Goal: Information Seeking & Learning: Learn about a topic

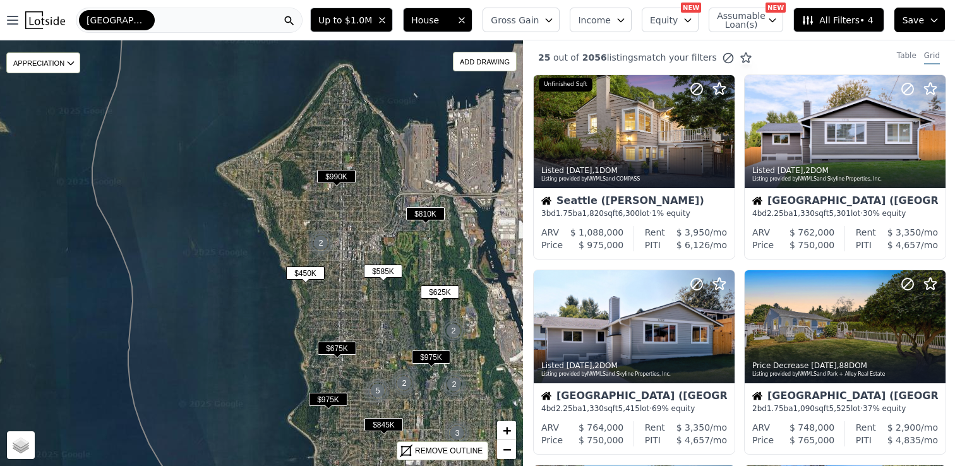
scroll to position [674, 0]
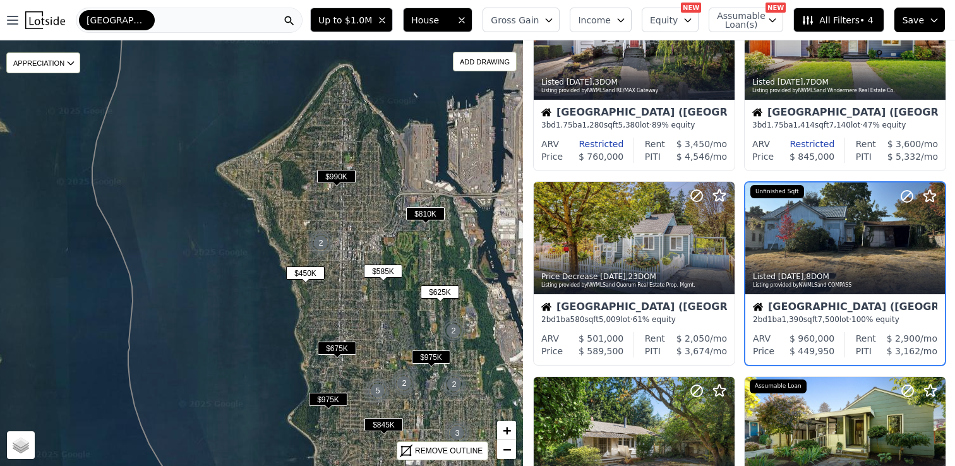
click at [355, 122] on icon at bounding box center [334, 251] width 484 height 514
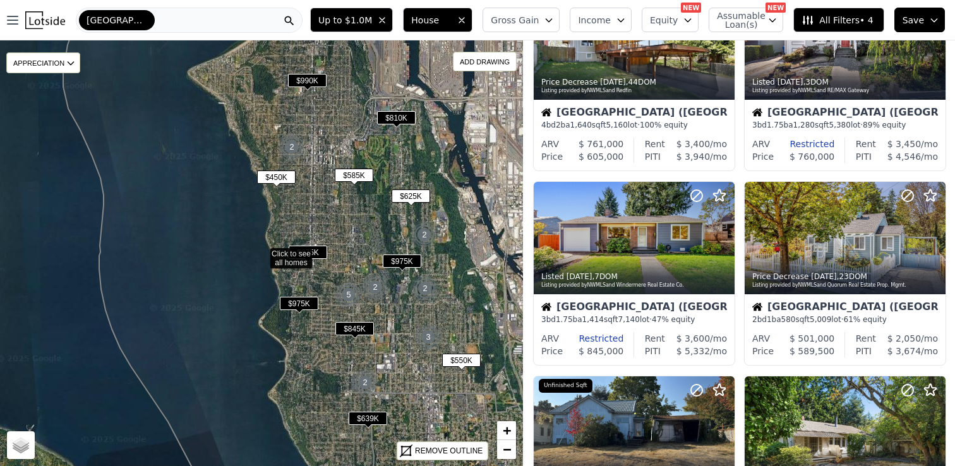
click at [153, 16] on div "[GEOGRAPHIC_DATA]" at bounding box center [189, 20] width 227 height 25
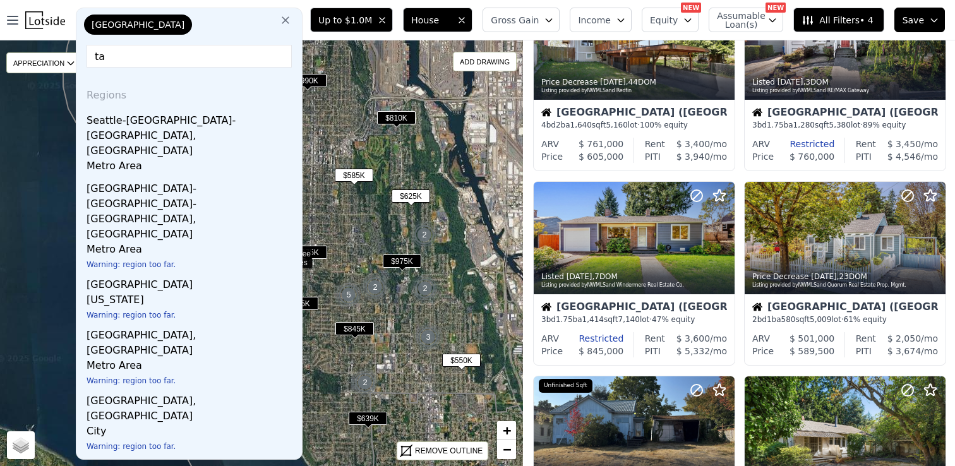
type input "t"
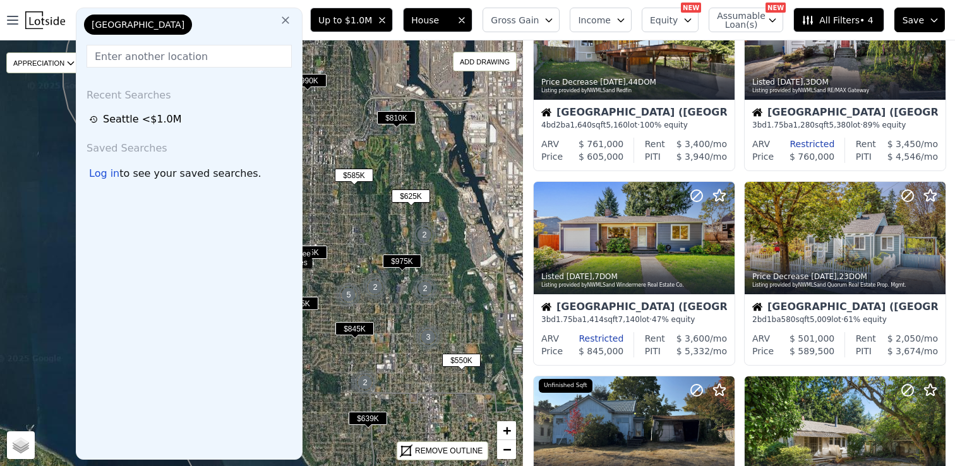
click at [292, 16] on icon at bounding box center [285, 20] width 13 height 13
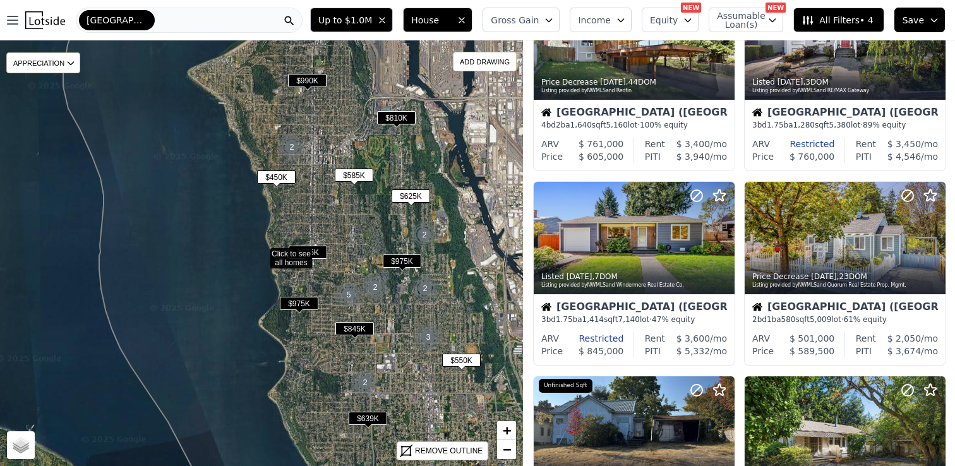
click at [143, 14] on div "[GEOGRAPHIC_DATA]" at bounding box center [189, 20] width 227 height 25
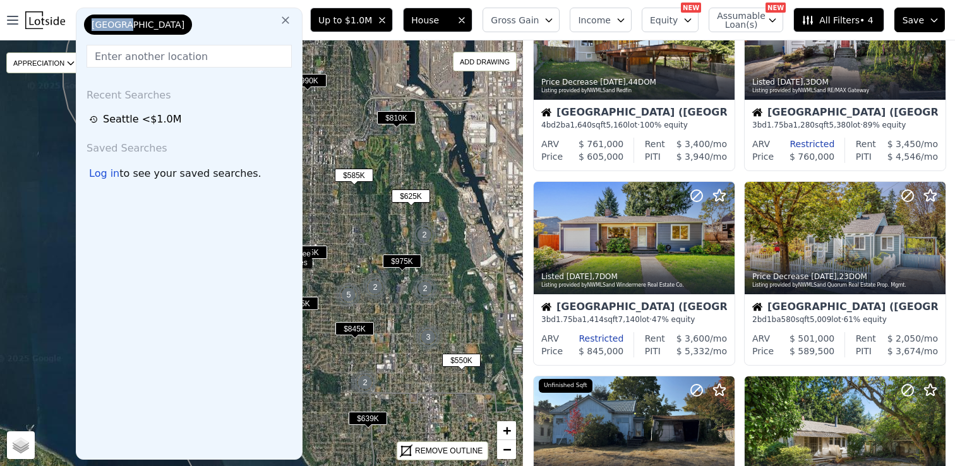
click at [143, 15] on div "[GEOGRAPHIC_DATA]" at bounding box center [144, 27] width 126 height 25
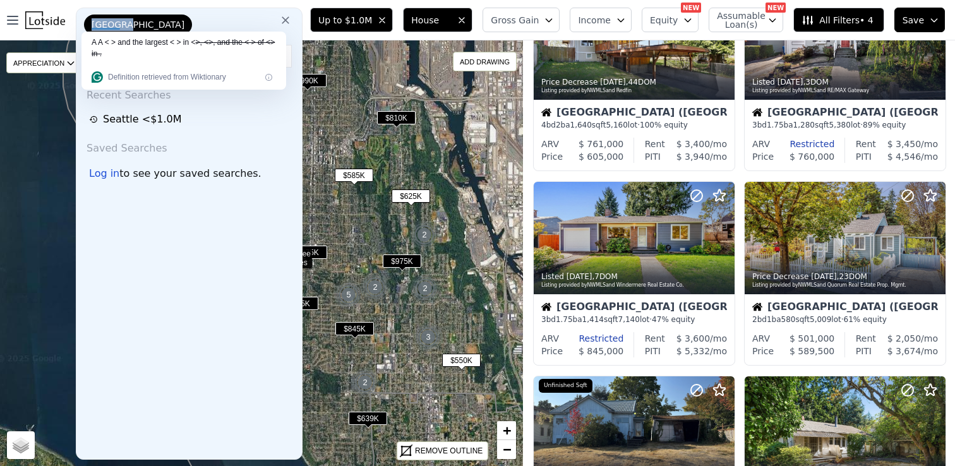
click at [289, 19] on icon at bounding box center [286, 20] width 8 height 8
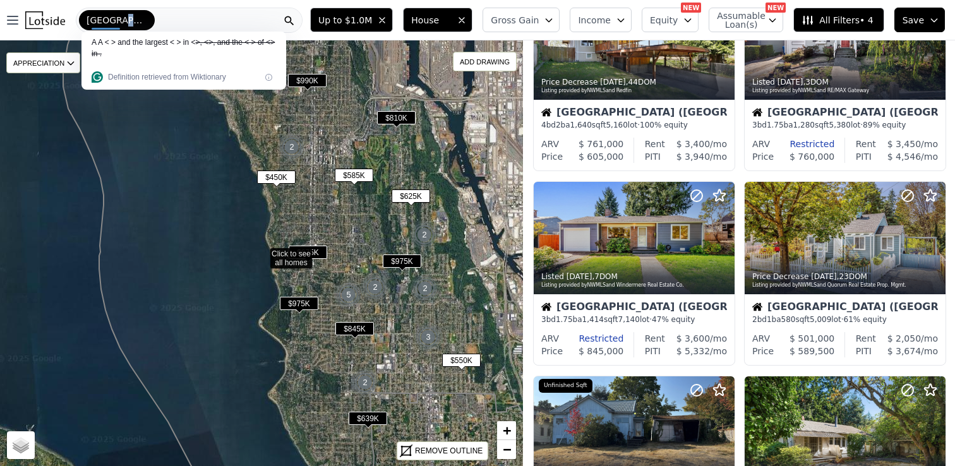
click at [118, 16] on div "Seattle" at bounding box center [117, 20] width 76 height 20
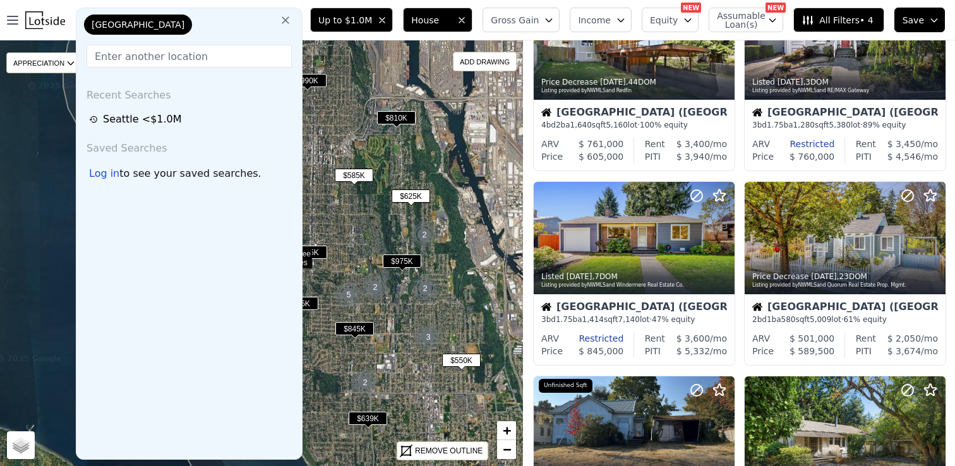
click at [292, 21] on icon at bounding box center [285, 20] width 13 height 13
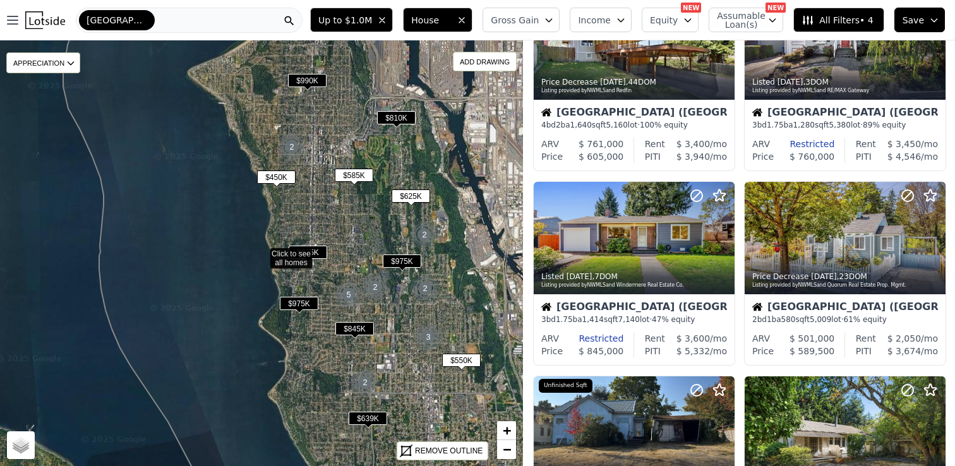
click at [296, 21] on icon at bounding box center [289, 21] width 13 height 13
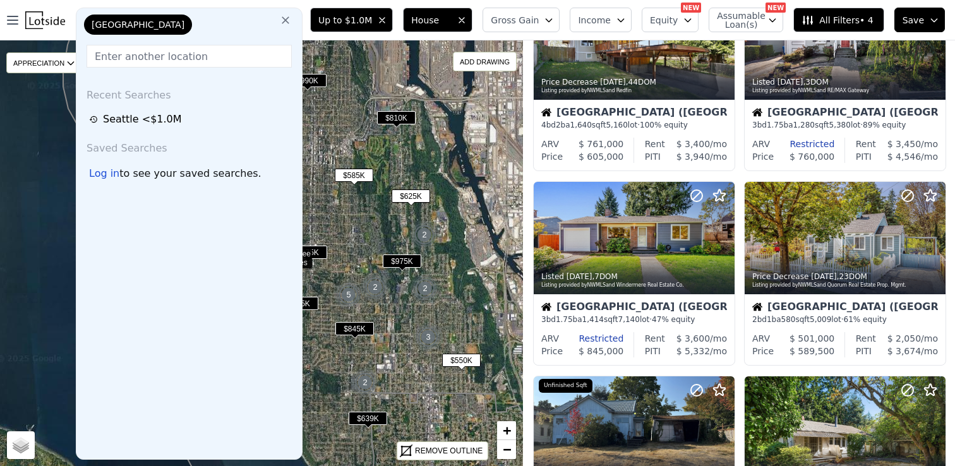
click at [292, 21] on icon at bounding box center [285, 20] width 13 height 13
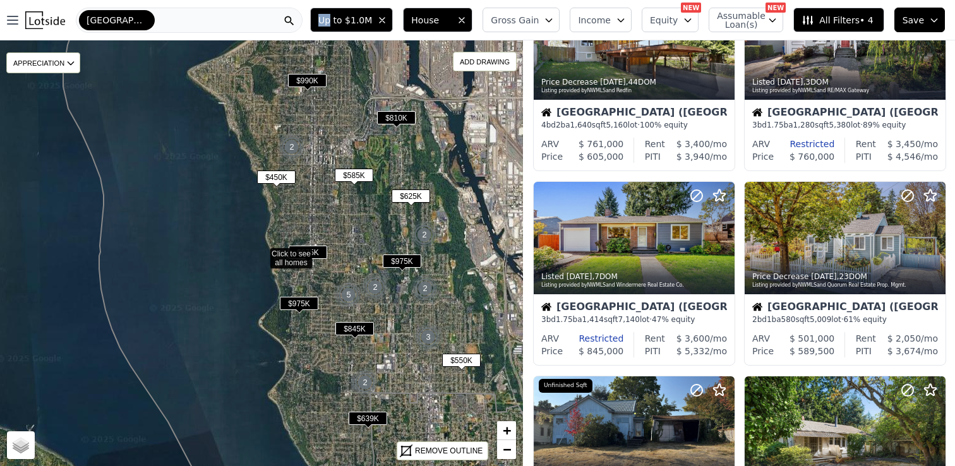
click at [296, 21] on icon at bounding box center [289, 21] width 13 height 13
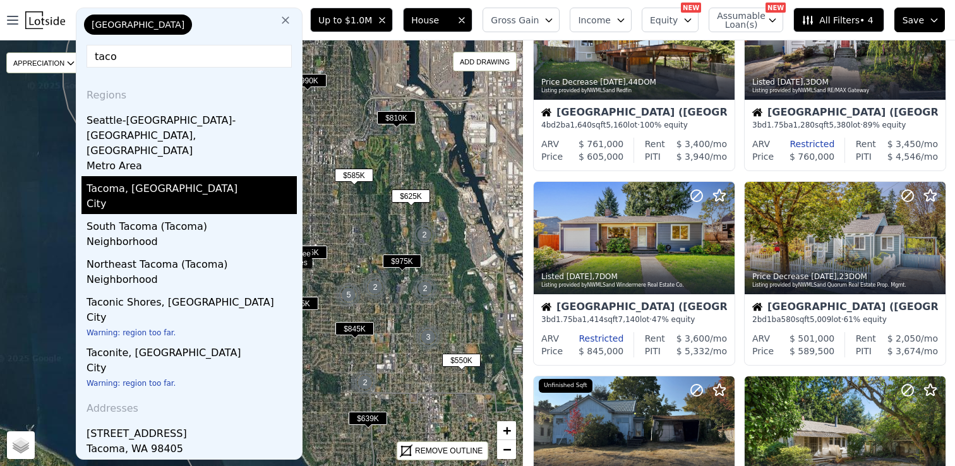
type input "taco"
click at [158, 176] on div "Tacoma, WA" at bounding box center [192, 186] width 210 height 20
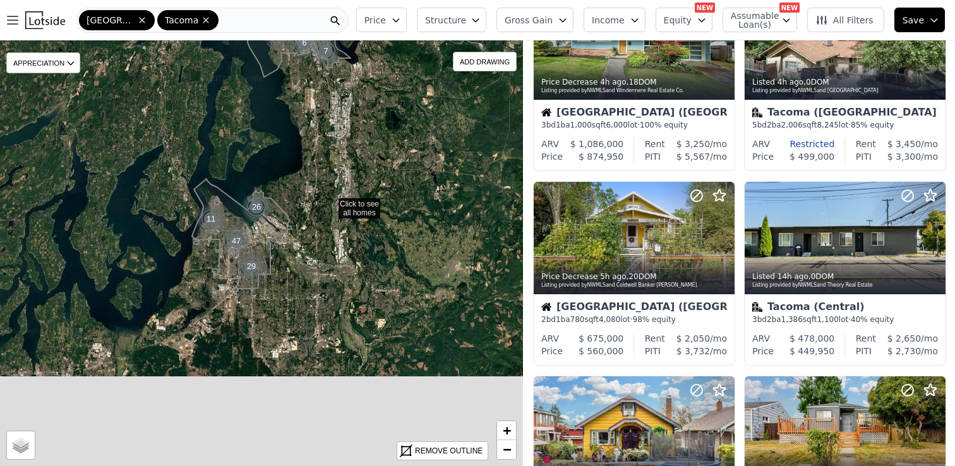
drag, startPoint x: 320, startPoint y: 359, endPoint x: 330, endPoint y: 203, distance: 156.9
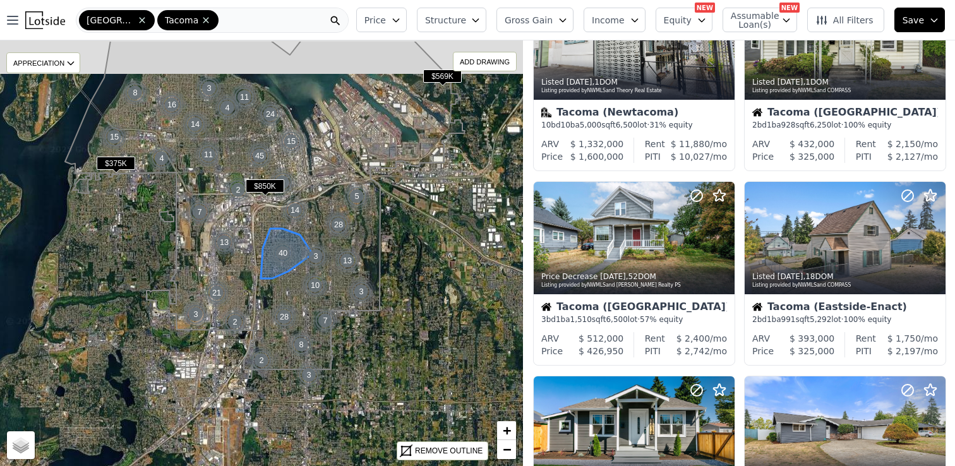
drag, startPoint x: 187, startPoint y: 199, endPoint x: 300, endPoint y: 261, distance: 129.2
click at [299, 261] on img at bounding box center [283, 253] width 31 height 30
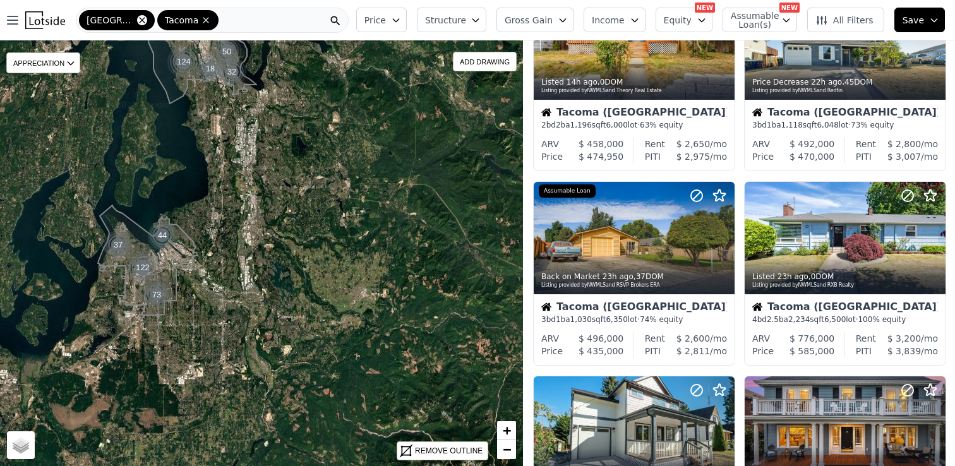
click at [137, 20] on icon at bounding box center [142, 20] width 10 height 10
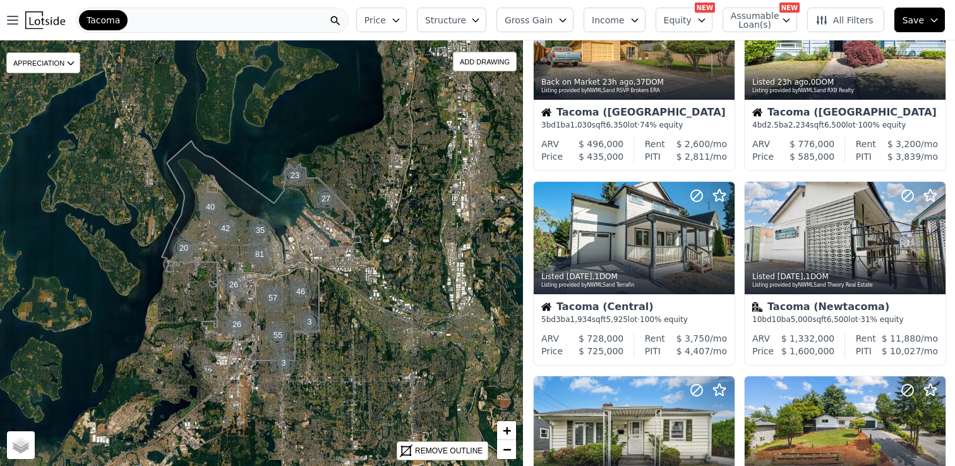
click at [143, 19] on div "Tacoma" at bounding box center [212, 20] width 273 height 25
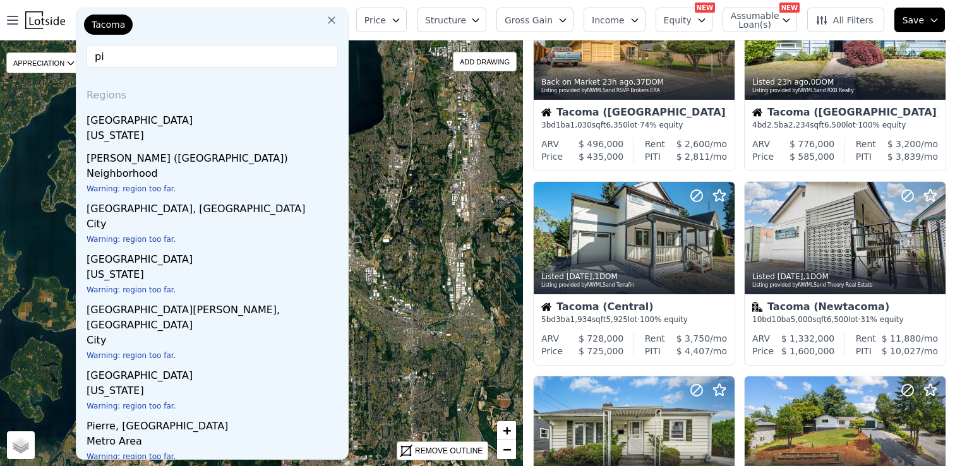
type input "p"
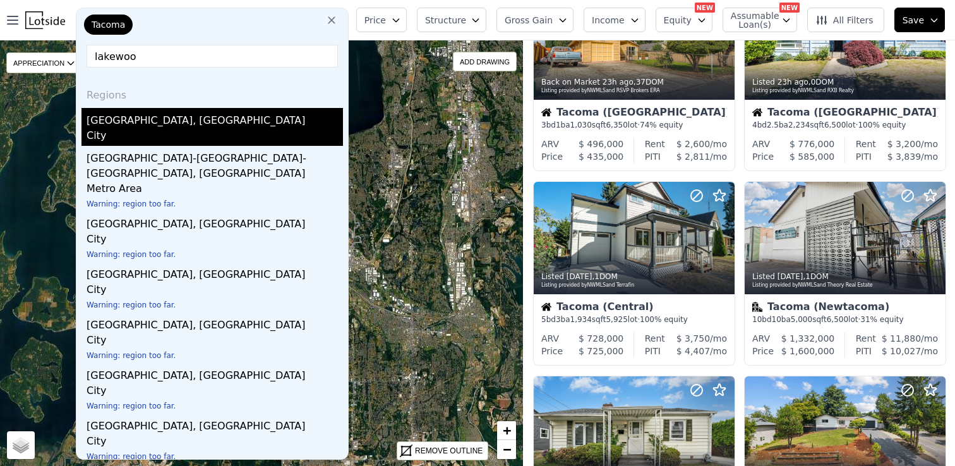
type input "lakewoo"
click at [119, 129] on div "City" at bounding box center [215, 137] width 256 height 18
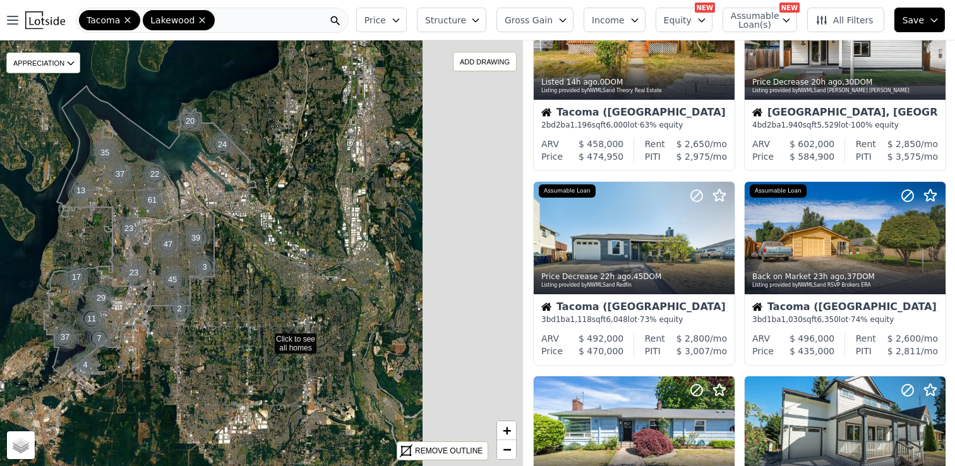
drag, startPoint x: 443, startPoint y: 347, endPoint x: 266, endPoint y: 338, distance: 177.1
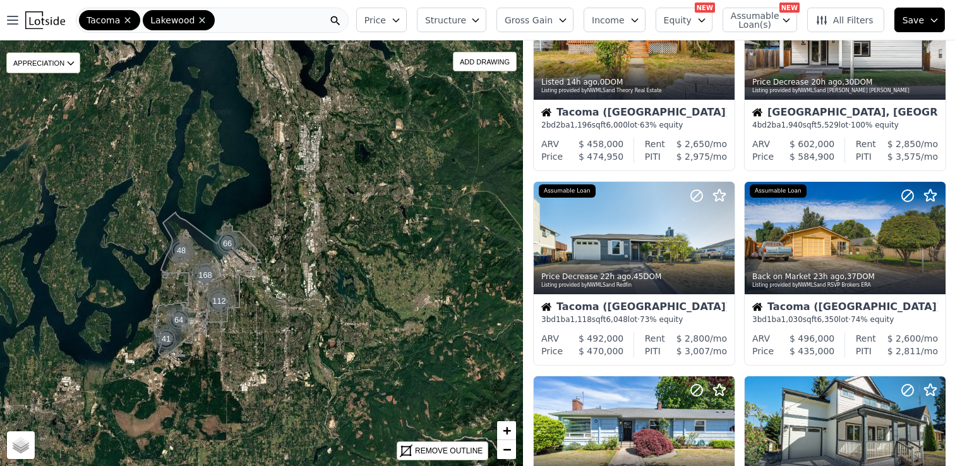
click at [237, 16] on div "Tacoma Lakewood" at bounding box center [212, 20] width 273 height 25
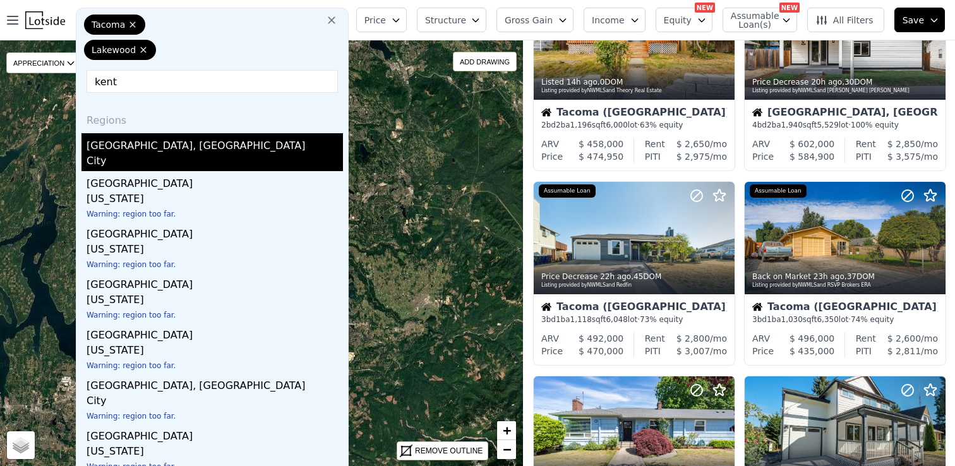
type input "kent"
click at [123, 149] on div "Kent, WA" at bounding box center [215, 143] width 256 height 20
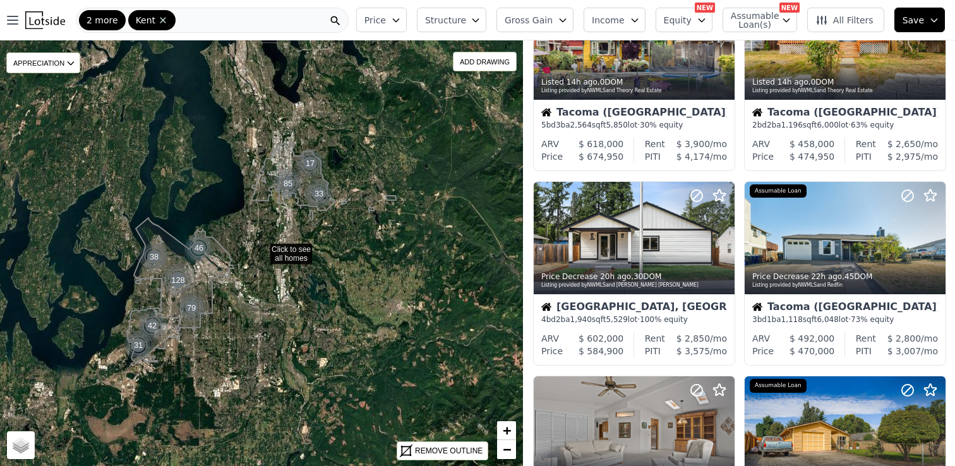
click at [193, 21] on div "2 more Kent" at bounding box center [212, 20] width 273 height 25
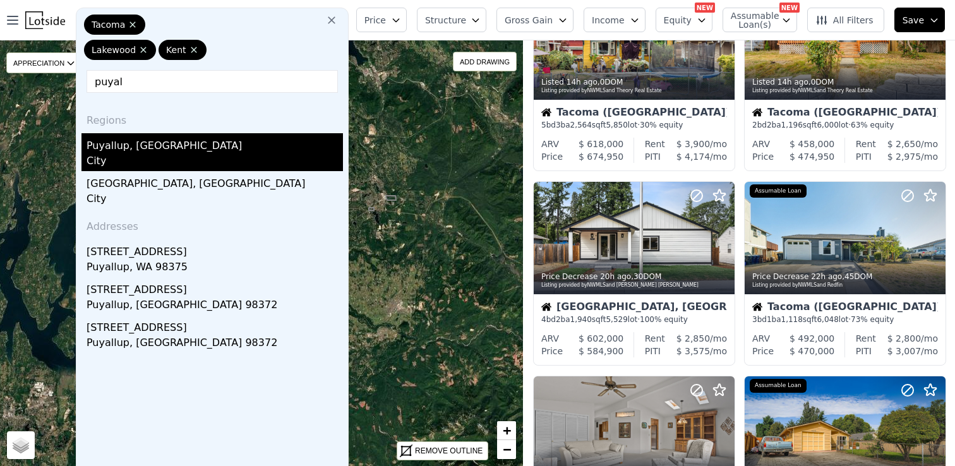
type input "puyal"
click at [119, 159] on div "City" at bounding box center [215, 162] width 256 height 18
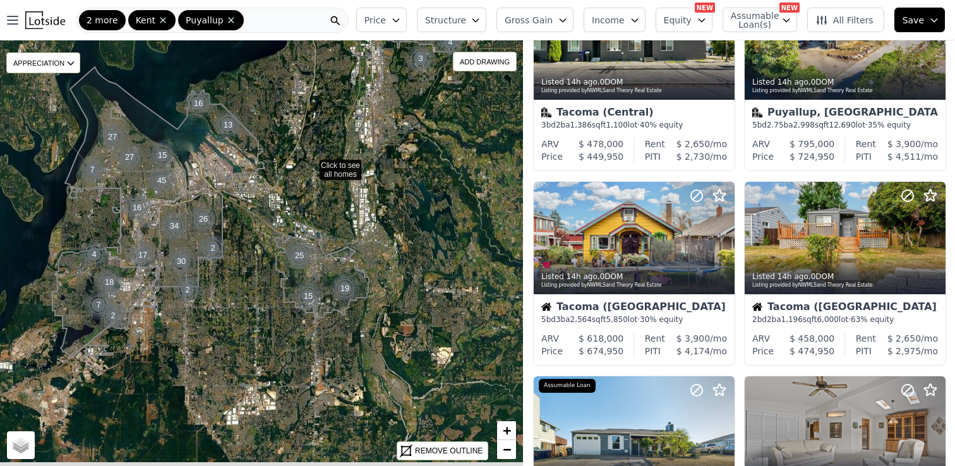
drag, startPoint x: 212, startPoint y: 312, endPoint x: 359, endPoint y: 87, distance: 269.3
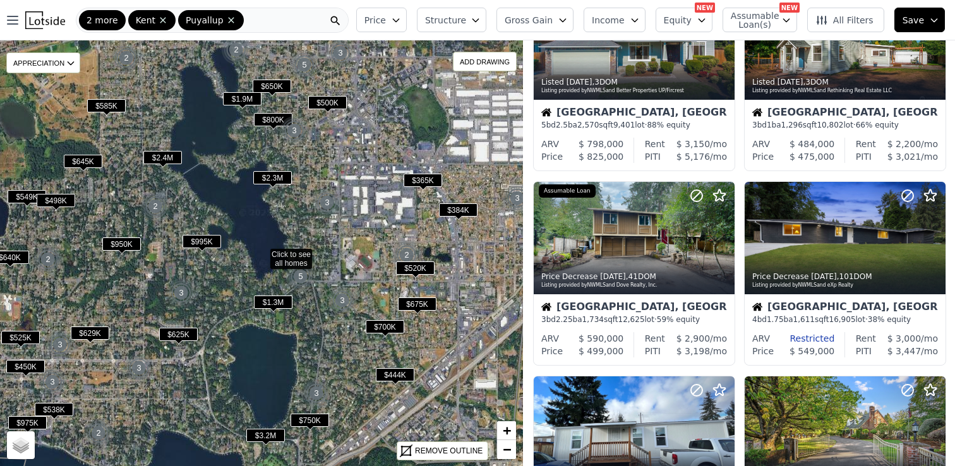
click at [686, 19] on span "Equity" at bounding box center [678, 20] width 28 height 13
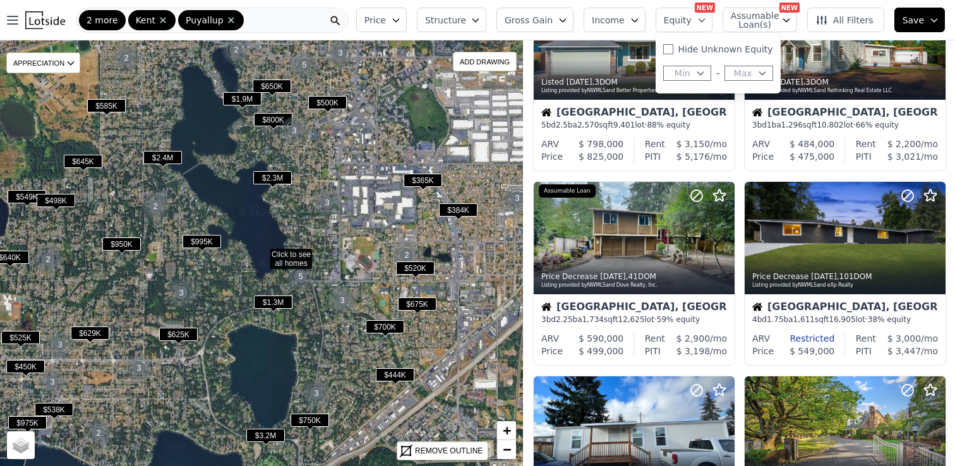
click at [625, 20] on span "Income" at bounding box center [608, 20] width 33 height 13
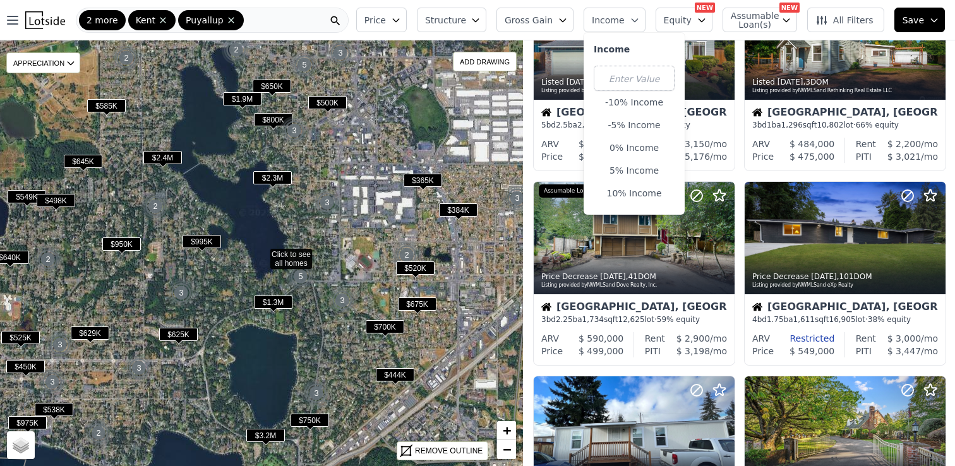
click at [543, 16] on span "Gross Gain" at bounding box center [529, 20] width 48 height 13
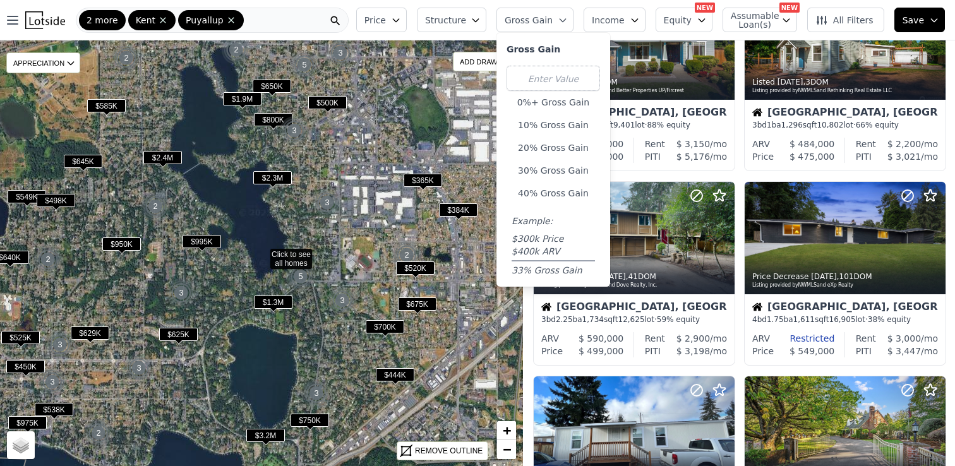
click at [619, 15] on span "Income" at bounding box center [608, 20] width 33 height 13
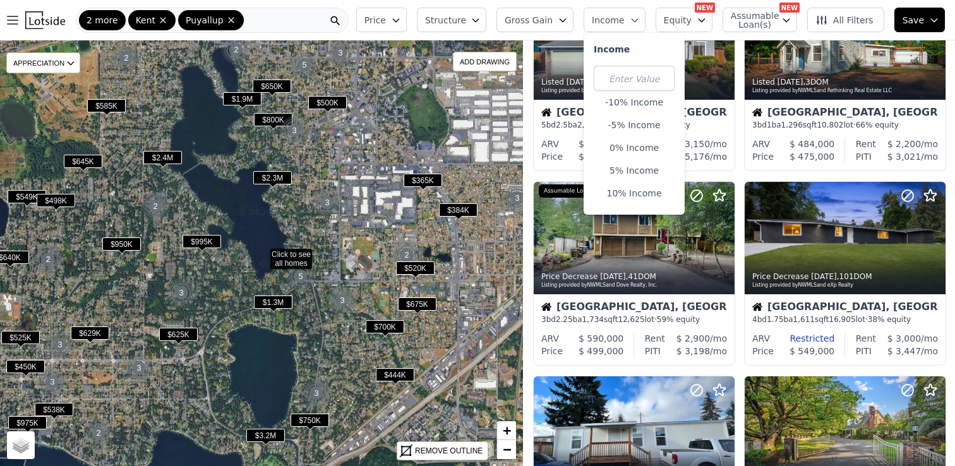
click at [551, 26] on button "Gross Gain" at bounding box center [534, 20] width 77 height 25
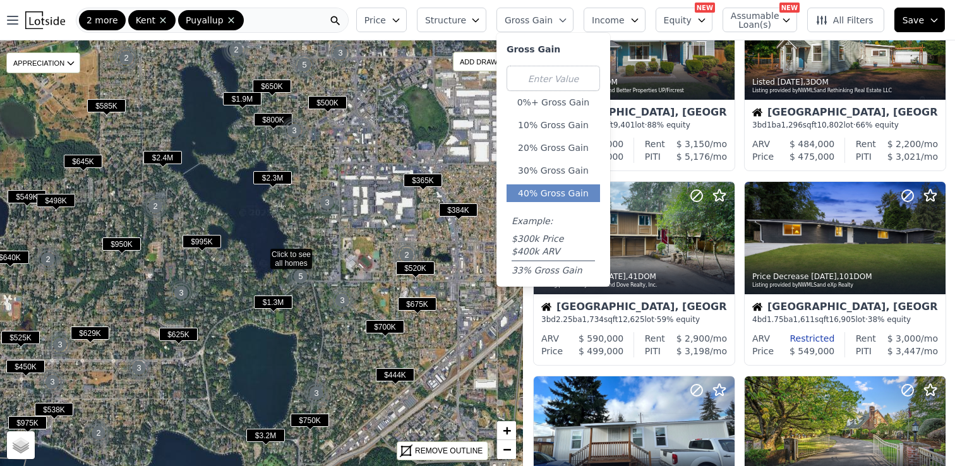
click at [544, 192] on button "40% Gross Gain" at bounding box center [553, 193] width 93 height 18
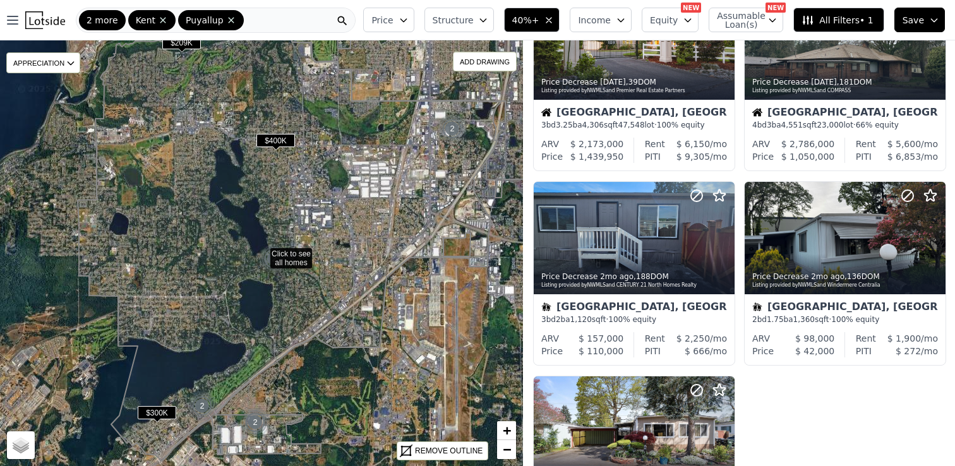
click at [279, 141] on span "$400K" at bounding box center [275, 140] width 39 height 13
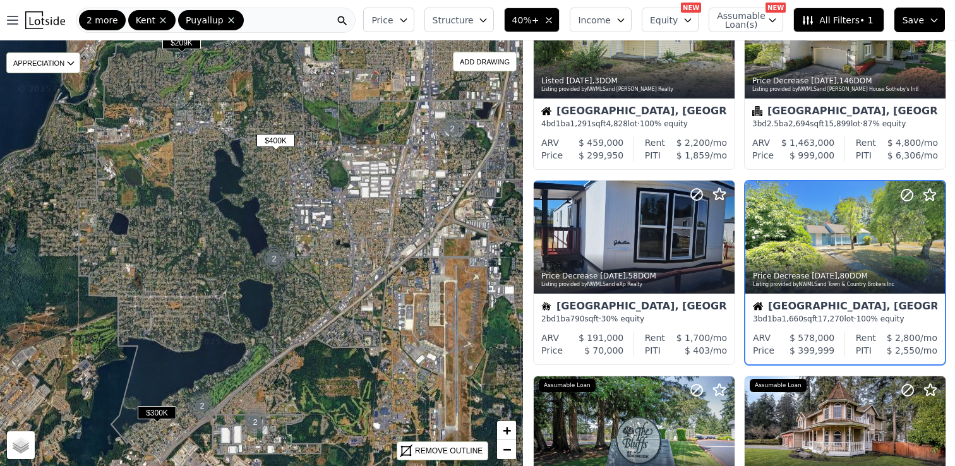
scroll to position [89, 0]
click at [834, 229] on div at bounding box center [845, 238] width 200 height 112
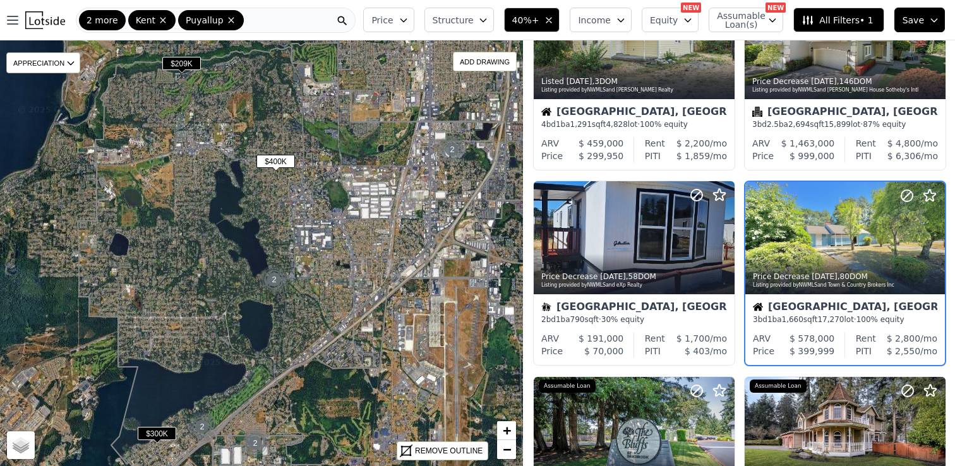
drag, startPoint x: 329, startPoint y: 154, endPoint x: 335, endPoint y: 257, distance: 103.1
click at [335, 257] on icon at bounding box center [289, 264] width 423 height 435
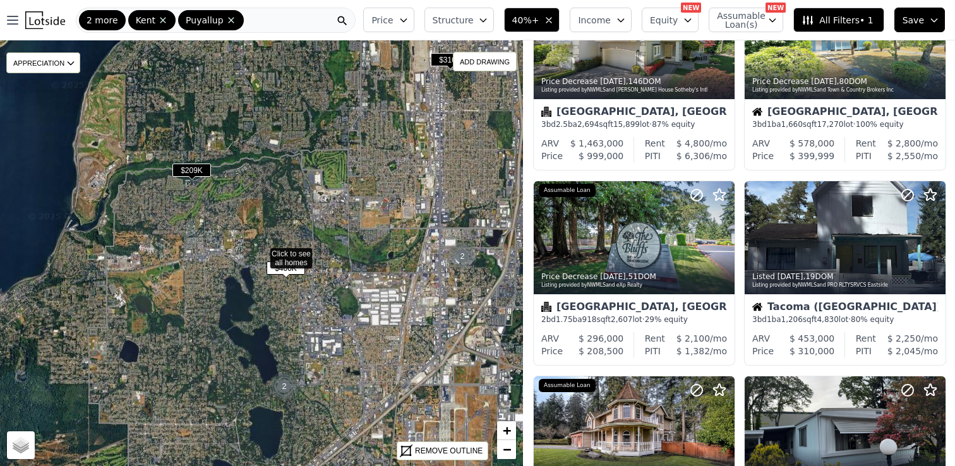
click at [189, 168] on span "$209K" at bounding box center [191, 170] width 39 height 13
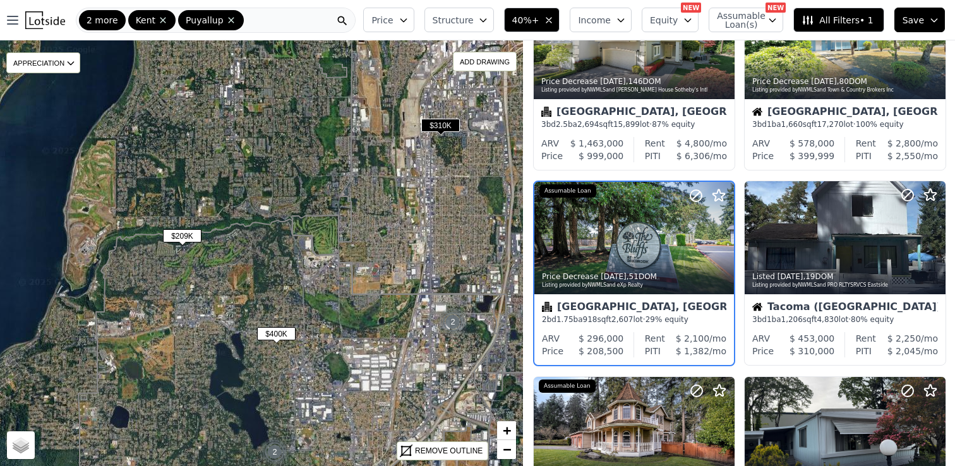
drag, startPoint x: 295, startPoint y: 163, endPoint x: 277, endPoint y: 237, distance: 76.0
click at [277, 237] on icon at bounding box center [289, 397] width 423 height 357
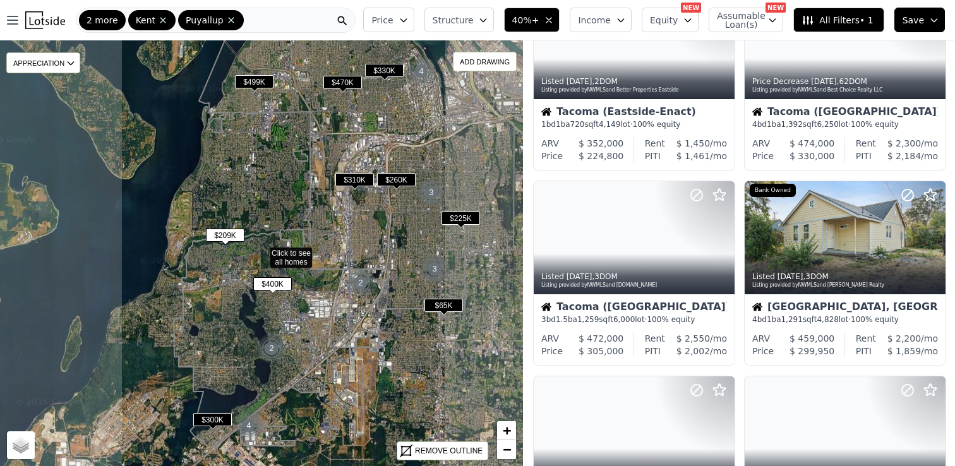
scroll to position [869, 0]
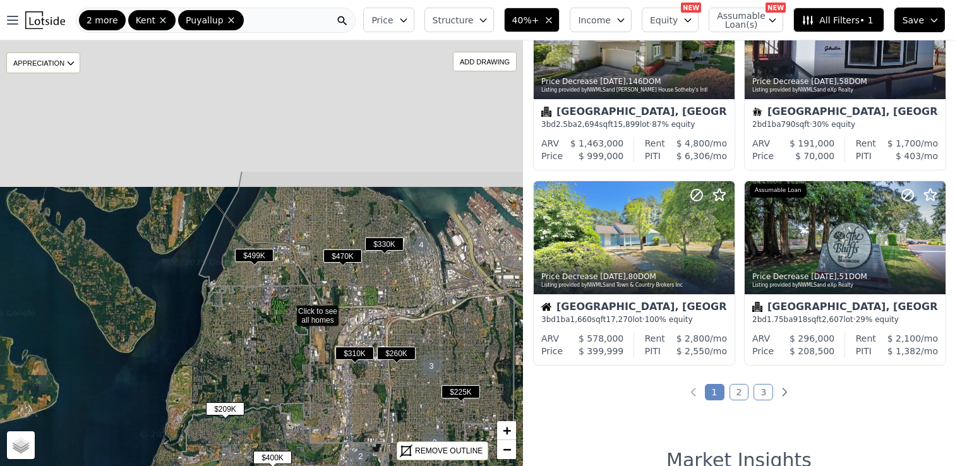
drag, startPoint x: 288, startPoint y: 148, endPoint x: 288, endPoint y: 310, distance: 162.3
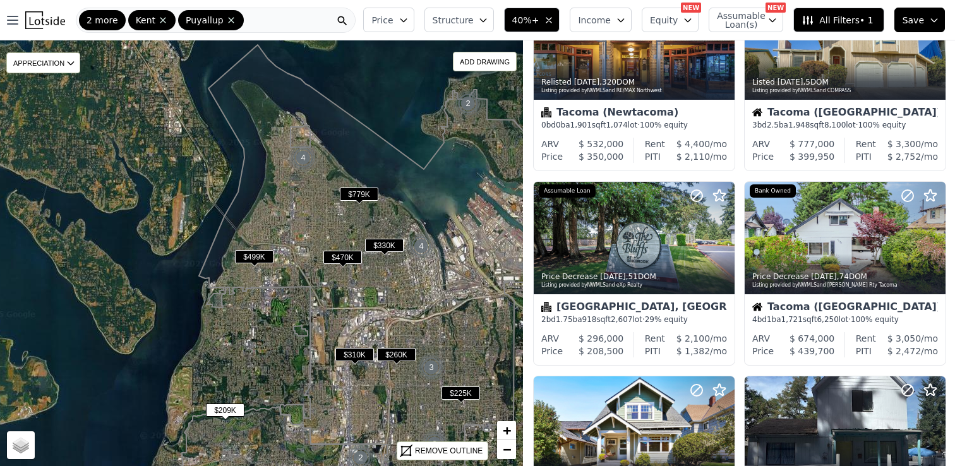
click at [252, 252] on span "$499K" at bounding box center [254, 256] width 39 height 13
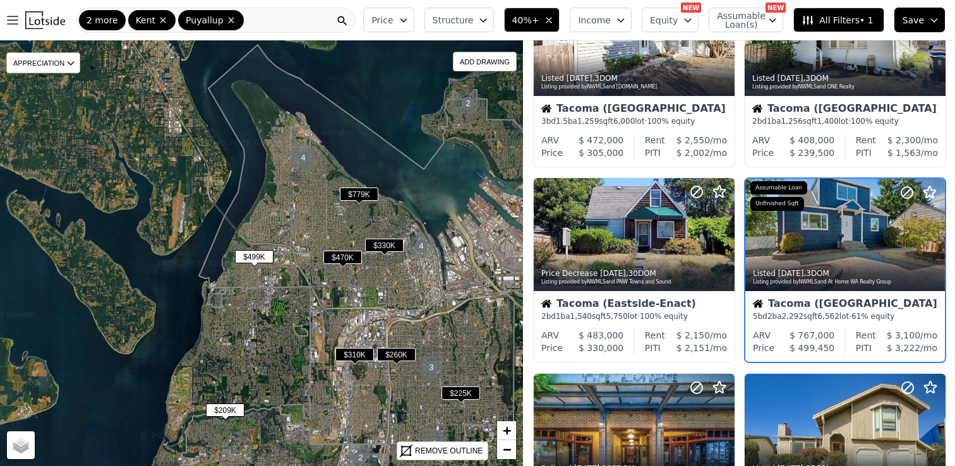
scroll to position [284, 0]
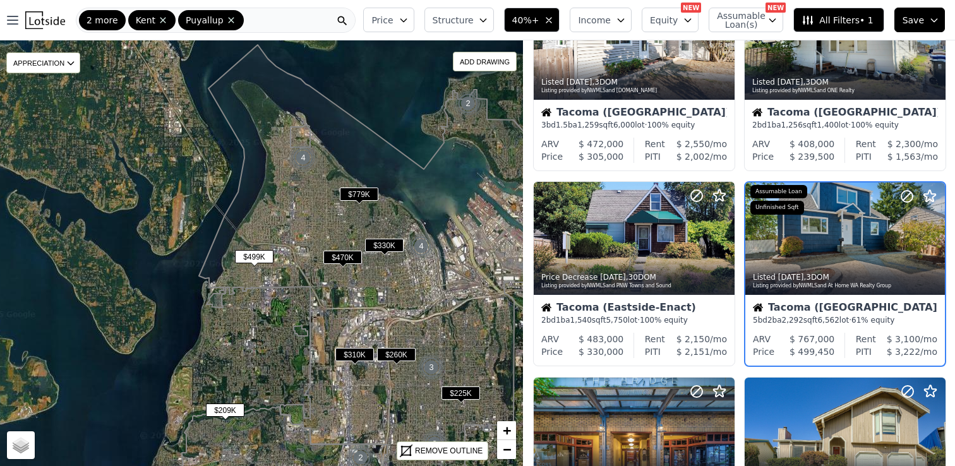
click at [554, 16] on icon "button" at bounding box center [549, 20] width 10 height 10
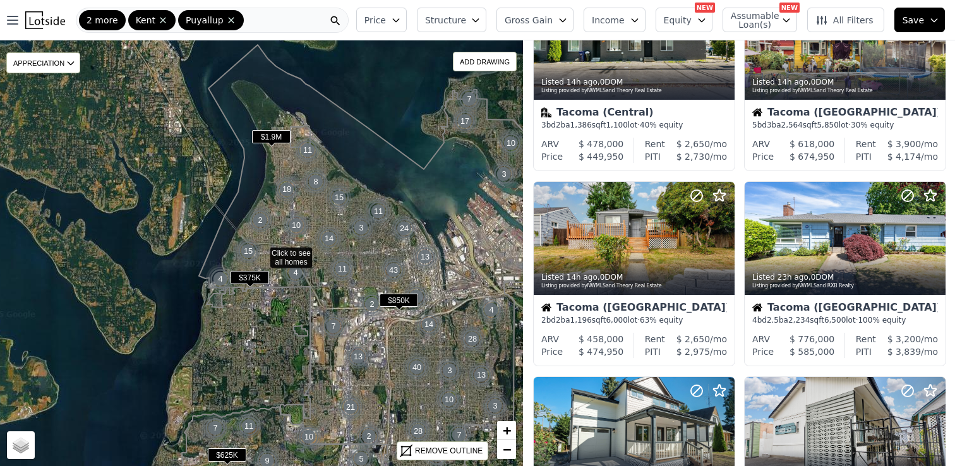
click at [547, 16] on span "Gross Gain" at bounding box center [529, 20] width 48 height 13
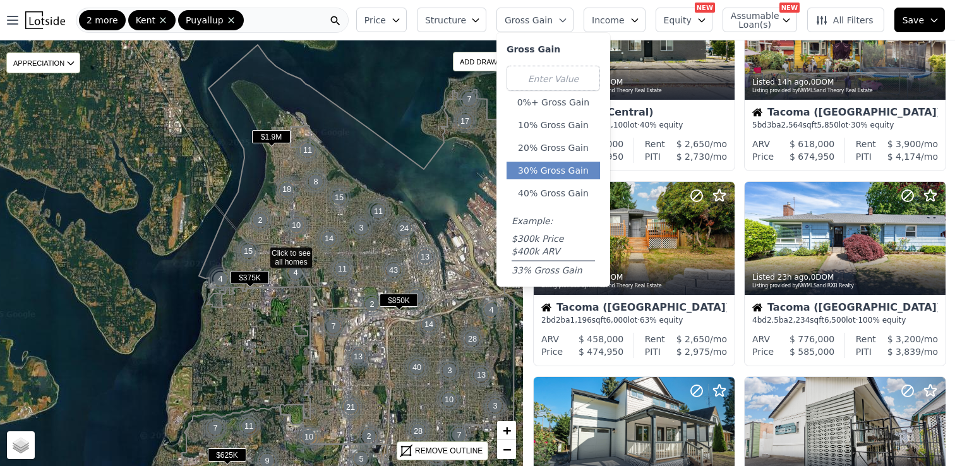
click at [543, 165] on button "30% Gross Gain" at bounding box center [553, 171] width 93 height 18
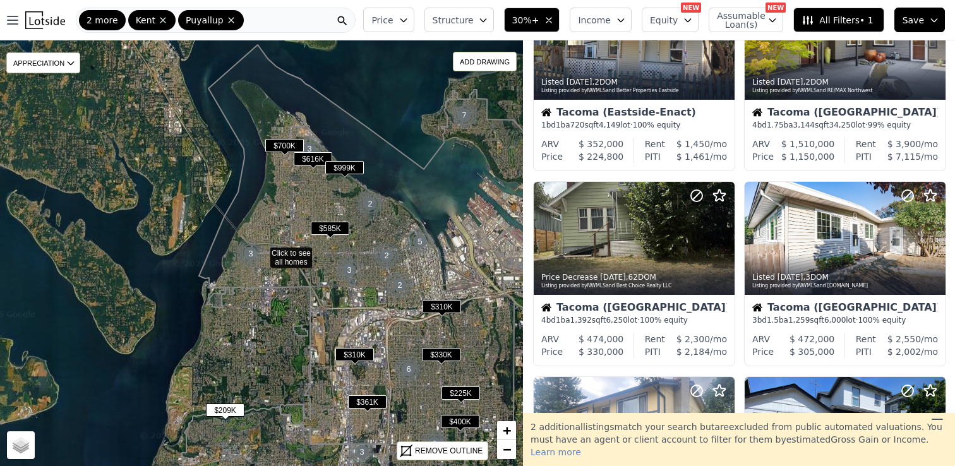
click at [309, 157] on span "$616K" at bounding box center [313, 158] width 39 height 13
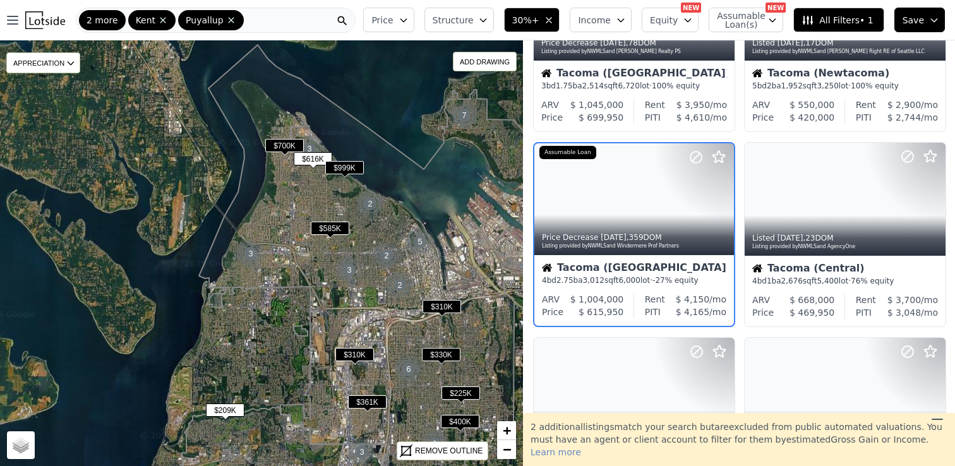
scroll to position [519, 0]
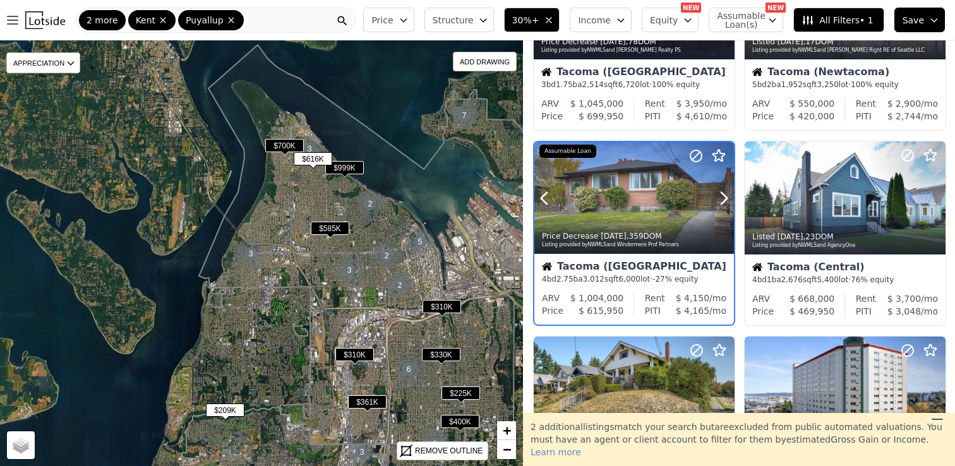
click at [642, 196] on div at bounding box center [634, 198] width 200 height 112
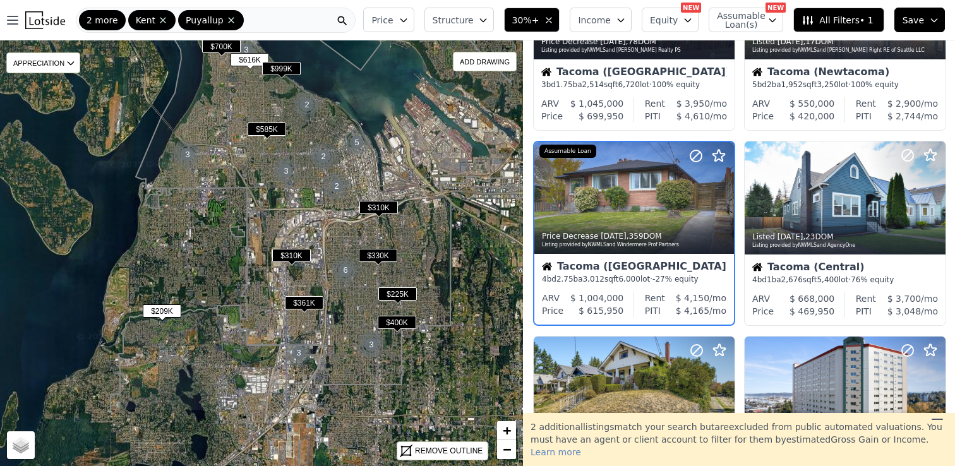
drag, startPoint x: 349, startPoint y: 217, endPoint x: 272, endPoint y: 97, distance: 143.2
click at [308, 141] on img at bounding box center [323, 156] width 31 height 30
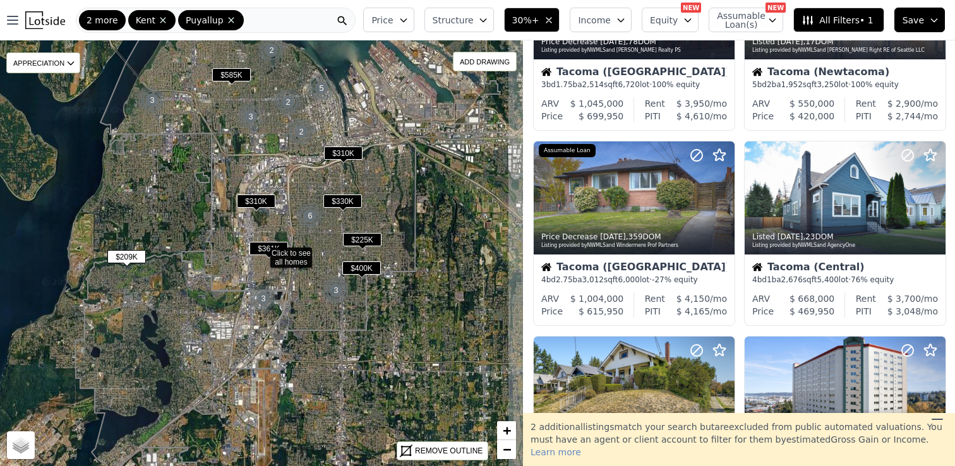
scroll to position [910, 0]
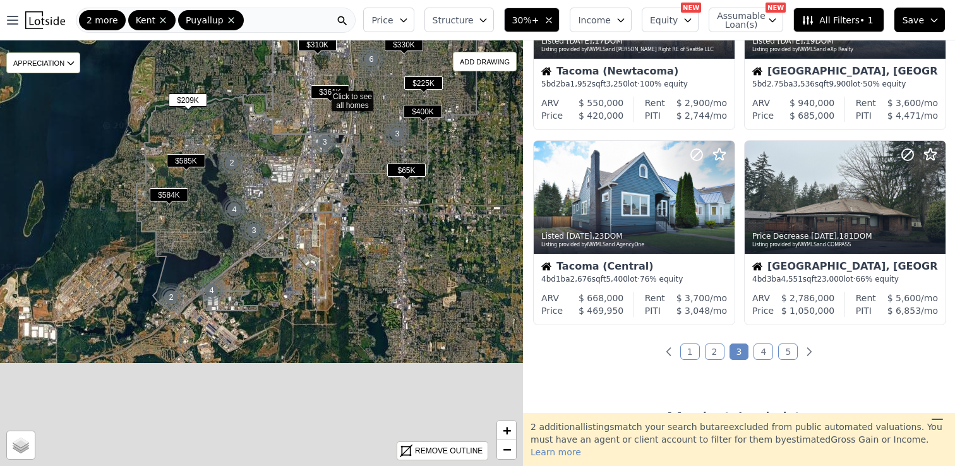
drag, startPoint x: 183, startPoint y: 341, endPoint x: 244, endPoint y: 184, distance: 168.2
click at [244, 184] on icon at bounding box center [241, 205] width 211 height 217
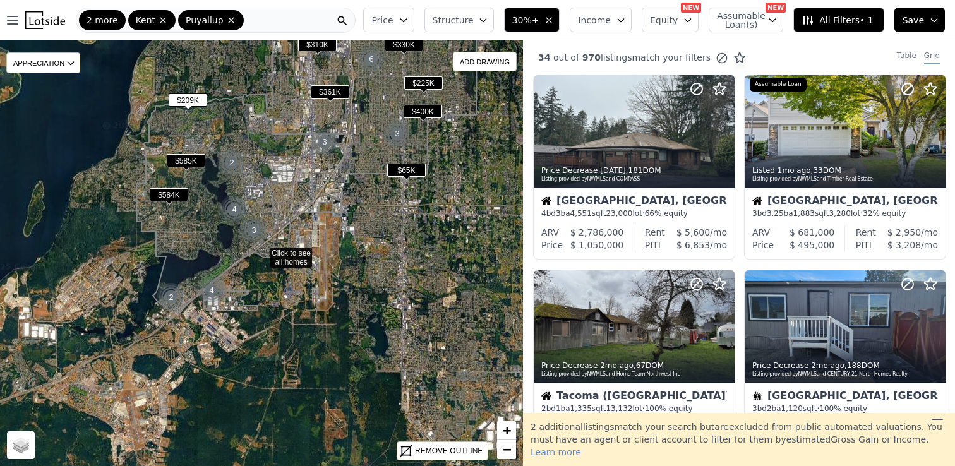
click at [166, 192] on span "$584K" at bounding box center [169, 194] width 39 height 13
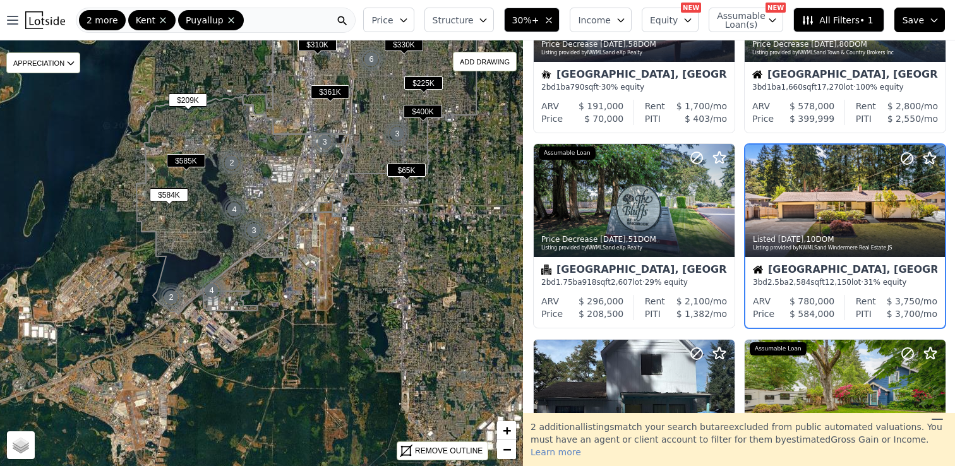
scroll to position [129, 0]
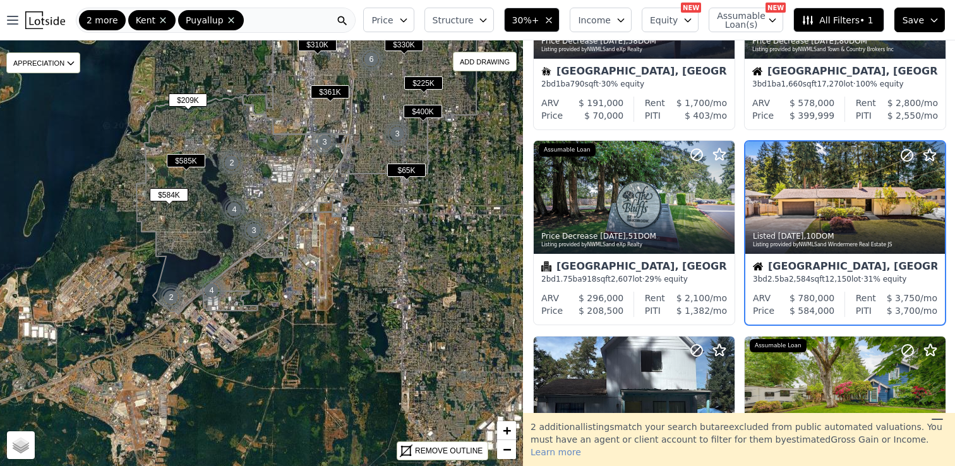
click at [180, 157] on span "$585K" at bounding box center [186, 160] width 39 height 13
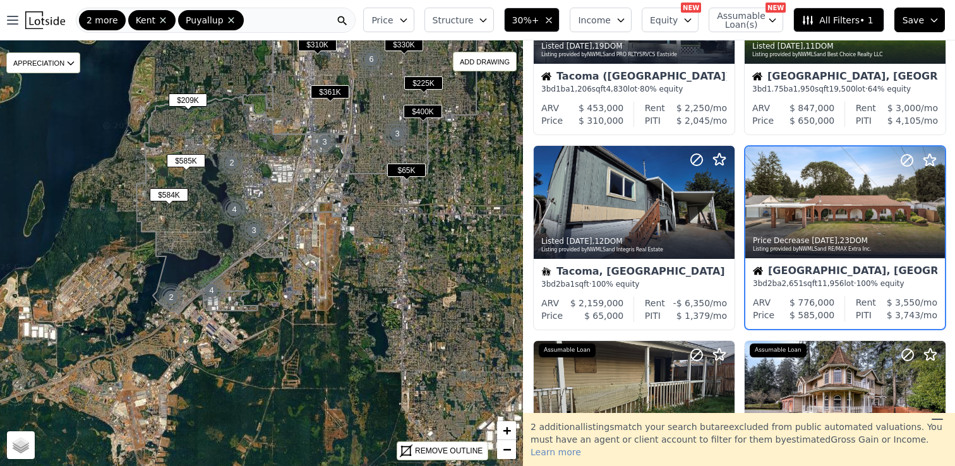
scroll to position [519, 0]
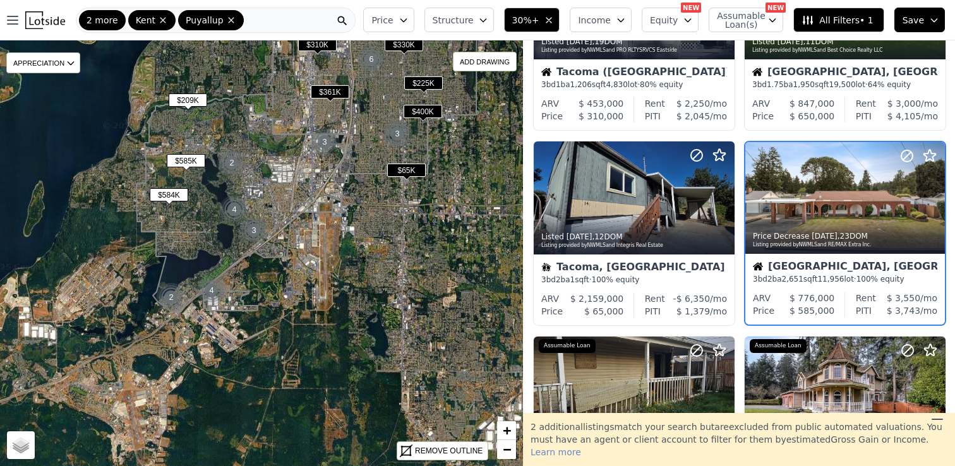
click at [171, 189] on span "$584K" at bounding box center [169, 194] width 39 height 13
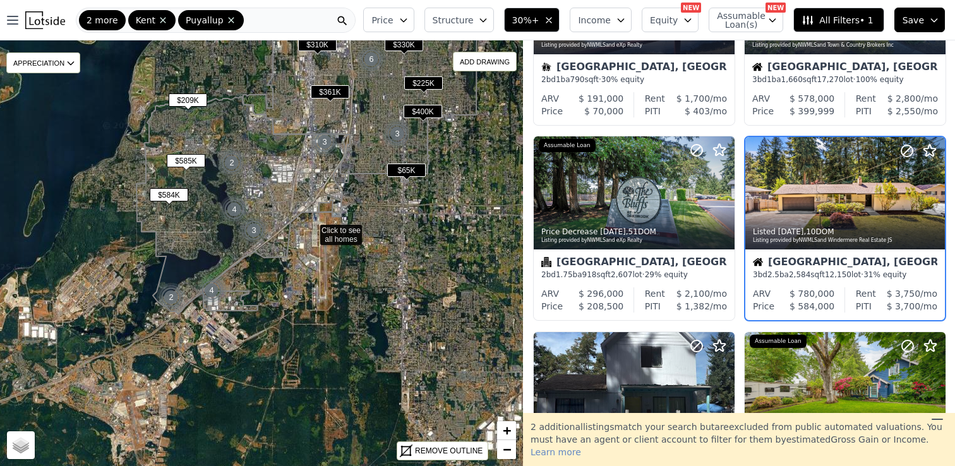
scroll to position [129, 0]
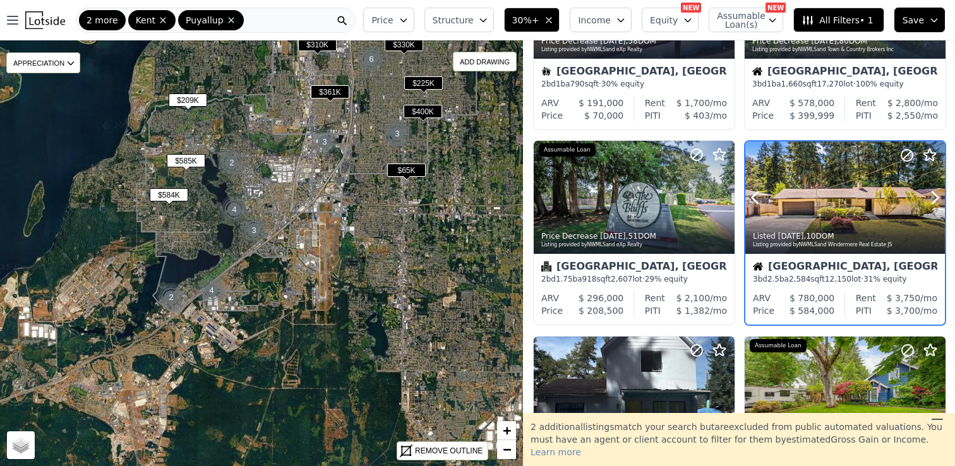
click at [790, 193] on button at bounding box center [770, 197] width 51 height 112
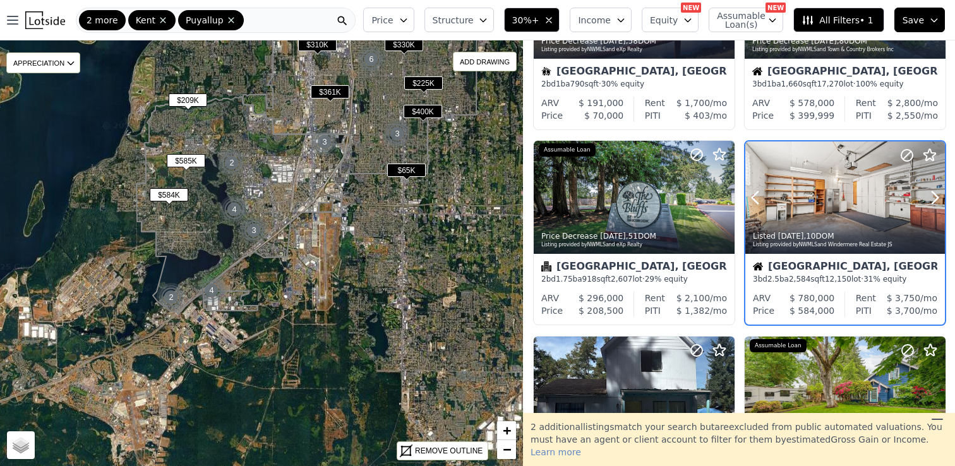
click at [809, 186] on div at bounding box center [845, 197] width 200 height 112
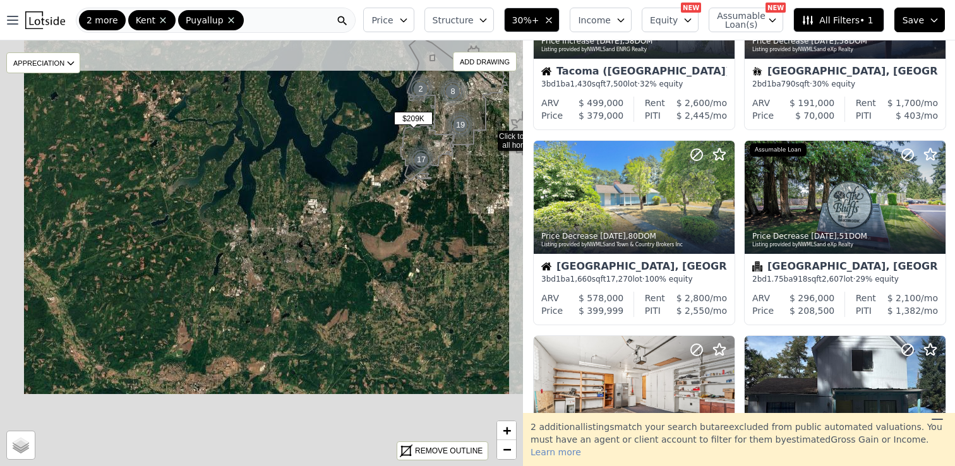
scroll to position [1105, 0]
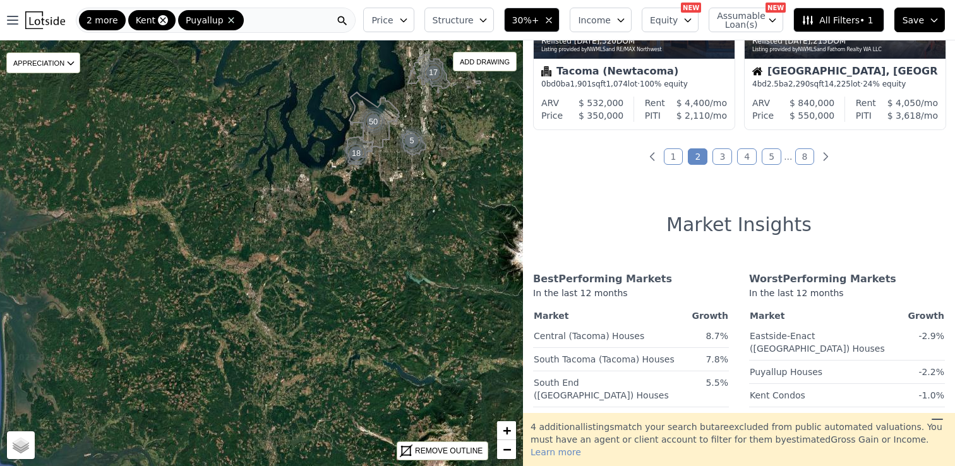
click at [161, 20] on icon at bounding box center [163, 20] width 10 height 10
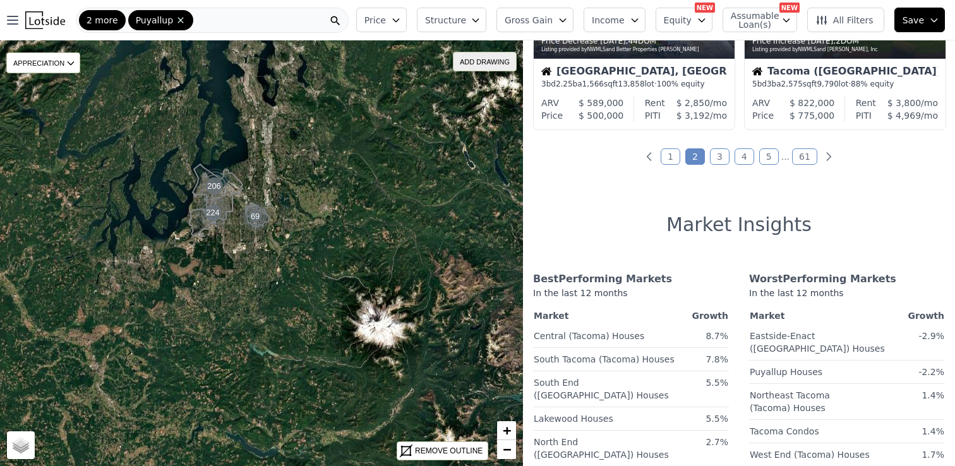
click at [476, 58] on div "ADD DRAWING" at bounding box center [485, 61] width 63 height 18
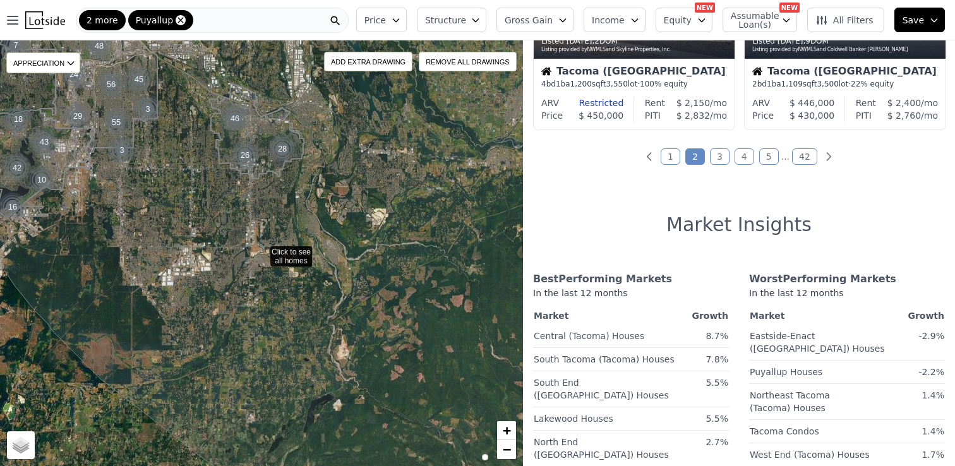
click at [176, 17] on icon at bounding box center [181, 20] width 10 height 10
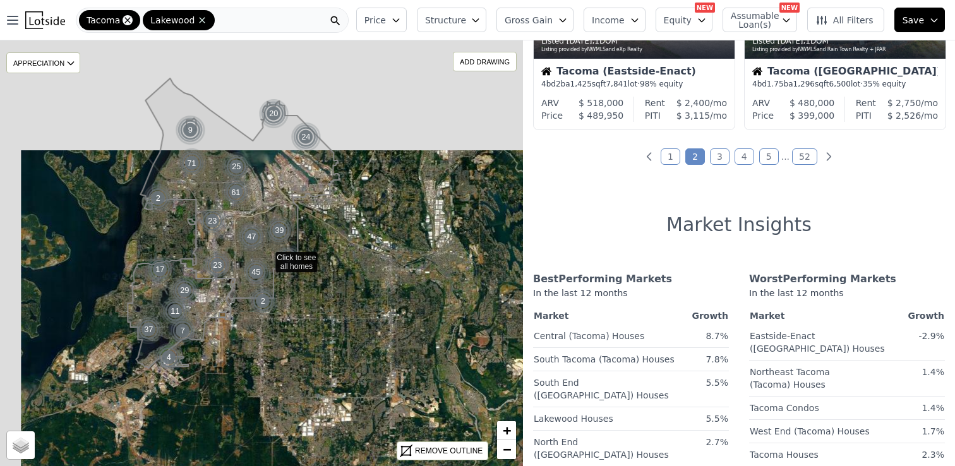
click at [124, 20] on icon at bounding box center [128, 20] width 10 height 10
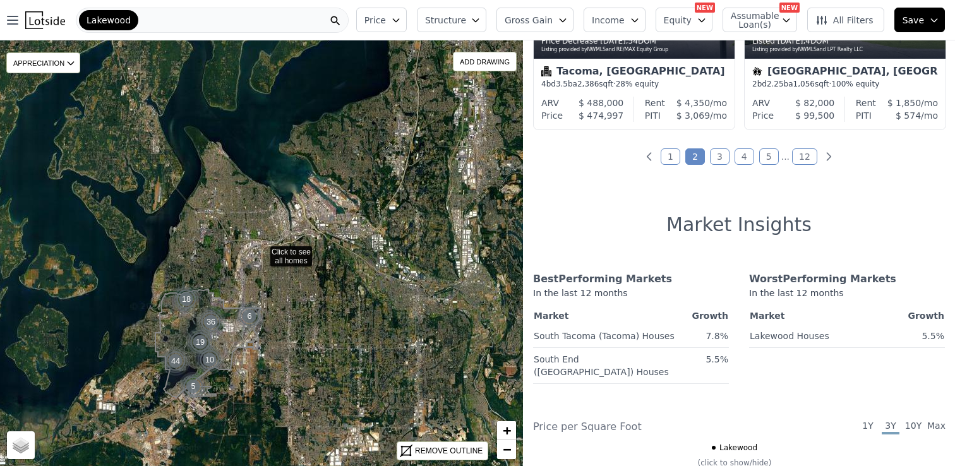
click at [149, 20] on div "Lakewood" at bounding box center [212, 20] width 273 height 25
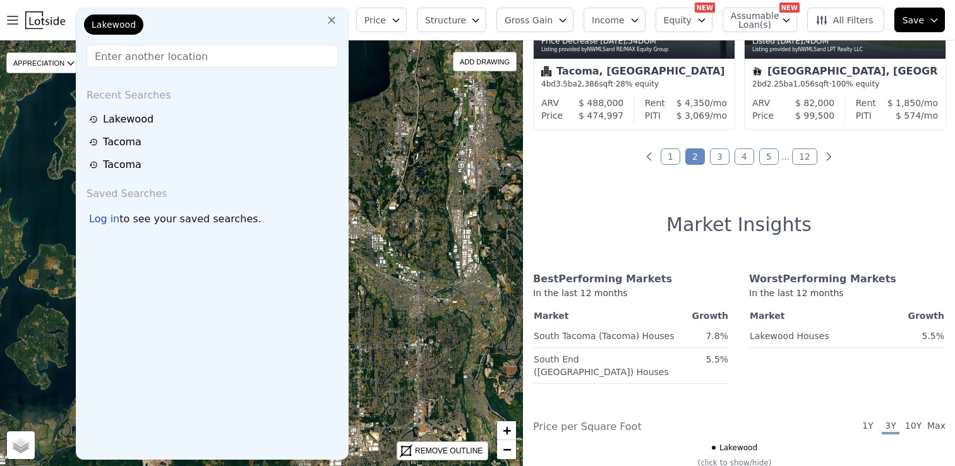
click at [163, 59] on input "text" at bounding box center [212, 56] width 251 height 23
click at [338, 18] on icon at bounding box center [331, 20] width 13 height 13
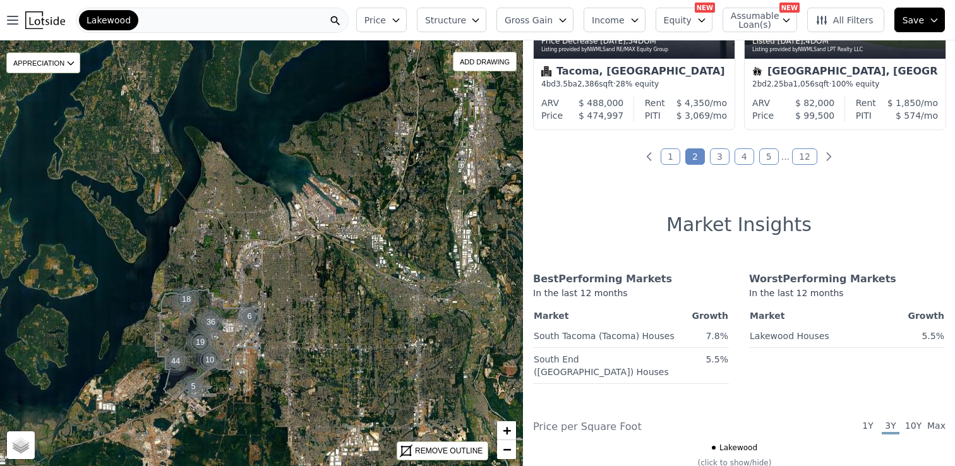
click at [166, 25] on div "Lakewood" at bounding box center [212, 20] width 273 height 25
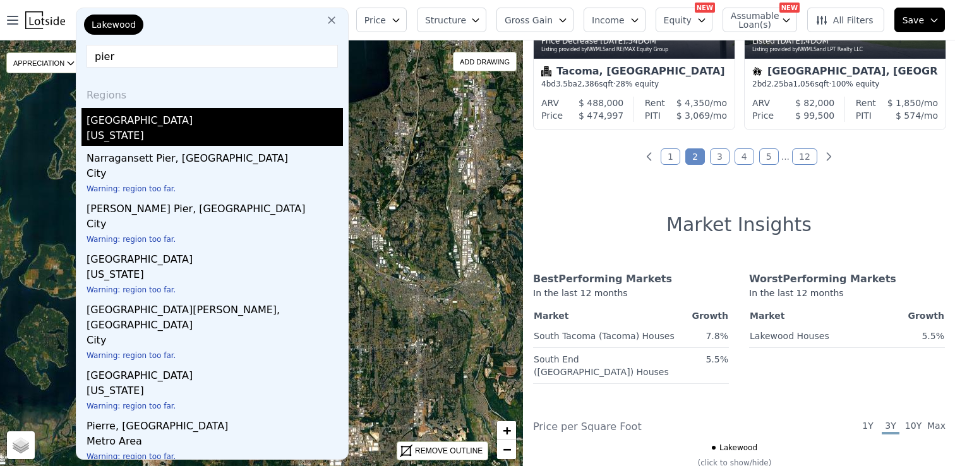
type input "pier"
click at [129, 138] on div "[US_STATE]" at bounding box center [215, 137] width 256 height 18
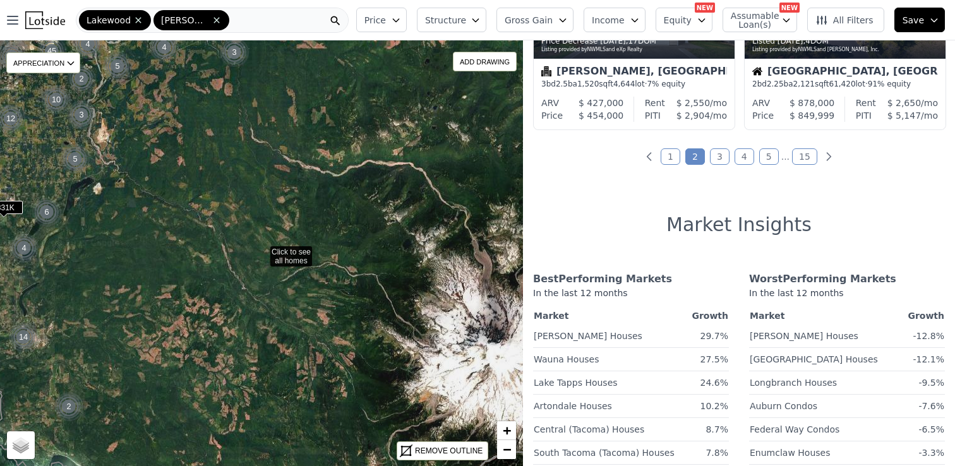
click at [530, 20] on span "Gross Gain" at bounding box center [529, 20] width 48 height 13
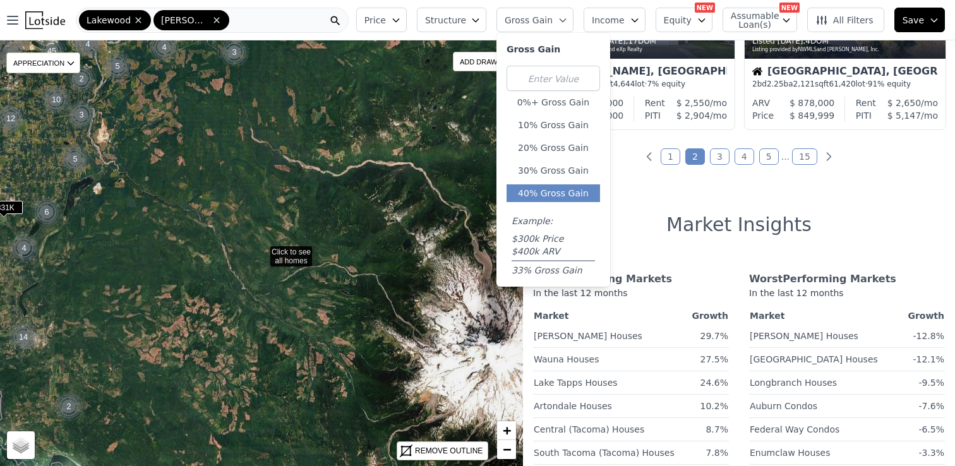
click at [546, 187] on button "40% Gross Gain" at bounding box center [553, 193] width 93 height 18
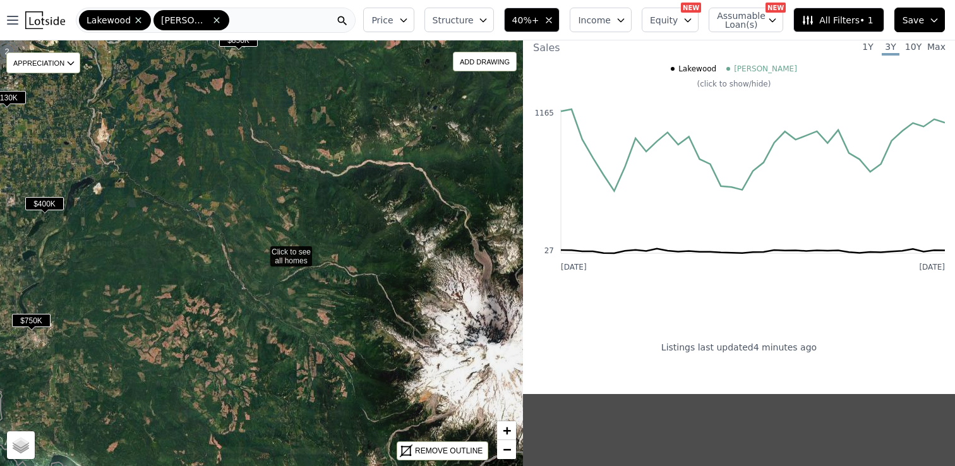
drag, startPoint x: 177, startPoint y: 224, endPoint x: 423, endPoint y: 225, distance: 245.7
click at [423, 225] on icon at bounding box center [261, 254] width 630 height 514
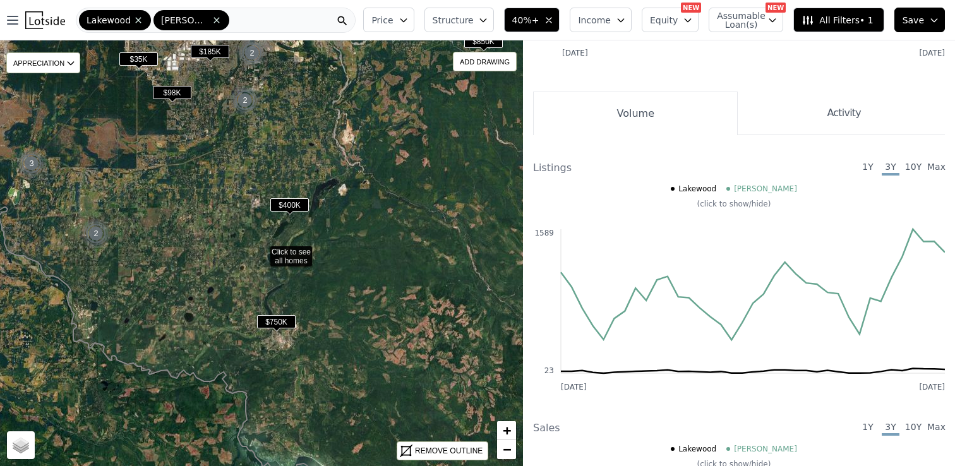
click at [287, 205] on span "$400K" at bounding box center [289, 204] width 39 height 13
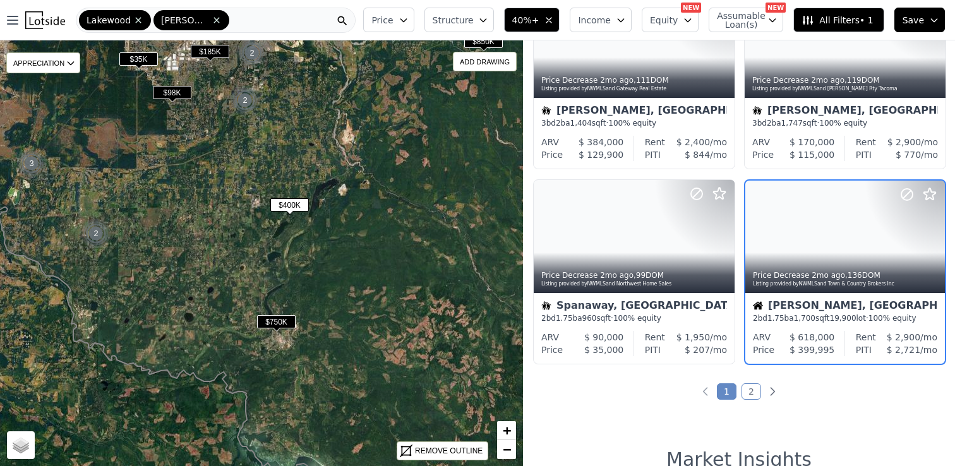
scroll to position [869, 0]
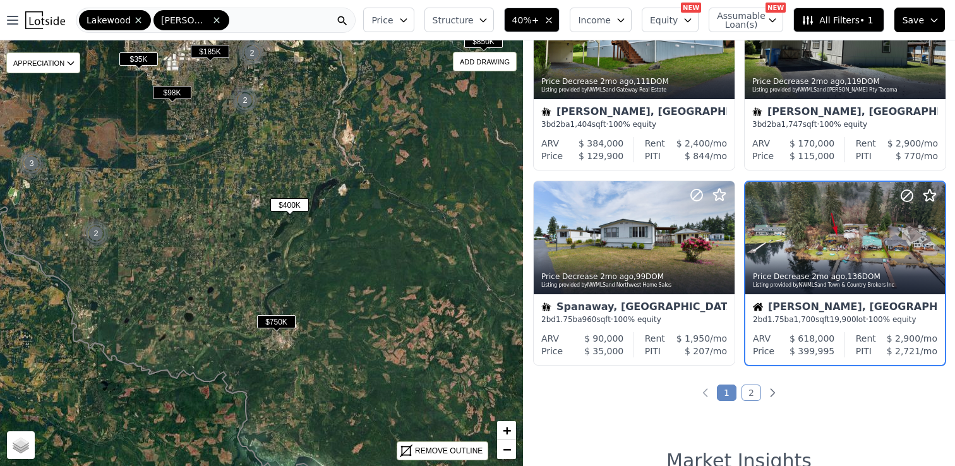
click at [273, 320] on span "$750K" at bounding box center [276, 321] width 39 height 13
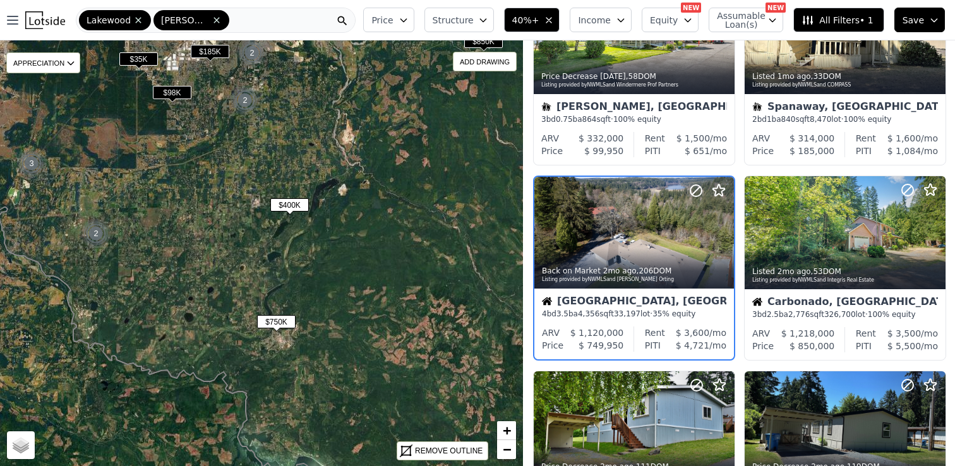
scroll to position [479, 0]
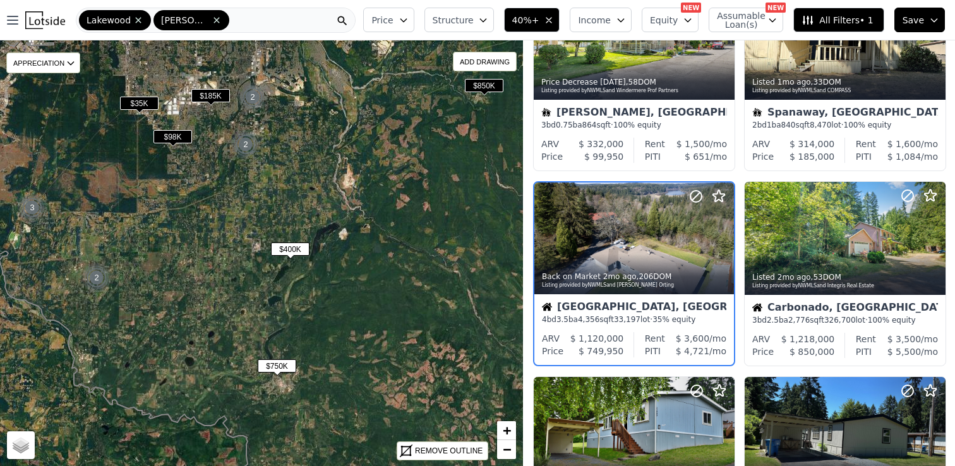
drag, startPoint x: 348, startPoint y: 212, endPoint x: 373, endPoint y: 329, distance: 120.2
click at [374, 330] on icon at bounding box center [262, 297] width 630 height 512
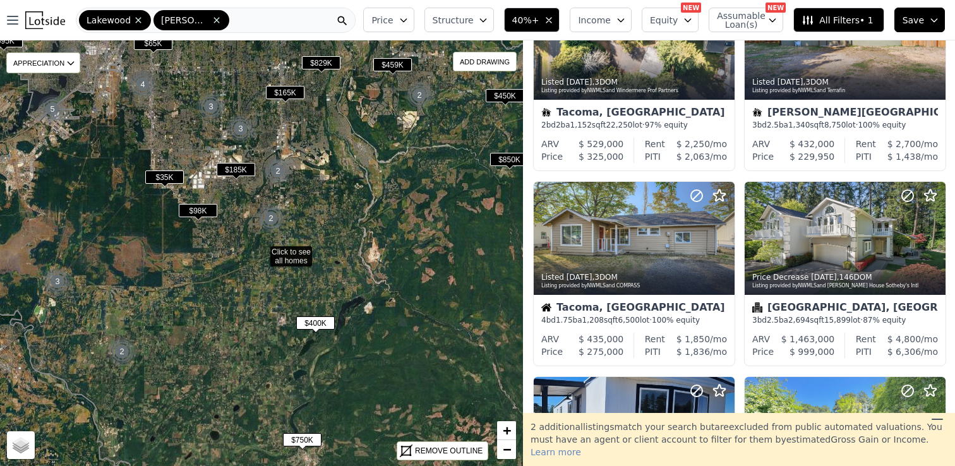
click at [473, 21] on span "Structure" at bounding box center [453, 20] width 40 height 13
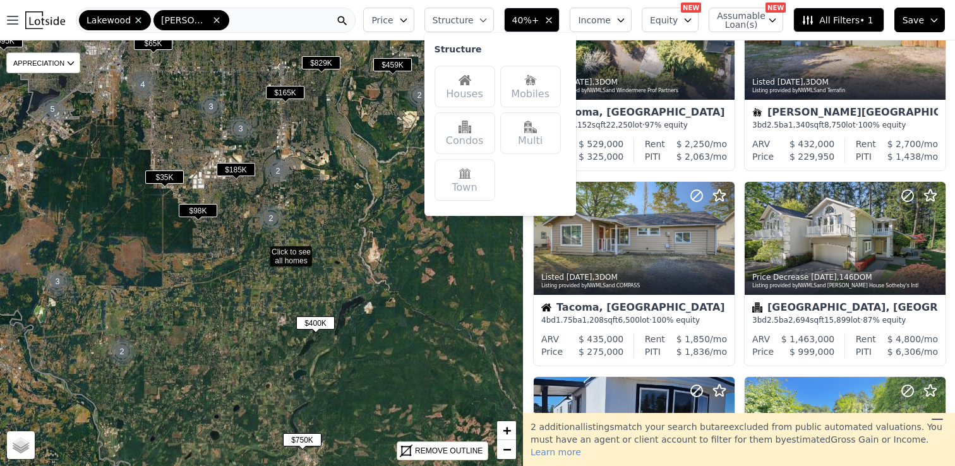
click at [471, 87] on div "Houses" at bounding box center [465, 87] width 61 height 42
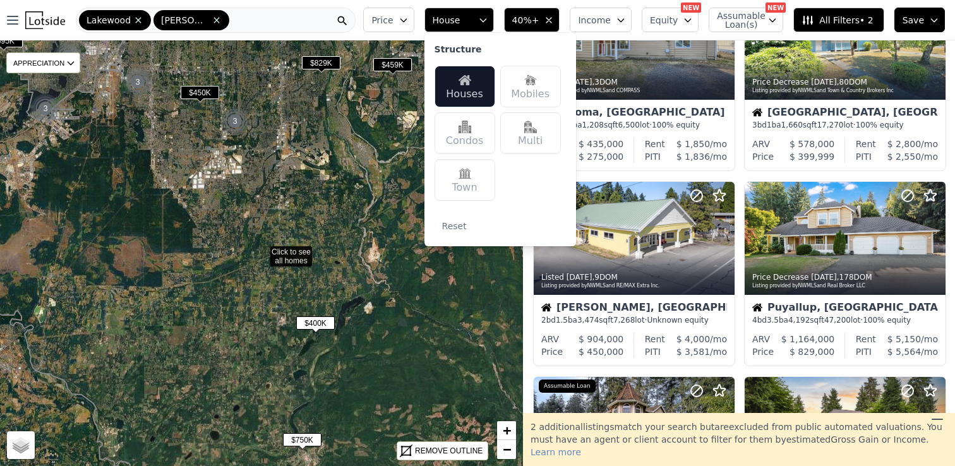
click at [378, 193] on icon at bounding box center [261, 254] width 630 height 514
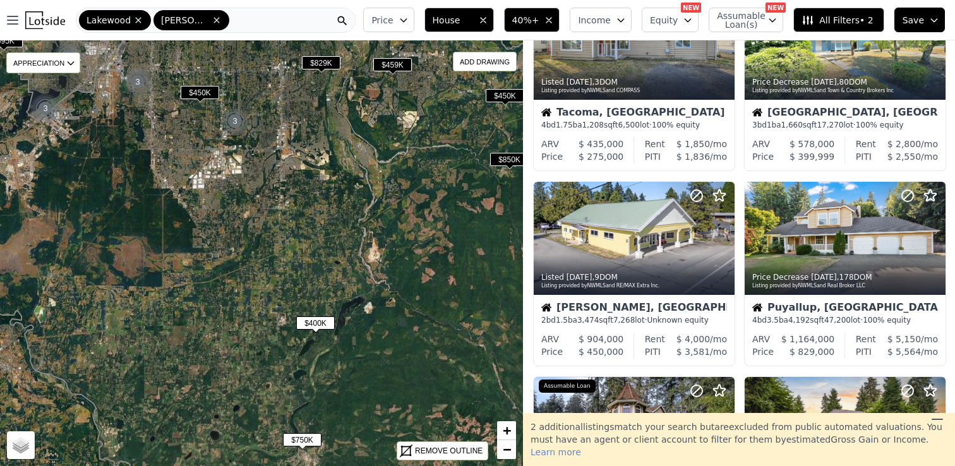
click at [610, 19] on span "Income" at bounding box center [594, 20] width 33 height 13
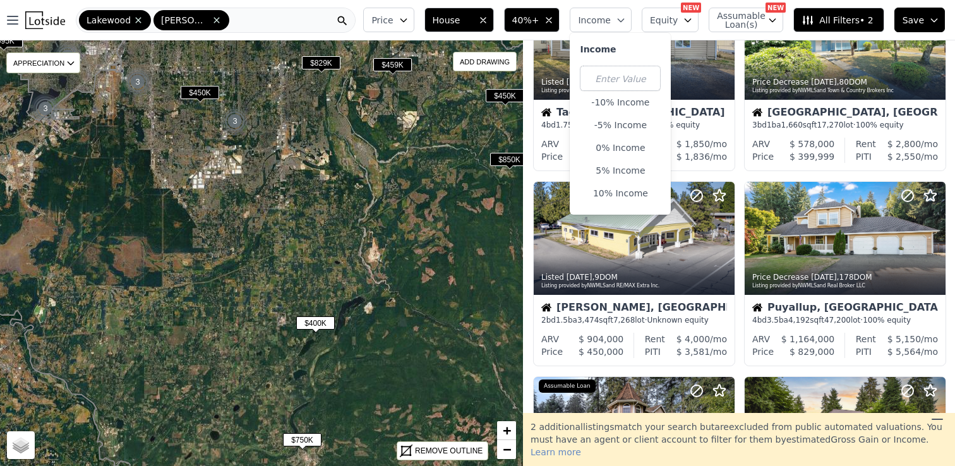
click at [678, 16] on span "Equity" at bounding box center [664, 20] width 28 height 13
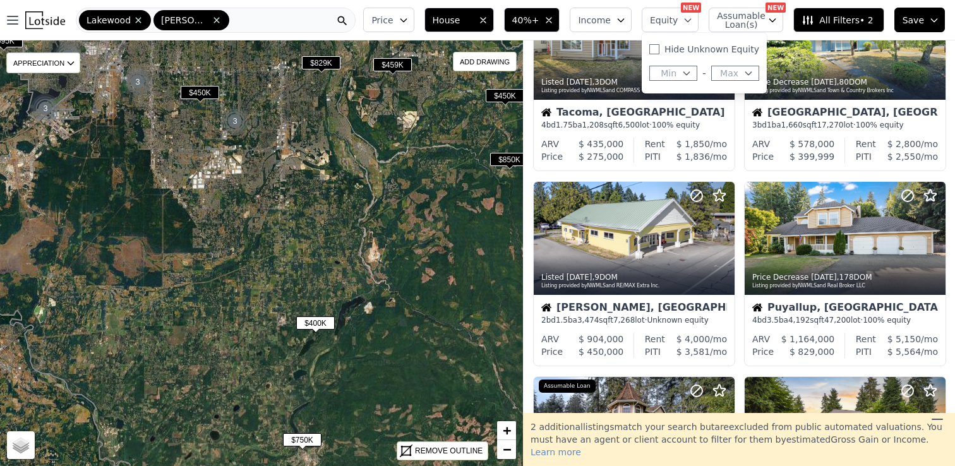
click at [404, 205] on icon at bounding box center [261, 254] width 630 height 514
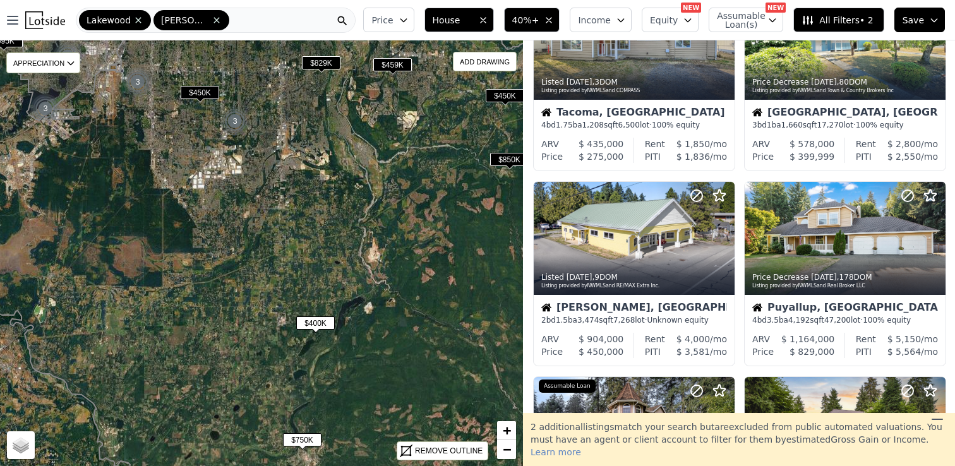
drag, startPoint x: 354, startPoint y: 181, endPoint x: 357, endPoint y: 251, distance: 70.2
click at [357, 251] on icon at bounding box center [261, 254] width 630 height 514
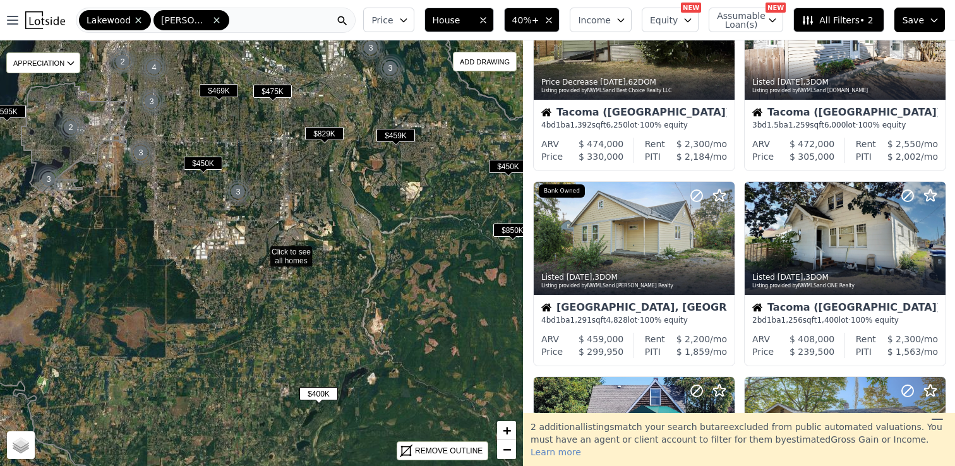
click at [320, 135] on span "$829K" at bounding box center [324, 133] width 39 height 13
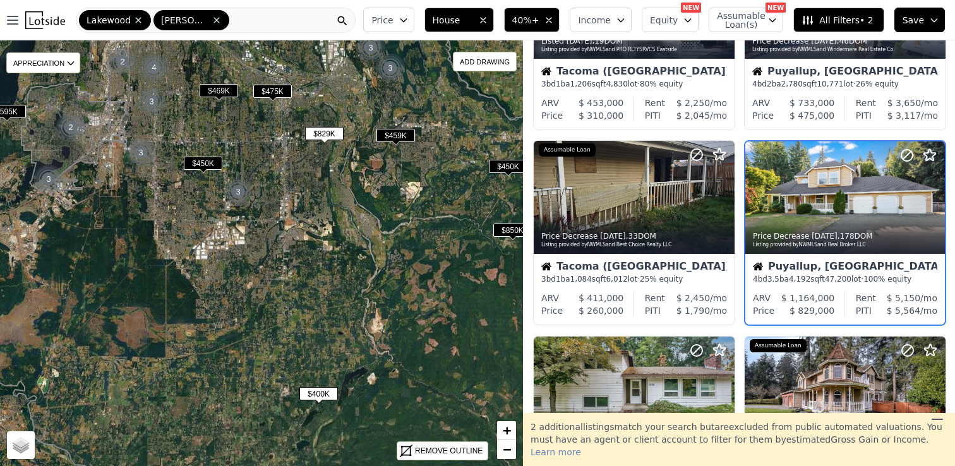
scroll to position [324, 0]
click at [403, 135] on span "$459K" at bounding box center [395, 135] width 39 height 13
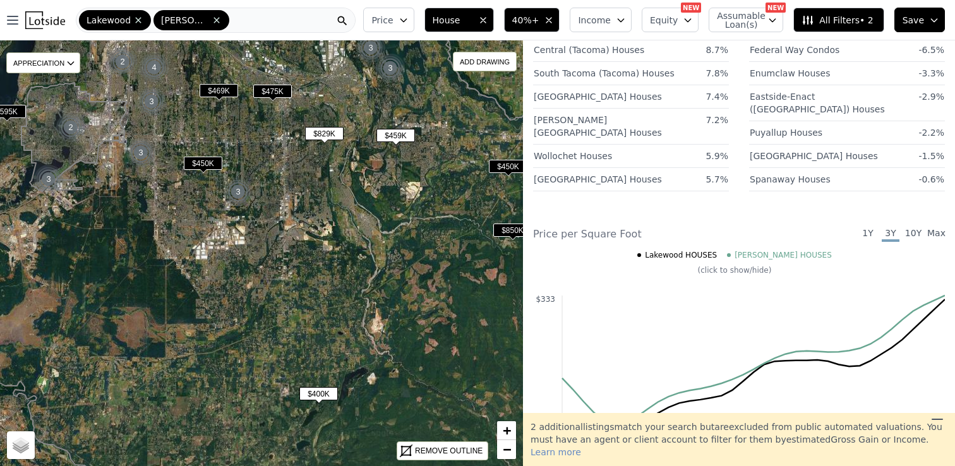
click at [396, 137] on span "$459K" at bounding box center [395, 135] width 39 height 13
click at [311, 131] on span "$829K" at bounding box center [324, 133] width 39 height 13
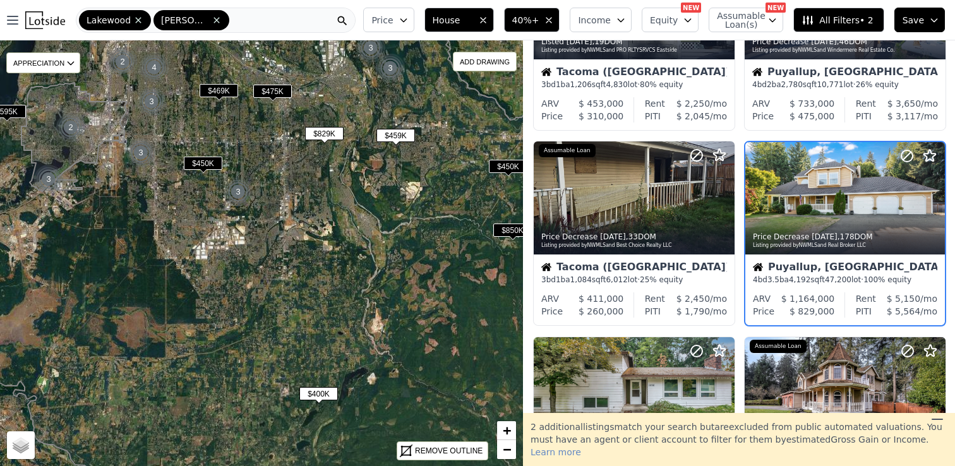
click at [398, 133] on span "$459K" at bounding box center [395, 135] width 39 height 13
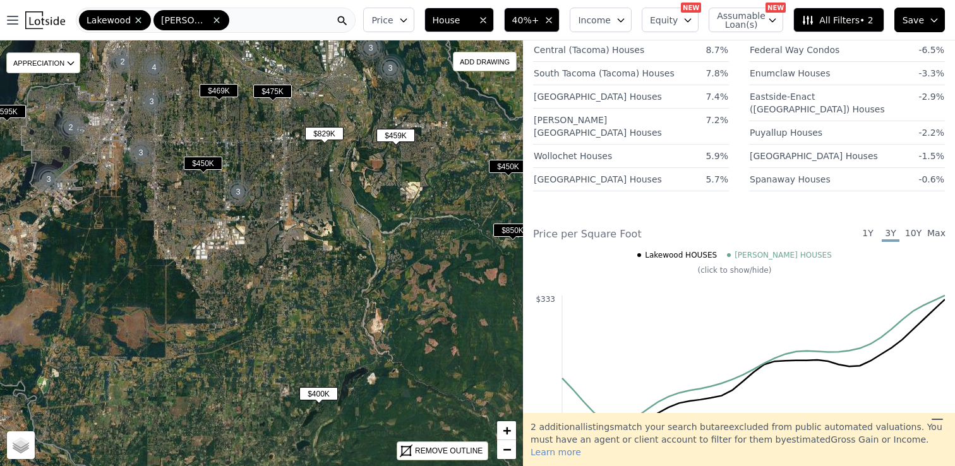
click at [337, 131] on span "$829K" at bounding box center [324, 133] width 39 height 13
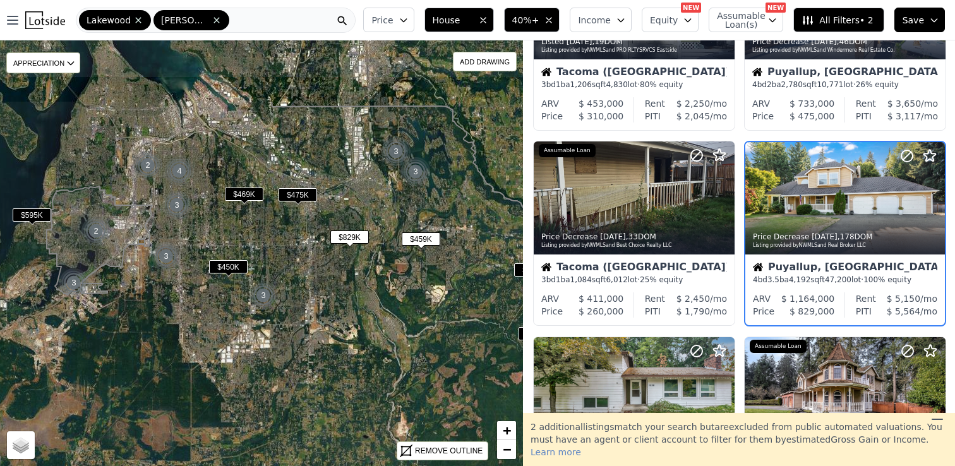
drag, startPoint x: 368, startPoint y: 193, endPoint x: 394, endPoint y: 297, distance: 106.8
click at [394, 297] on icon at bounding box center [287, 357] width 630 height 514
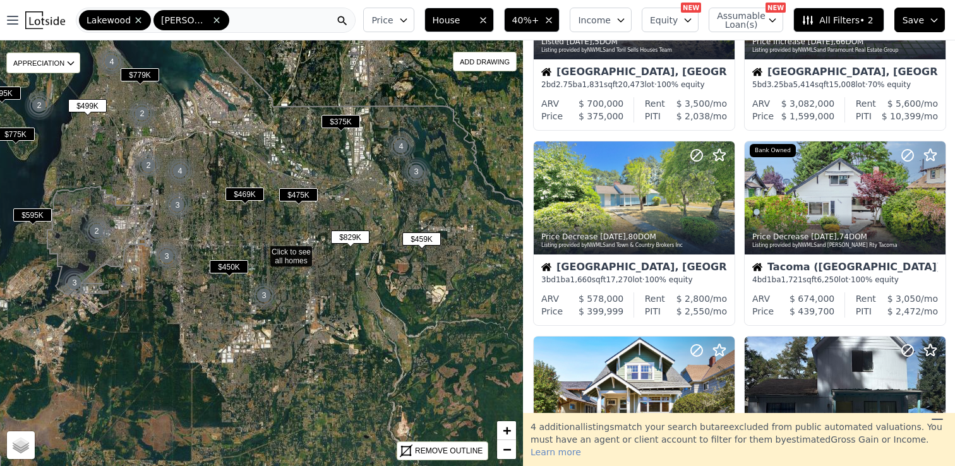
click at [244, 195] on span "$469K" at bounding box center [244, 194] width 39 height 13
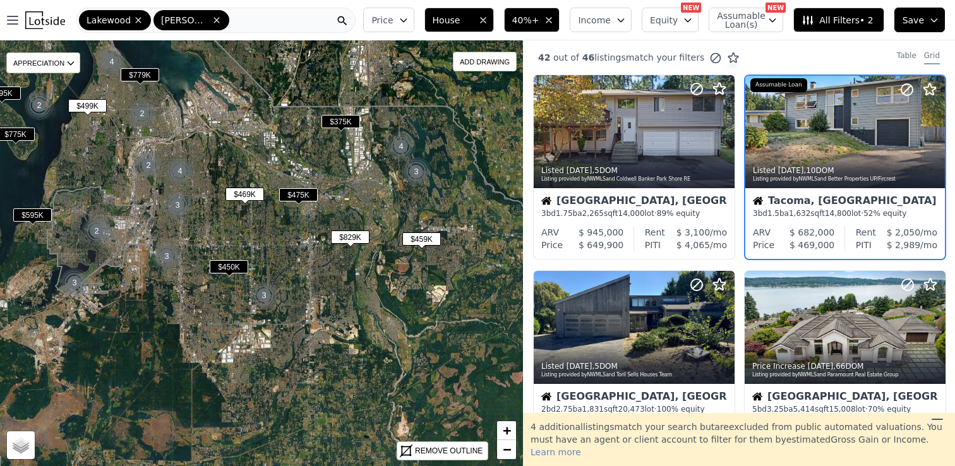
click at [225, 265] on span "$450K" at bounding box center [229, 266] width 39 height 13
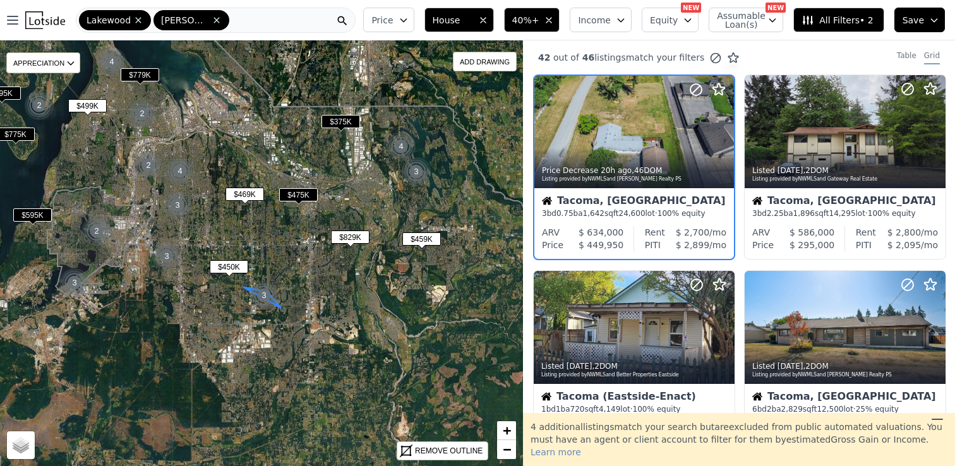
click at [262, 296] on div "3" at bounding box center [264, 295] width 30 height 30
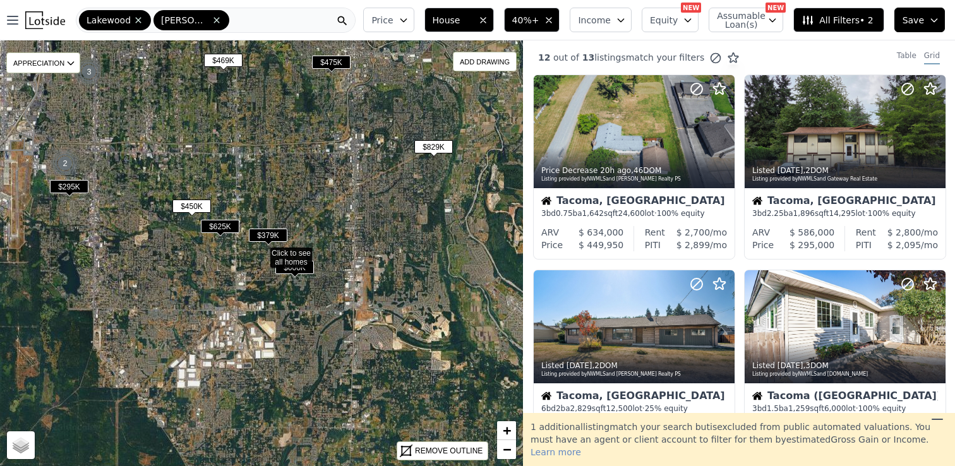
click at [267, 232] on span "$379K" at bounding box center [268, 235] width 39 height 13
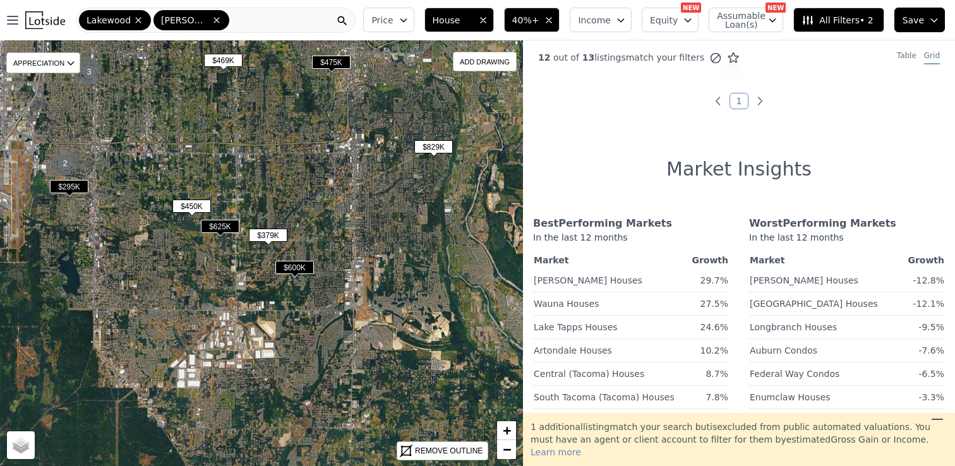
click at [292, 267] on span "$600K" at bounding box center [294, 267] width 39 height 13
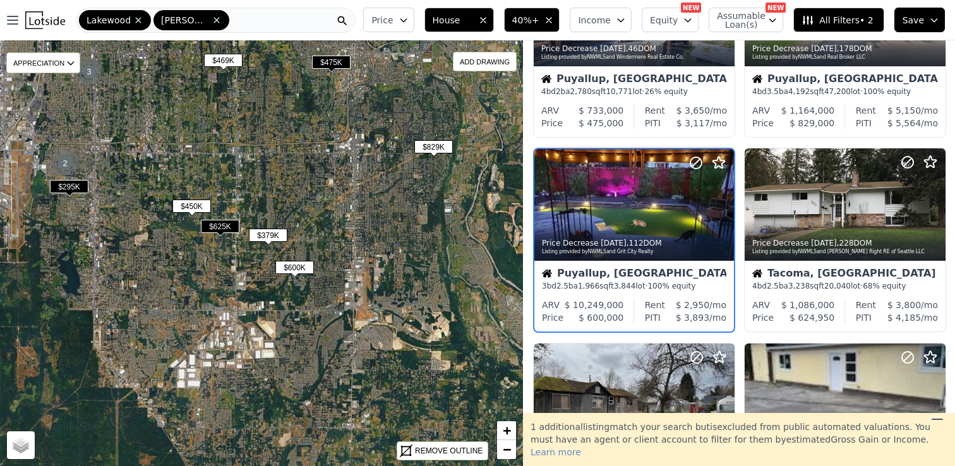
scroll to position [714, 0]
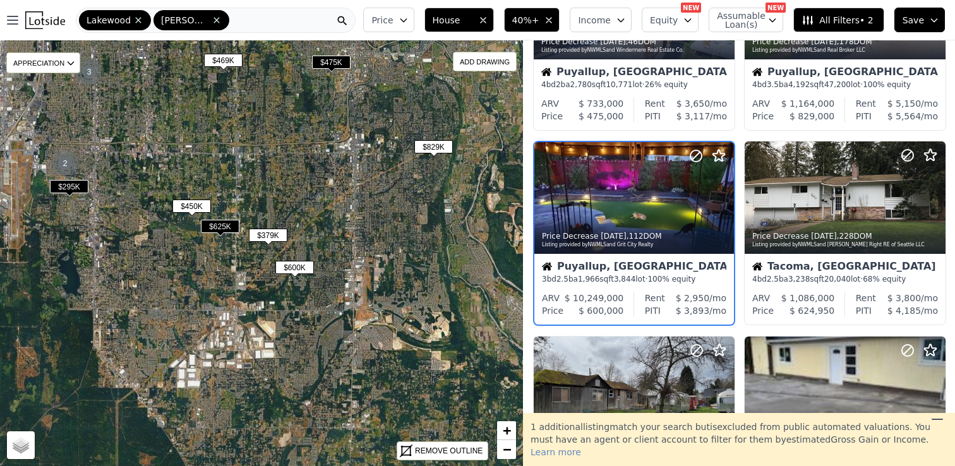
click at [213, 225] on span "$625K" at bounding box center [220, 226] width 39 height 13
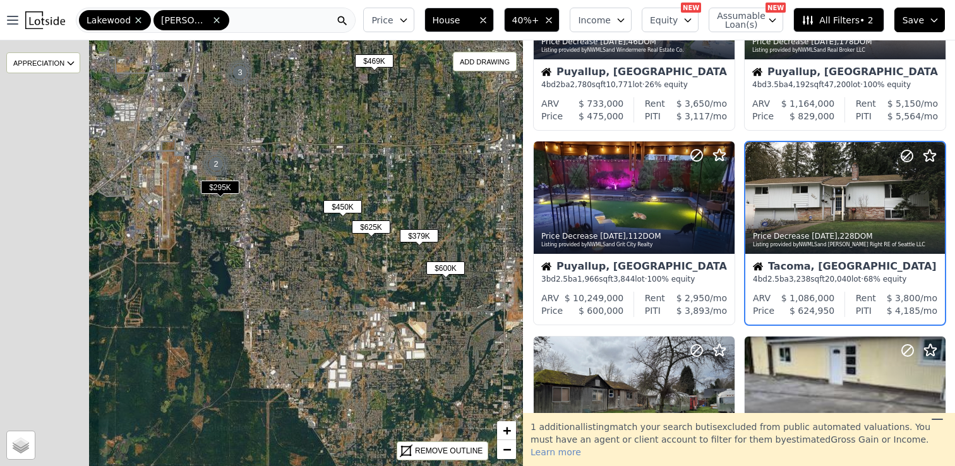
drag, startPoint x: 142, startPoint y: 229, endPoint x: 345, endPoint y: 234, distance: 203.4
click at [345, 234] on icon at bounding box center [412, 254] width 630 height 514
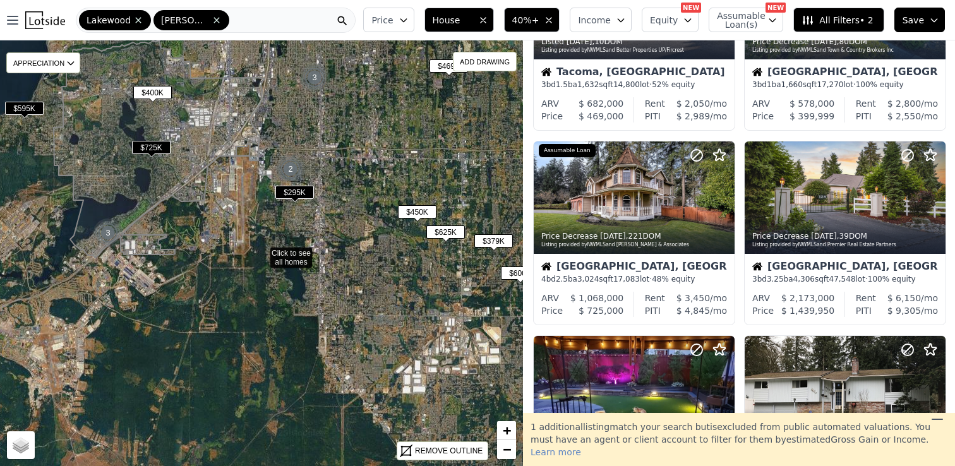
scroll to position [910, 0]
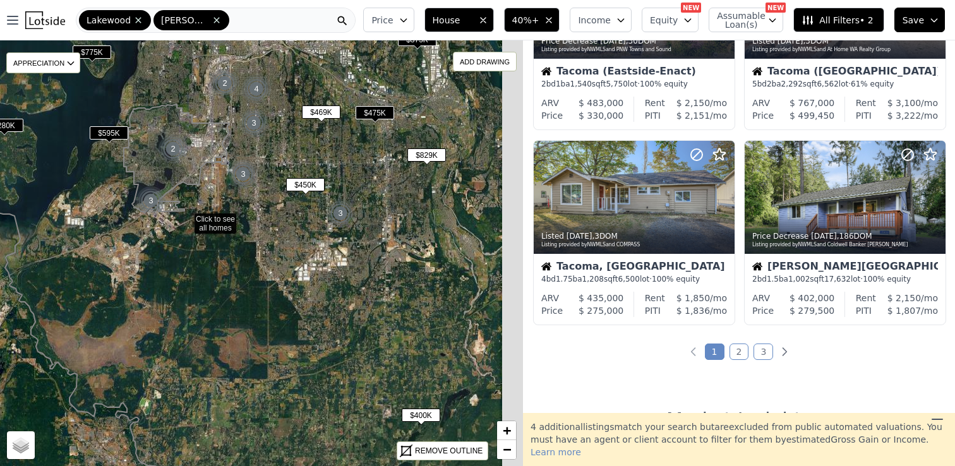
drag, startPoint x: 455, startPoint y: 227, endPoint x: 363, endPoint y: 187, distance: 100.4
click at [363, 187] on icon at bounding box center [186, 221] width 629 height 514
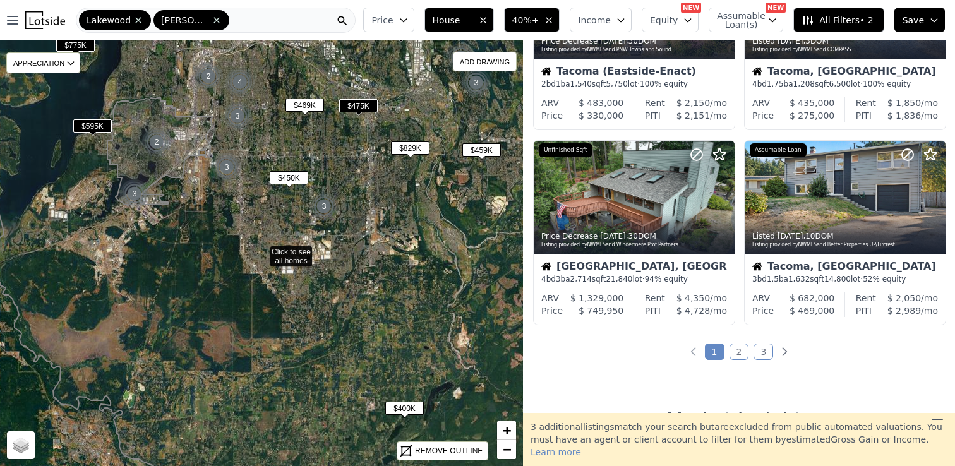
click at [271, 18] on div "Lakewood Pierce" at bounding box center [216, 20] width 280 height 25
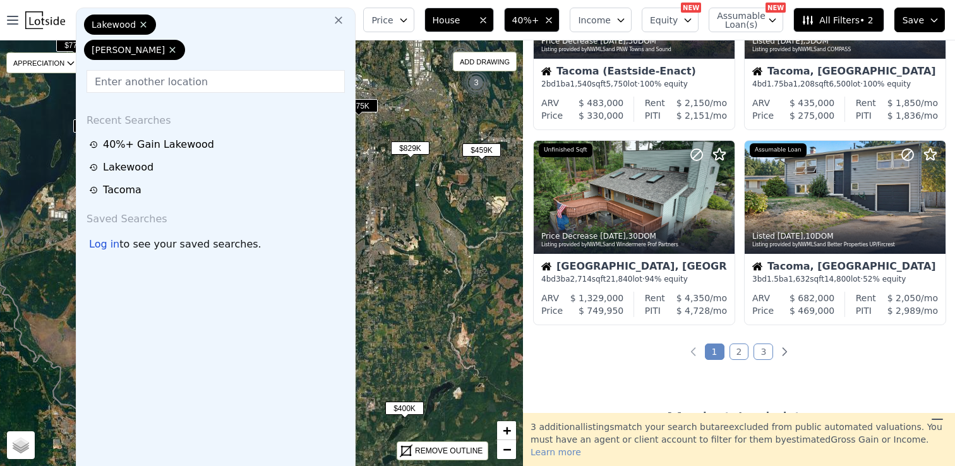
click at [190, 80] on input "text" at bounding box center [216, 81] width 258 height 23
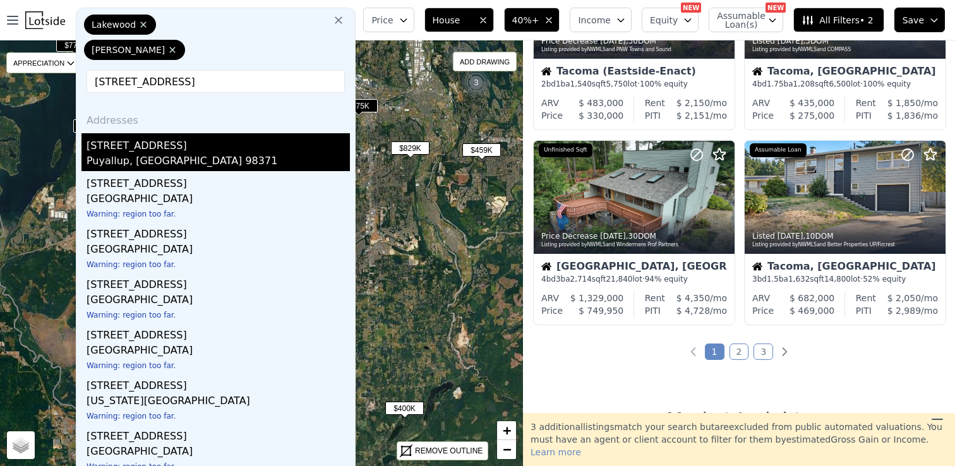
type input "826 9th st sw"
click at [223, 165] on div "Puyallup, WA 98371" at bounding box center [218, 162] width 263 height 18
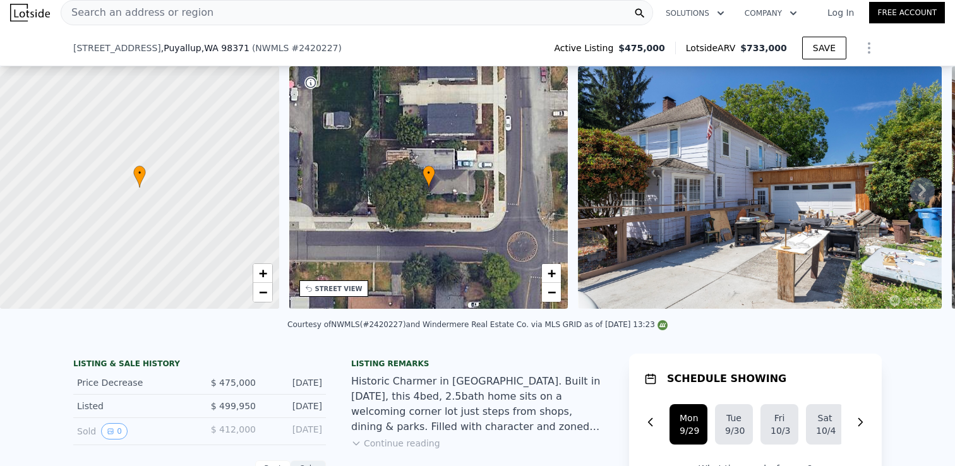
scroll to position [179, 0]
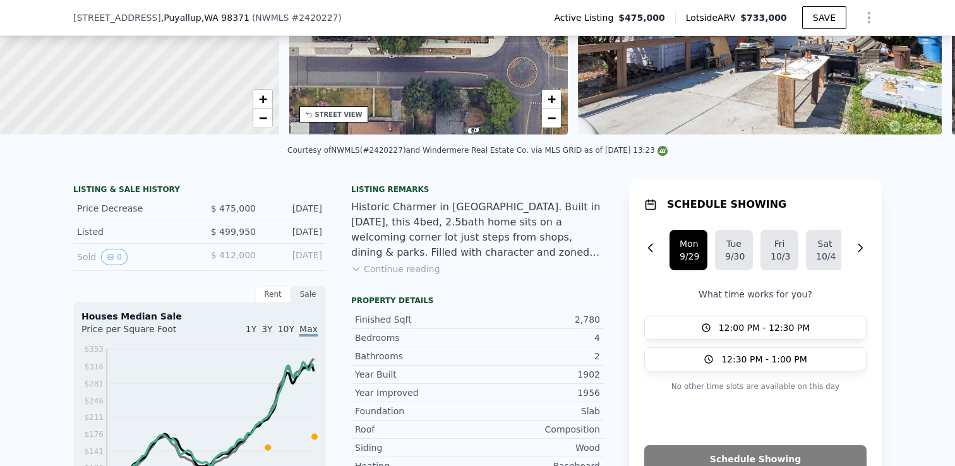
click at [354, 264] on icon at bounding box center [356, 269] width 10 height 10
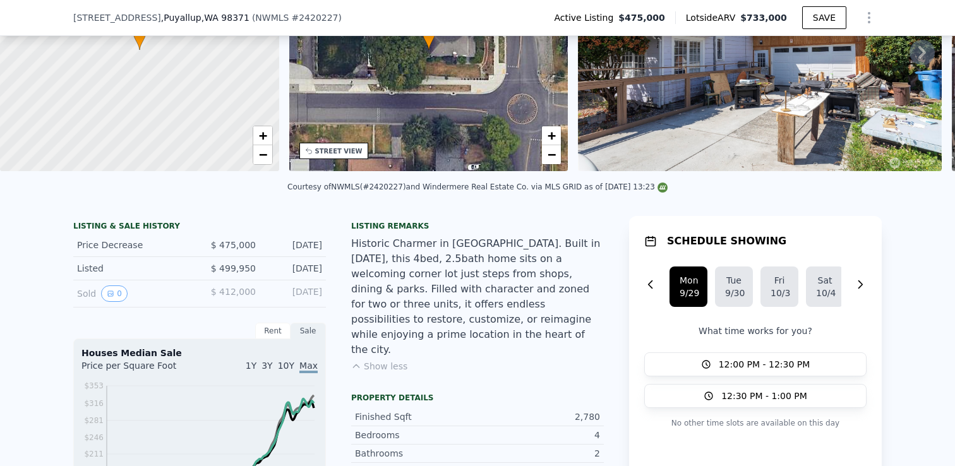
scroll to position [4, 0]
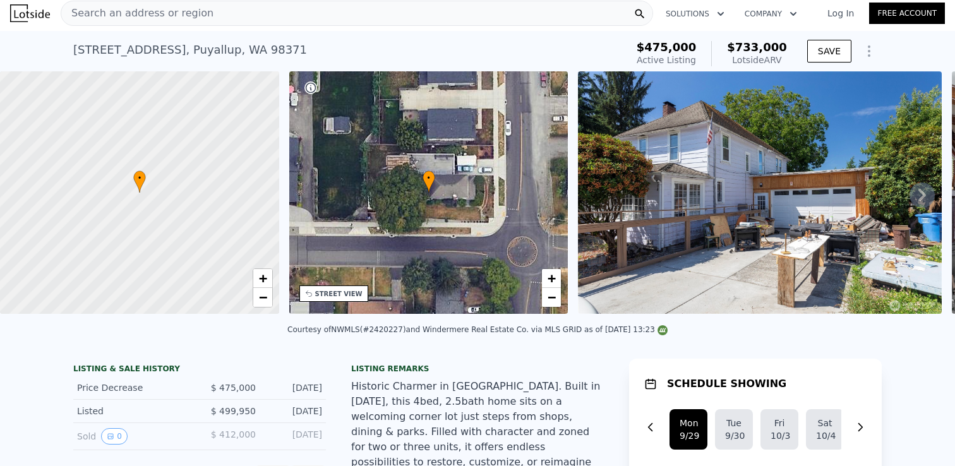
click at [920, 189] on icon at bounding box center [922, 195] width 8 height 13
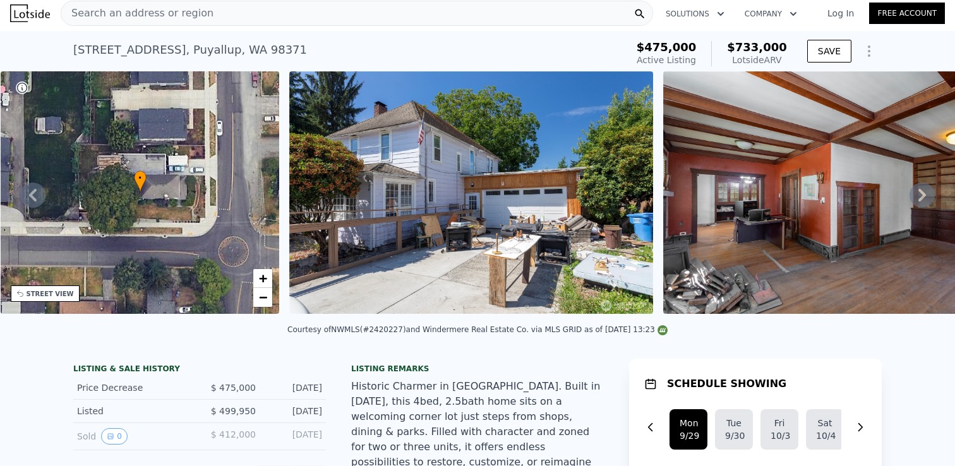
click at [922, 194] on icon at bounding box center [922, 195] width 25 height 25
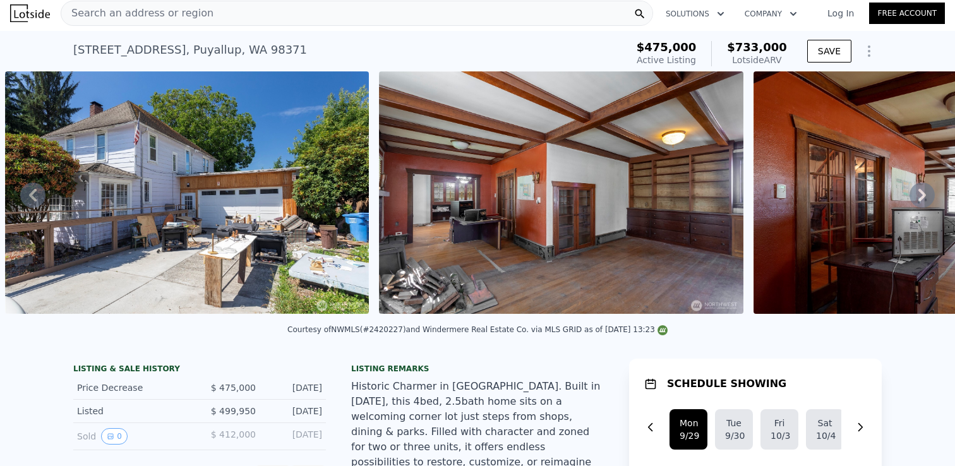
click at [922, 195] on icon at bounding box center [922, 195] width 25 height 25
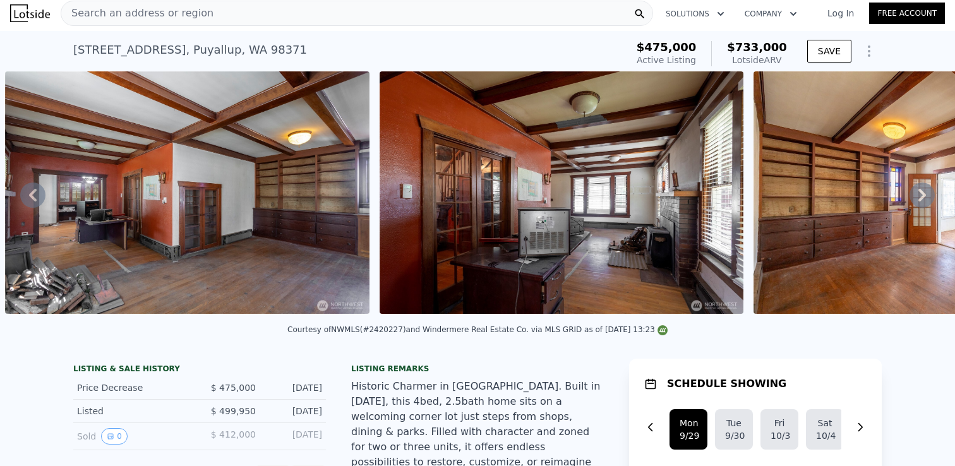
click at [922, 193] on icon at bounding box center [922, 195] width 8 height 13
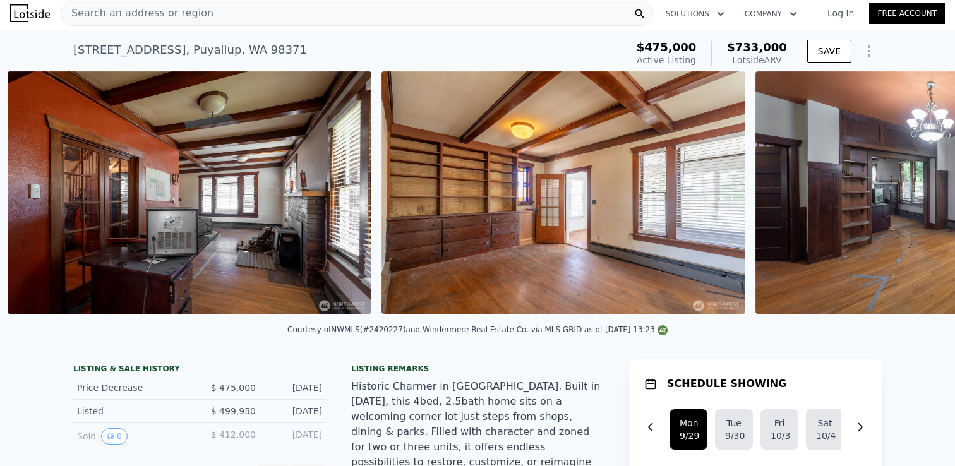
scroll to position [0, 1326]
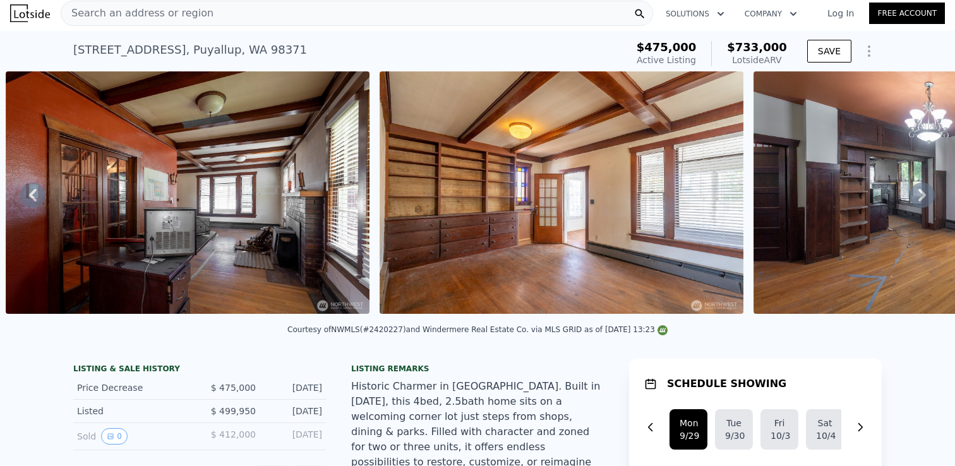
click at [922, 195] on icon at bounding box center [922, 195] width 25 height 25
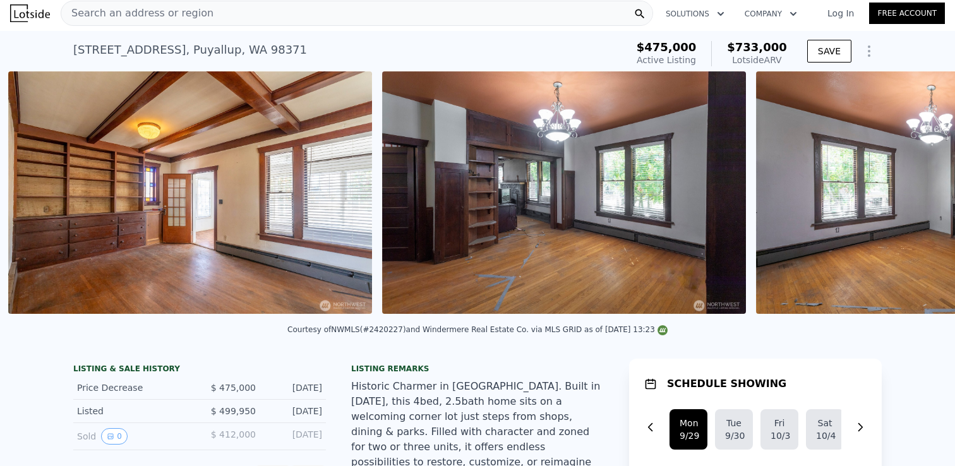
scroll to position [0, 1700]
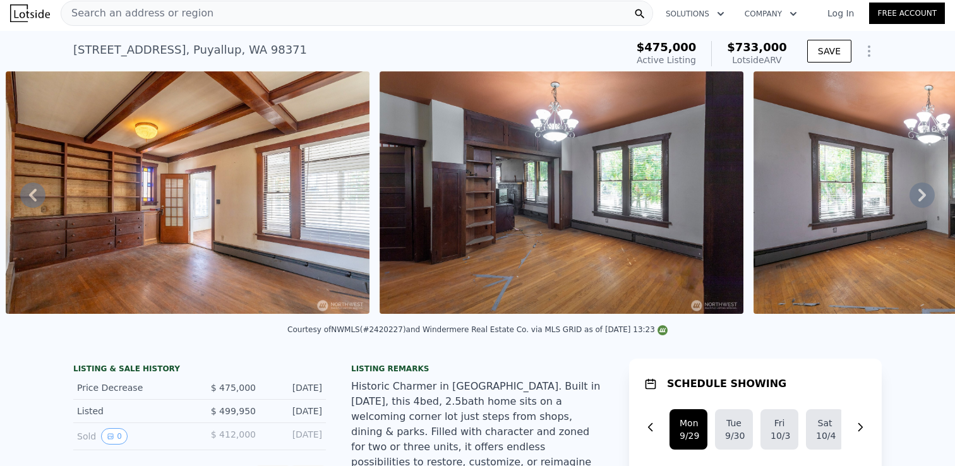
click at [922, 195] on icon at bounding box center [922, 195] width 25 height 25
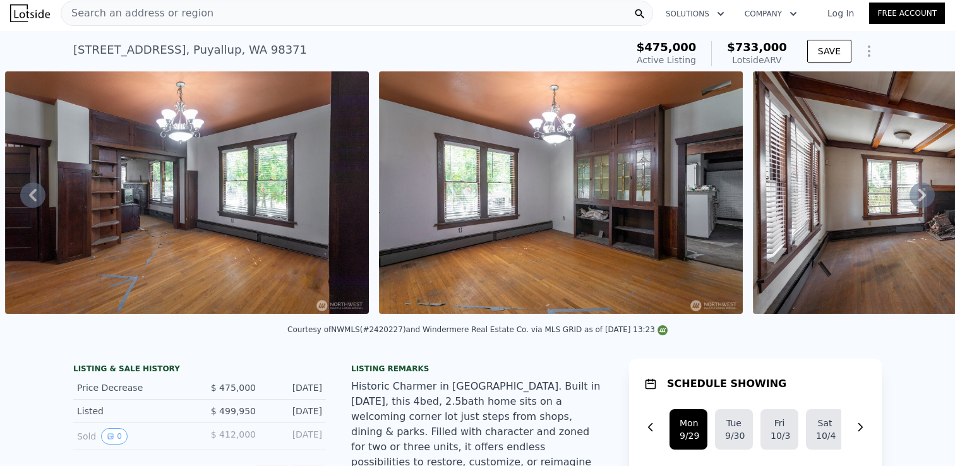
click at [924, 196] on icon at bounding box center [922, 195] width 8 height 13
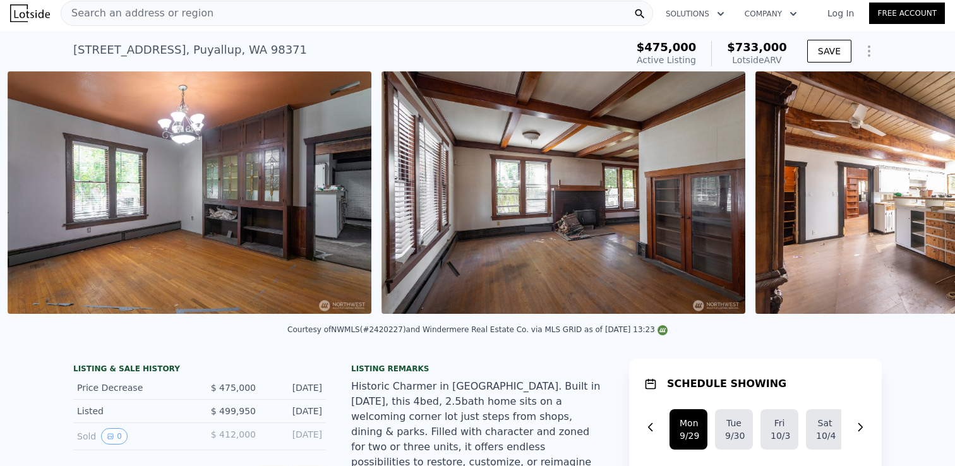
scroll to position [0, 2448]
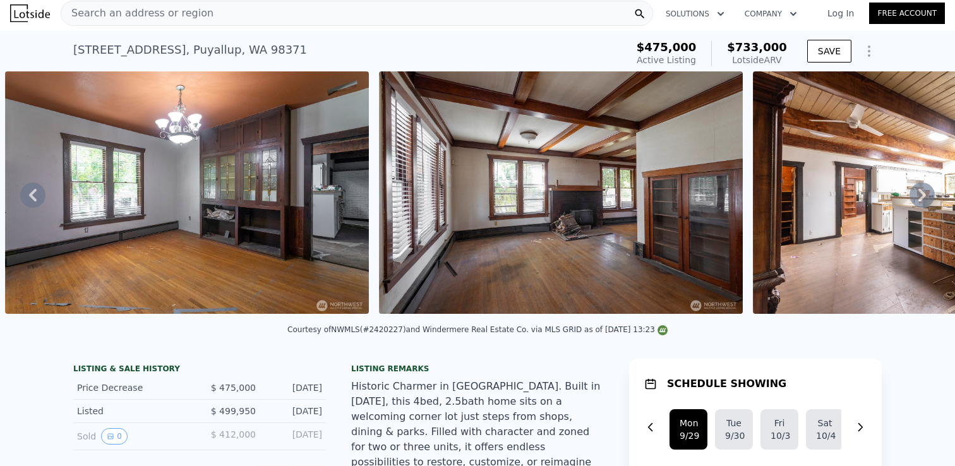
click at [925, 183] on icon at bounding box center [922, 195] width 25 height 25
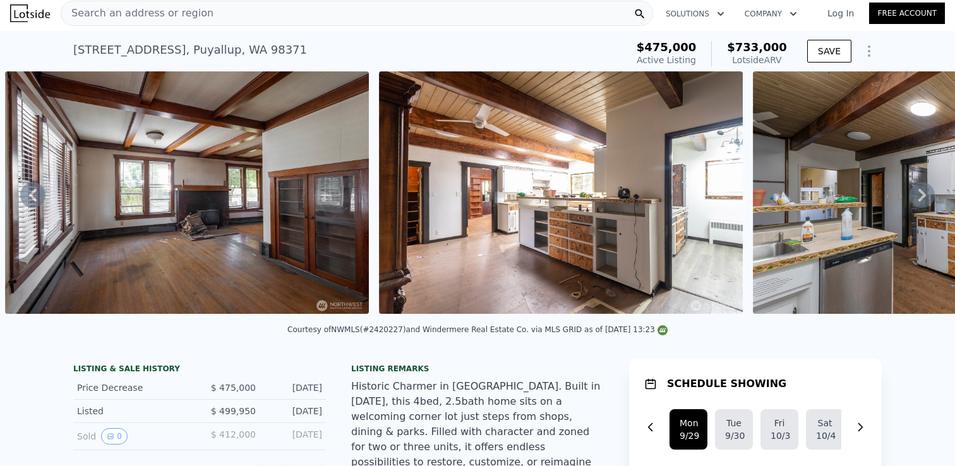
click at [916, 201] on icon at bounding box center [922, 195] width 25 height 25
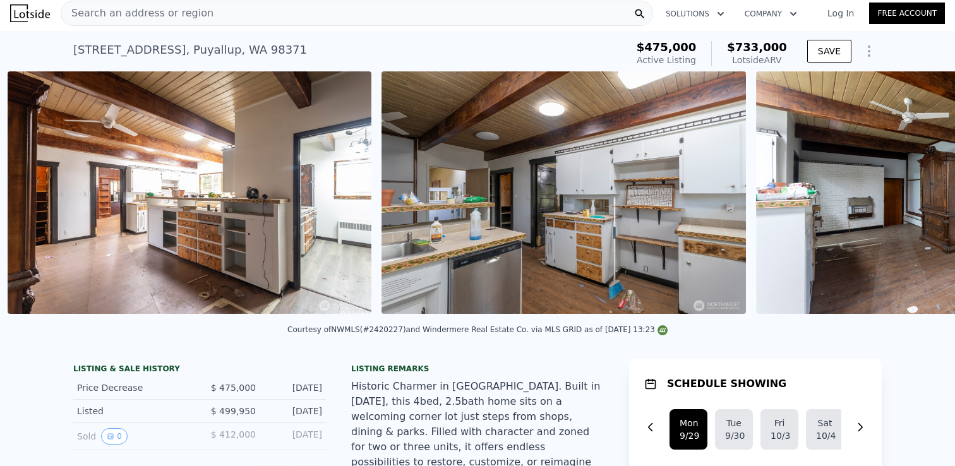
scroll to position [0, 3196]
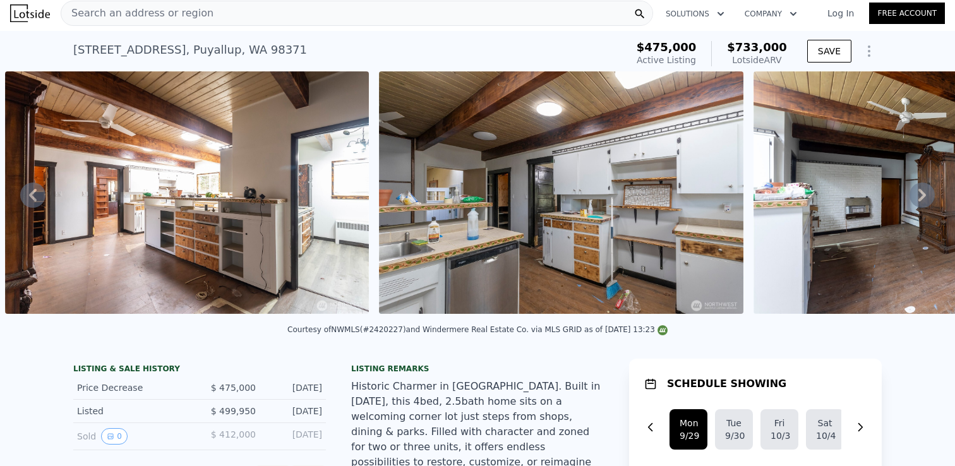
click at [419, 51] on div "826 9th St SW , Puyallup , WA 98371 Active at $475k (~ARV $733k )" at bounding box center [347, 53] width 548 height 35
click at [923, 195] on icon at bounding box center [922, 195] width 8 height 13
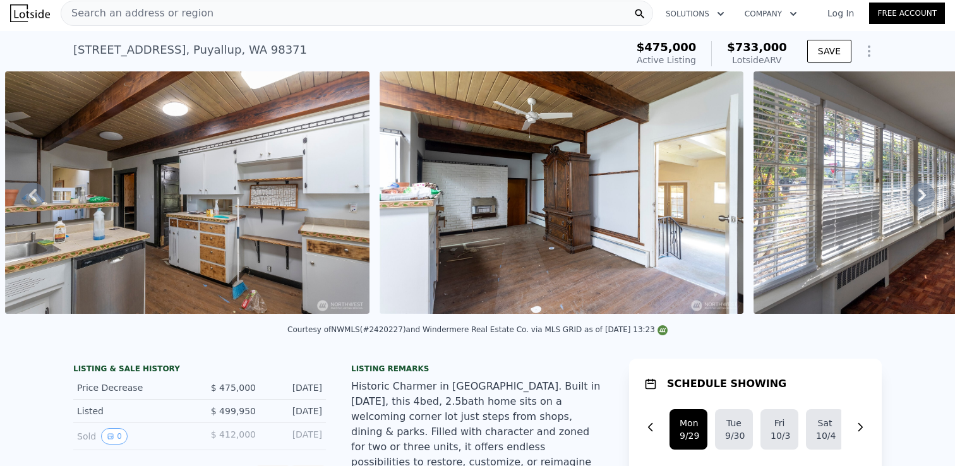
click at [923, 195] on icon at bounding box center [922, 195] width 8 height 13
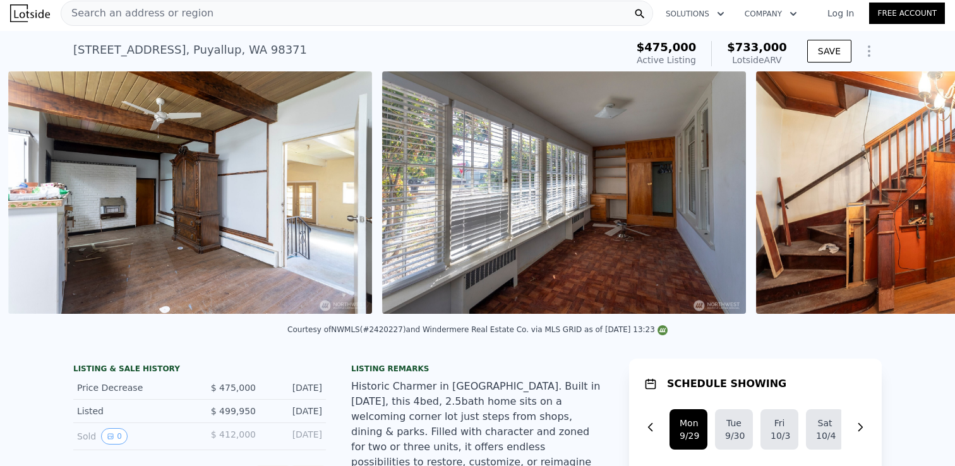
scroll to position [0, 3944]
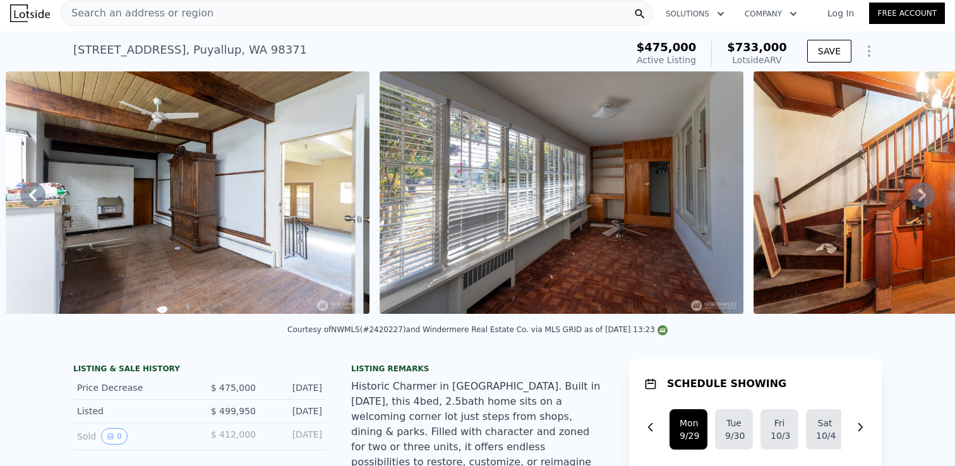
click at [923, 193] on icon at bounding box center [922, 195] width 8 height 13
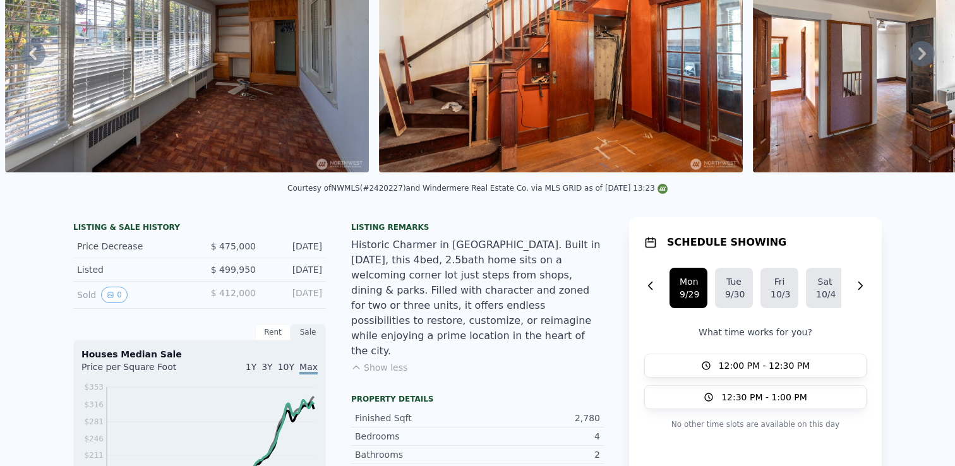
scroll to position [4, 0]
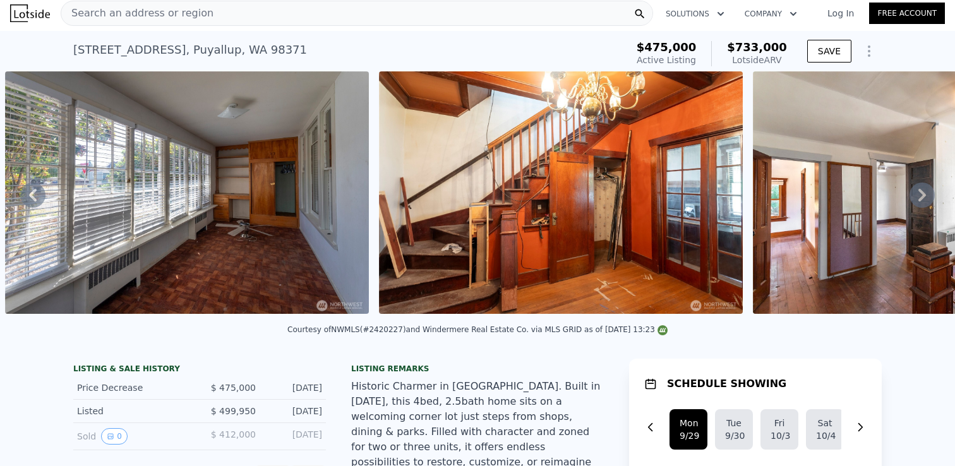
click at [920, 193] on icon at bounding box center [922, 195] width 25 height 25
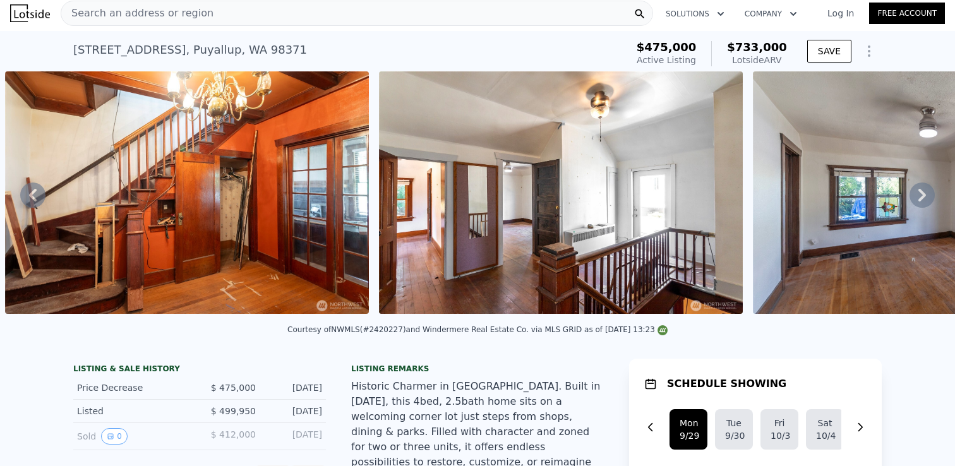
click at [924, 193] on icon at bounding box center [922, 195] width 8 height 13
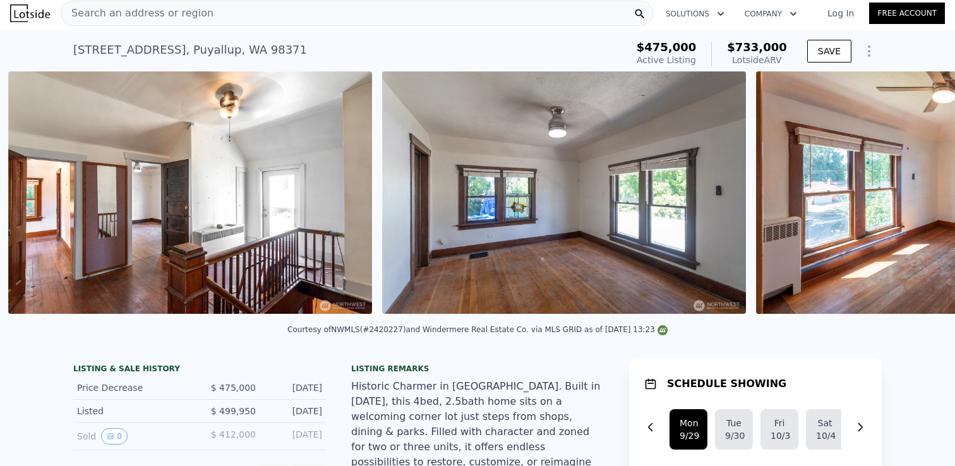
scroll to position [0, 5066]
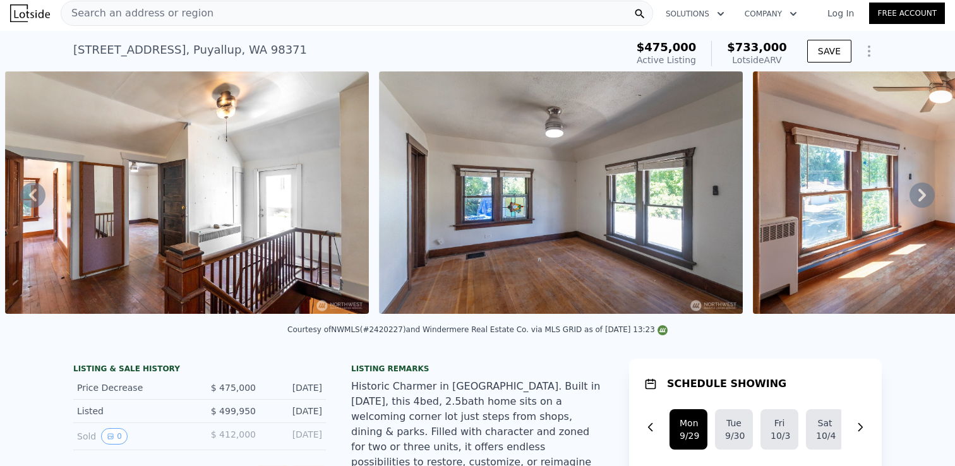
click at [921, 195] on icon at bounding box center [922, 195] width 25 height 25
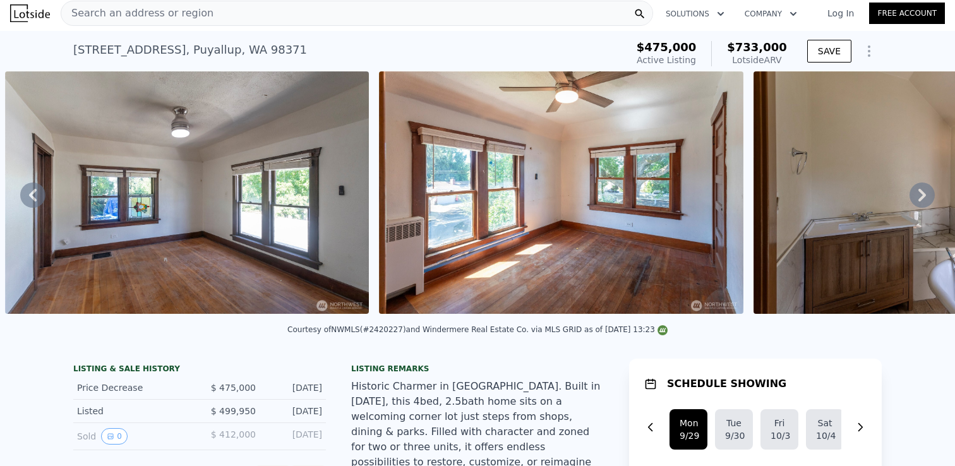
click at [921, 193] on icon at bounding box center [922, 195] width 25 height 25
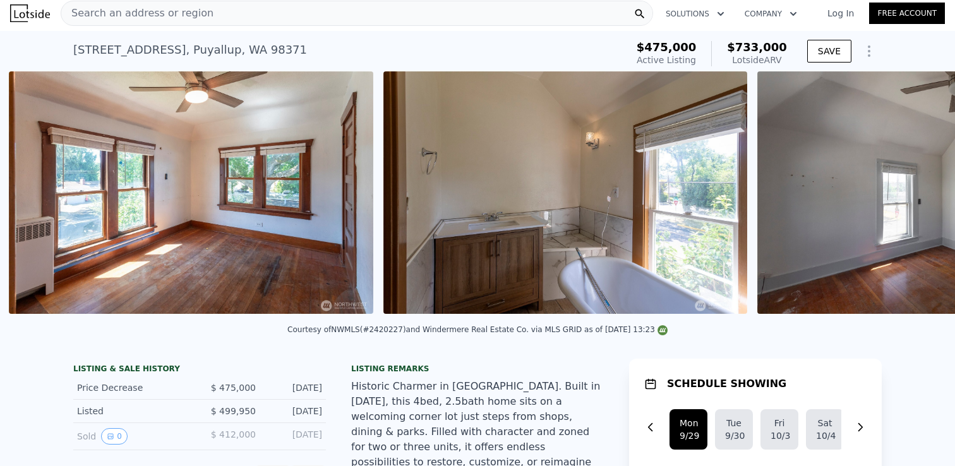
scroll to position [0, 5814]
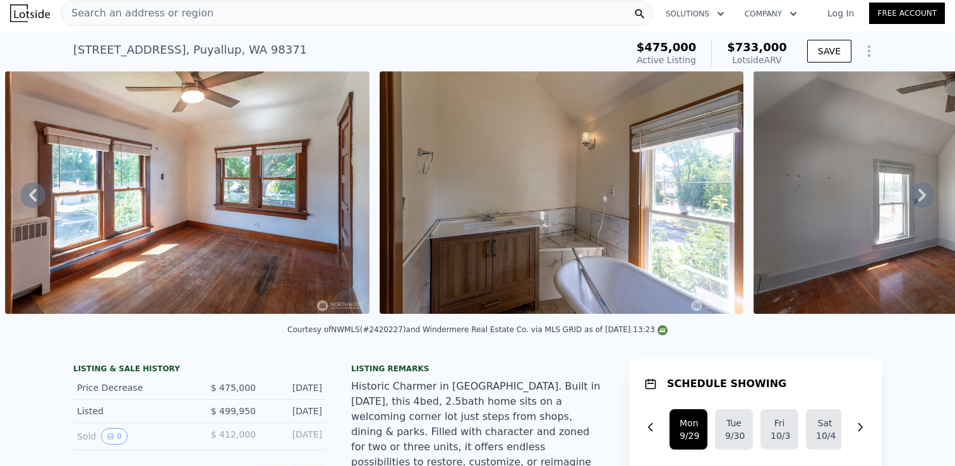
click at [922, 193] on icon at bounding box center [922, 195] width 8 height 13
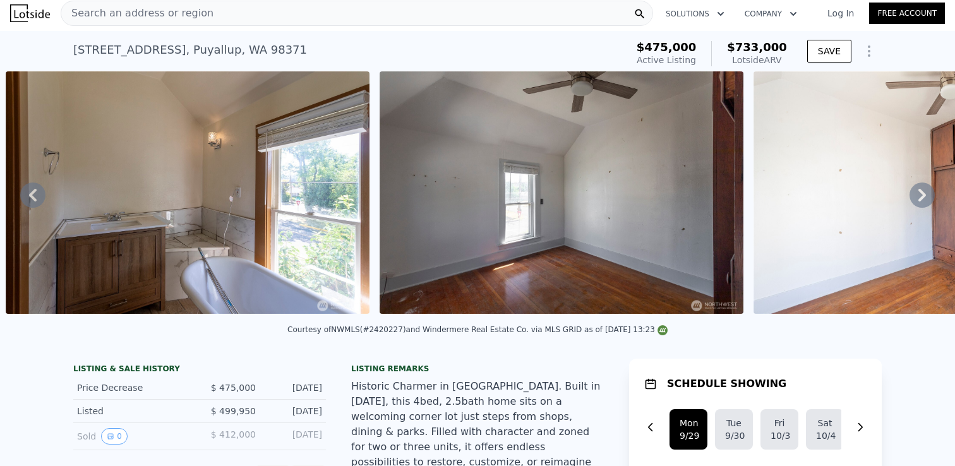
click at [922, 195] on icon at bounding box center [922, 195] width 25 height 25
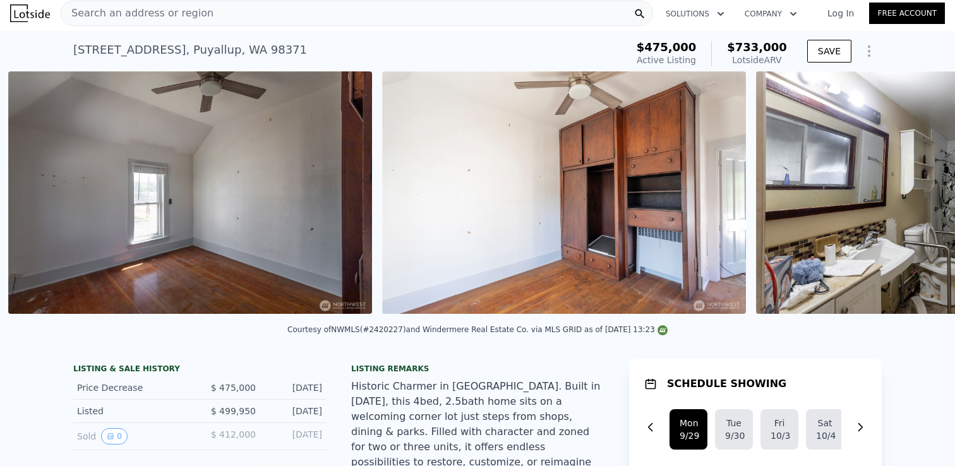
scroll to position [0, 6563]
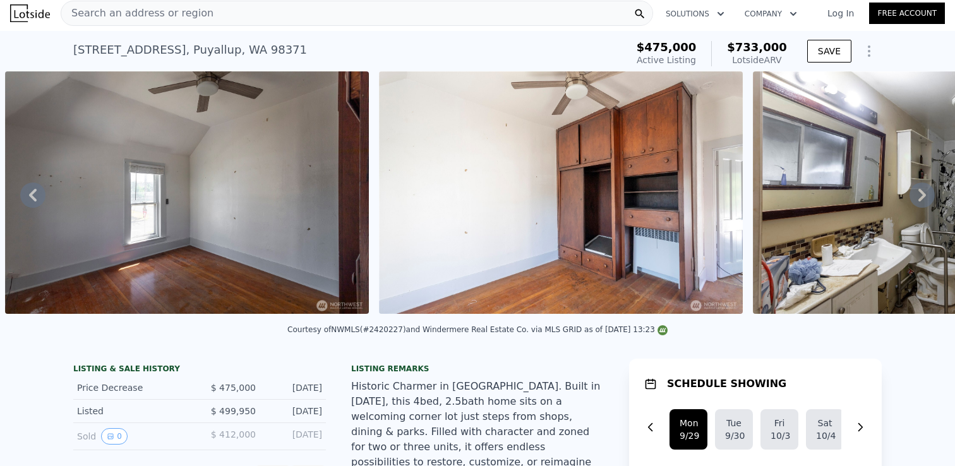
click at [919, 191] on icon at bounding box center [922, 195] width 25 height 25
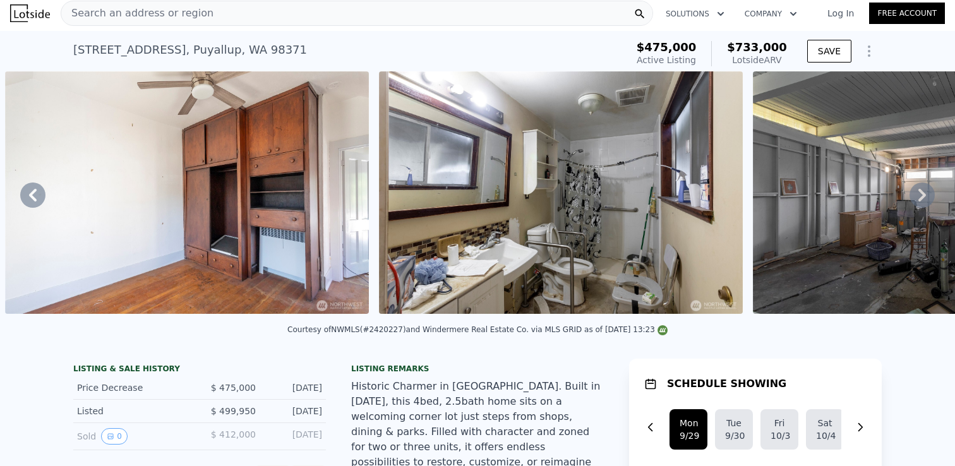
click at [916, 195] on icon at bounding box center [922, 195] width 25 height 25
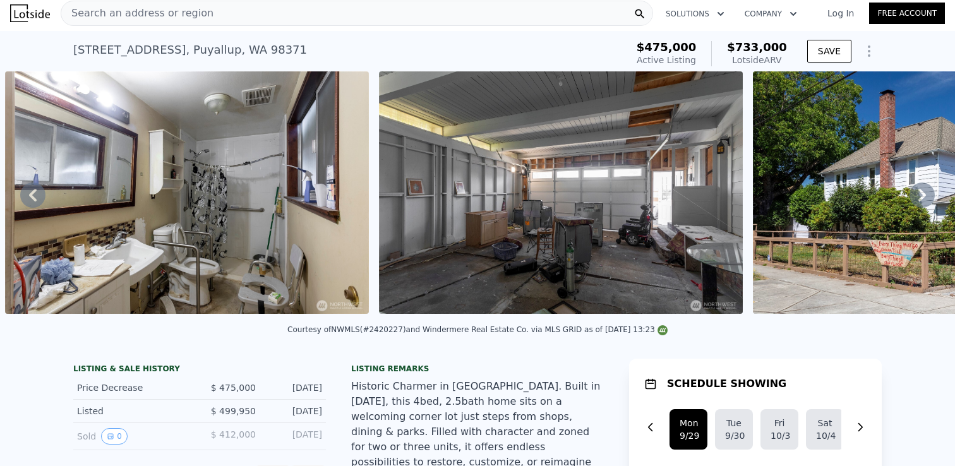
click at [917, 196] on icon at bounding box center [922, 195] width 25 height 25
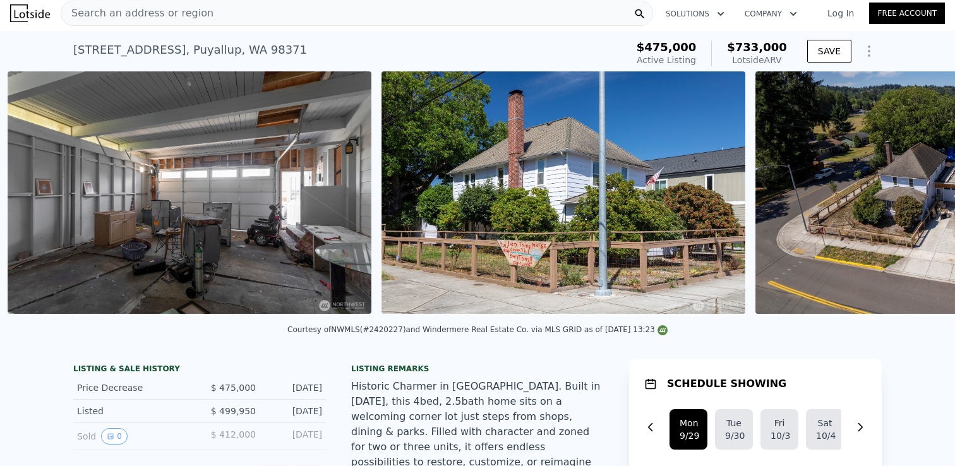
scroll to position [0, 7684]
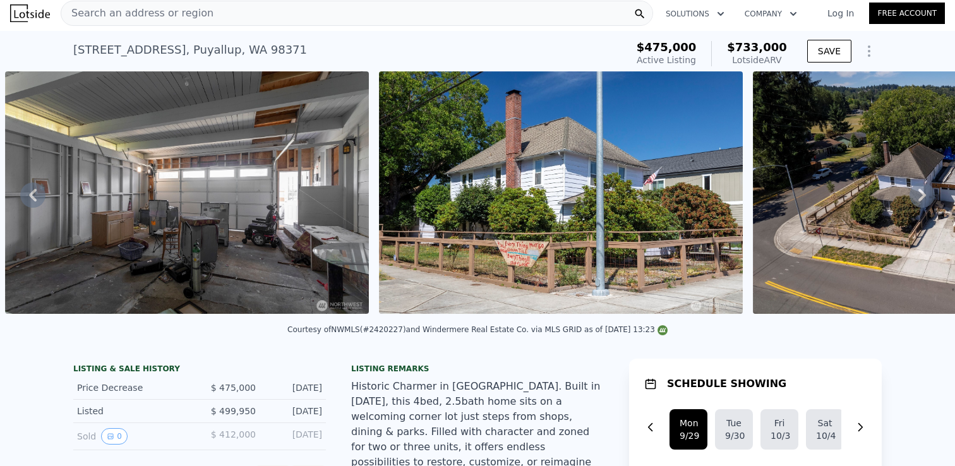
click at [920, 196] on icon at bounding box center [922, 195] width 25 height 25
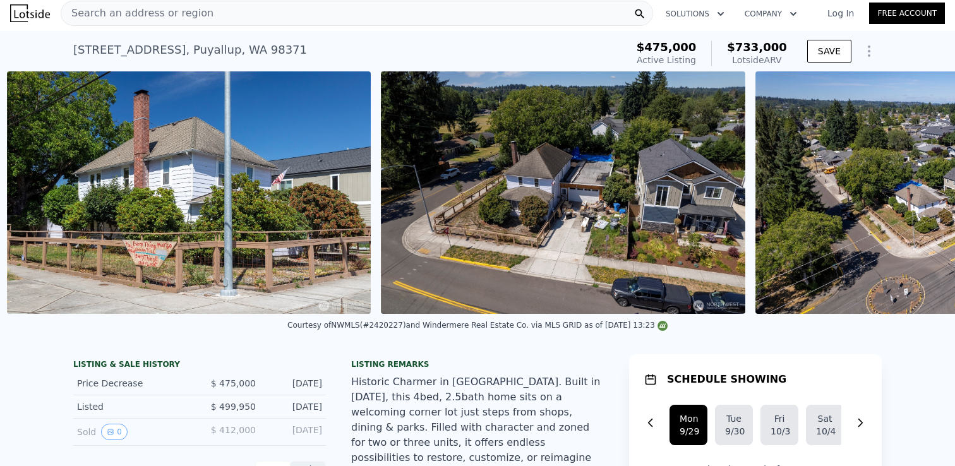
scroll to position [0, 8058]
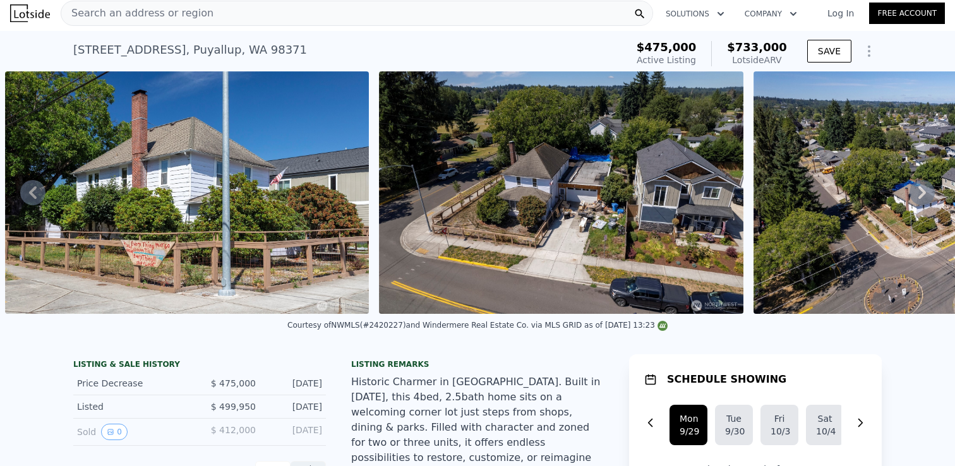
click at [3, 221] on div at bounding box center [187, 192] width 374 height 243
click at [140, 16] on span "Search an address or region" at bounding box center [137, 13] width 152 height 15
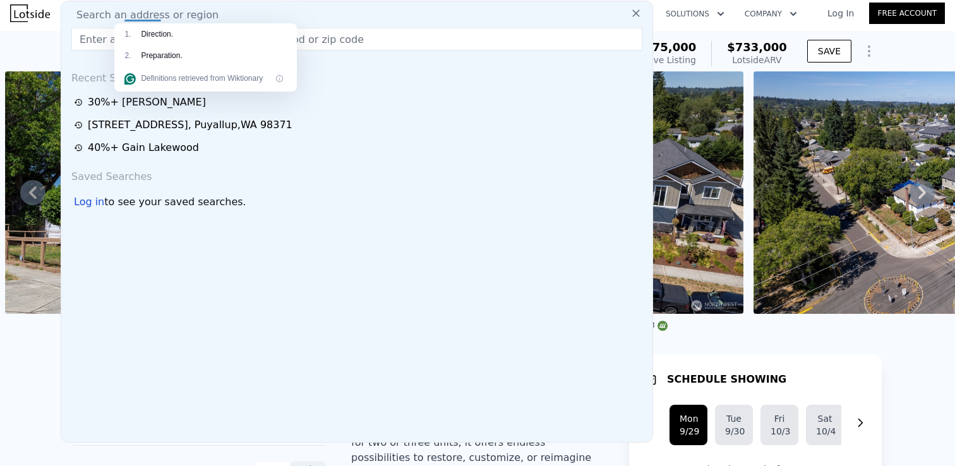
click at [96, 45] on input "text" at bounding box center [356, 39] width 571 height 23
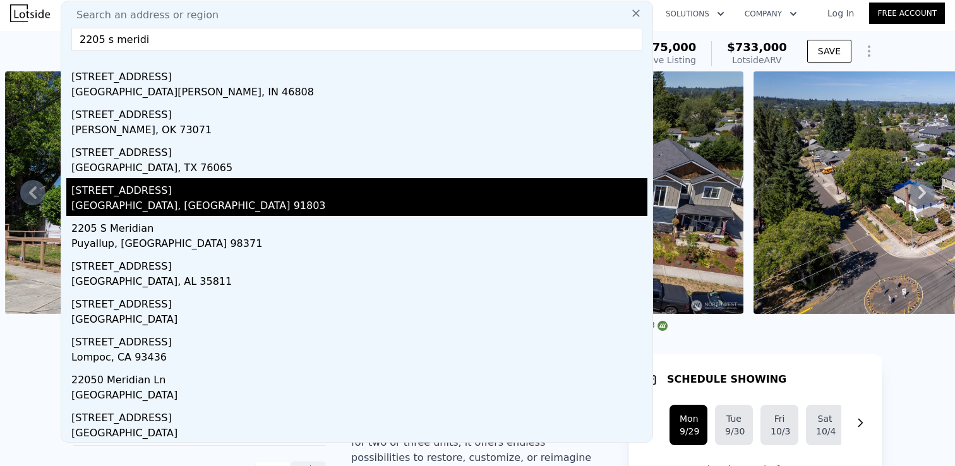
scroll to position [25, 0]
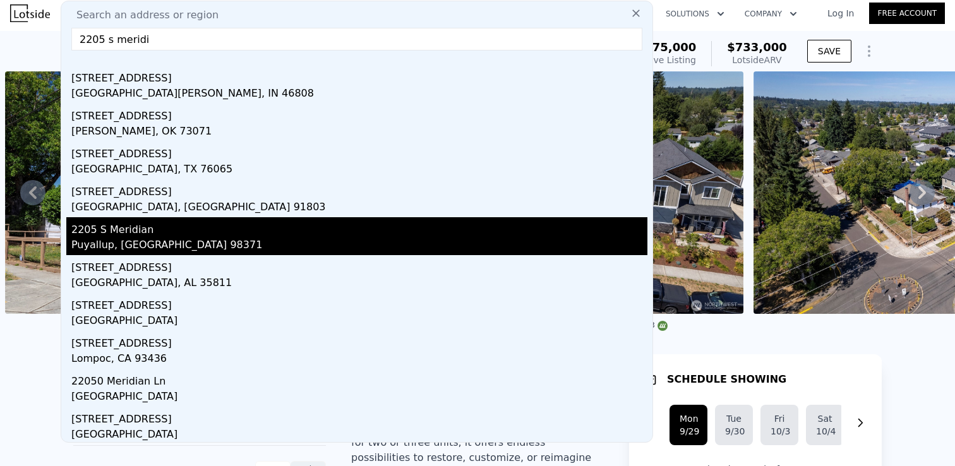
type input "2205 s meridi"
click at [102, 237] on div "Puyallup, WA 98371" at bounding box center [359, 246] width 576 height 18
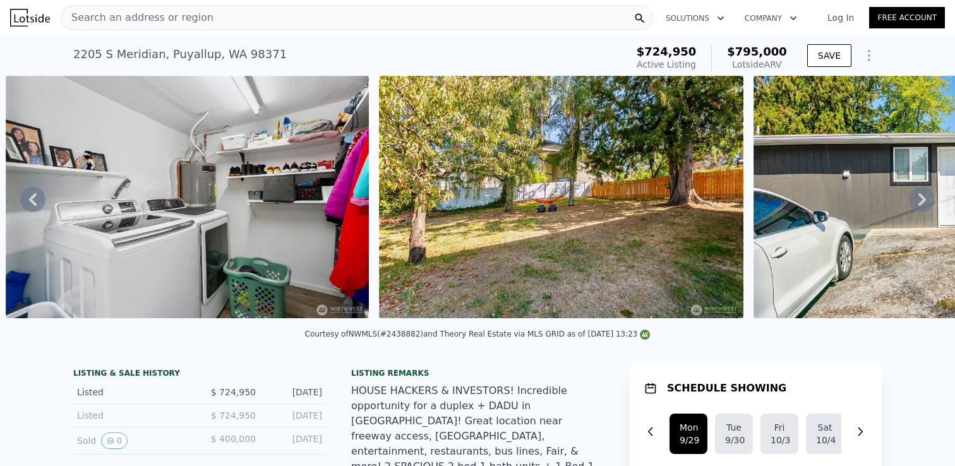
click at [924, 195] on icon at bounding box center [922, 199] width 25 height 25
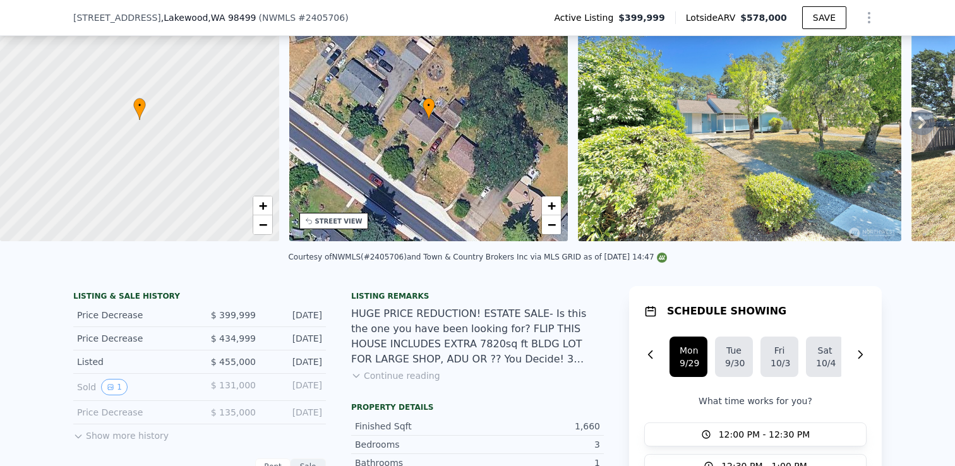
scroll to position [71, 0]
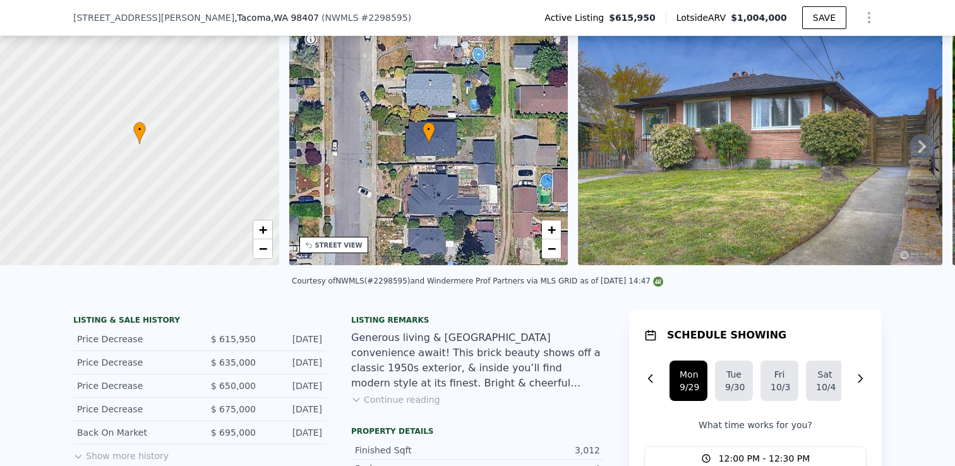
scroll to position [62, 0]
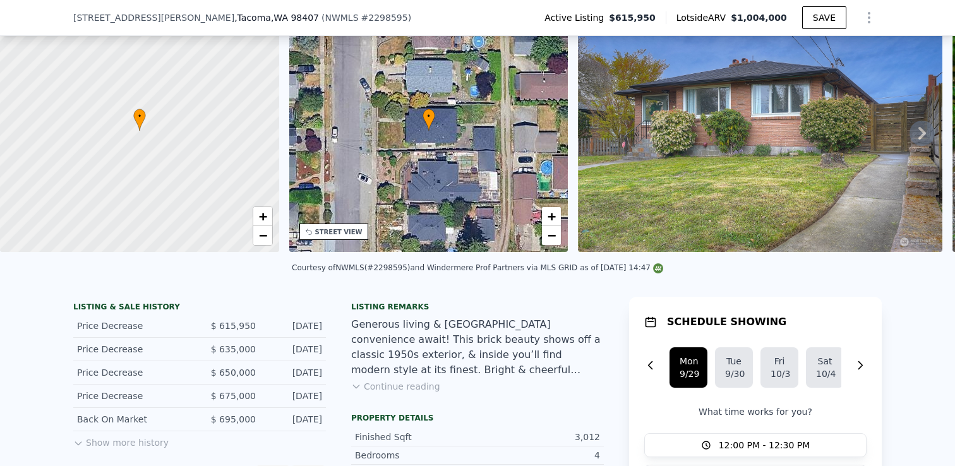
click at [362, 384] on button "Continue reading" at bounding box center [395, 386] width 89 height 13
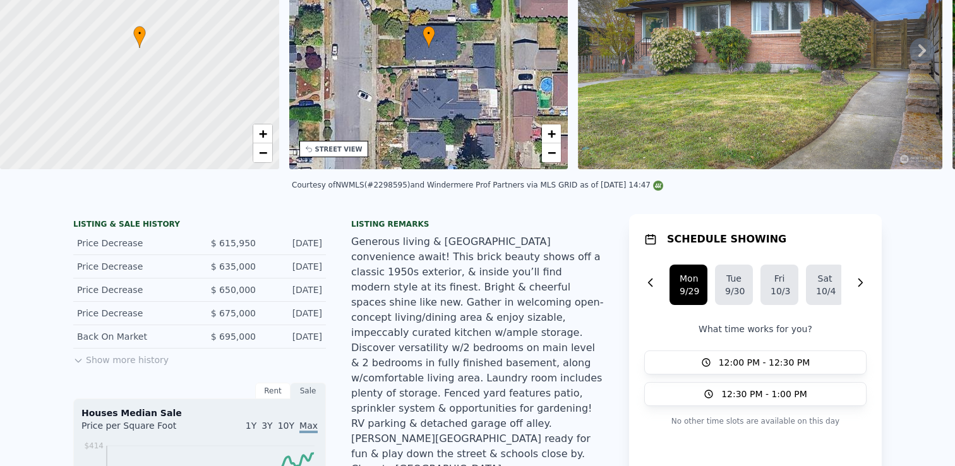
scroll to position [4, 0]
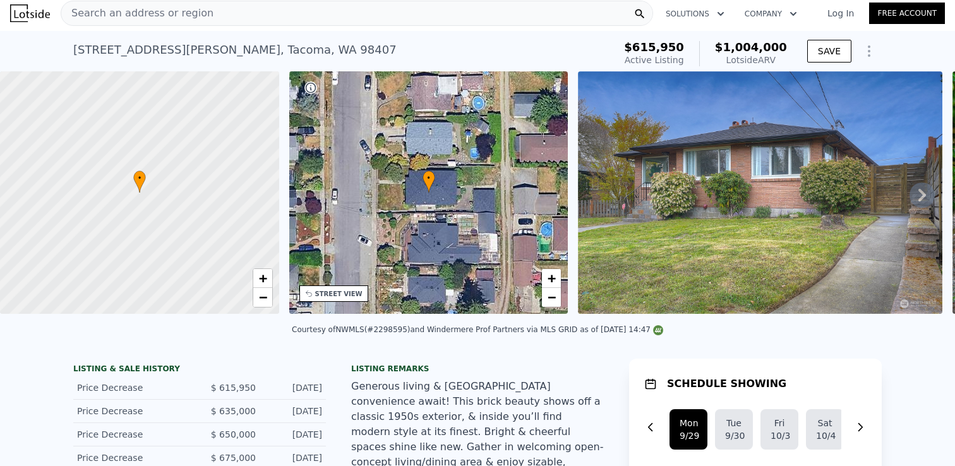
click at [929, 184] on icon at bounding box center [922, 195] width 25 height 25
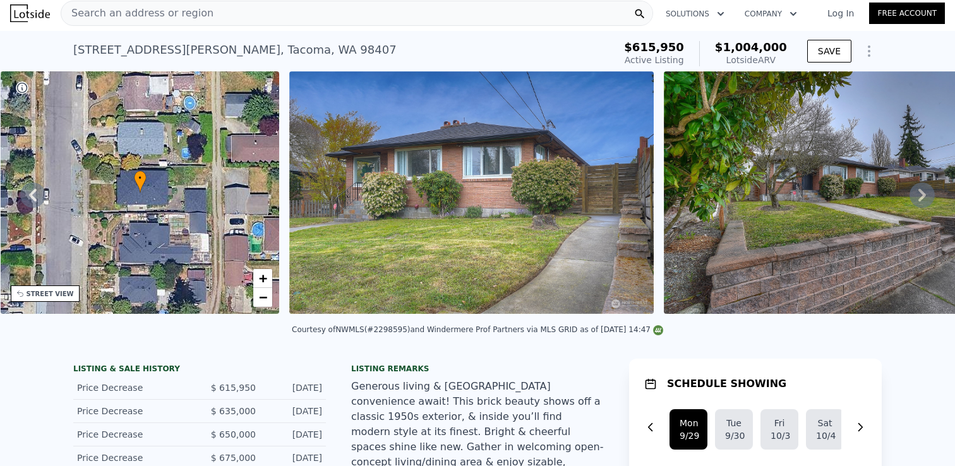
click at [925, 193] on icon at bounding box center [922, 195] width 8 height 13
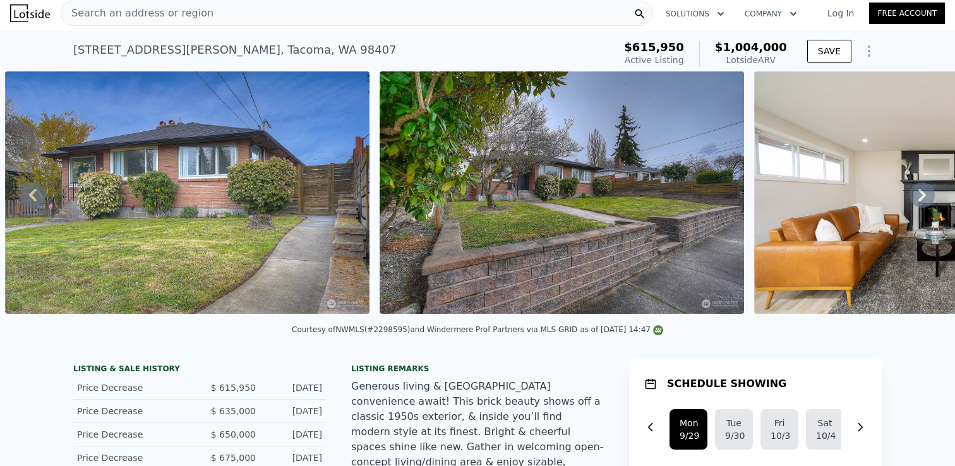
click at [920, 197] on icon at bounding box center [922, 195] width 8 height 13
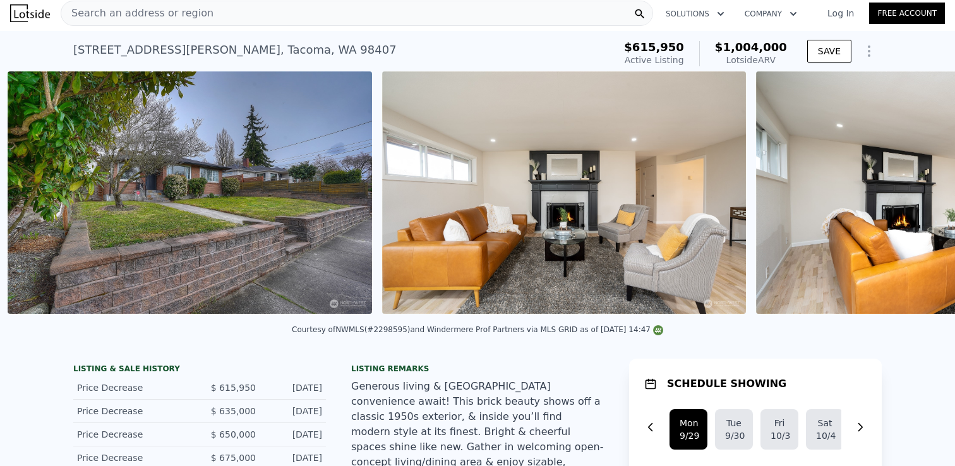
scroll to position [0, 952]
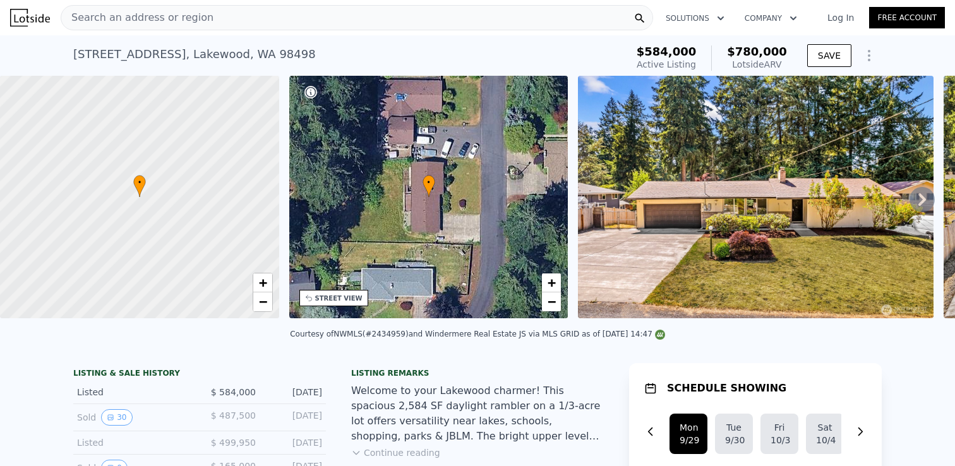
click at [925, 194] on icon at bounding box center [922, 199] width 25 height 25
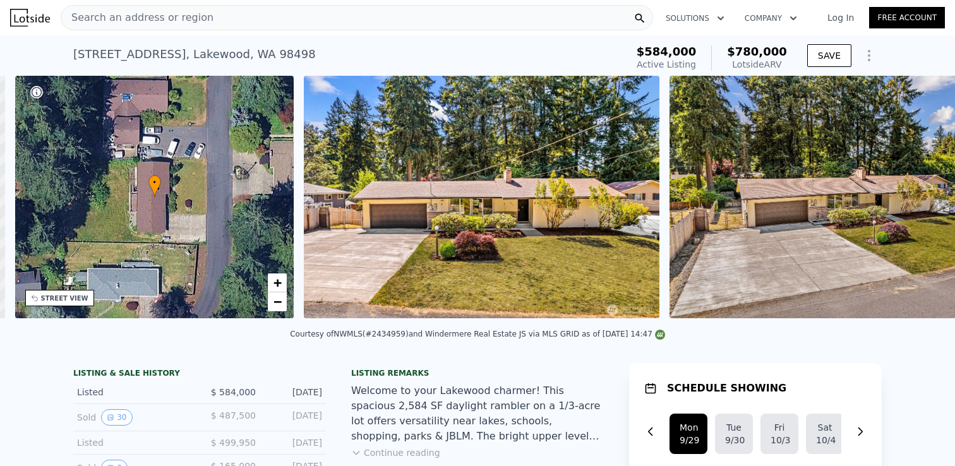
scroll to position [0, 294]
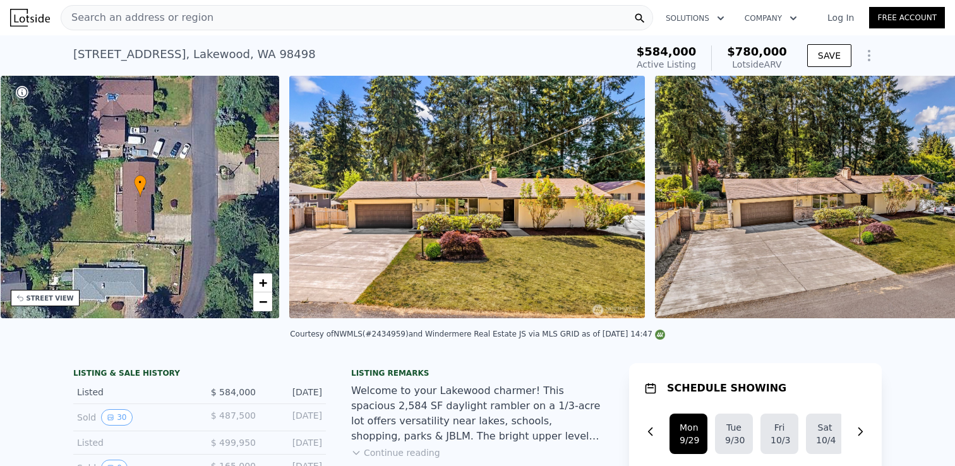
click at [925, 194] on img at bounding box center [837, 197] width 364 height 243
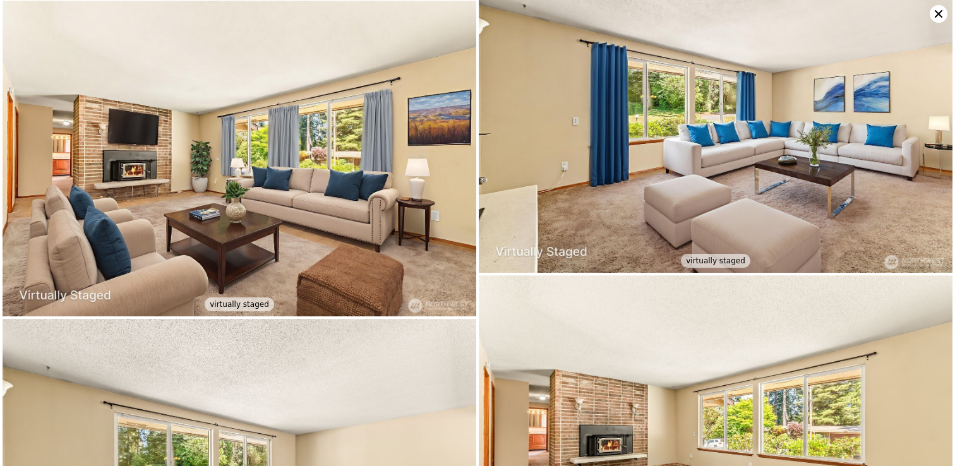
scroll to position [680, 0]
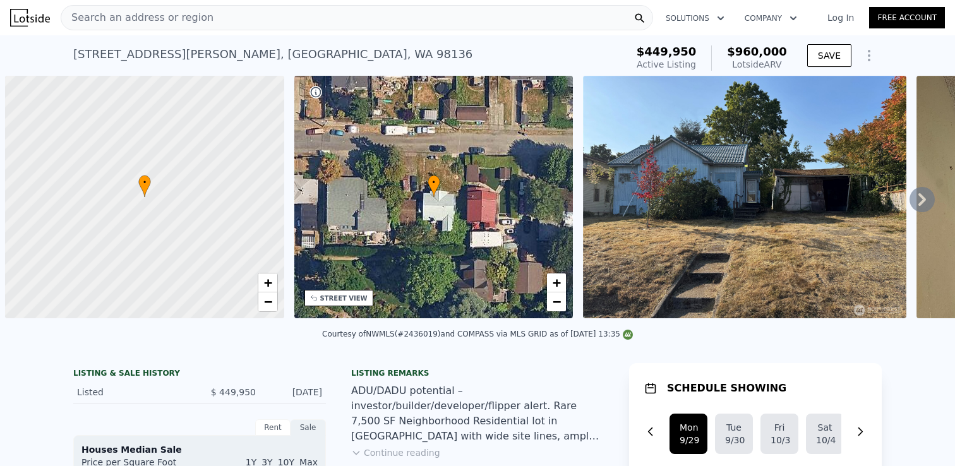
scroll to position [0, 5]
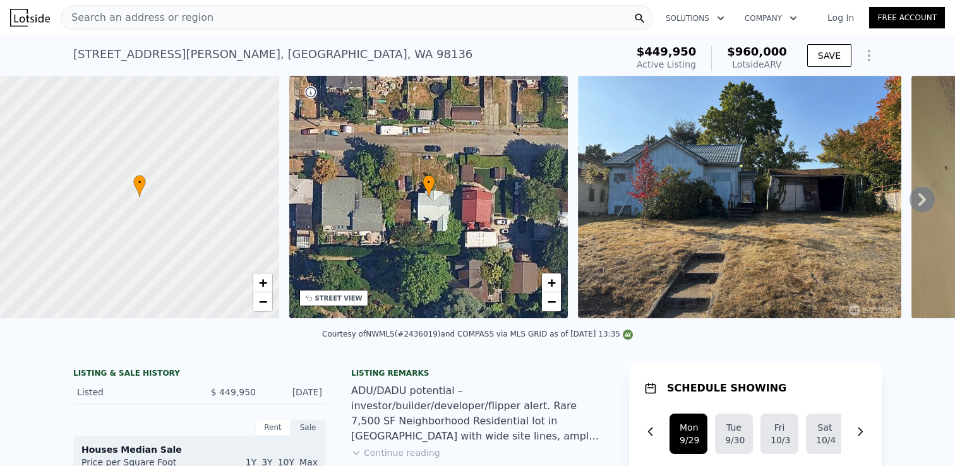
click at [150, 21] on span "Search an address or region" at bounding box center [137, 17] width 152 height 15
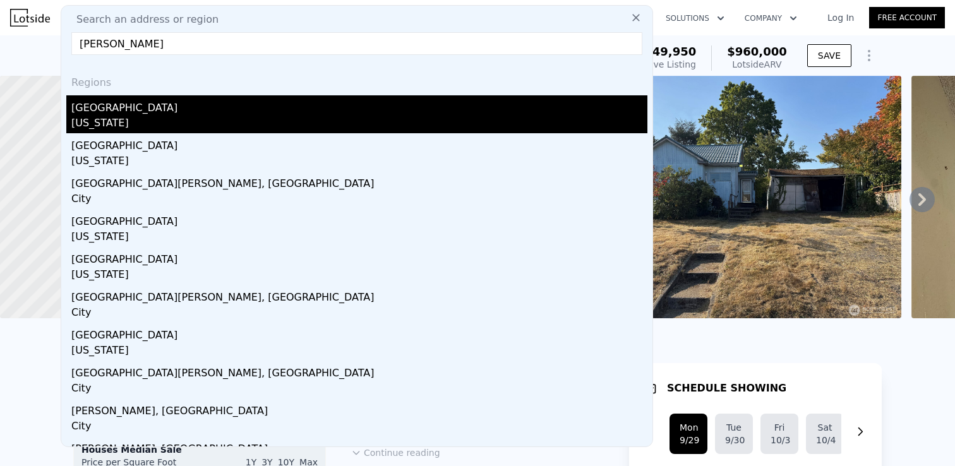
type input "[PERSON_NAME]"
click at [128, 105] on div "Pierce County" at bounding box center [359, 105] width 576 height 20
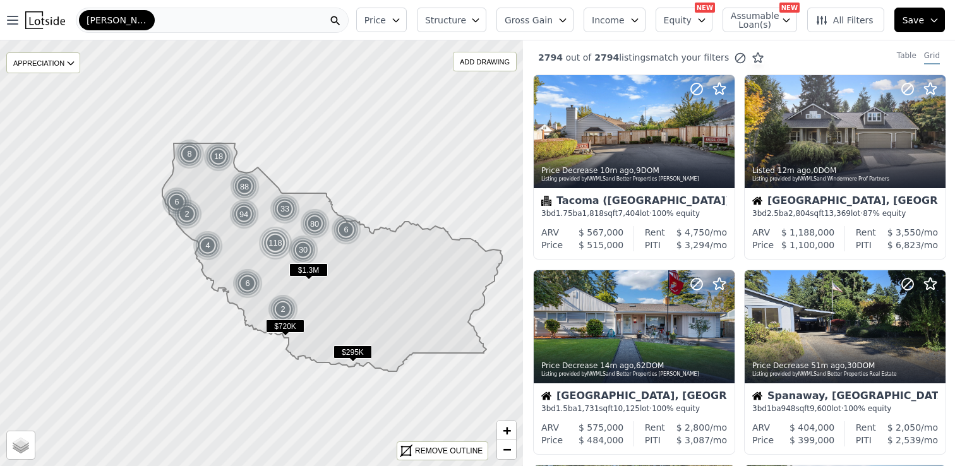
click at [553, 15] on span "Gross Gain" at bounding box center [529, 20] width 48 height 13
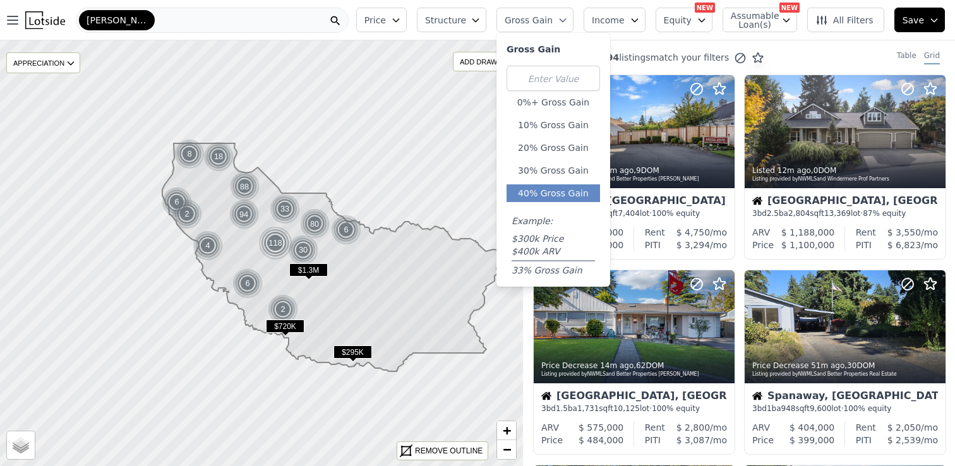
click at [550, 200] on button "40% Gross Gain" at bounding box center [553, 193] width 93 height 18
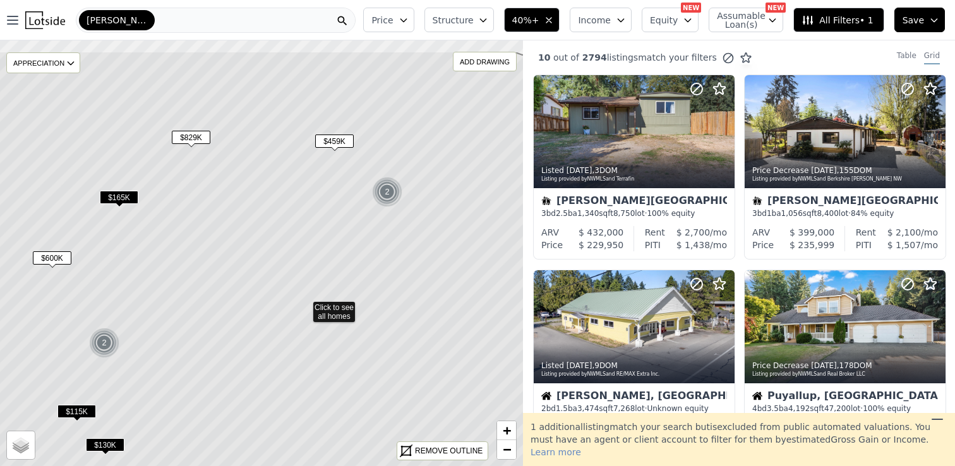
drag, startPoint x: 256, startPoint y: 182, endPoint x: 340, endPoint y: 273, distance: 124.2
click at [340, 273] on icon at bounding box center [304, 308] width 630 height 514
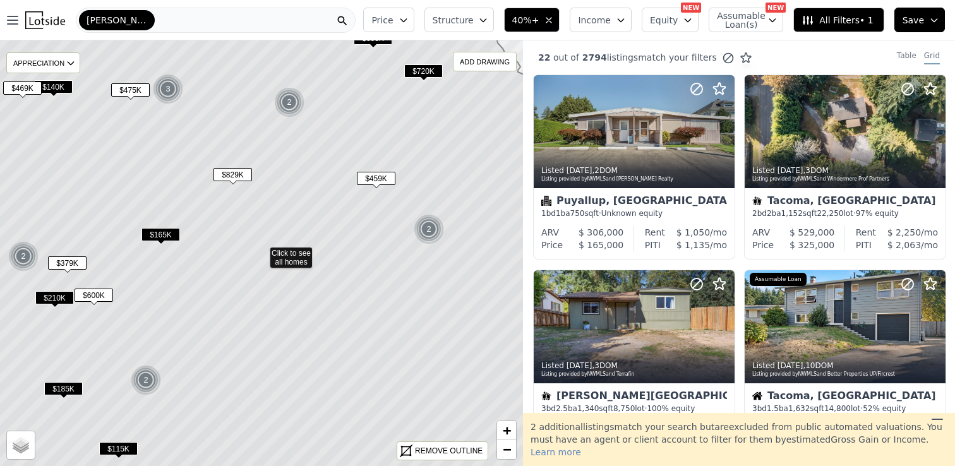
click at [164, 231] on span "$165K" at bounding box center [160, 234] width 39 height 13
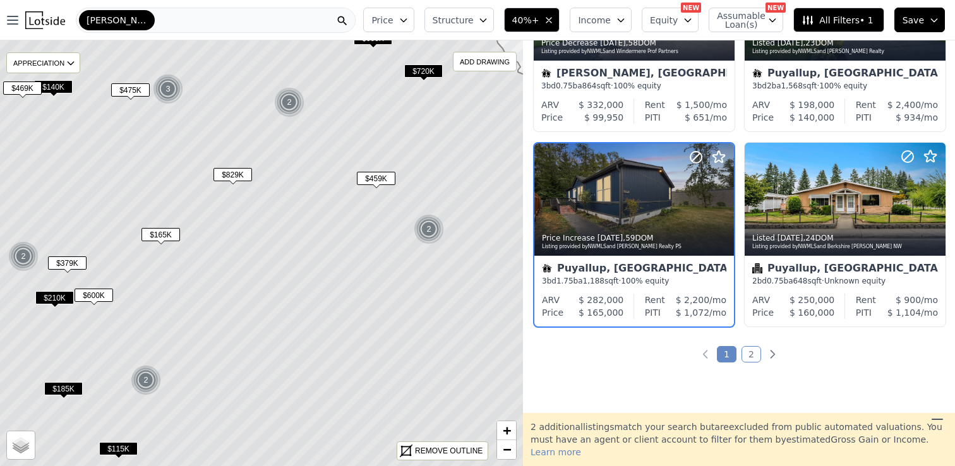
scroll to position [910, 0]
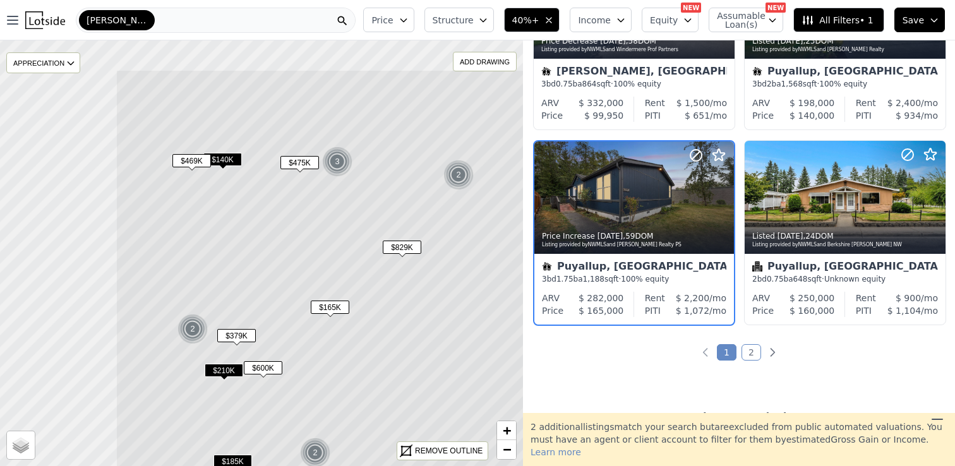
drag, startPoint x: 195, startPoint y: 191, endPoint x: 378, endPoint y: 276, distance: 201.5
click at [378, 277] on icon at bounding box center [431, 326] width 630 height 514
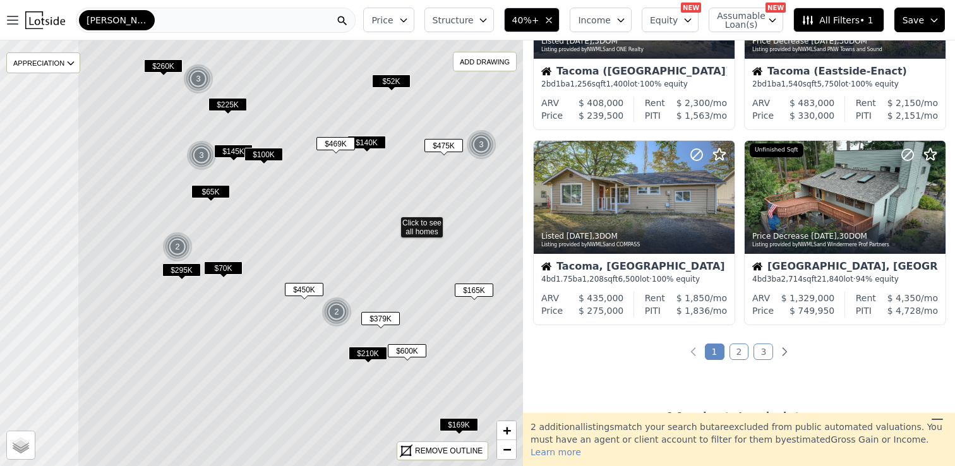
drag, startPoint x: 234, startPoint y: 304, endPoint x: 363, endPoint y: 274, distance: 133.0
click at [363, 274] on icon at bounding box center [392, 224] width 630 height 514
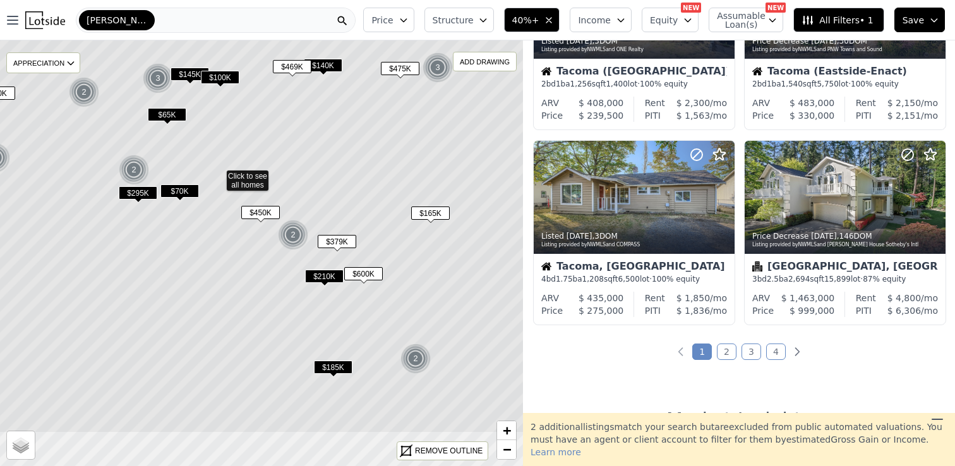
drag, startPoint x: 387, startPoint y: 275, endPoint x: 337, endPoint y: 191, distance: 97.9
click at [337, 191] on icon at bounding box center [218, 177] width 630 height 514
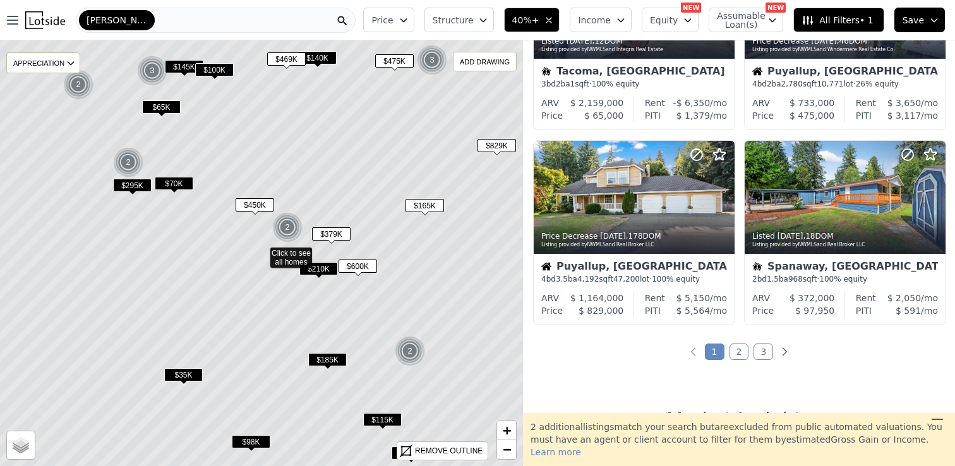
click at [177, 181] on span "$70K" at bounding box center [174, 183] width 39 height 13
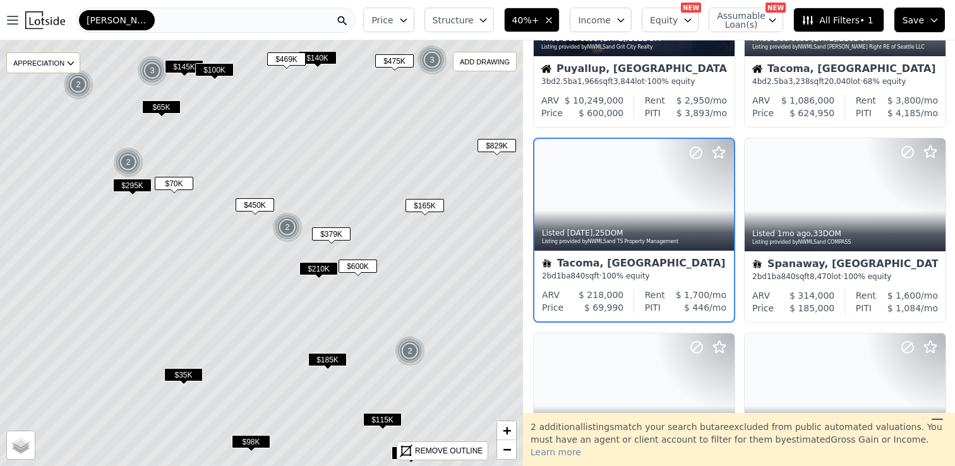
scroll to position [519, 0]
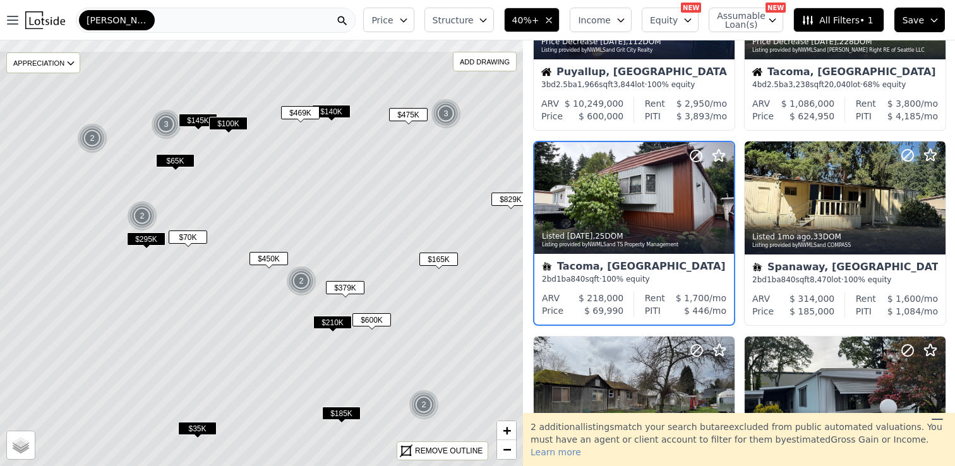
drag, startPoint x: 220, startPoint y: 151, endPoint x: 233, endPoint y: 203, distance: 54.1
click at [233, 203] on icon at bounding box center [275, 308] width 630 height 514
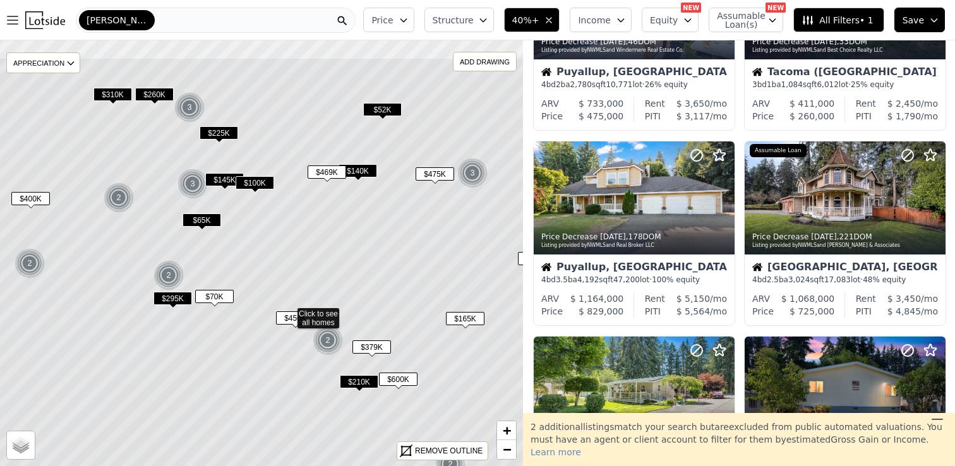
drag, startPoint x: 303, startPoint y: 177, endPoint x: 332, endPoint y: 238, distance: 67.5
click at [332, 238] on icon at bounding box center [288, 314] width 630 height 514
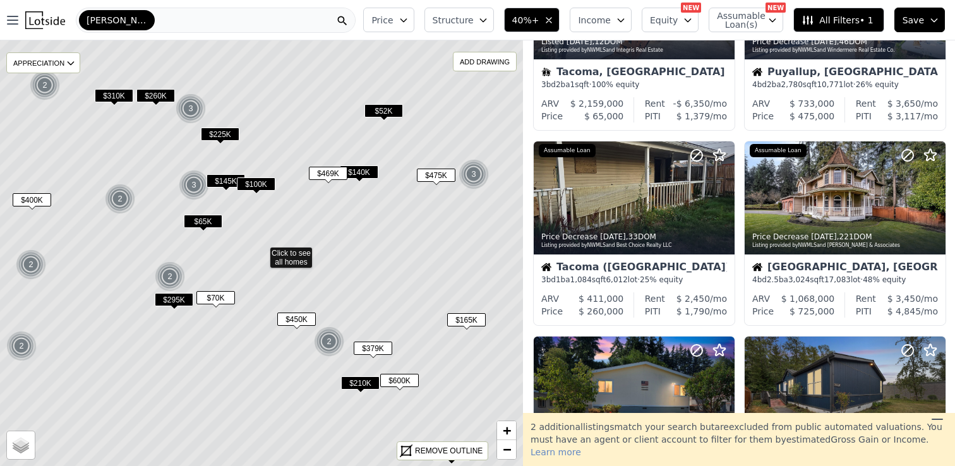
click at [329, 169] on span "$469K" at bounding box center [328, 173] width 39 height 13
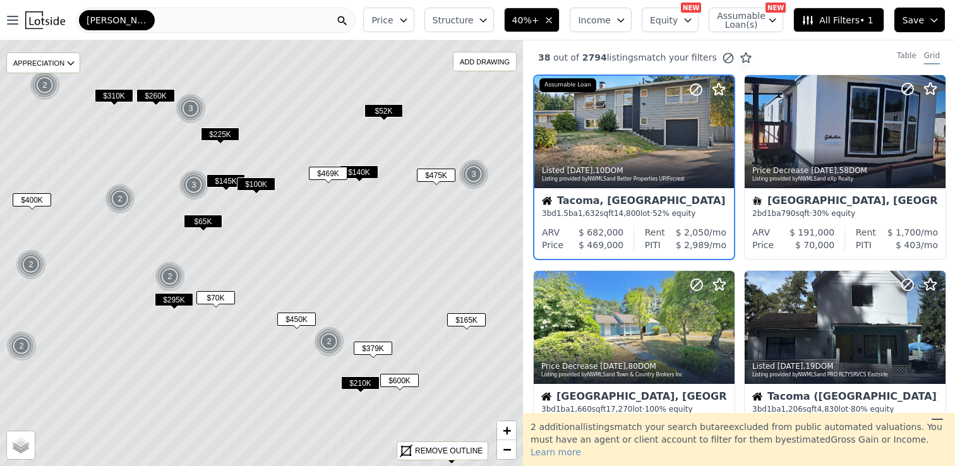
click at [219, 129] on span "$225K" at bounding box center [220, 134] width 39 height 13
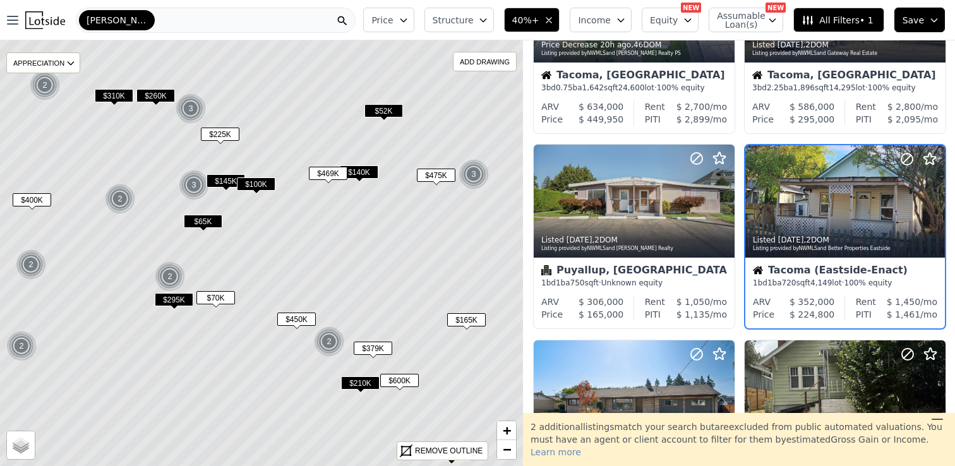
scroll to position [129, 0]
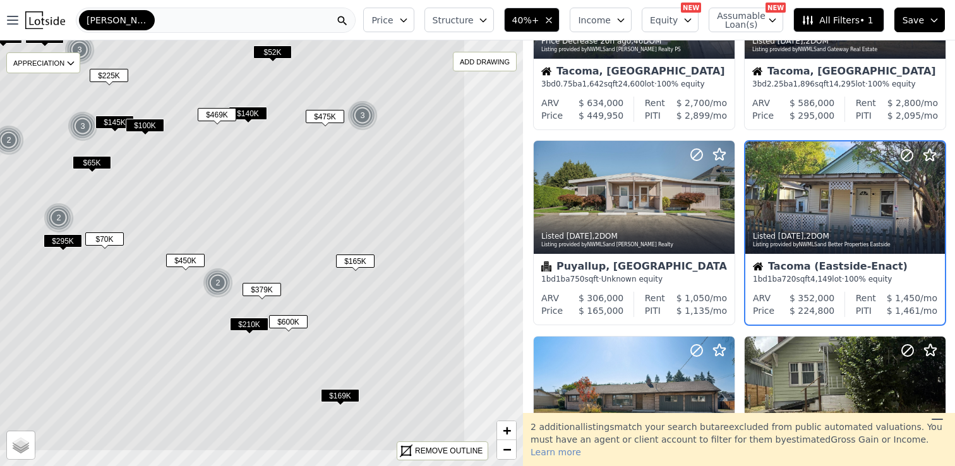
drag, startPoint x: 317, startPoint y: 219, endPoint x: 198, endPoint y: 146, distance: 140.1
click at [198, 146] on icon at bounding box center [150, 195] width 630 height 514
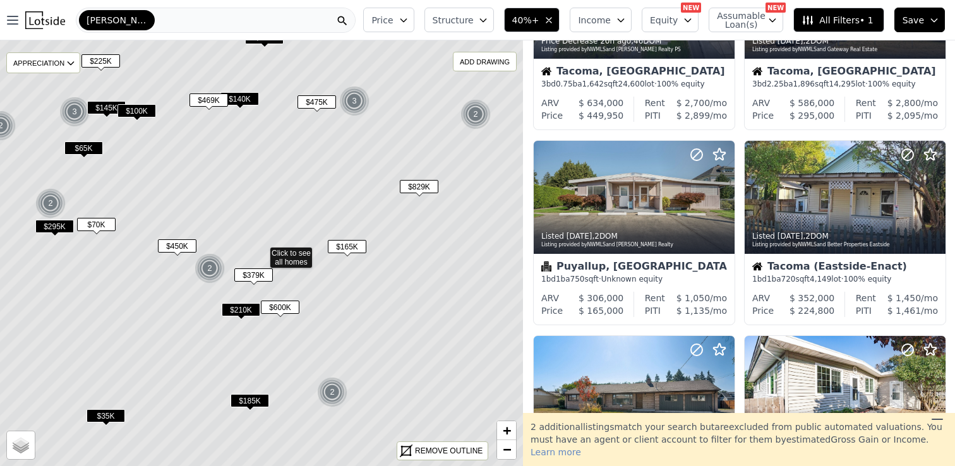
drag, startPoint x: 103, startPoint y: 337, endPoint x: 342, endPoint y: 346, distance: 239.5
click at [342, 346] on icon at bounding box center [261, 254] width 630 height 514
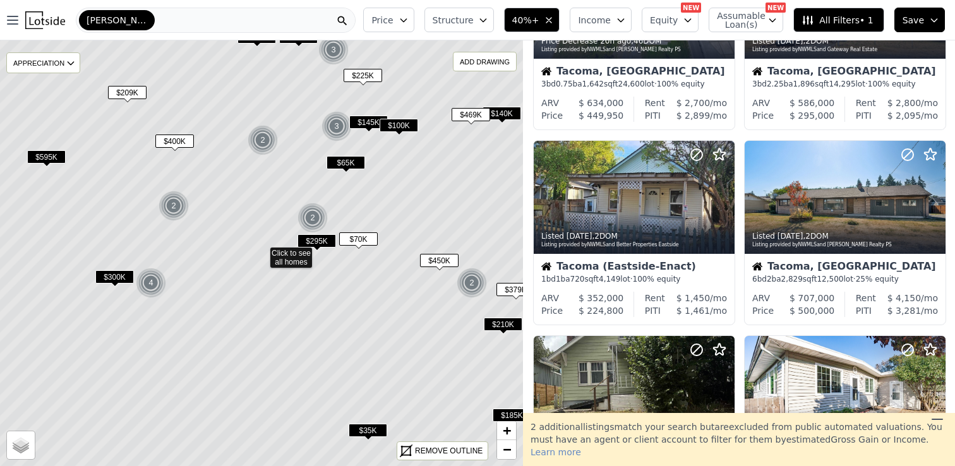
click at [320, 238] on span "$295K" at bounding box center [316, 240] width 39 height 13
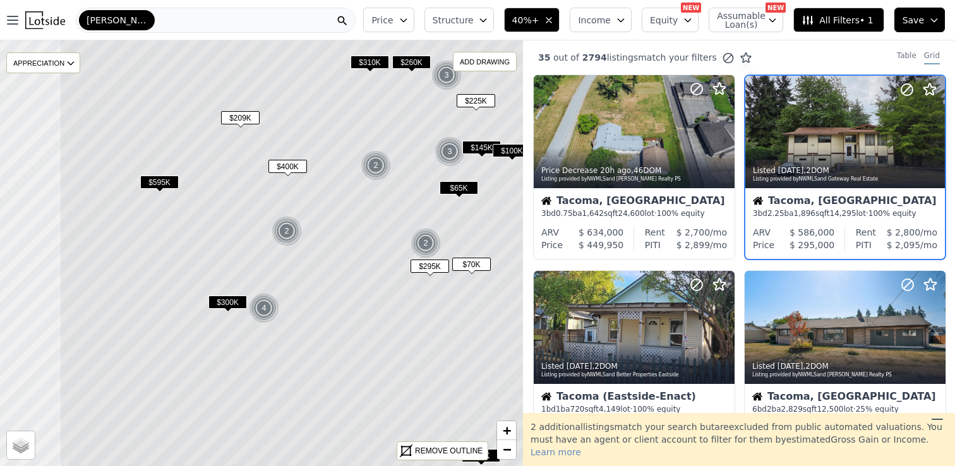
drag, startPoint x: 224, startPoint y: 277, endPoint x: 337, endPoint y: 302, distance: 116.5
click at [337, 302] on icon at bounding box center [374, 279] width 630 height 514
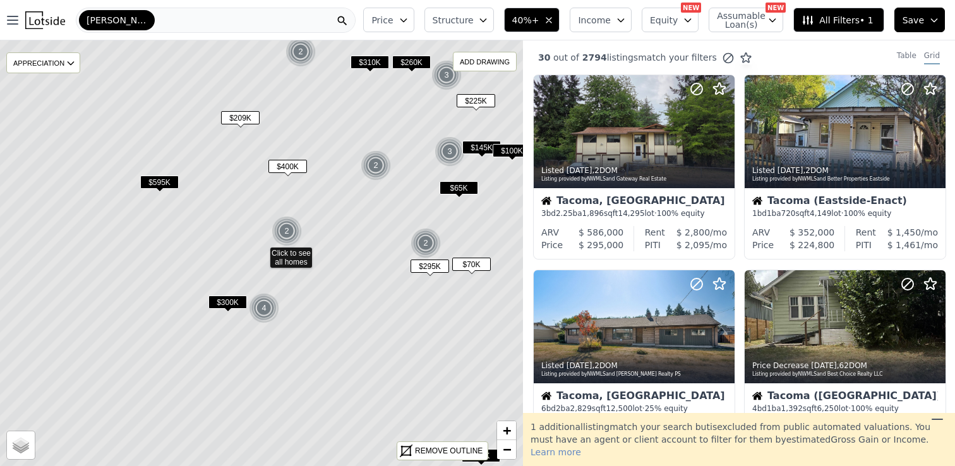
click at [156, 176] on span "$595K" at bounding box center [159, 182] width 39 height 13
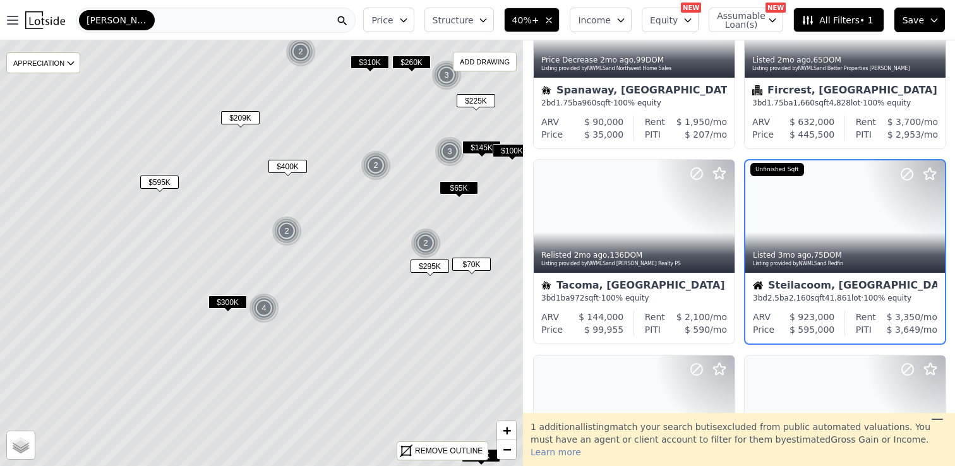
scroll to position [129, 0]
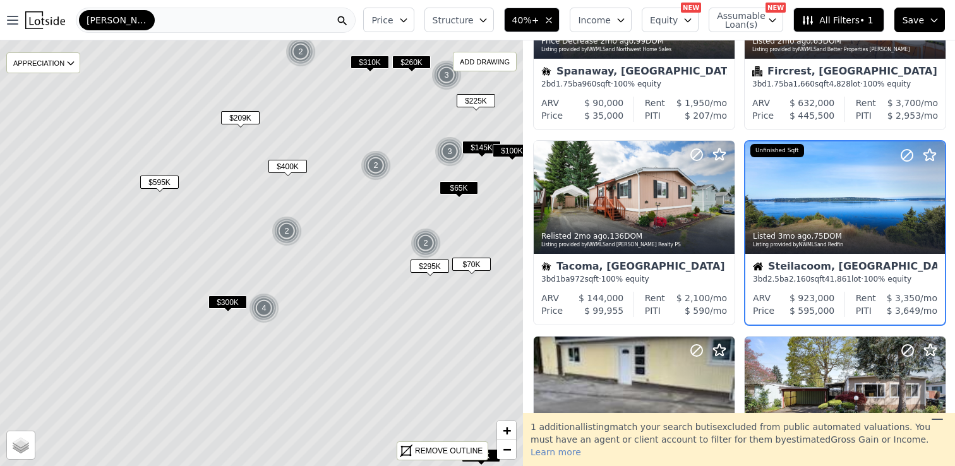
drag, startPoint x: 213, startPoint y: 158, endPoint x: 213, endPoint y: 263, distance: 105.5
click at [213, 263] on icon at bounding box center [261, 254] width 630 height 514
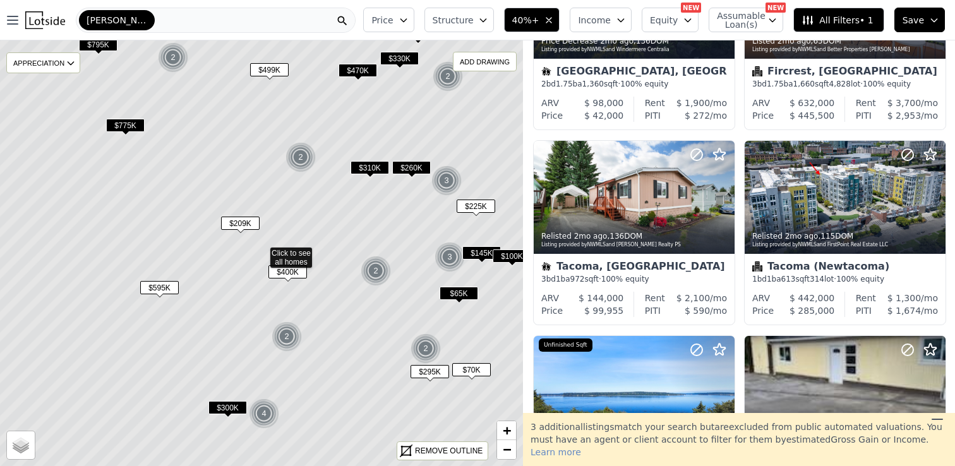
click at [243, 222] on span "$209K" at bounding box center [240, 223] width 39 height 13
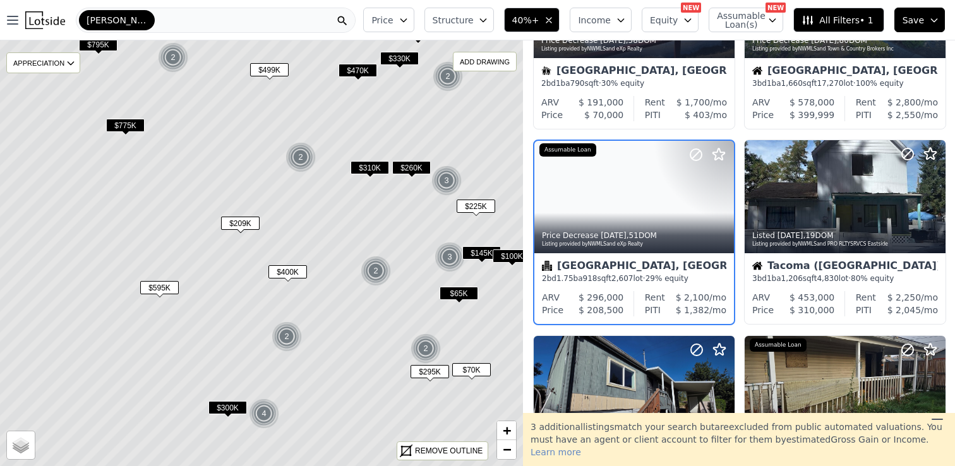
scroll to position [324, 0]
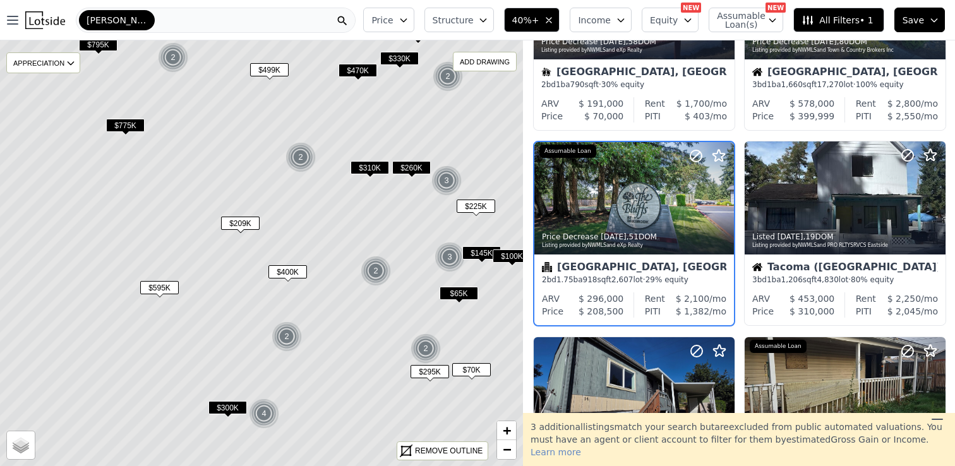
click at [301, 162] on div "2" at bounding box center [300, 157] width 30 height 30
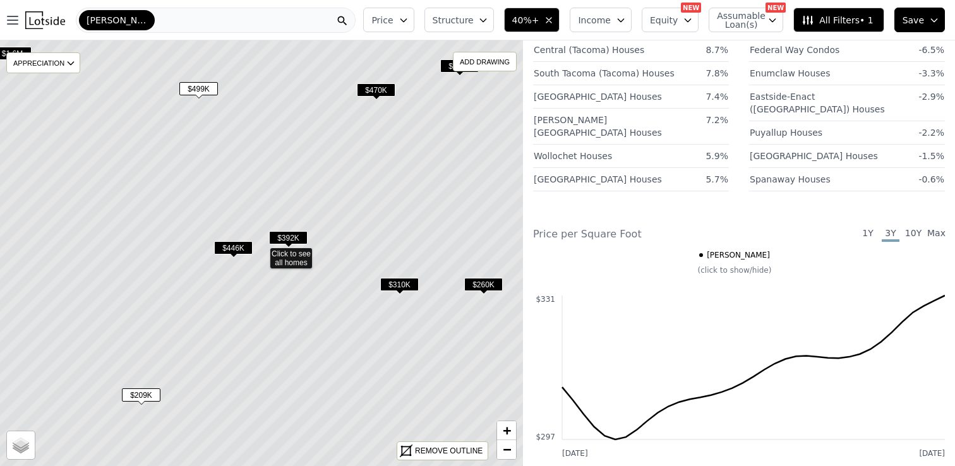
click at [224, 250] on span "$446K" at bounding box center [233, 247] width 39 height 13
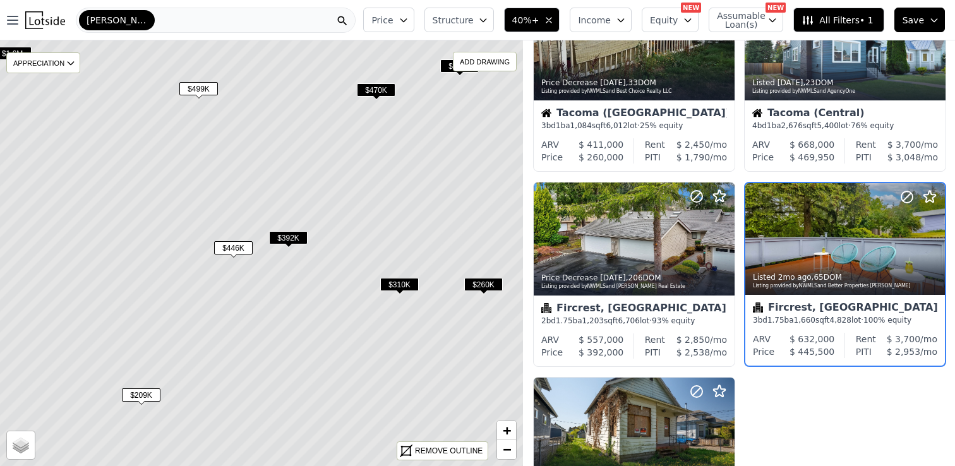
scroll to position [479, 0]
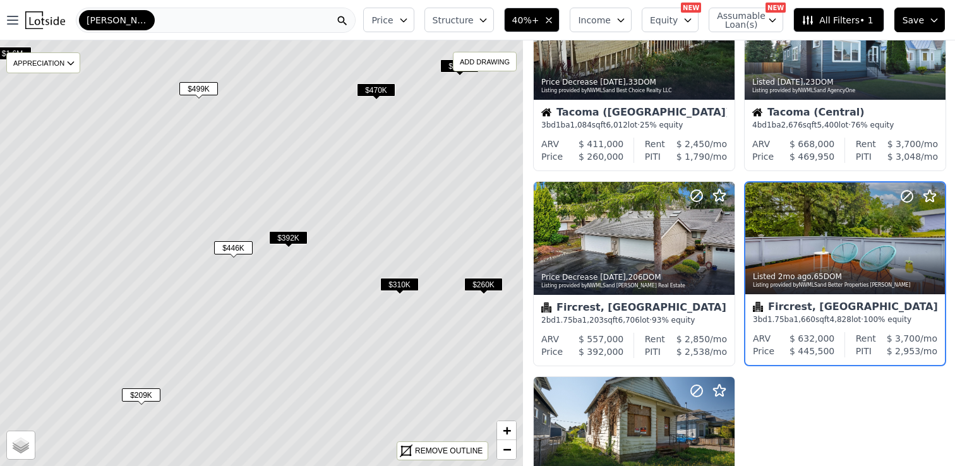
click at [393, 18] on span "Price" at bounding box center [381, 20] width 21 height 13
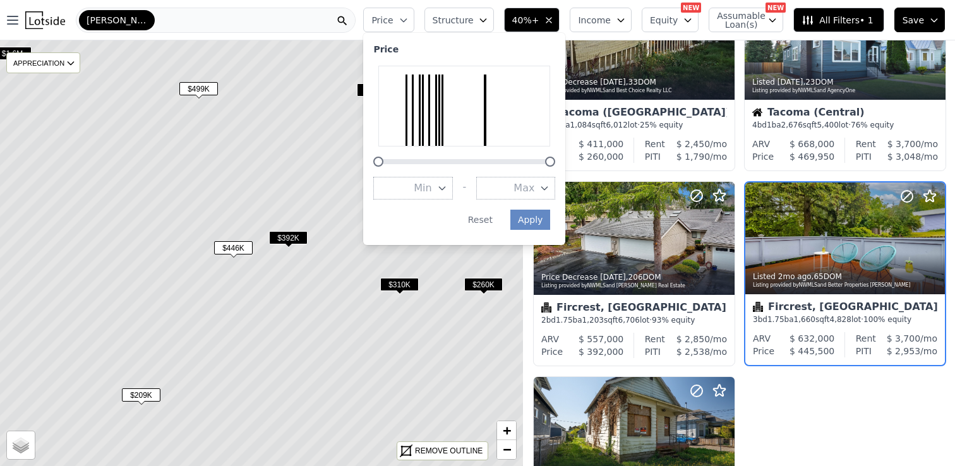
click at [473, 19] on span "Structure" at bounding box center [453, 20] width 40 height 13
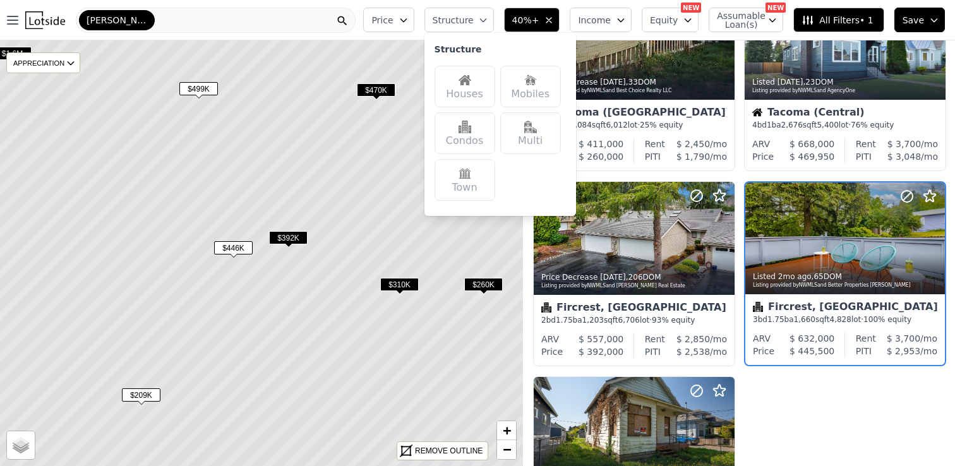
click at [471, 86] on img at bounding box center [465, 80] width 13 height 13
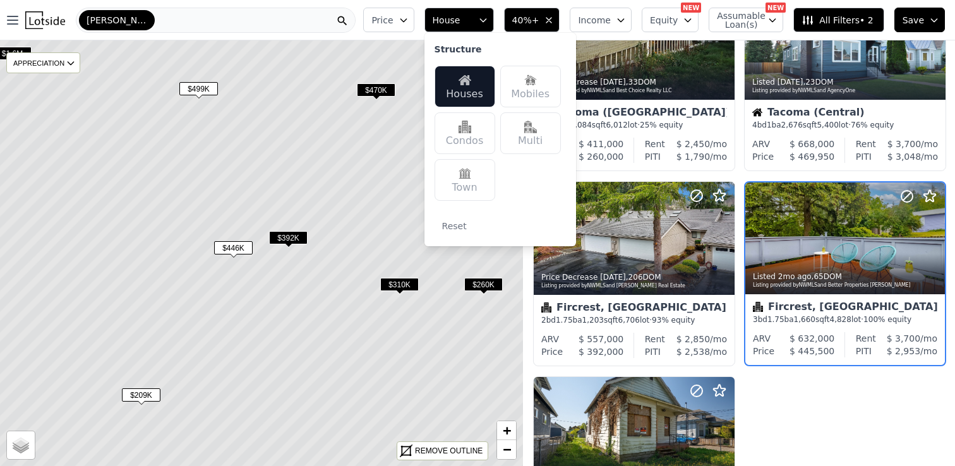
scroll to position [284, 0]
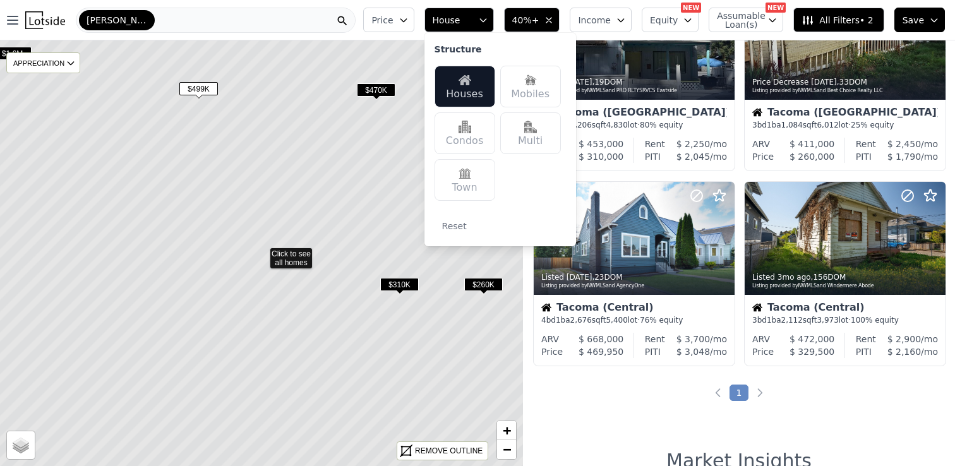
click at [337, 217] on icon at bounding box center [261, 254] width 630 height 514
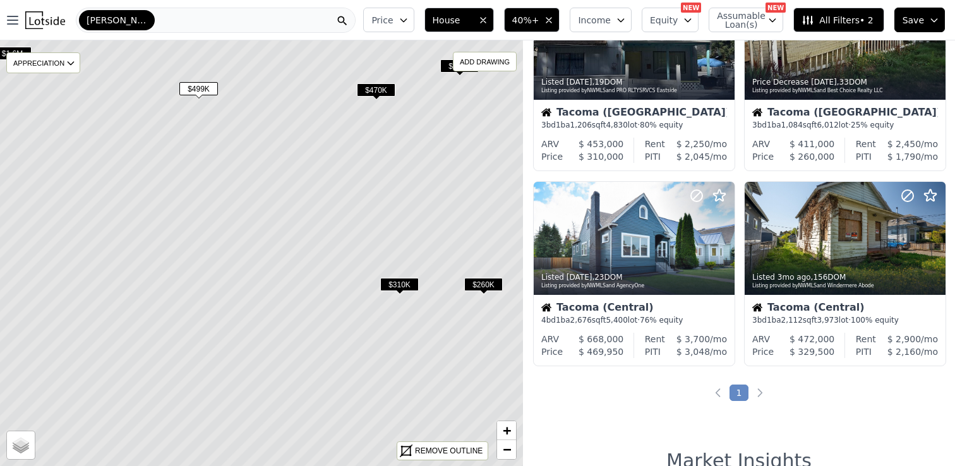
click at [402, 282] on span "$310K" at bounding box center [399, 284] width 39 height 13
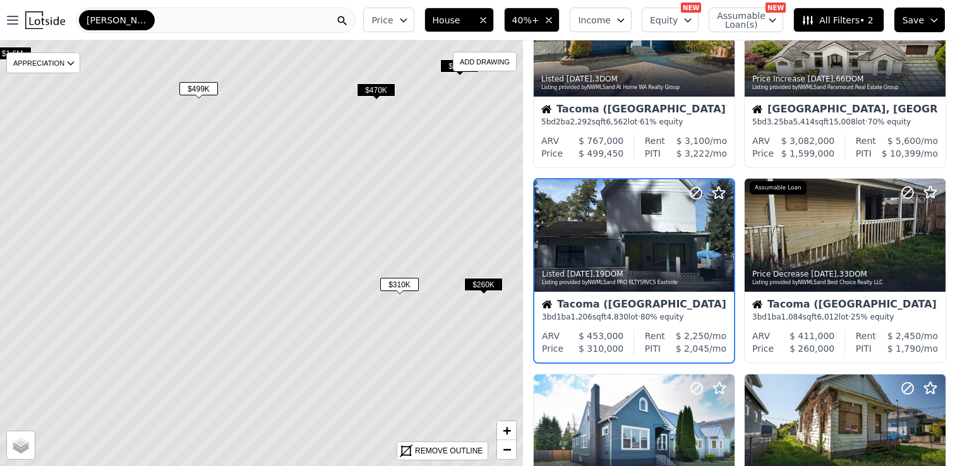
scroll to position [89, 0]
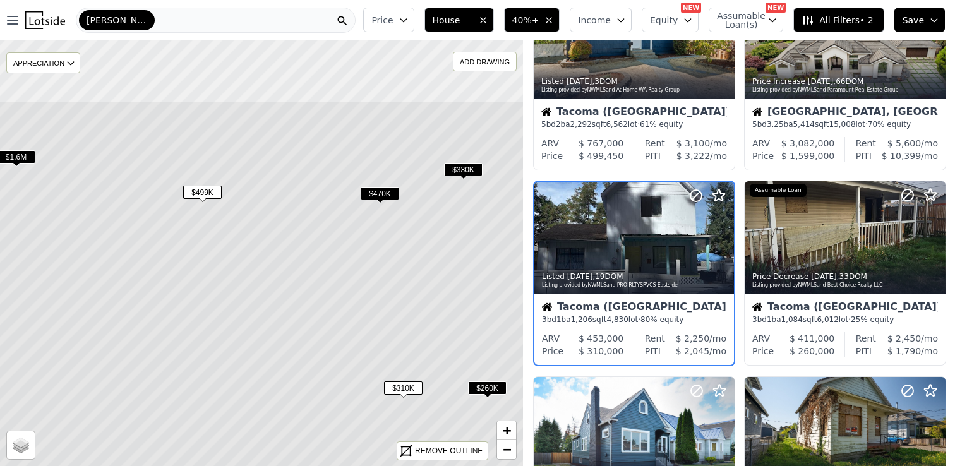
drag, startPoint x: 385, startPoint y: 210, endPoint x: 391, endPoint y: 319, distance: 109.4
click at [391, 320] on icon at bounding box center [265, 357] width 630 height 514
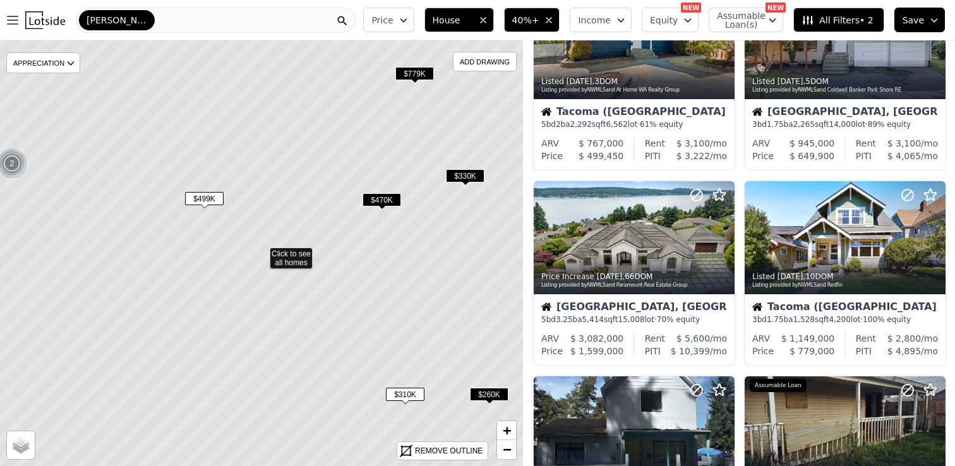
click at [384, 193] on span "$470K" at bounding box center [382, 199] width 39 height 13
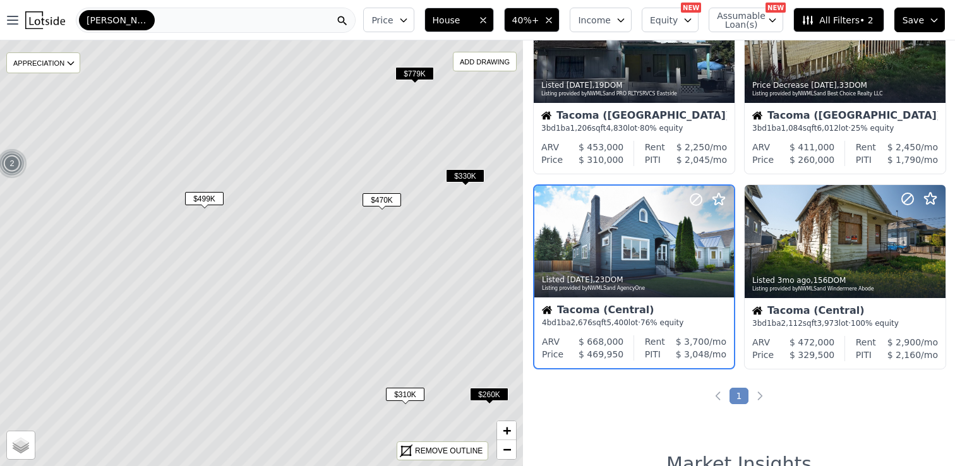
scroll to position [479, 0]
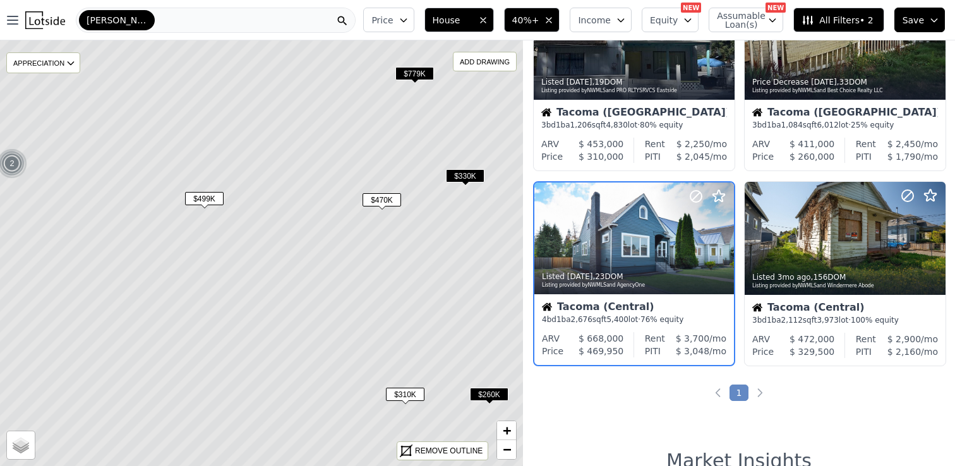
click at [464, 175] on span "$330K" at bounding box center [465, 175] width 39 height 13
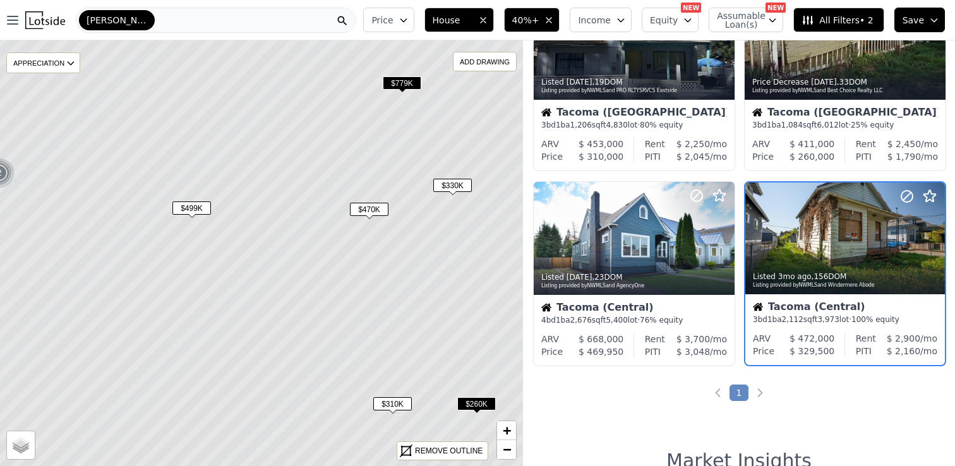
drag, startPoint x: 460, startPoint y: 189, endPoint x: 366, endPoint y: 213, distance: 97.1
click at [366, 213] on icon at bounding box center [249, 263] width 630 height 514
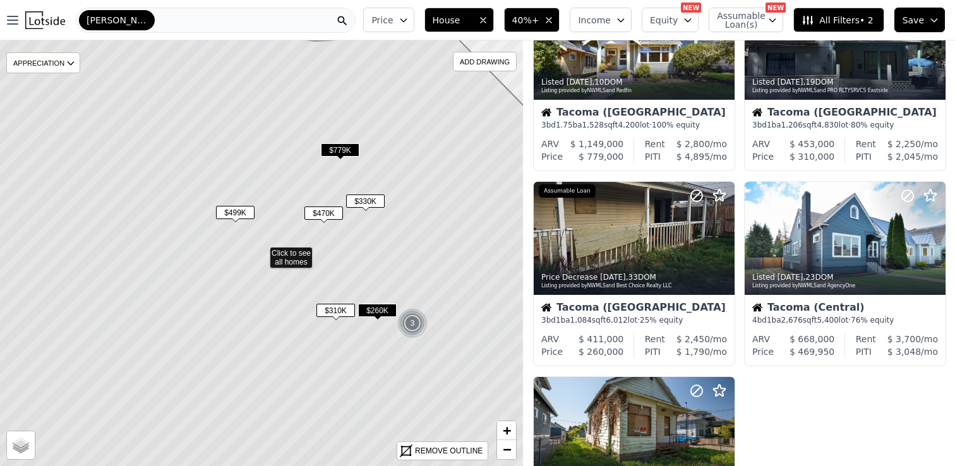
scroll to position [1064, 0]
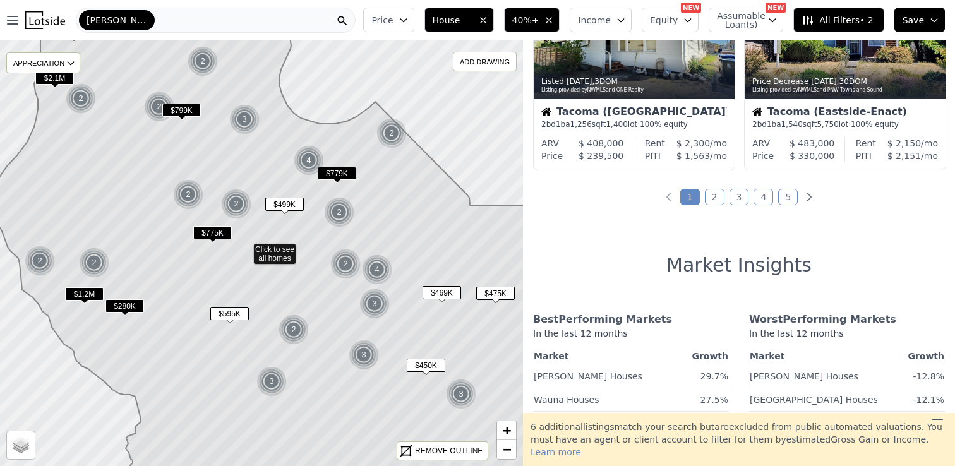
drag, startPoint x: 444, startPoint y: 238, endPoint x: 338, endPoint y: 181, distance: 120.4
click at [338, 181] on icon at bounding box center [276, 257] width 567 height 501
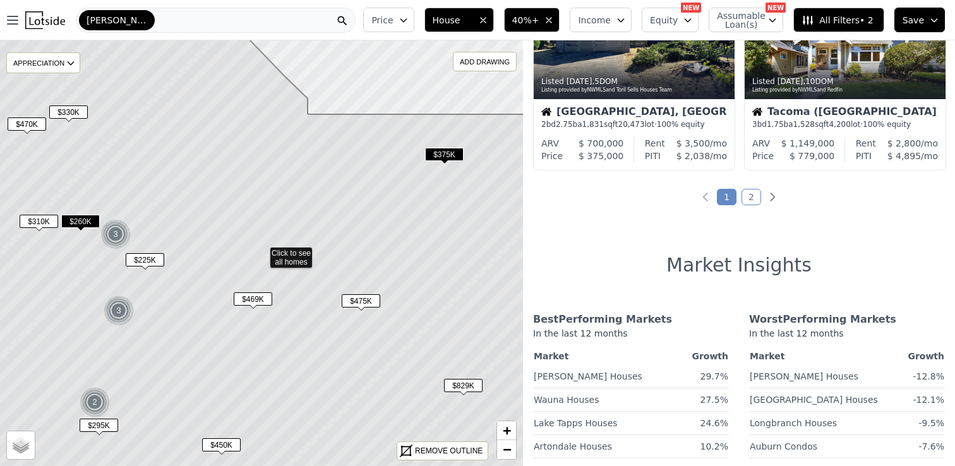
click at [445, 150] on span "$375K" at bounding box center [444, 154] width 39 height 13
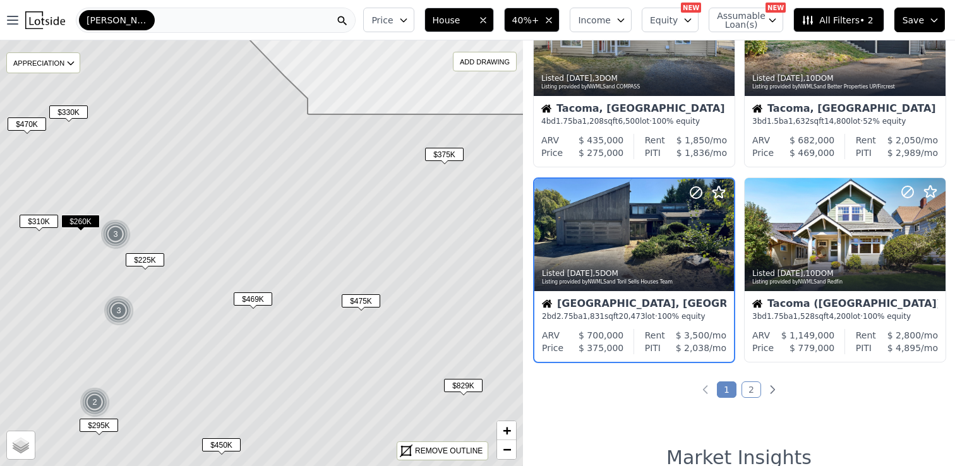
scroll to position [869, 0]
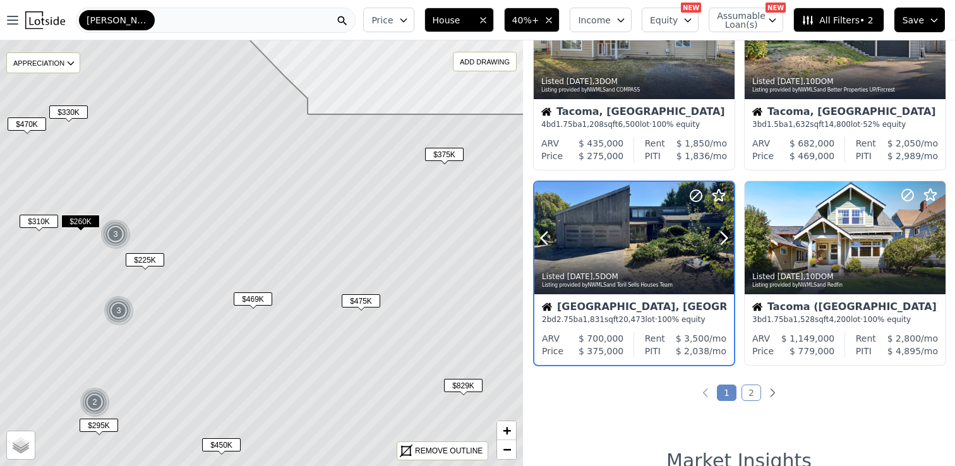
click at [603, 239] on div at bounding box center [634, 238] width 200 height 112
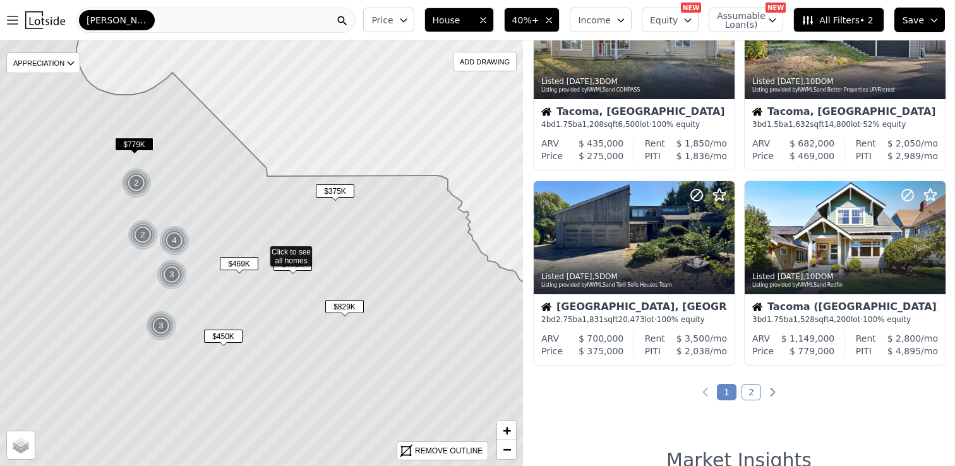
scroll to position [1064, 0]
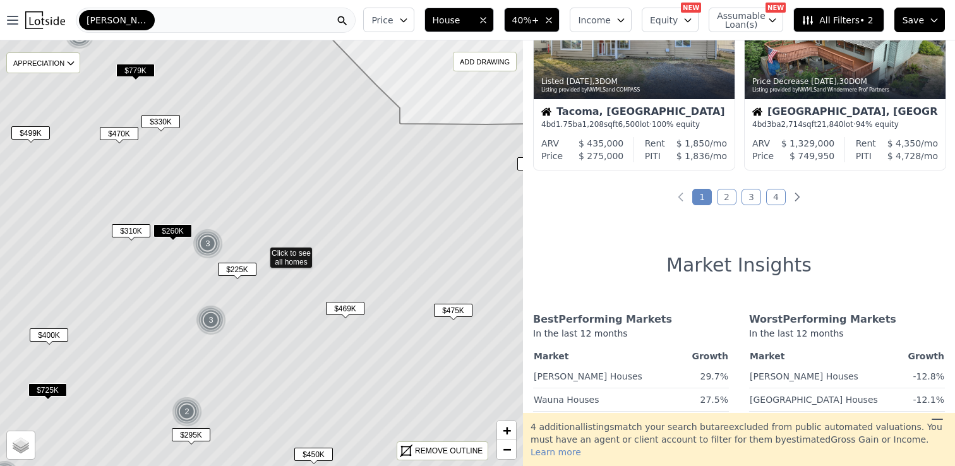
scroll to position [869, 0]
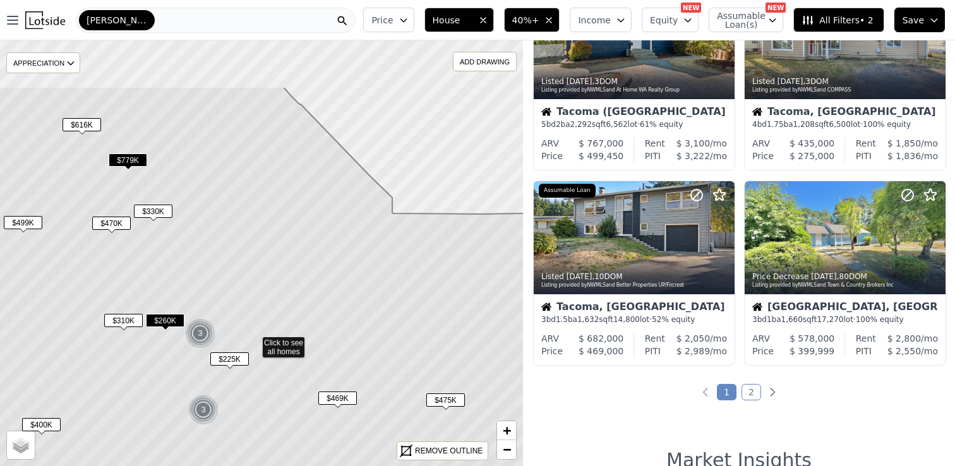
drag, startPoint x: 334, startPoint y: 121, endPoint x: 305, endPoint y: 282, distance: 163.0
click at [305, 282] on icon at bounding box center [254, 344] width 630 height 514
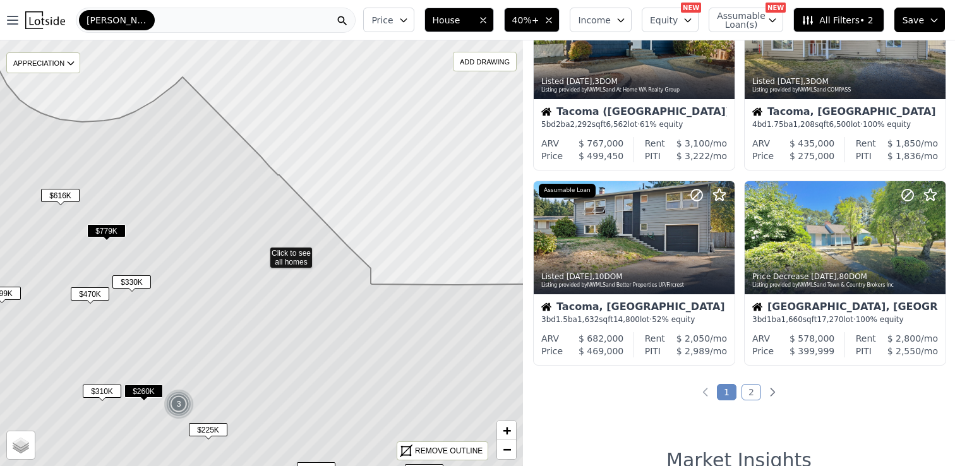
scroll to position [479, 0]
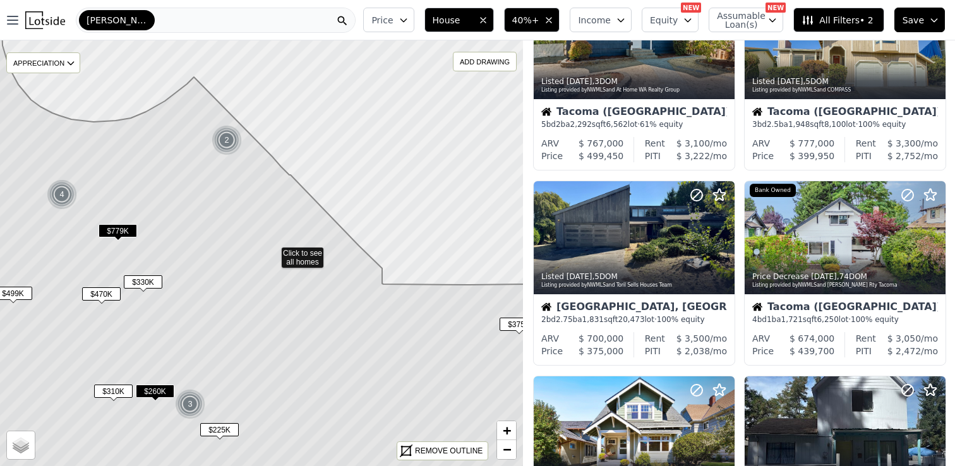
drag, startPoint x: 74, startPoint y: 258, endPoint x: 232, endPoint y: 256, distance: 158.5
click at [233, 258] on icon at bounding box center [273, 254] width 630 height 514
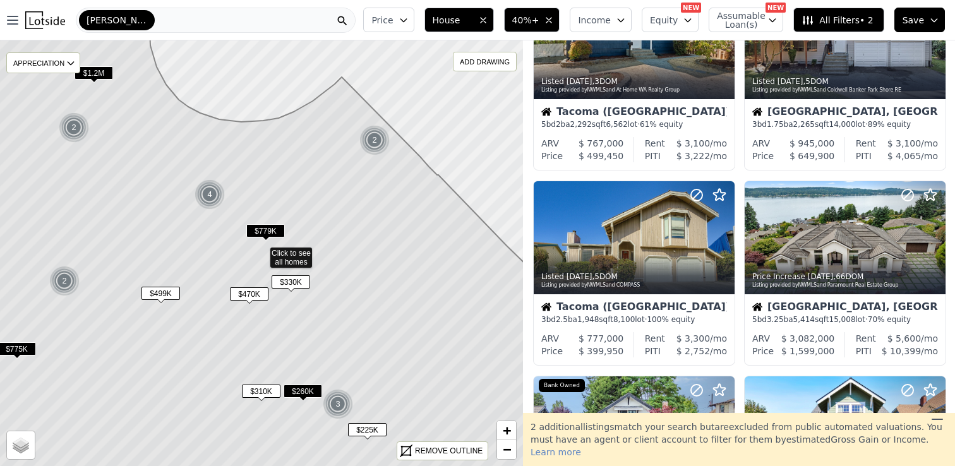
click at [290, 279] on span "$330K" at bounding box center [291, 281] width 39 height 13
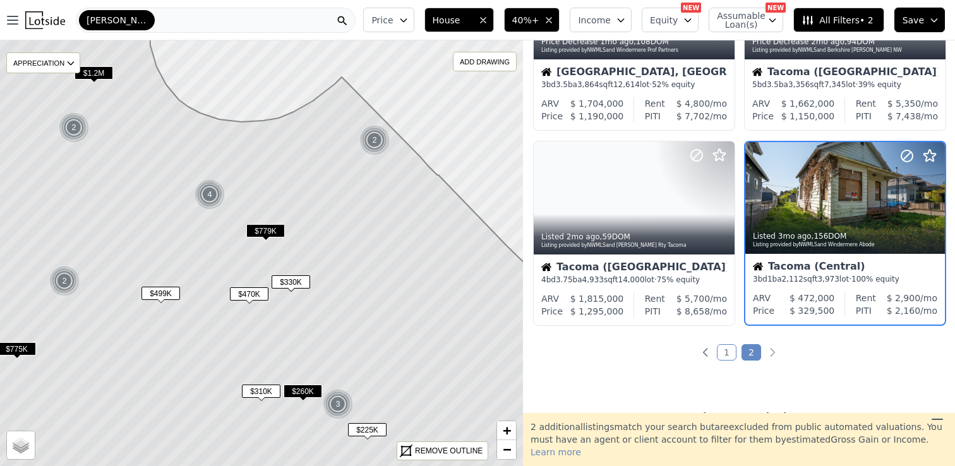
scroll to position [519, 0]
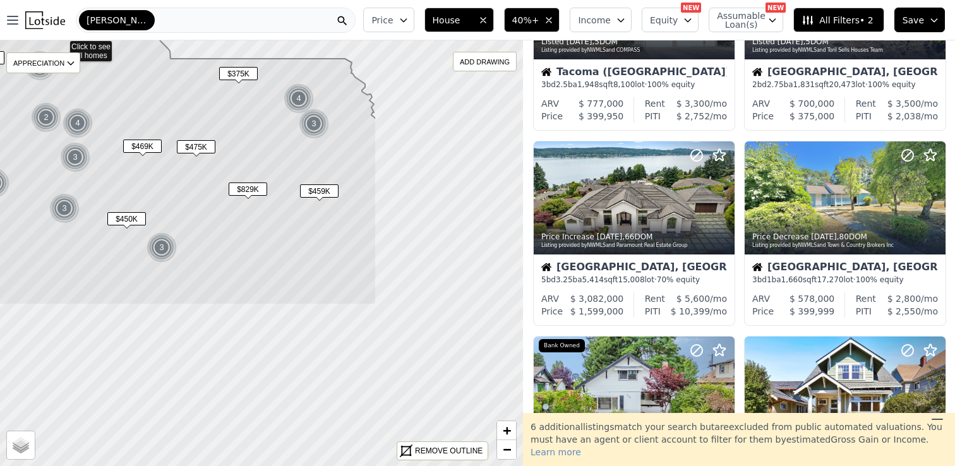
drag, startPoint x: 229, startPoint y: 329, endPoint x: 11, endPoint y: 119, distance: 302.0
click at [11, 119] on icon at bounding box center [61, 82] width 630 height 445
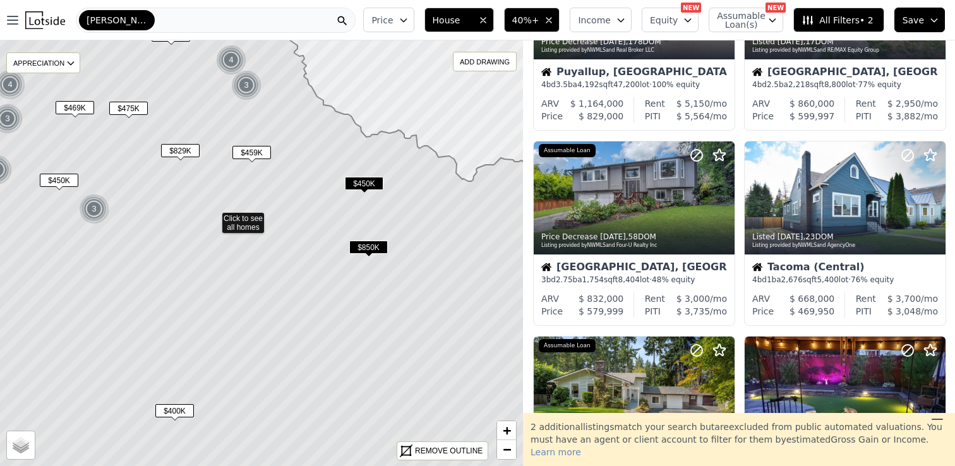
drag, startPoint x: 345, startPoint y: 273, endPoint x: 184, endPoint y: 135, distance: 212.8
click at [184, 135] on icon at bounding box center [213, 220] width 630 height 514
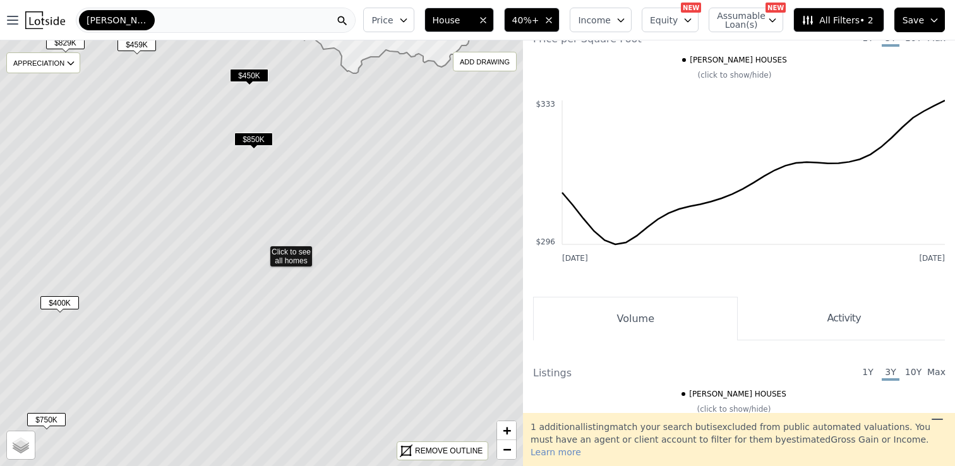
click at [246, 73] on span "$450K" at bounding box center [249, 75] width 39 height 13
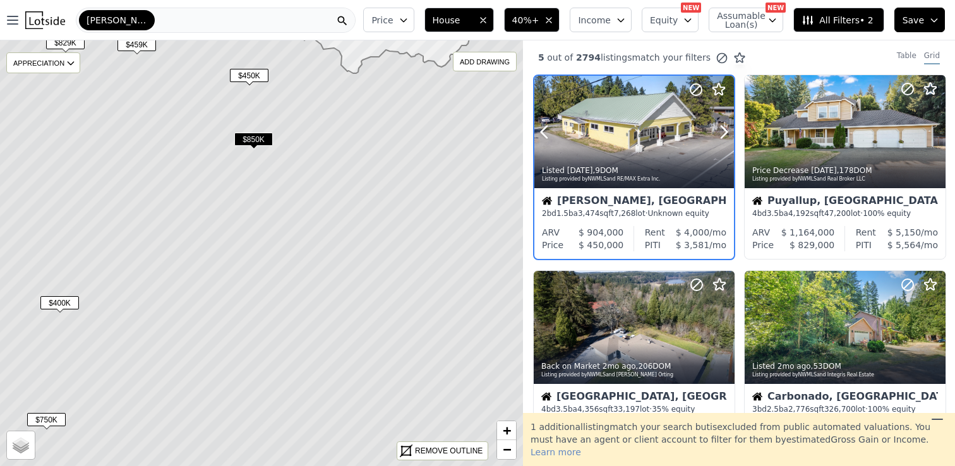
click at [649, 121] on div at bounding box center [634, 132] width 200 height 112
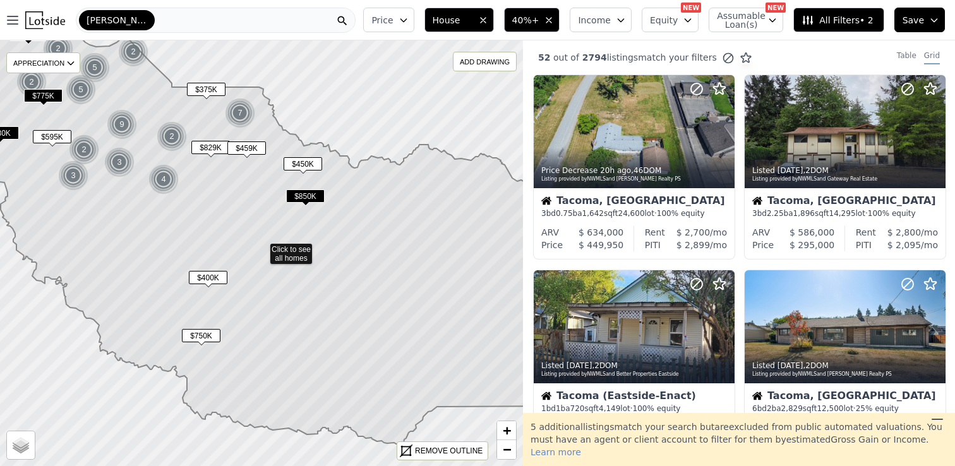
click at [280, 184] on icon at bounding box center [261, 220] width 630 height 447
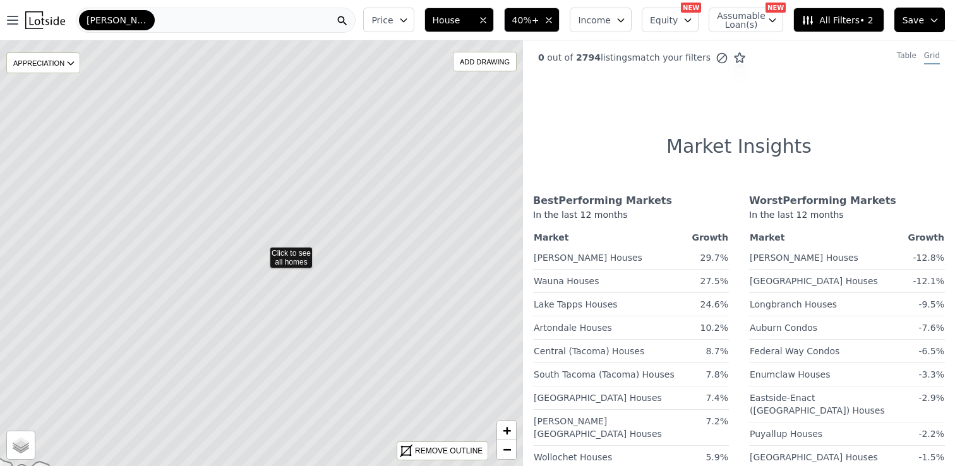
click at [292, 258] on icon at bounding box center [261, 254] width 630 height 514
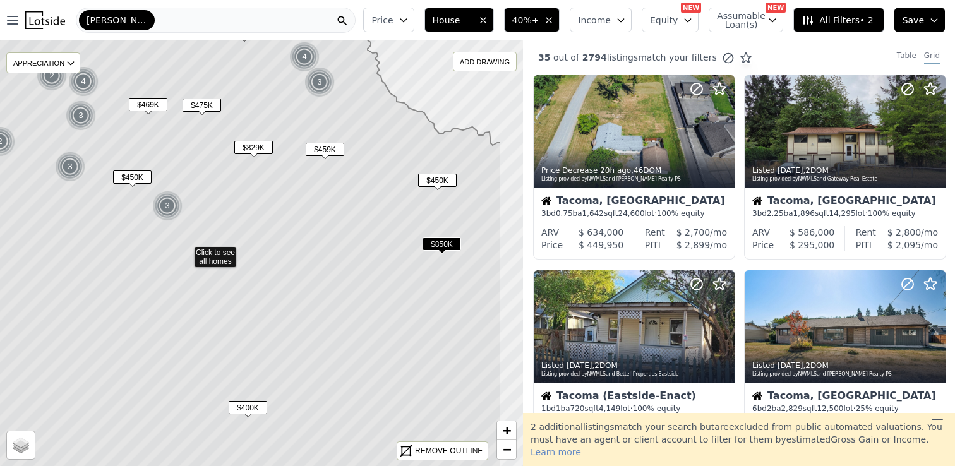
drag, startPoint x: 444, startPoint y: 202, endPoint x: 368, endPoint y: 203, distance: 75.8
click at [368, 203] on icon at bounding box center [186, 254] width 630 height 514
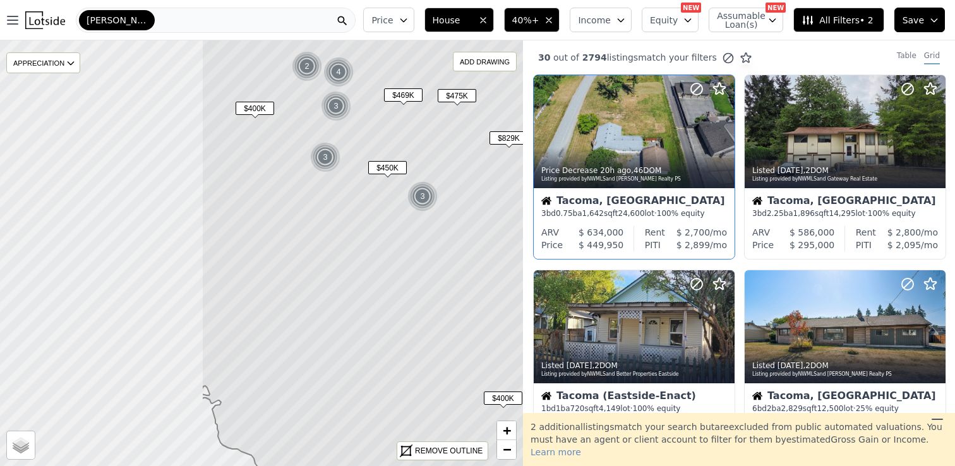
drag, startPoint x: 264, startPoint y: 213, endPoint x: 537, endPoint y: 204, distance: 273.0
click at [537, 204] on div "$400K $850K $450K $400K $459K $829K $375K 4 3 $475K $469K $450K 3 3 2 4 3 Click…" at bounding box center [477, 273] width 955 height 466
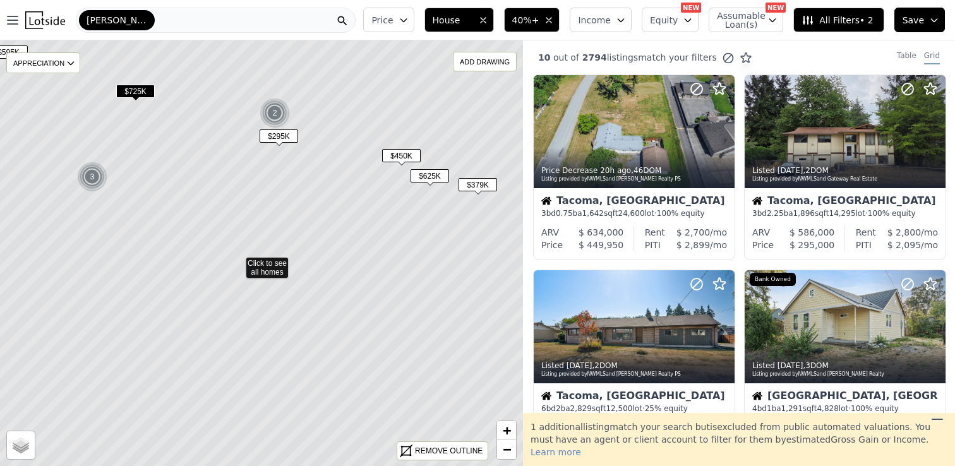
drag, startPoint x: 430, startPoint y: 215, endPoint x: 316, endPoint y: 242, distance: 116.7
click at [316, 242] on icon at bounding box center [237, 264] width 630 height 514
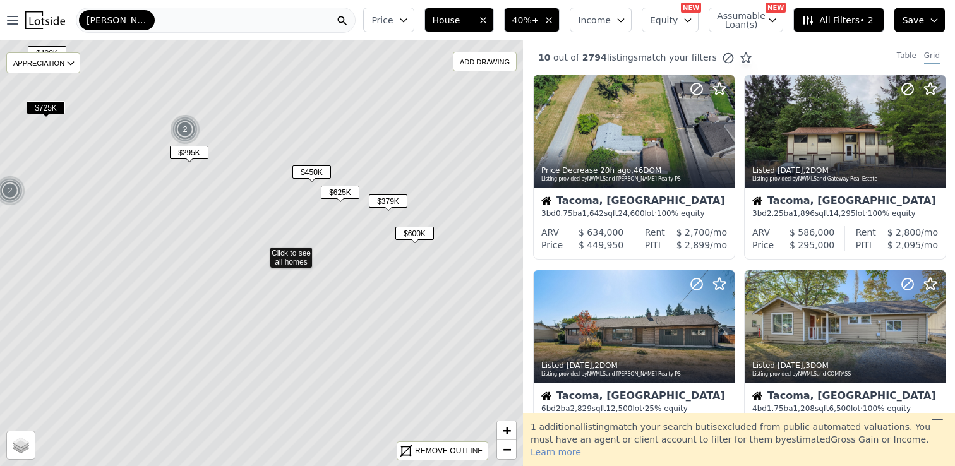
click at [394, 200] on span "$379K" at bounding box center [388, 201] width 39 height 13
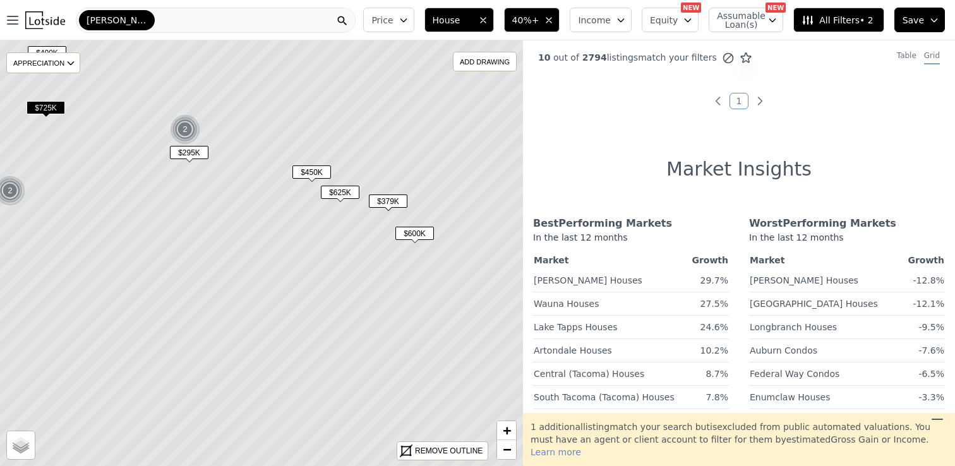
click at [411, 237] on span "$600K" at bounding box center [414, 233] width 39 height 13
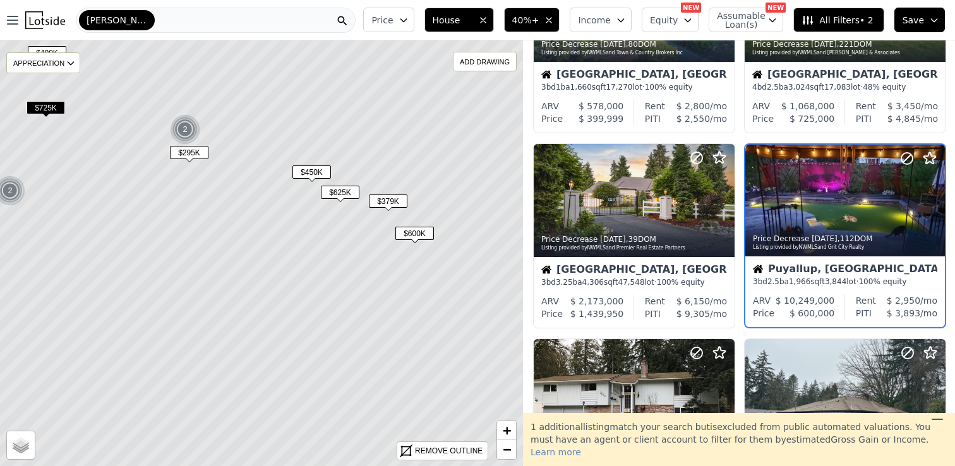
scroll to position [519, 0]
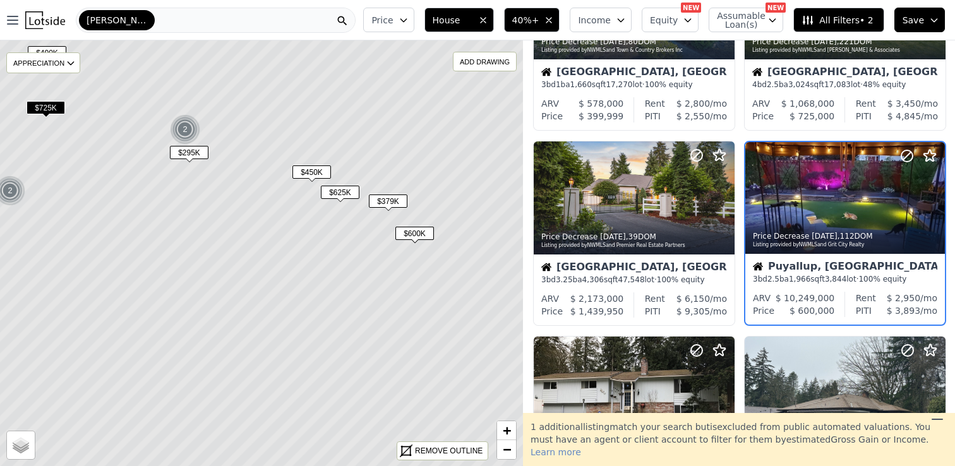
click at [389, 203] on span "$379K" at bounding box center [388, 201] width 39 height 13
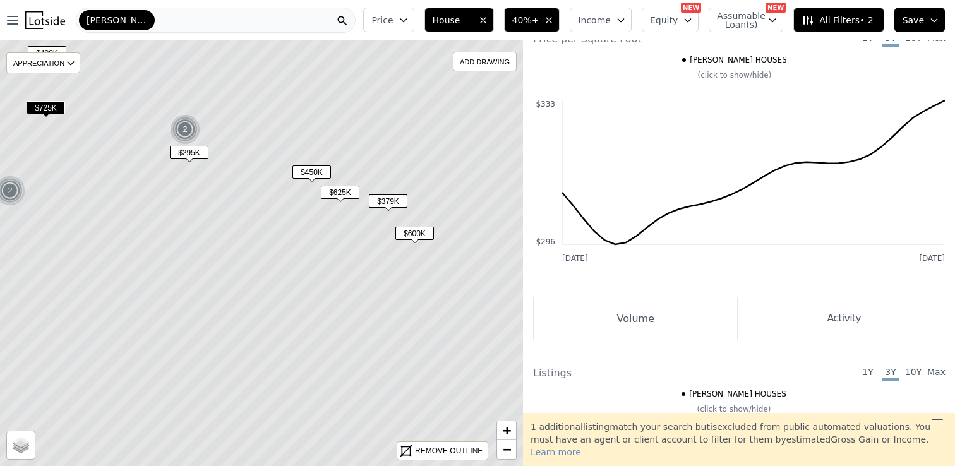
click at [383, 201] on span "$379K" at bounding box center [388, 201] width 39 height 13
click at [344, 191] on span "$625K" at bounding box center [340, 192] width 39 height 13
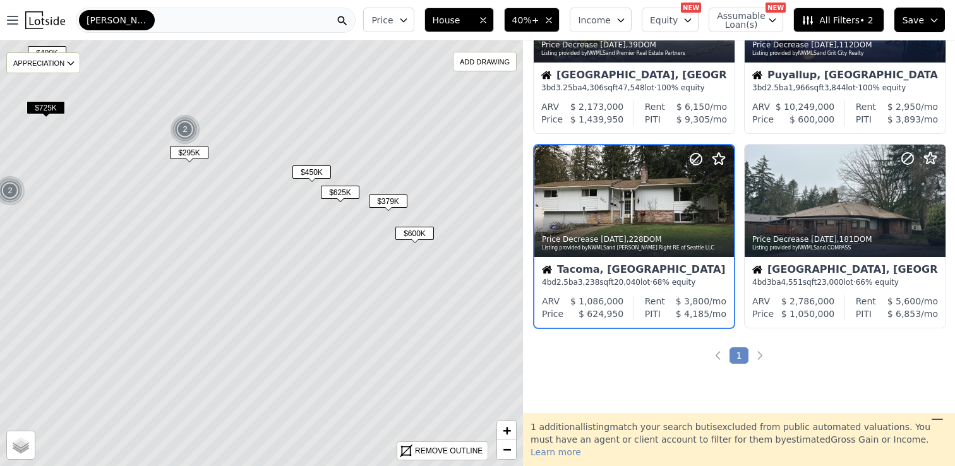
scroll to position [714, 0]
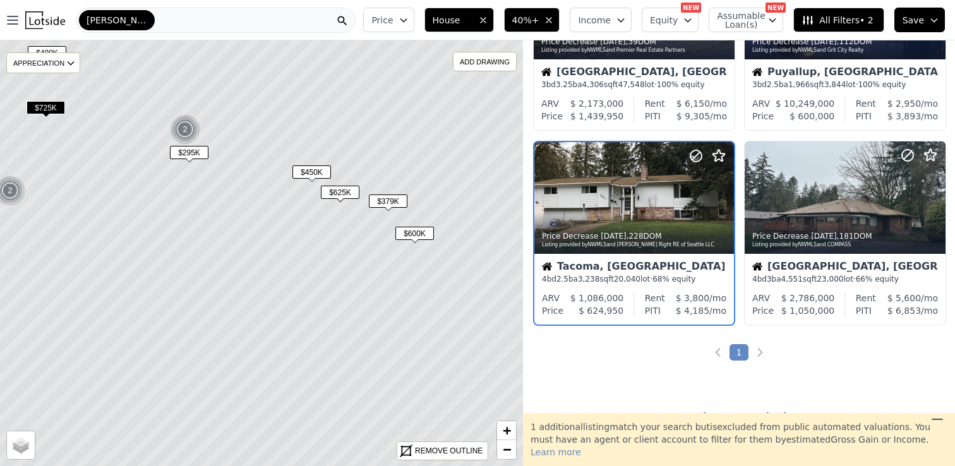
click at [313, 169] on span "$450K" at bounding box center [311, 171] width 39 height 13
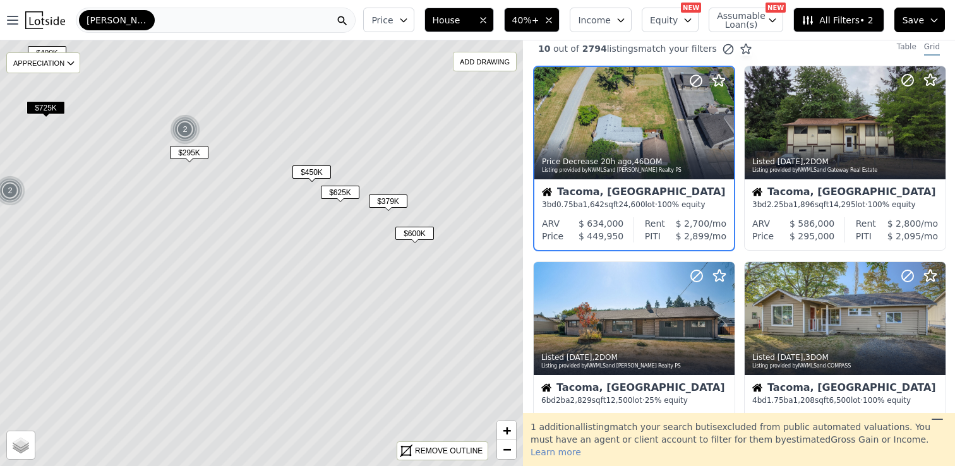
click at [342, 194] on span "$625K" at bounding box center [340, 192] width 39 height 13
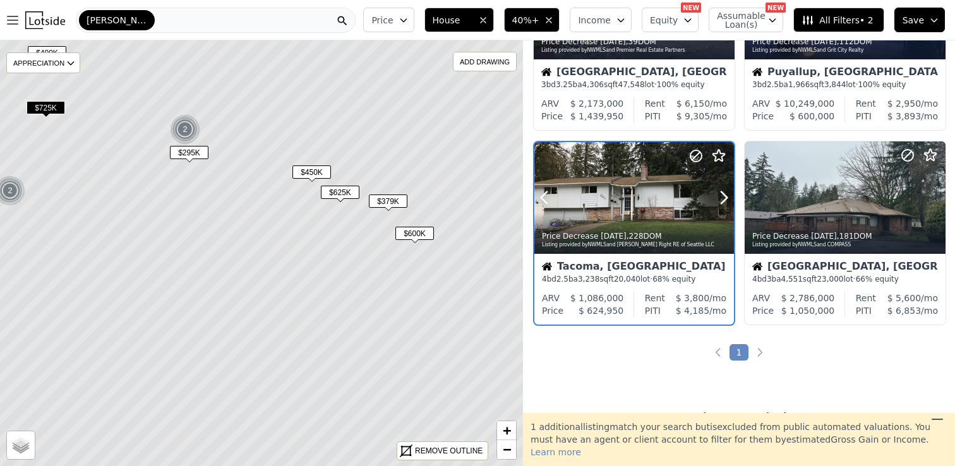
click at [673, 202] on div at bounding box center [693, 182] width 81 height 81
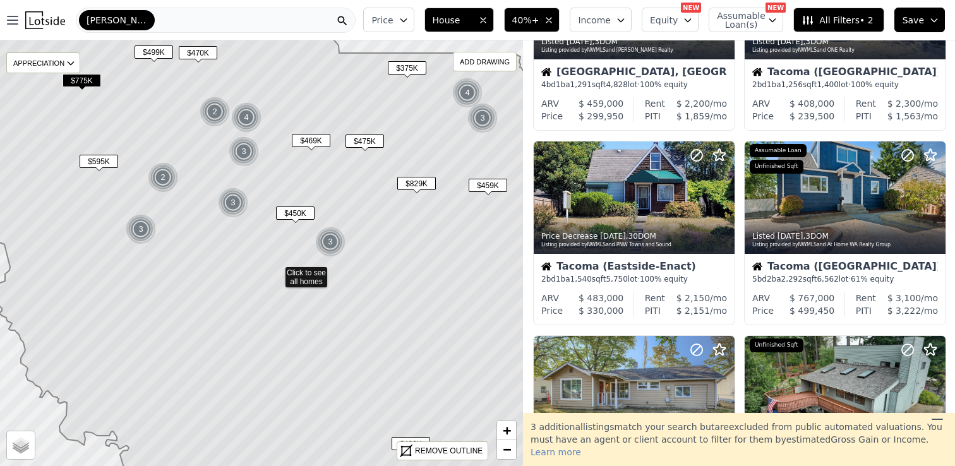
drag, startPoint x: 234, startPoint y: 152, endPoint x: 333, endPoint y: 278, distance: 160.5
click at [333, 278] on icon at bounding box center [276, 275] width 630 height 514
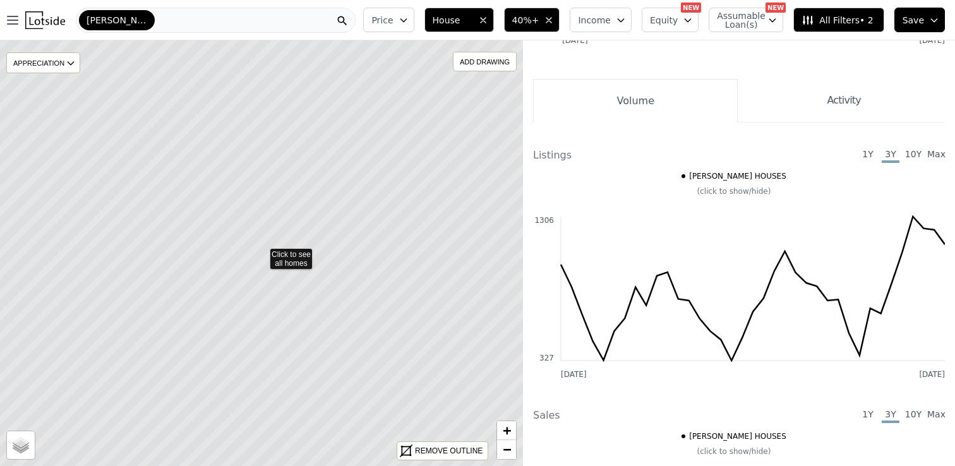
click at [284, 255] on icon at bounding box center [261, 254] width 630 height 514
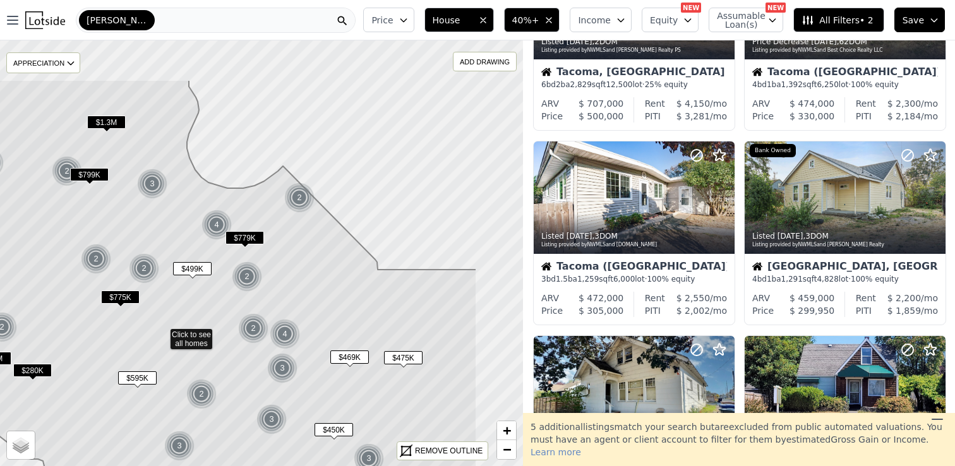
drag, startPoint x: 395, startPoint y: 194, endPoint x: 189, endPoint y: 318, distance: 240.3
click at [189, 318] on icon at bounding box center [189, 337] width 576 height 514
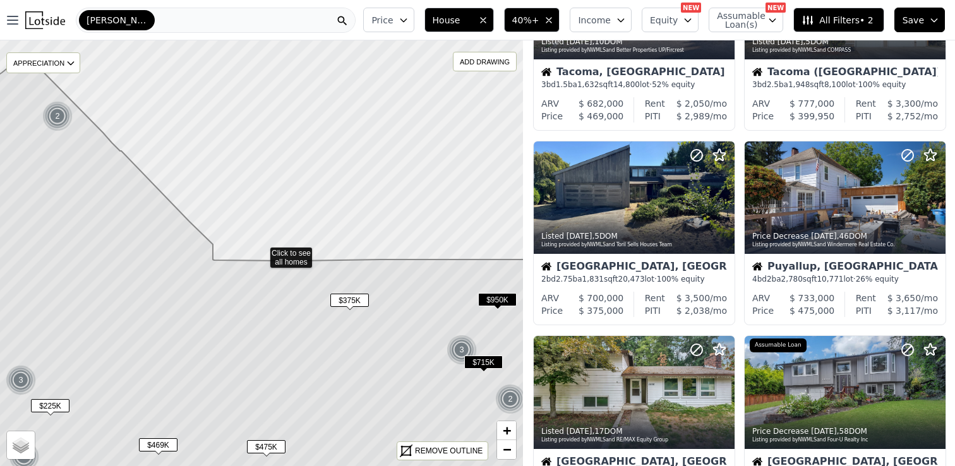
click at [352, 301] on span "$375K" at bounding box center [349, 300] width 39 height 13
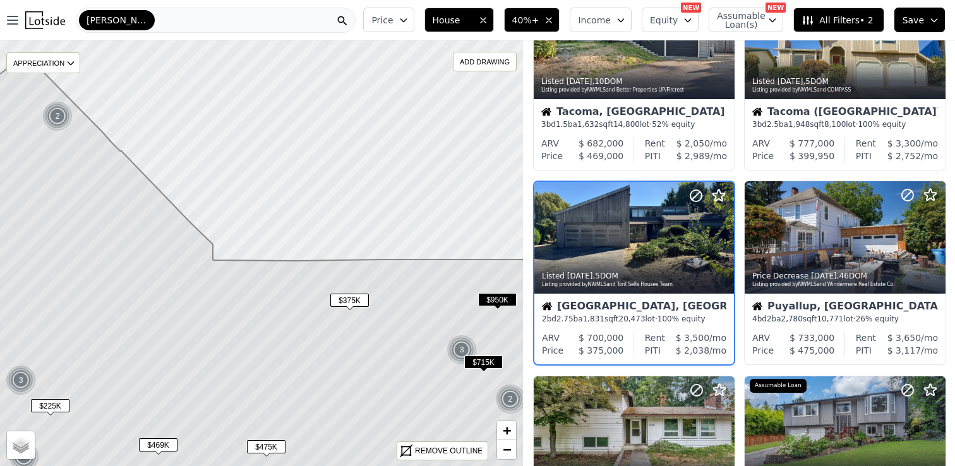
scroll to position [674, 0]
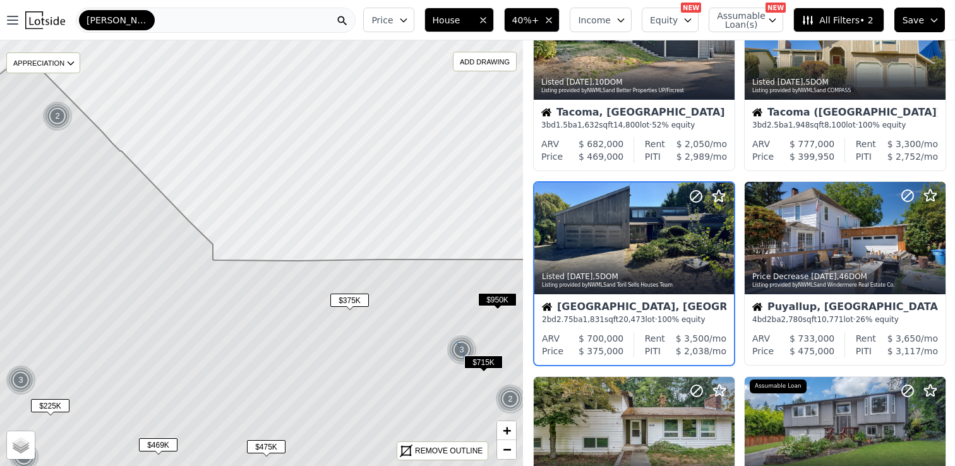
click at [457, 347] on img at bounding box center [462, 350] width 31 height 30
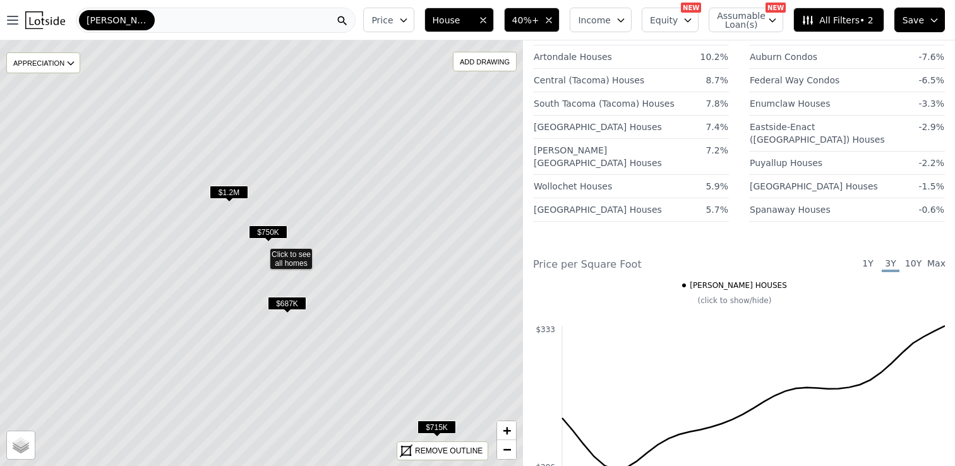
drag, startPoint x: 337, startPoint y: 376, endPoint x: 344, endPoint y: 184, distance: 192.1
click at [344, 184] on icon at bounding box center [261, 254] width 630 height 514
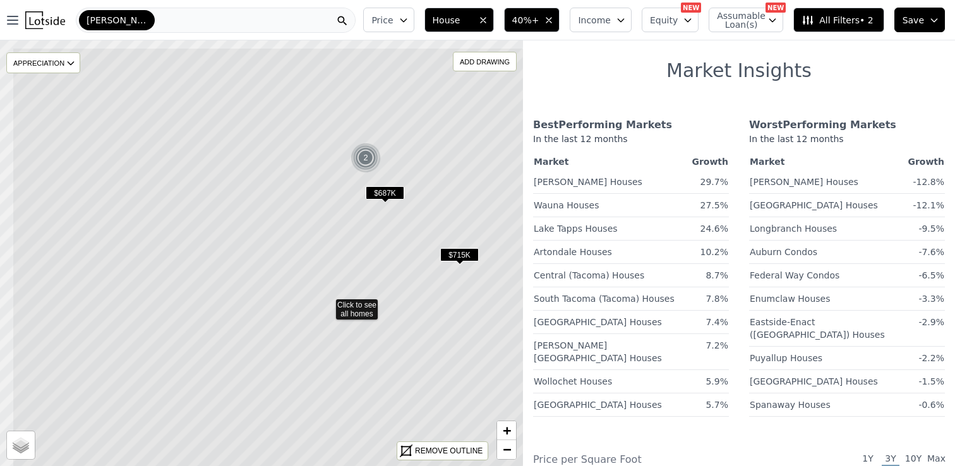
drag, startPoint x: 212, startPoint y: 163, endPoint x: 291, endPoint y: 228, distance: 101.8
click at [291, 229] on icon at bounding box center [327, 304] width 630 height 514
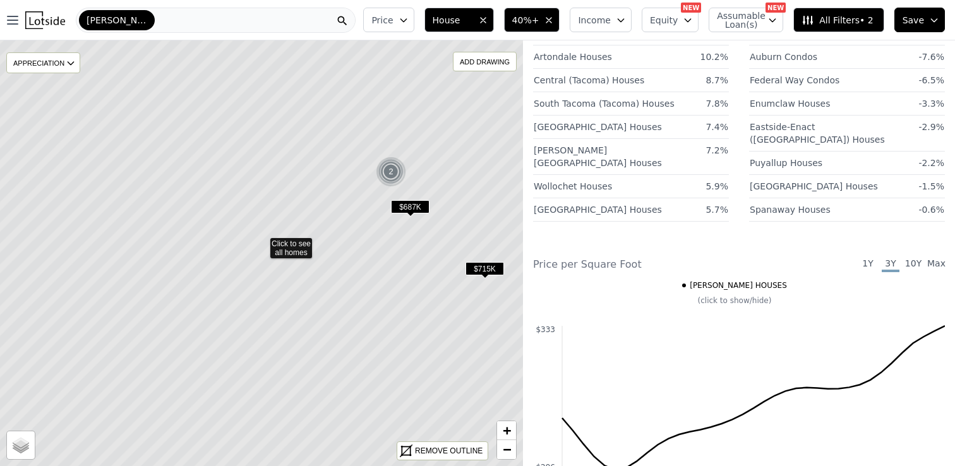
drag, startPoint x: 370, startPoint y: 331, endPoint x: 386, endPoint y: 153, distance: 178.2
click at [386, 153] on icon at bounding box center [261, 243] width 630 height 514
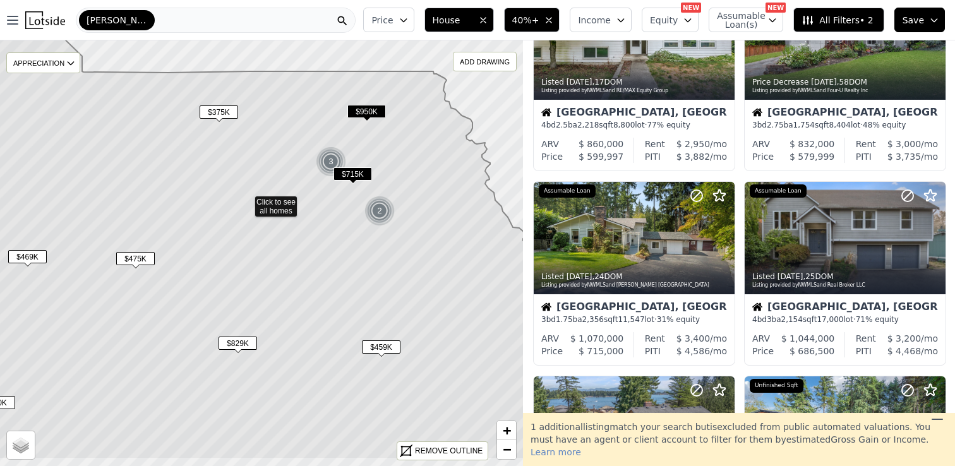
click at [333, 213] on icon at bounding box center [246, 203] width 630 height 514
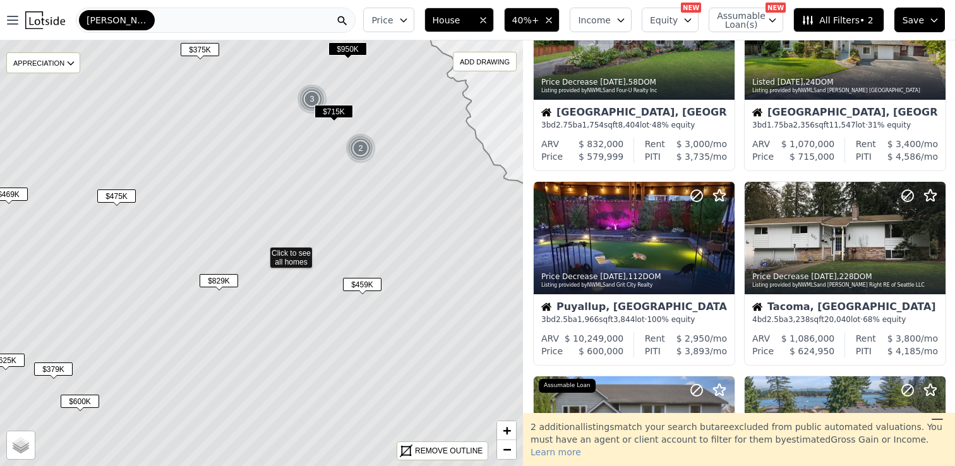
click at [357, 280] on span "$459K" at bounding box center [362, 284] width 39 height 13
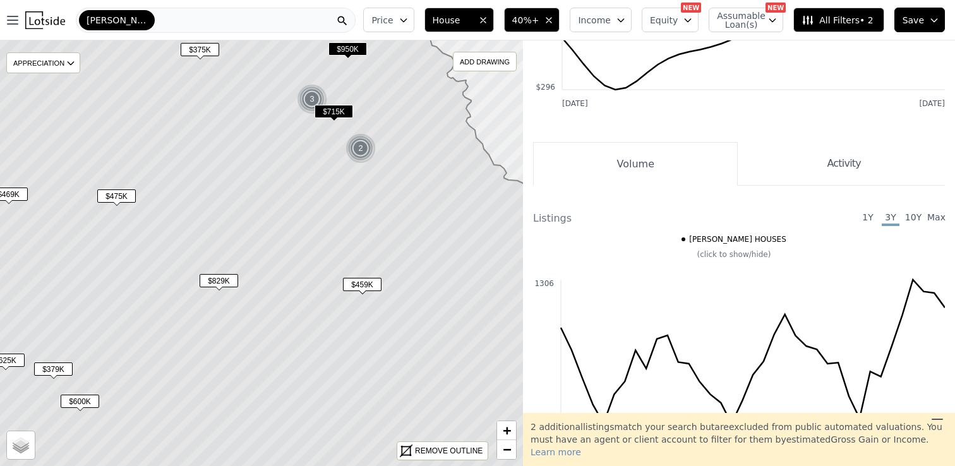
click at [360, 284] on span "$459K" at bounding box center [362, 284] width 39 height 13
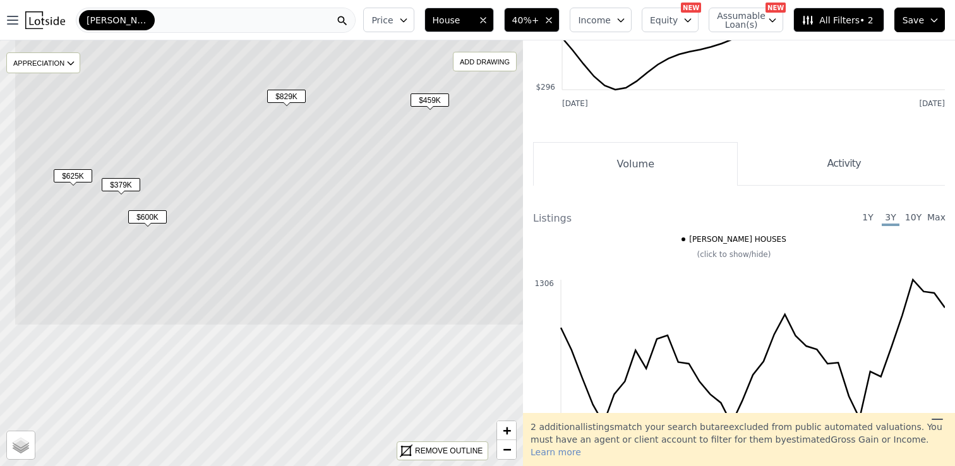
drag, startPoint x: 329, startPoint y: 333, endPoint x: 399, endPoint y: 147, distance: 199.7
click at [399, 147] on icon at bounding box center [329, 69] width 630 height 514
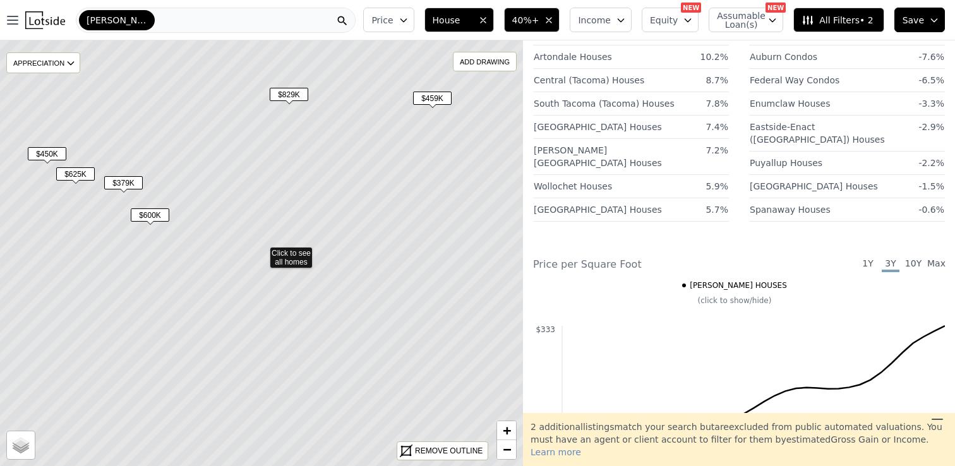
click at [123, 179] on span "$379K" at bounding box center [123, 182] width 39 height 13
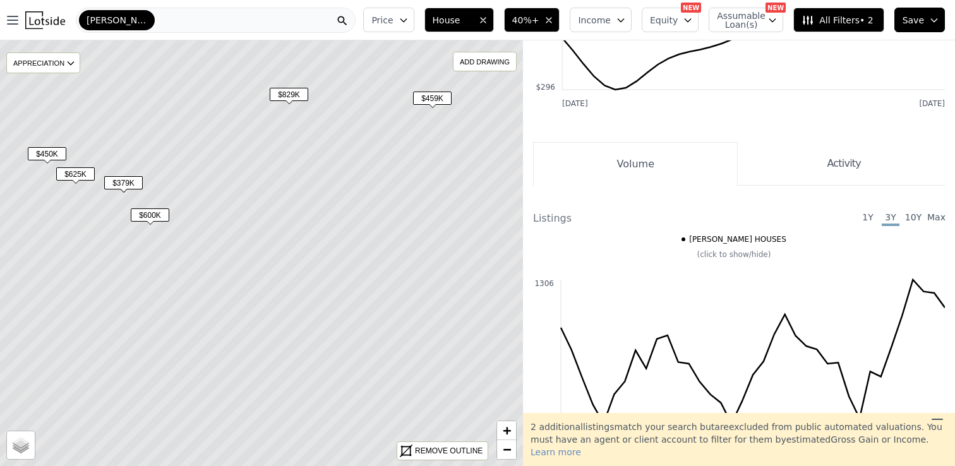
click at [71, 170] on span "$625K" at bounding box center [75, 173] width 39 height 13
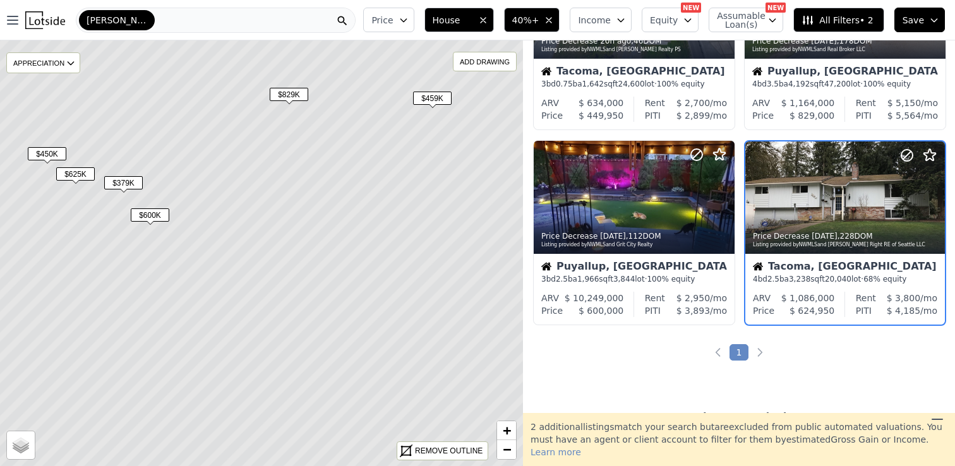
scroll to position [129, 0]
click at [39, 155] on span "$450K" at bounding box center [47, 153] width 39 height 13
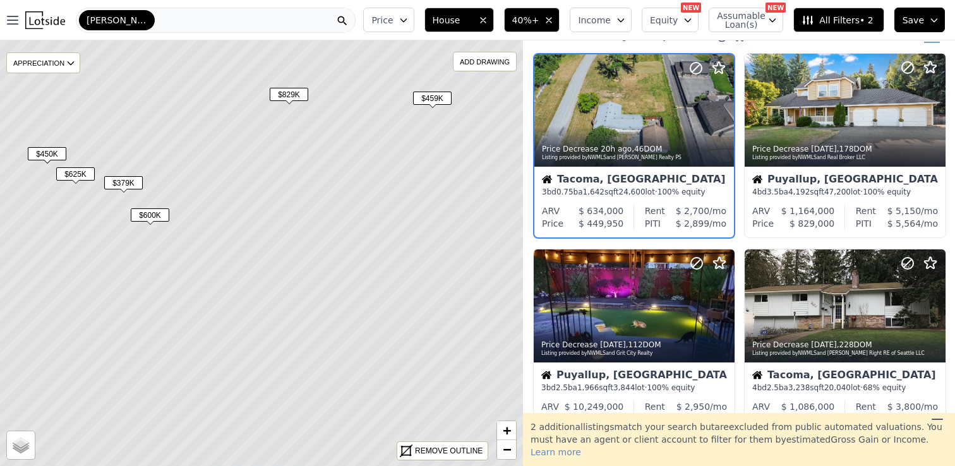
scroll to position [0, 0]
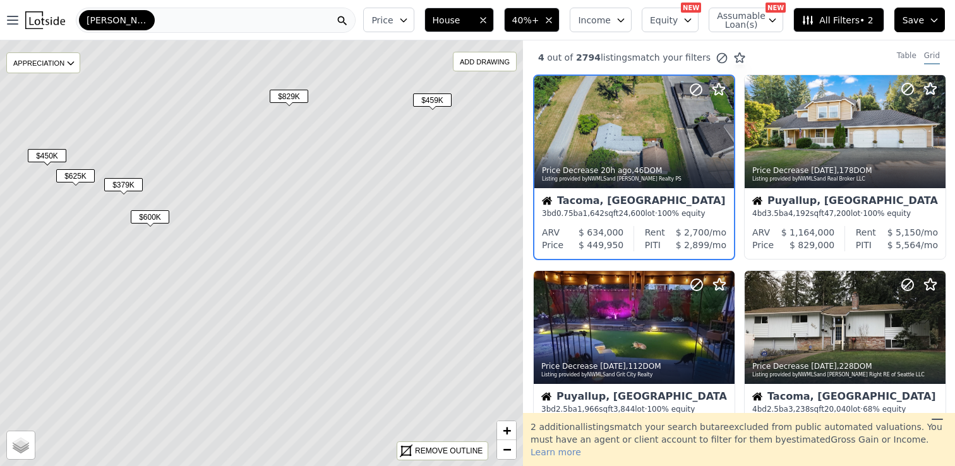
drag, startPoint x: 256, startPoint y: 164, endPoint x: 280, endPoint y: 277, distance: 115.7
click at [280, 277] on icon at bounding box center [261, 256] width 630 height 514
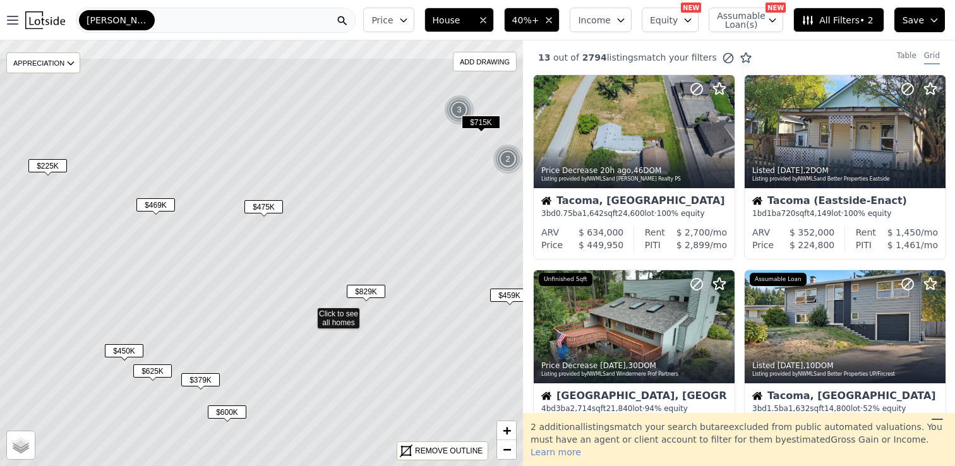
drag, startPoint x: 299, startPoint y: 191, endPoint x: 344, endPoint y: 234, distance: 62.1
click at [345, 234] on icon at bounding box center [309, 314] width 630 height 514
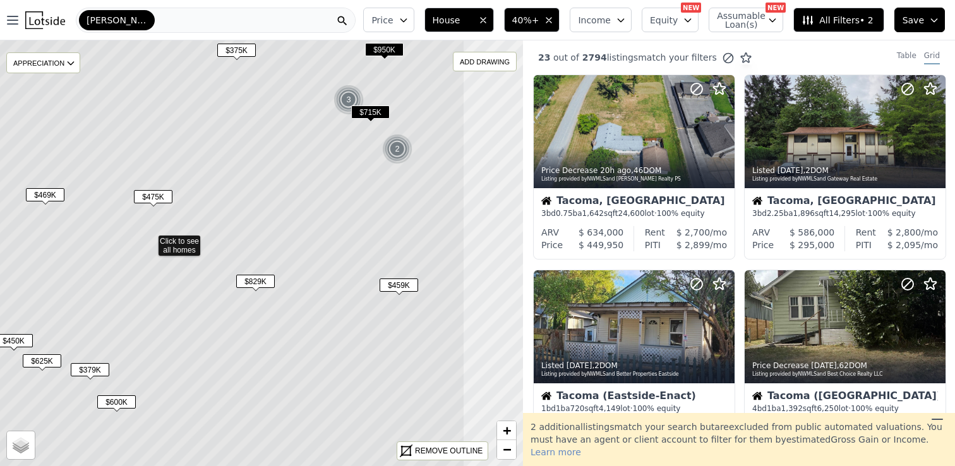
drag, startPoint x: 433, startPoint y: 207, endPoint x: 317, endPoint y: 194, distance: 116.3
click at [317, 194] on icon at bounding box center [150, 242] width 630 height 514
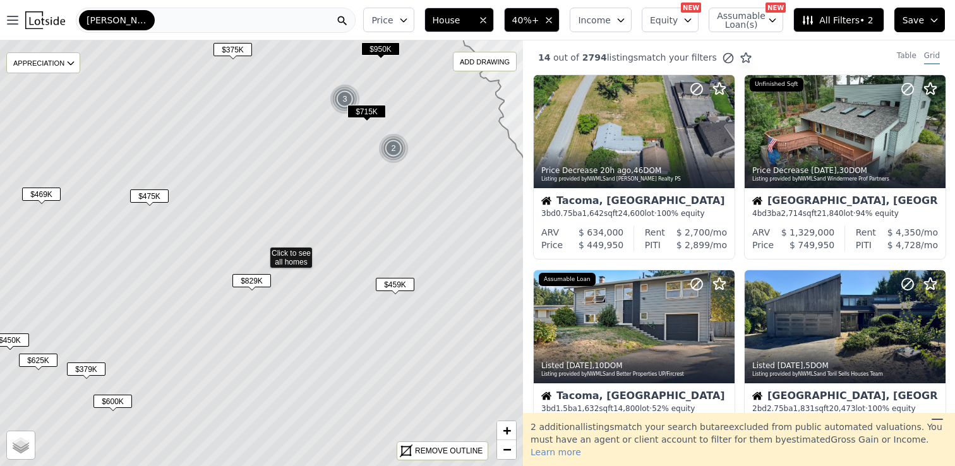
click at [144, 195] on span "$475K" at bounding box center [149, 195] width 39 height 13
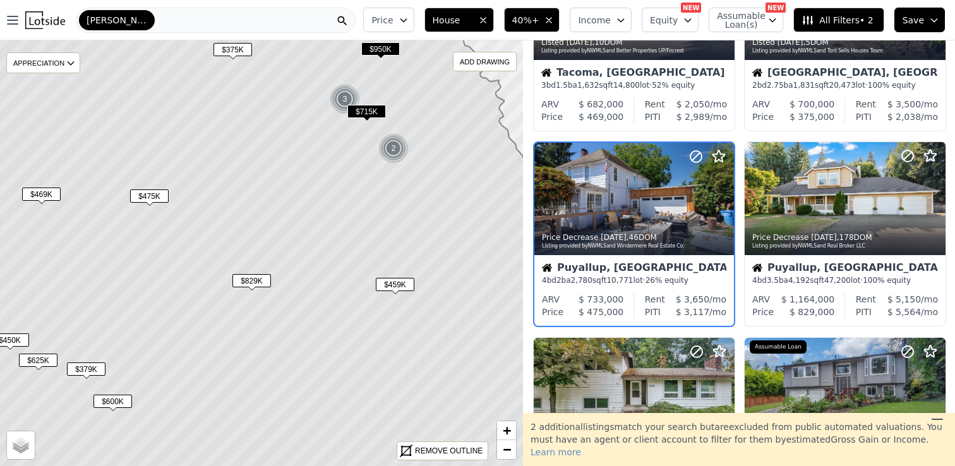
scroll to position [324, 0]
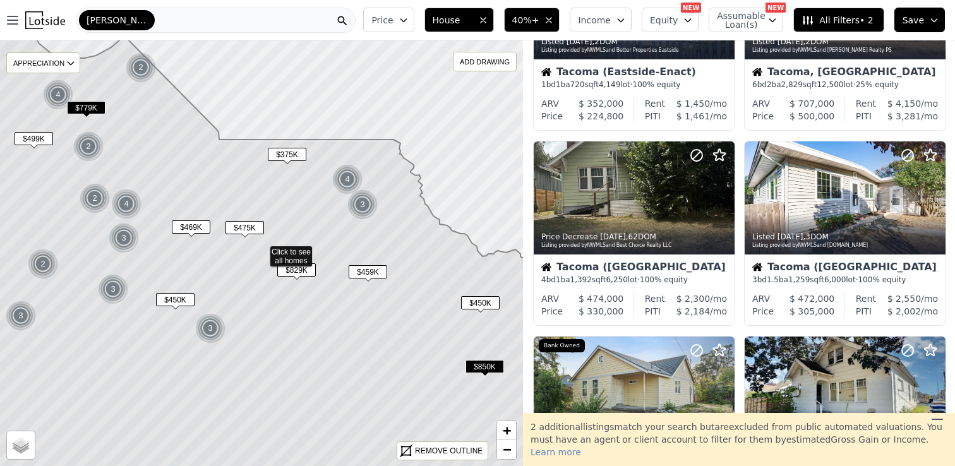
click at [289, 151] on span "$375K" at bounding box center [287, 154] width 39 height 13
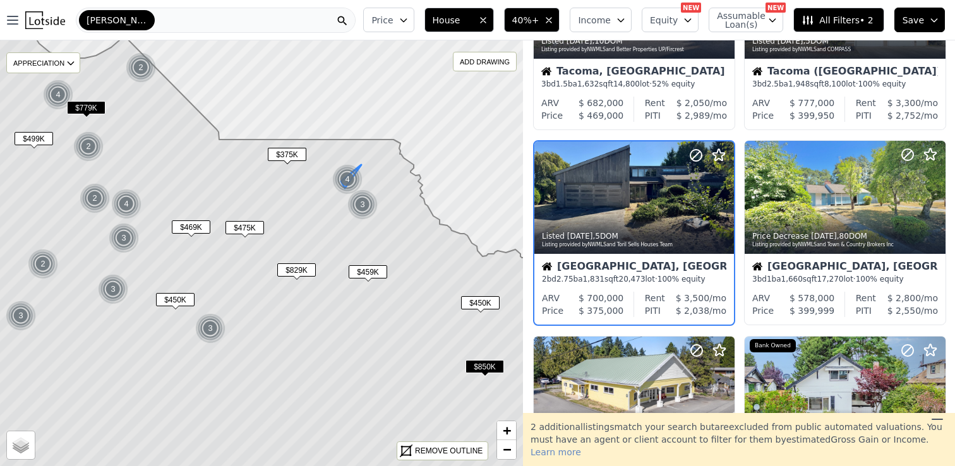
scroll to position [129, 0]
click at [634, 287] on div "Edgewood, WA 2 bd 2.75 ba 1,831 sqft 20,473 lot · 100% equity" at bounding box center [634, 273] width 200 height 38
click at [0, 0] on div "Open main menu Pierce Price House 40%+ Income Equity NEW Assumable Loan(s) NEW …" at bounding box center [477, 233] width 955 height 466
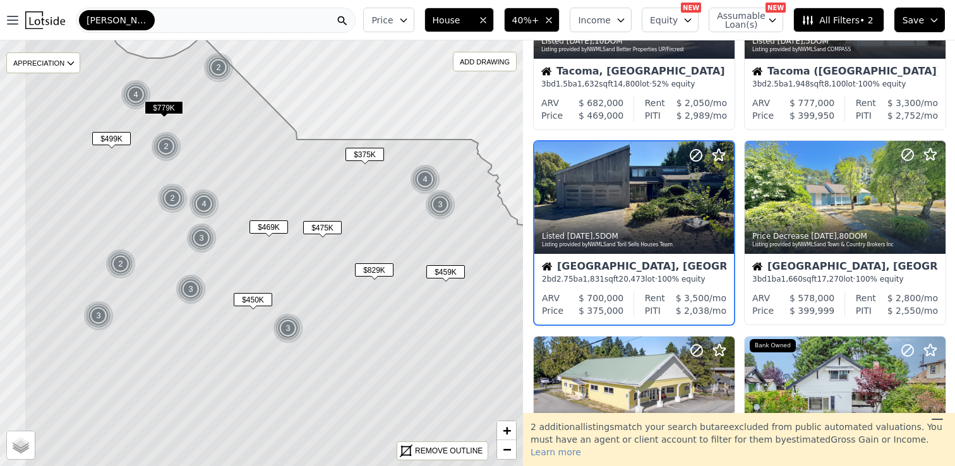
drag, startPoint x: 323, startPoint y: 249, endPoint x: 401, endPoint y: 249, distance: 77.7
click at [401, 249] on icon at bounding box center [339, 254] width 630 height 514
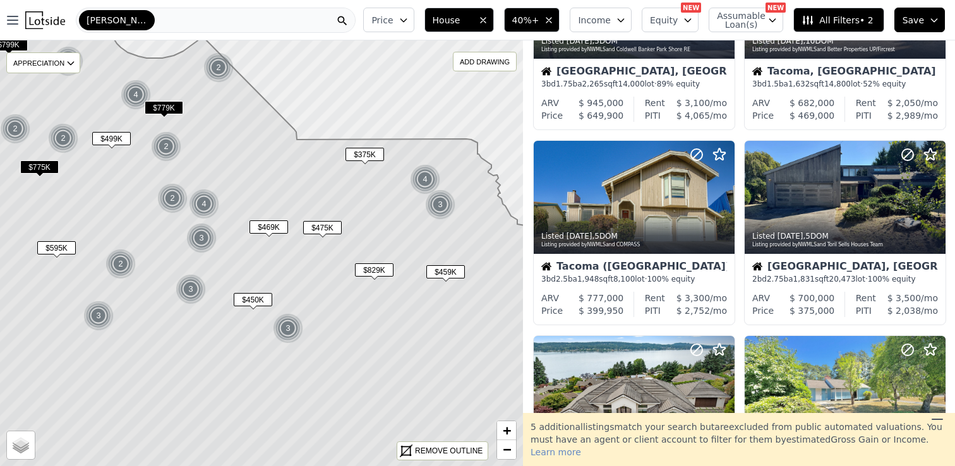
click at [546, 17] on button "40%+" at bounding box center [532, 20] width 56 height 25
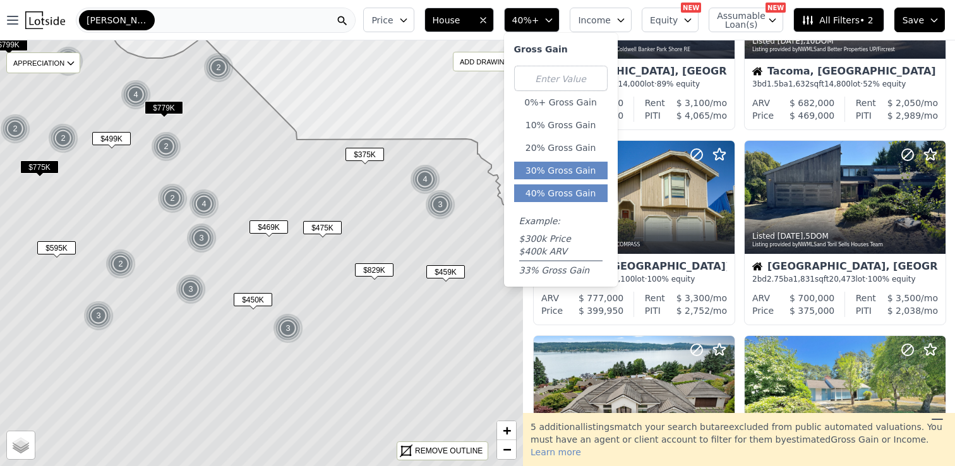
click at [551, 172] on button "30% Gross Gain" at bounding box center [560, 171] width 93 height 18
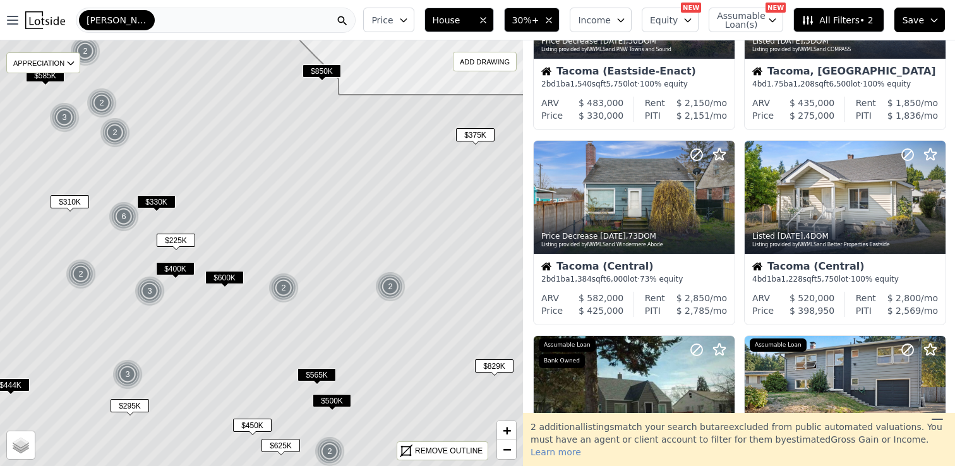
click at [404, 22] on button "Price" at bounding box center [388, 20] width 51 height 25
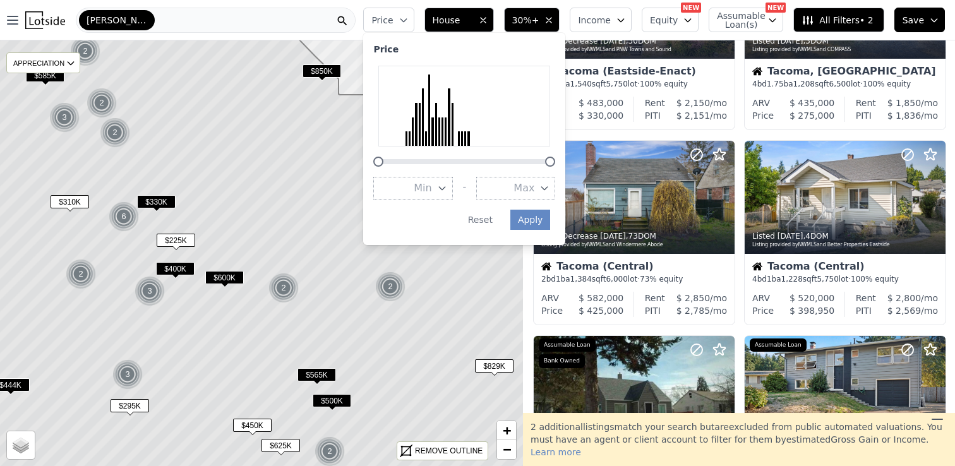
click at [404, 22] on button "Price" at bounding box center [388, 20] width 51 height 25
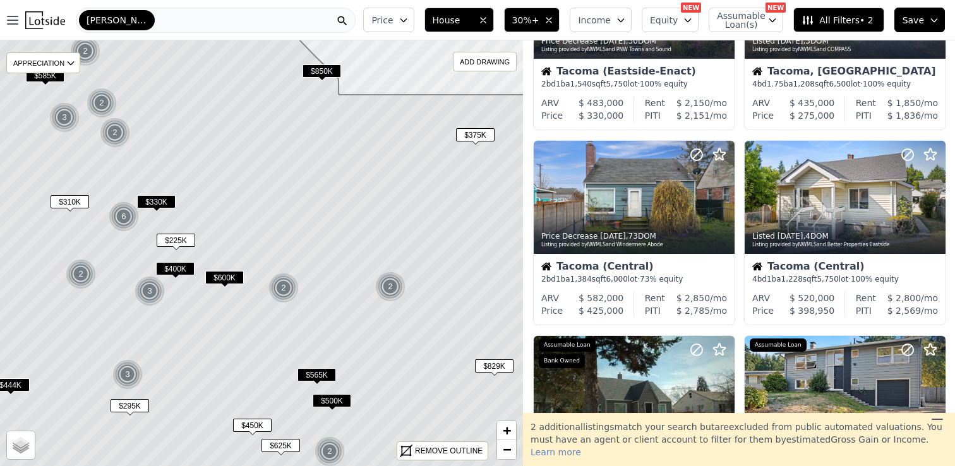
click at [611, 20] on span "Income" at bounding box center [594, 20] width 33 height 13
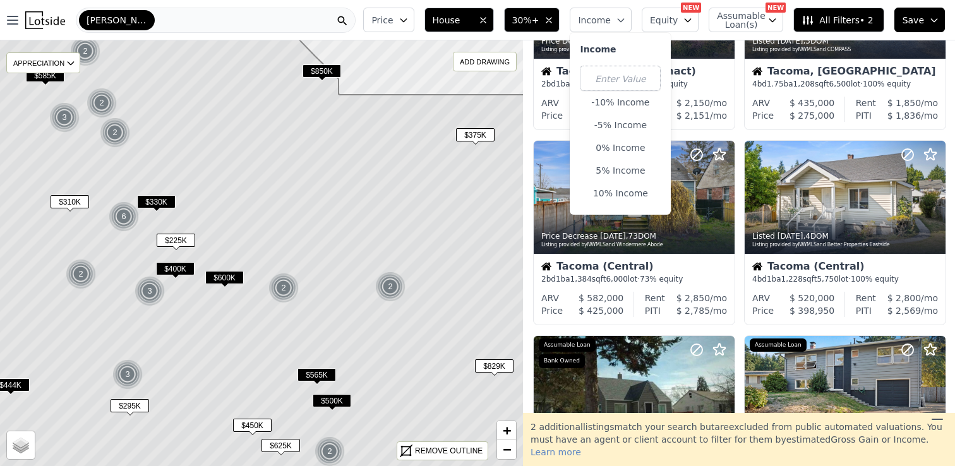
click at [461, 201] on icon at bounding box center [261, 254] width 630 height 514
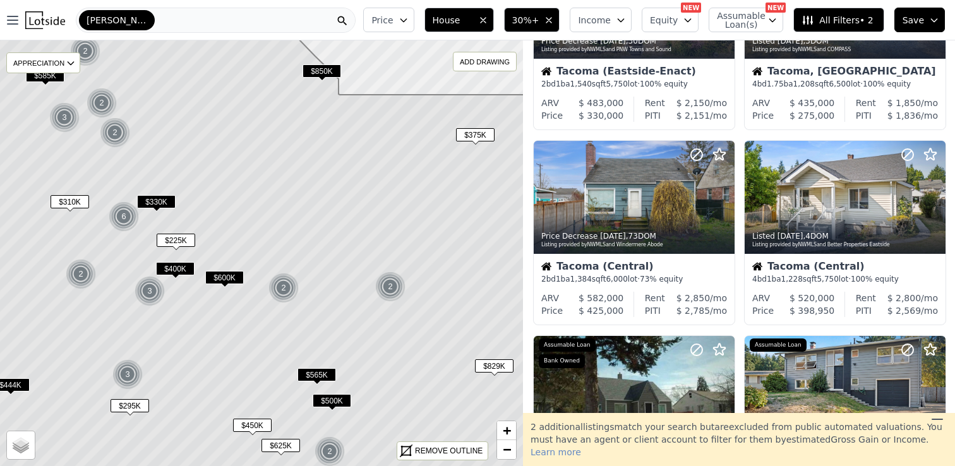
click at [670, 21] on span "Equity" at bounding box center [664, 20] width 28 height 13
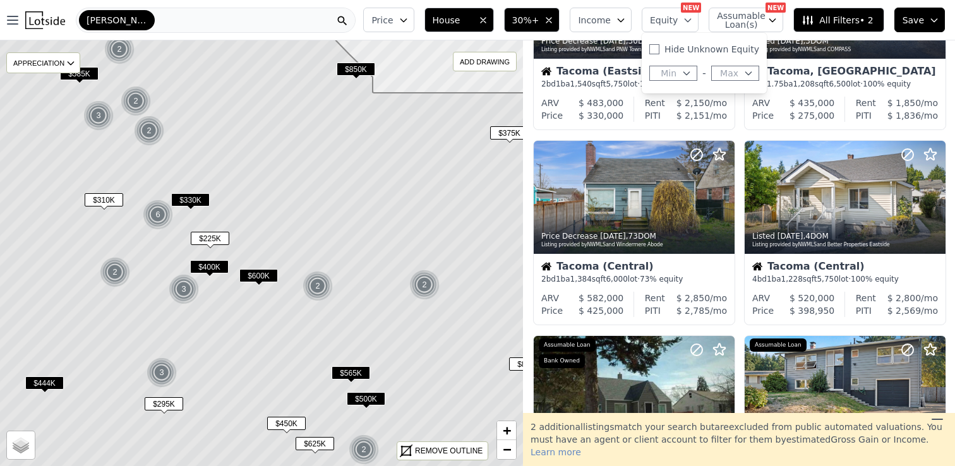
drag, startPoint x: 313, startPoint y: 241, endPoint x: 410, endPoint y: 240, distance: 96.6
click at [410, 240] on icon at bounding box center [295, 252] width 630 height 514
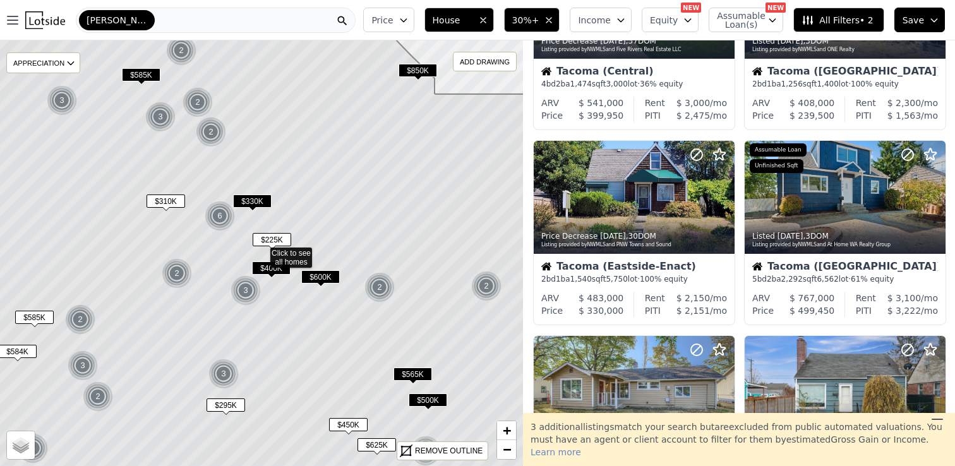
click at [255, 200] on span "$330K" at bounding box center [252, 201] width 39 height 13
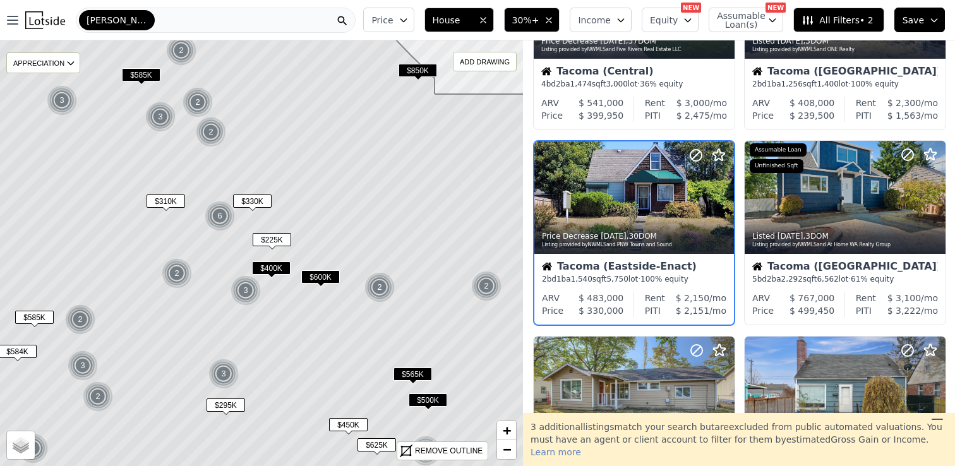
click at [173, 273] on img at bounding box center [177, 273] width 31 height 30
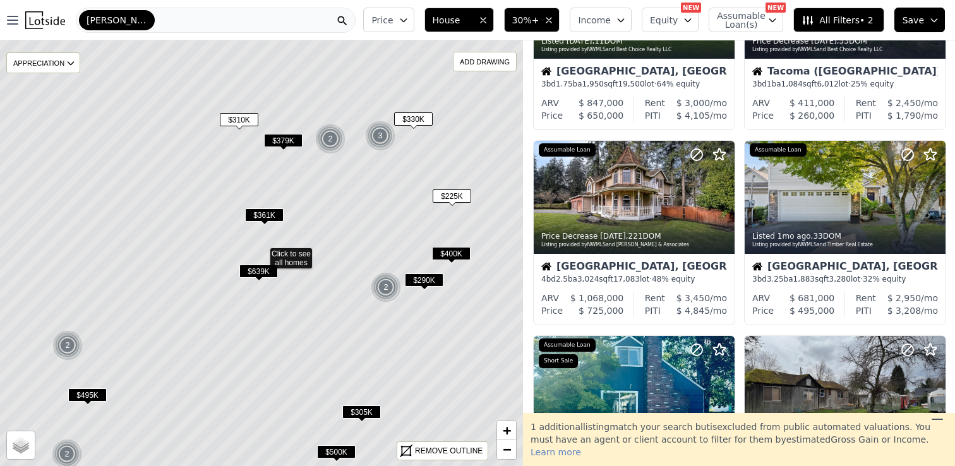
click at [282, 139] on span "$379K" at bounding box center [283, 140] width 39 height 13
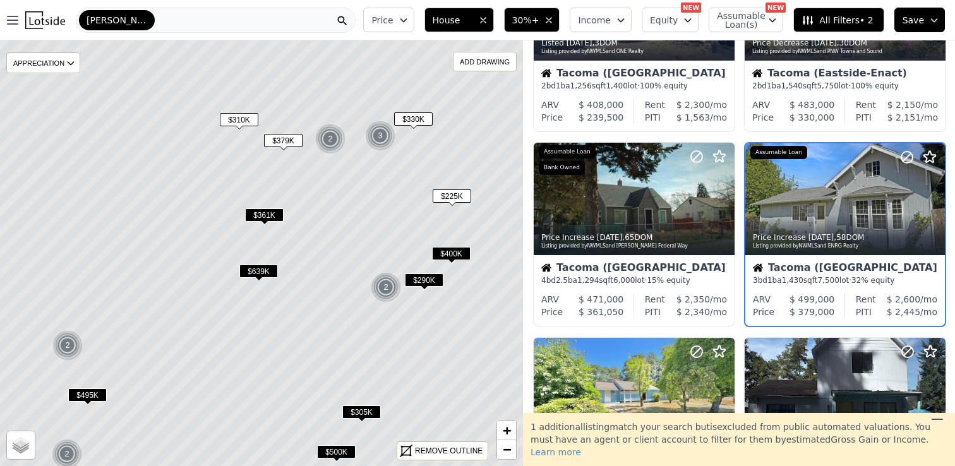
scroll to position [714, 0]
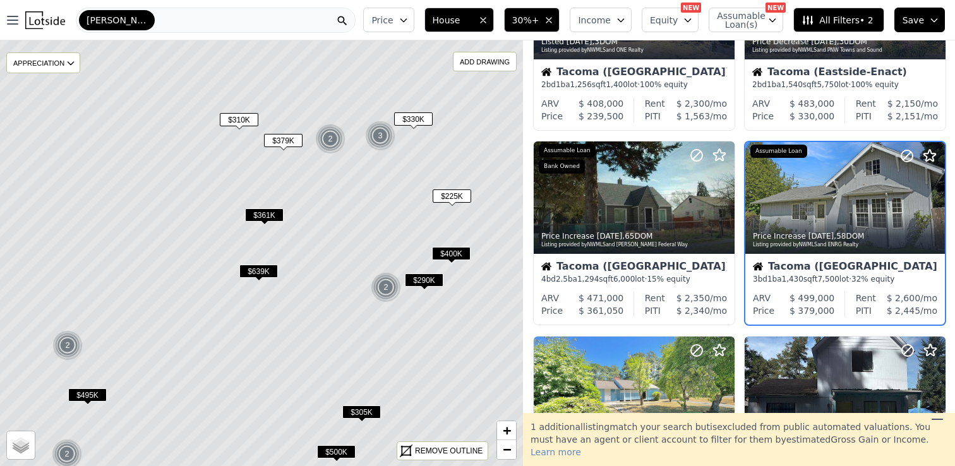
click at [260, 211] on span "$361K" at bounding box center [264, 214] width 39 height 13
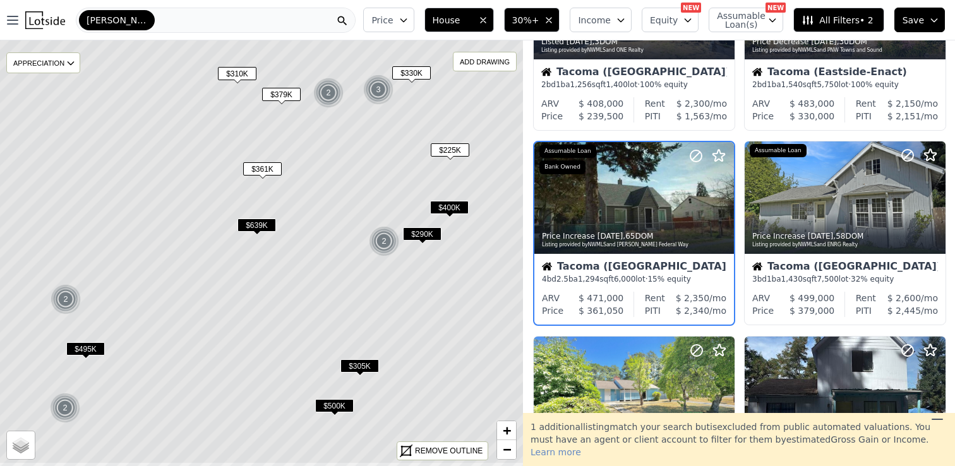
drag, startPoint x: 330, startPoint y: 362, endPoint x: 328, endPoint y: 258, distance: 104.2
click at [328, 258] on icon at bounding box center [259, 208] width 630 height 514
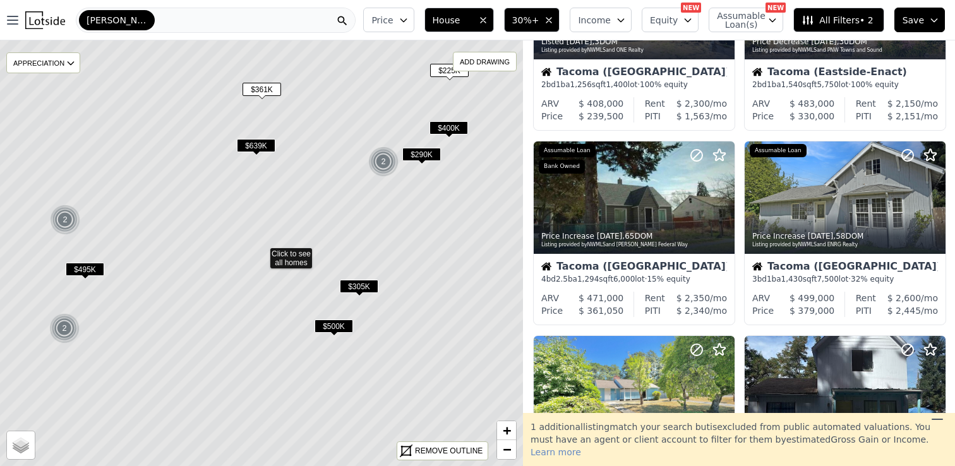
scroll to position [519, 0]
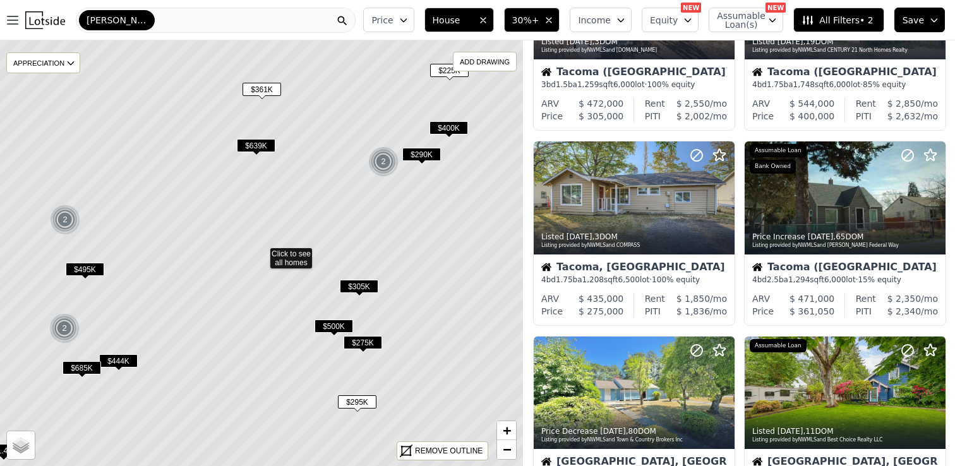
click at [360, 285] on span "$305K" at bounding box center [359, 286] width 39 height 13
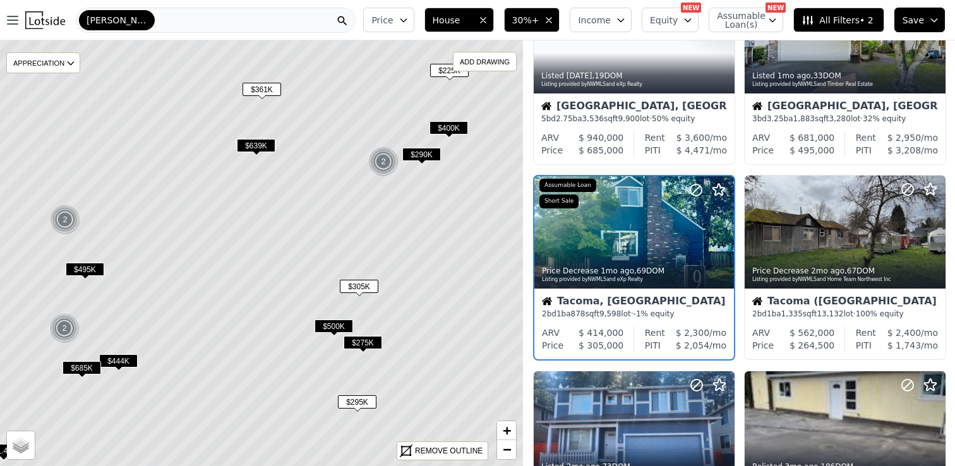
scroll to position [89, 0]
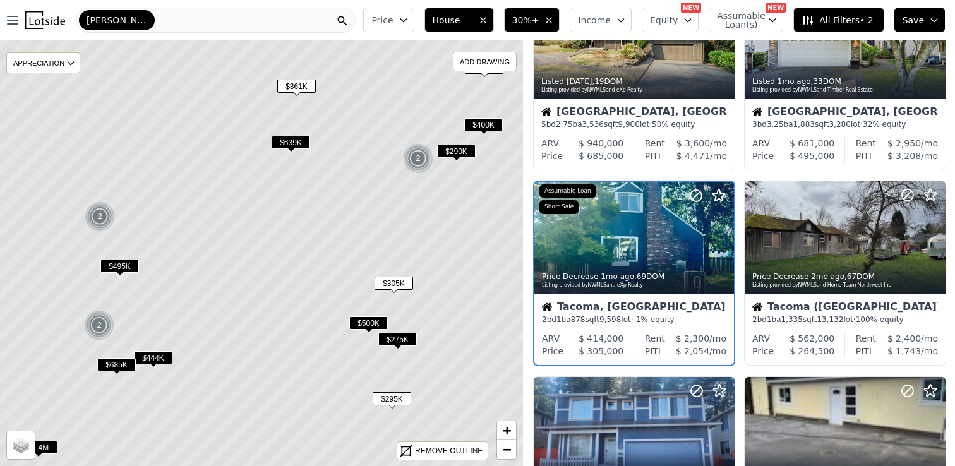
drag, startPoint x: 324, startPoint y: 258, endPoint x: 360, endPoint y: 254, distance: 36.2
click at [360, 254] on icon at bounding box center [296, 251] width 630 height 514
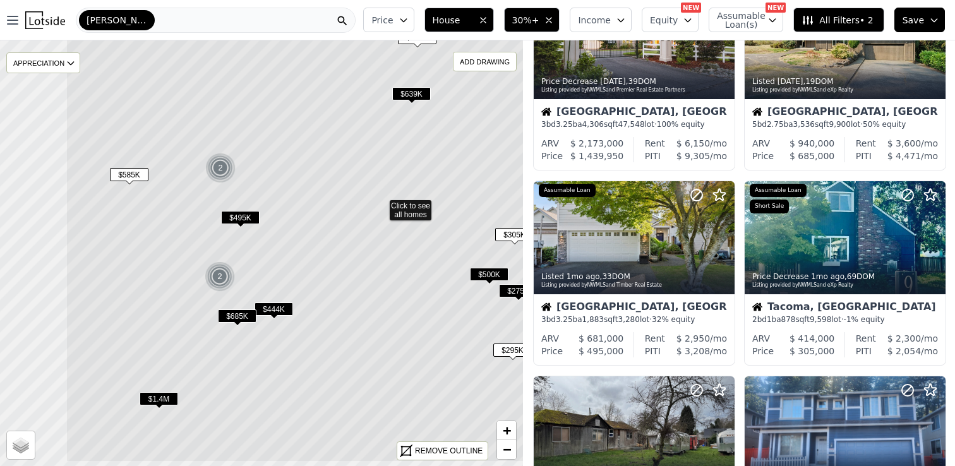
drag, startPoint x: 158, startPoint y: 289, endPoint x: 277, endPoint y: 240, distance: 128.9
click at [277, 240] on icon at bounding box center [381, 206] width 630 height 514
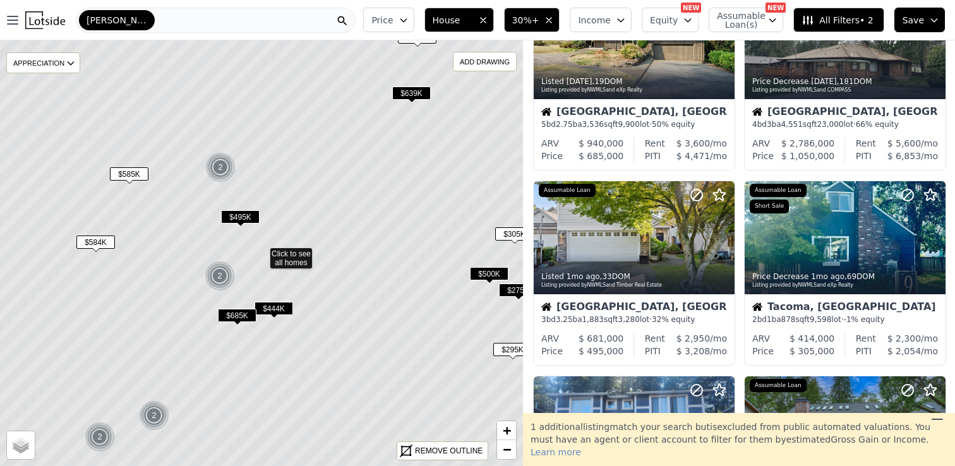
click at [280, 309] on span "$444K" at bounding box center [274, 308] width 39 height 13
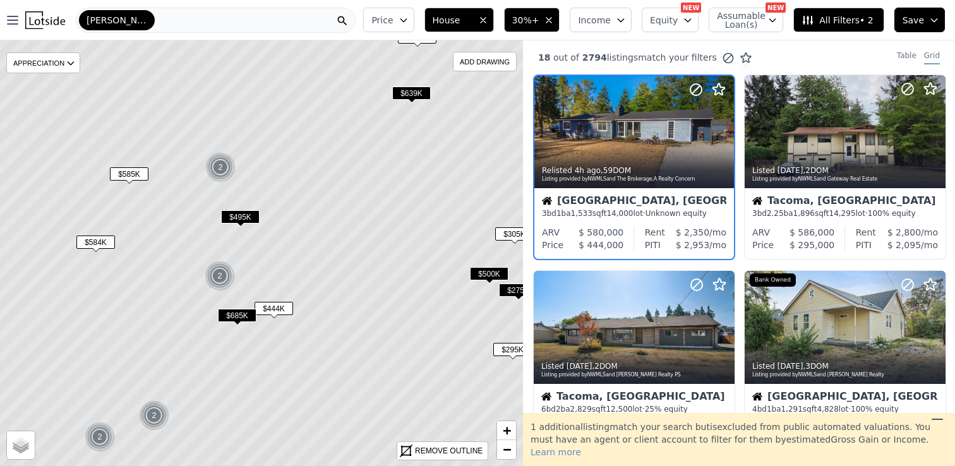
click at [238, 219] on span "$495K" at bounding box center [240, 216] width 39 height 13
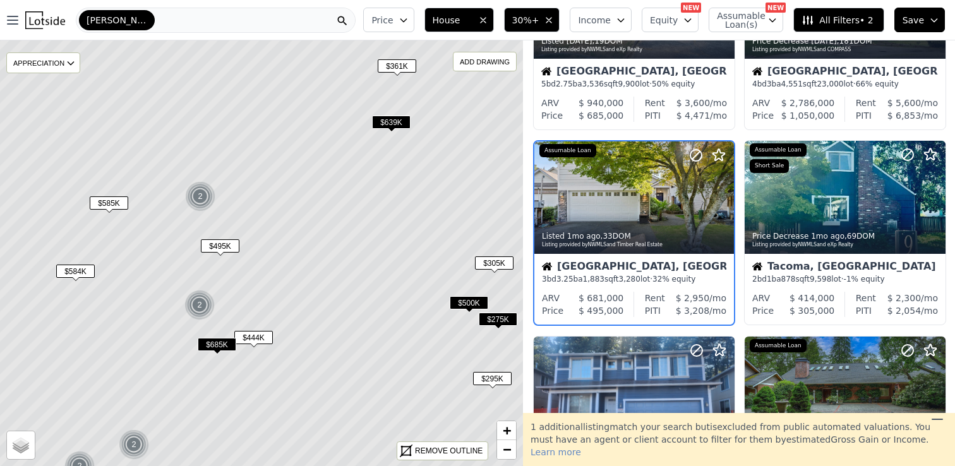
drag, startPoint x: 345, startPoint y: 192, endPoint x: 265, endPoint y: 304, distance: 137.7
click at [265, 304] on icon at bounding box center [241, 283] width 630 height 514
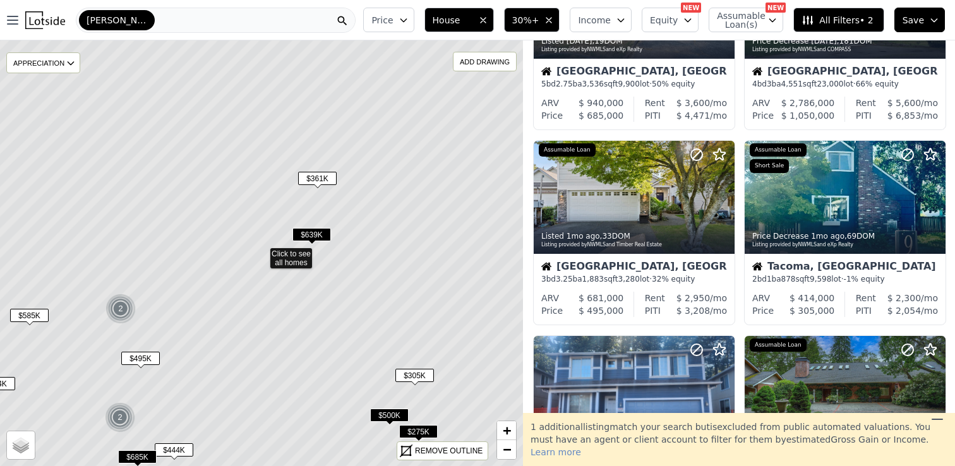
scroll to position [519, 0]
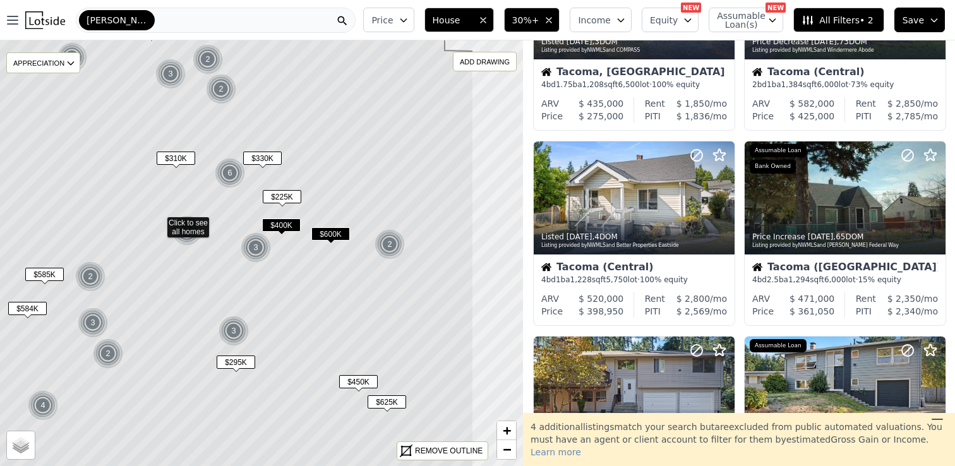
drag, startPoint x: 442, startPoint y: 209, endPoint x: 339, endPoint y: 179, distance: 107.3
click at [339, 179] on icon at bounding box center [158, 224] width 630 height 514
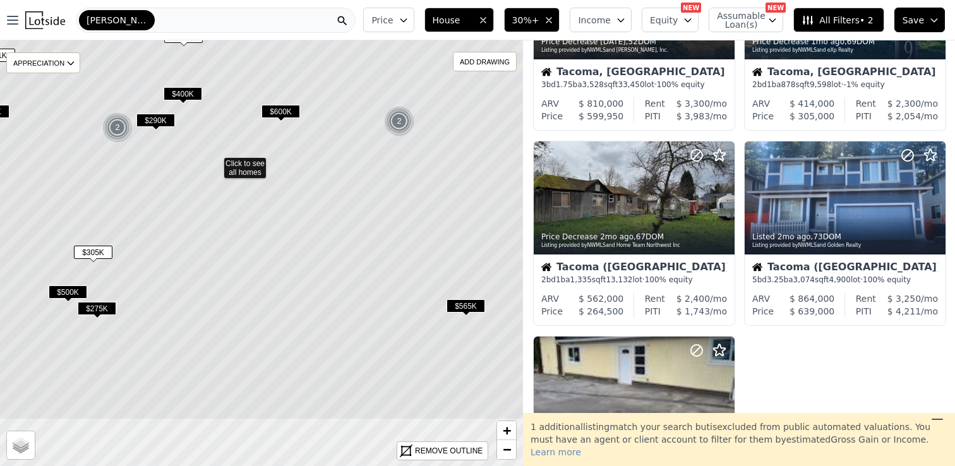
click at [368, 201] on icon at bounding box center [215, 164] width 630 height 514
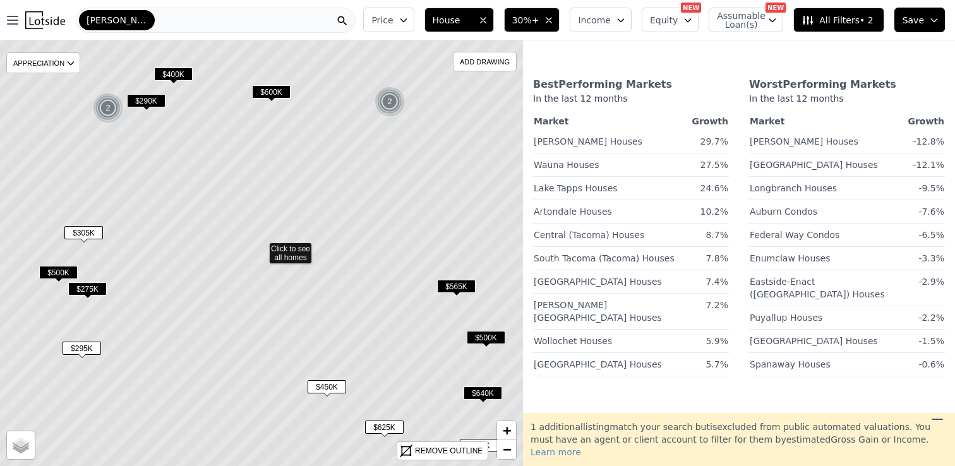
drag, startPoint x: 394, startPoint y: 308, endPoint x: 357, endPoint y: 185, distance: 128.7
click at [357, 185] on icon at bounding box center [261, 249] width 630 height 514
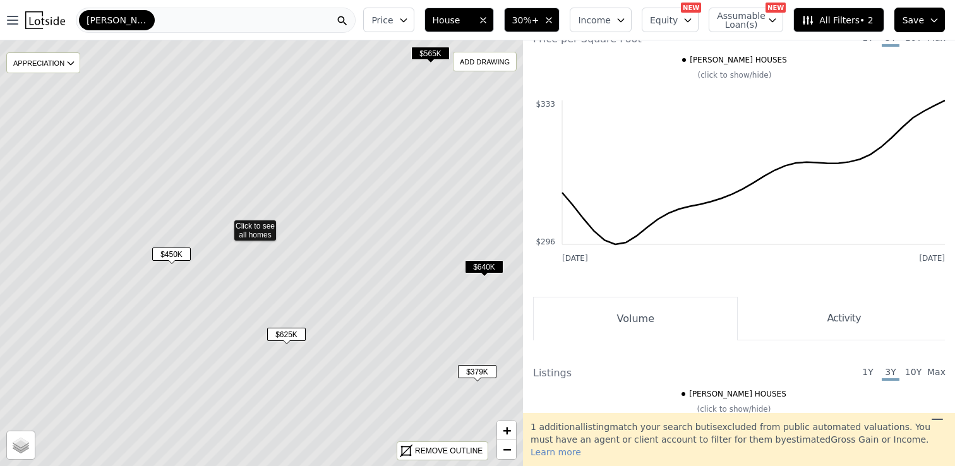
drag, startPoint x: 395, startPoint y: 308, endPoint x: 296, endPoint y: 217, distance: 134.6
click at [296, 217] on icon at bounding box center [225, 225] width 630 height 514
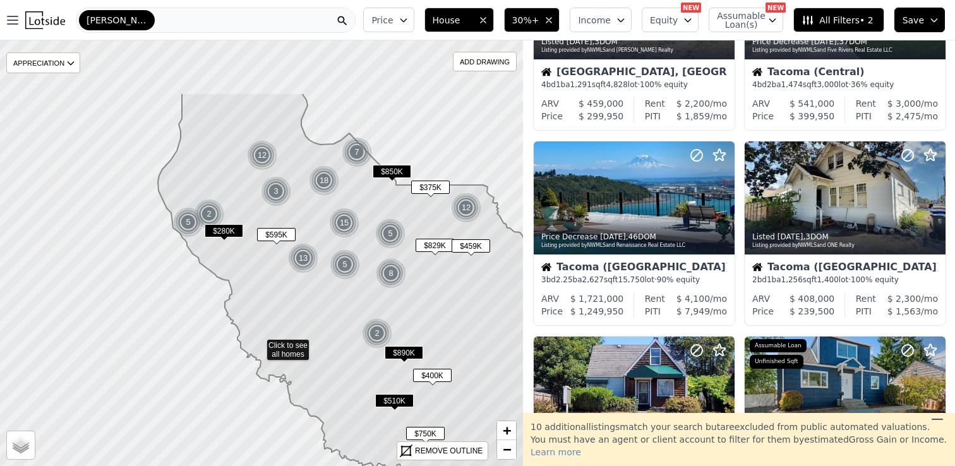
drag, startPoint x: 374, startPoint y: 104, endPoint x: 371, endPoint y: 205, distance: 101.7
click at [371, 205] on icon at bounding box center [366, 313] width 416 height 440
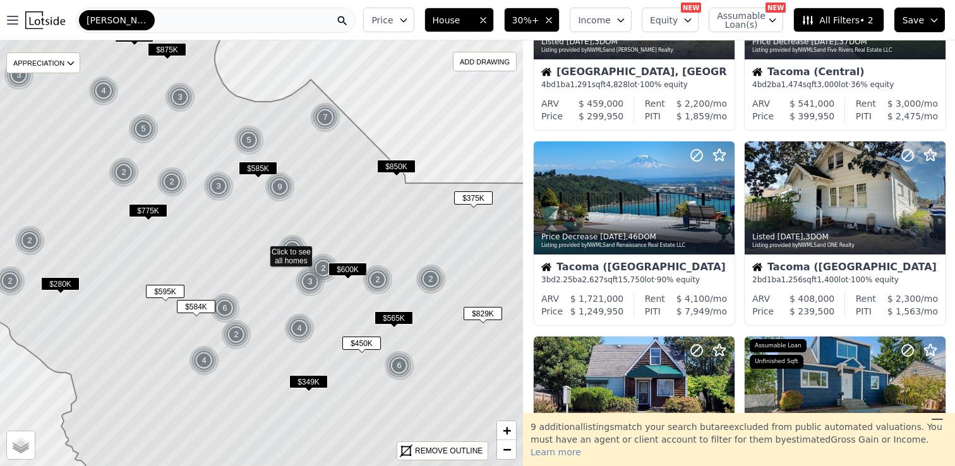
click at [479, 192] on span "$375K" at bounding box center [473, 197] width 39 height 13
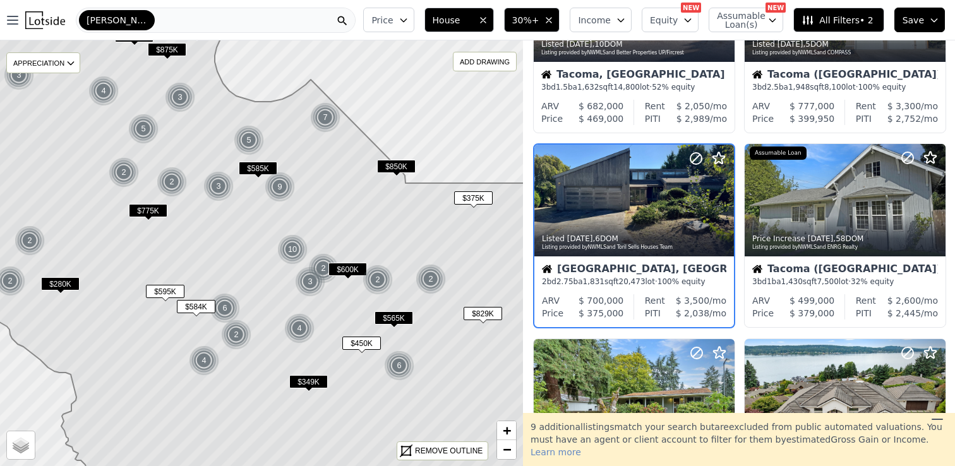
scroll to position [714, 0]
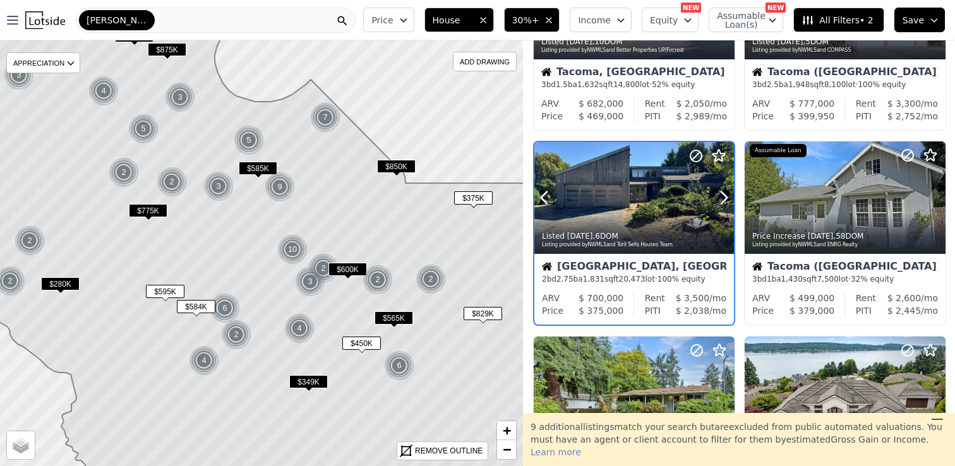
click at [672, 201] on div at bounding box center [693, 182] width 81 height 81
click at [669, 188] on div at bounding box center [693, 182] width 81 height 81
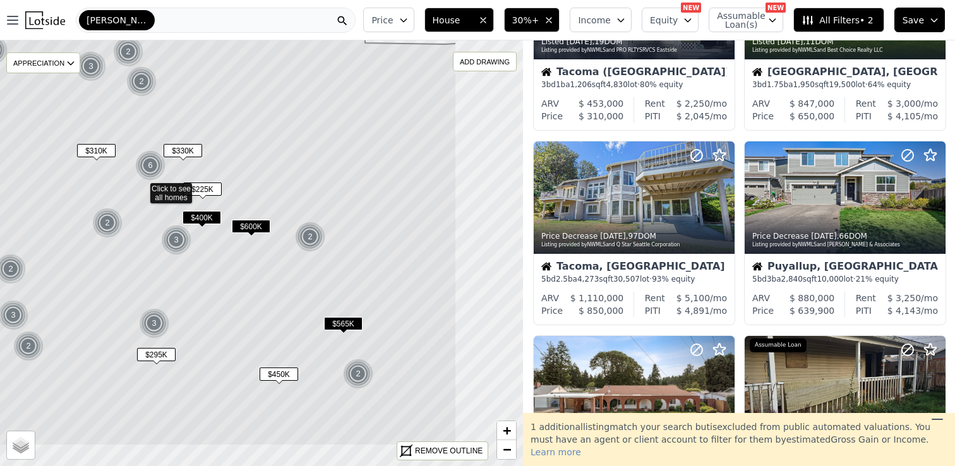
drag, startPoint x: 358, startPoint y: 197, endPoint x: 238, endPoint y: 132, distance: 136.5
click at [238, 132] on icon at bounding box center [141, 189] width 630 height 514
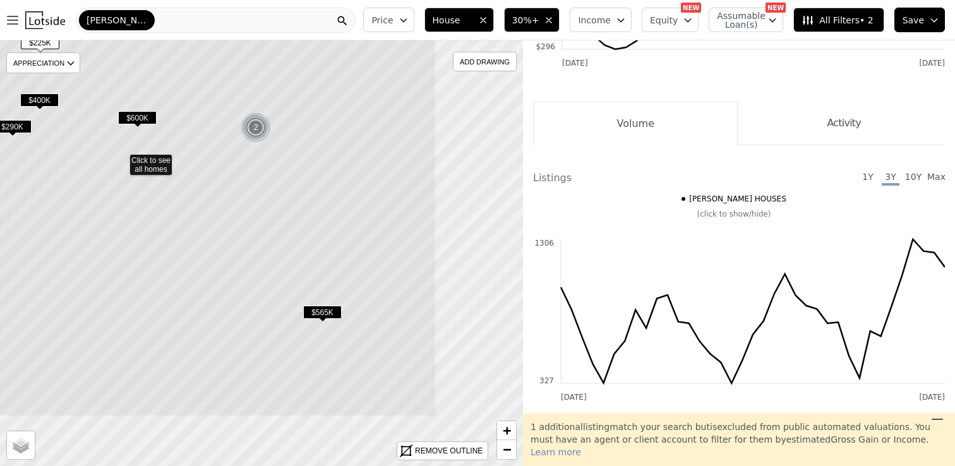
drag, startPoint x: 342, startPoint y: 309, endPoint x: 201, endPoint y: 215, distance: 170.3
click at [201, 215] on icon at bounding box center [121, 160] width 630 height 514
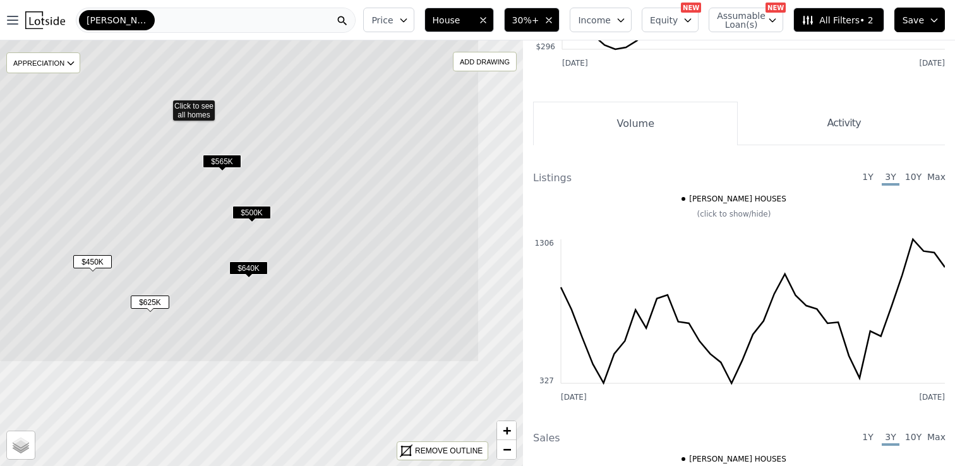
drag, startPoint x: 422, startPoint y: 351, endPoint x: 325, endPoint y: 203, distance: 176.9
click at [325, 203] on icon at bounding box center [164, 106] width 630 height 514
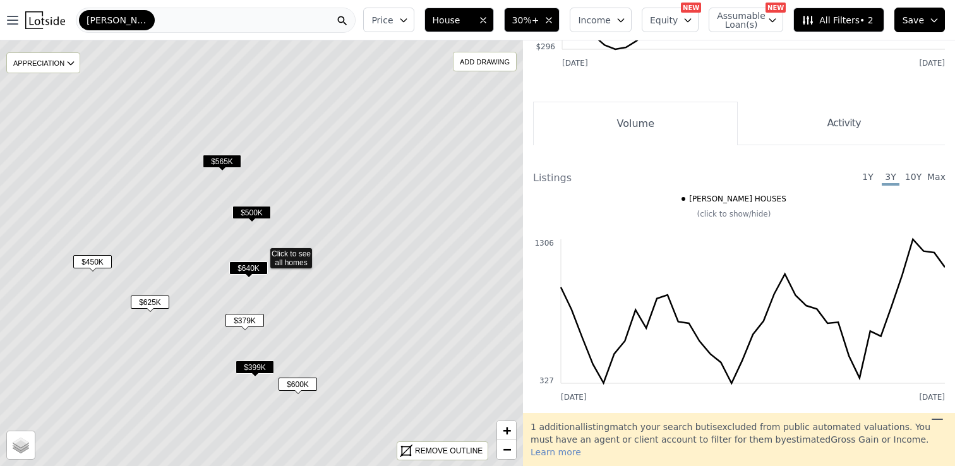
click at [244, 313] on icon at bounding box center [261, 254] width 630 height 514
click at [249, 322] on span "$379K" at bounding box center [244, 320] width 39 height 13
click at [257, 366] on span "$399K" at bounding box center [255, 367] width 39 height 13
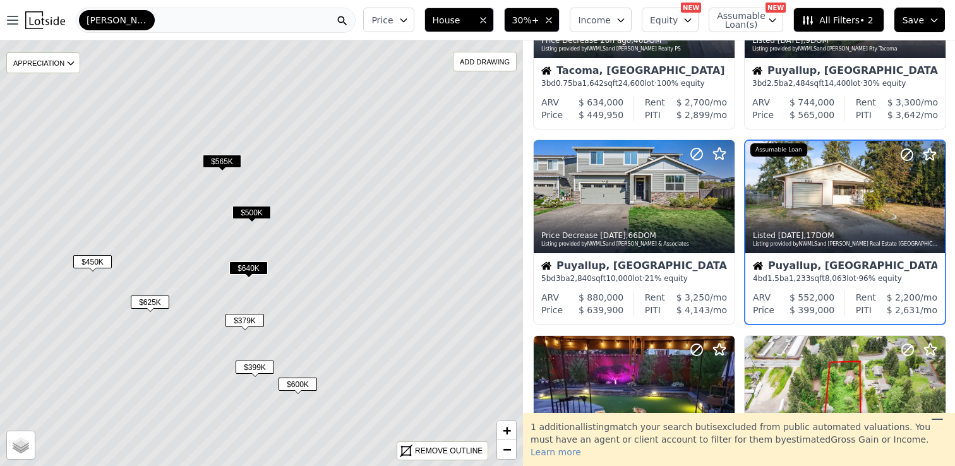
scroll to position [129, 0]
click at [253, 321] on span "$379K" at bounding box center [244, 320] width 39 height 13
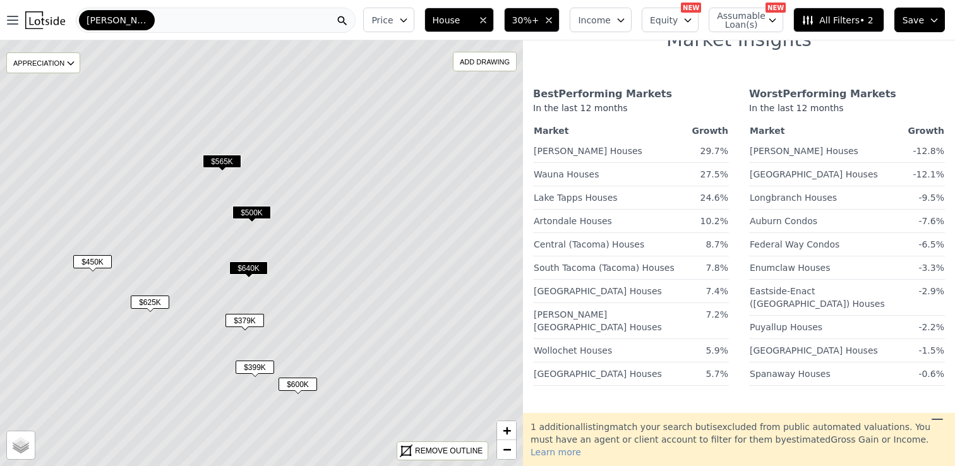
click at [304, 388] on span "$600K" at bounding box center [298, 384] width 39 height 13
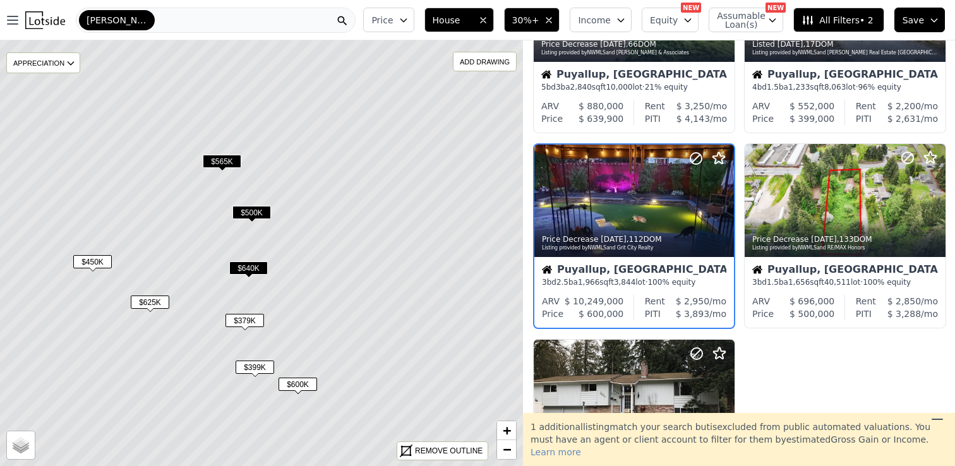
scroll to position [324, 0]
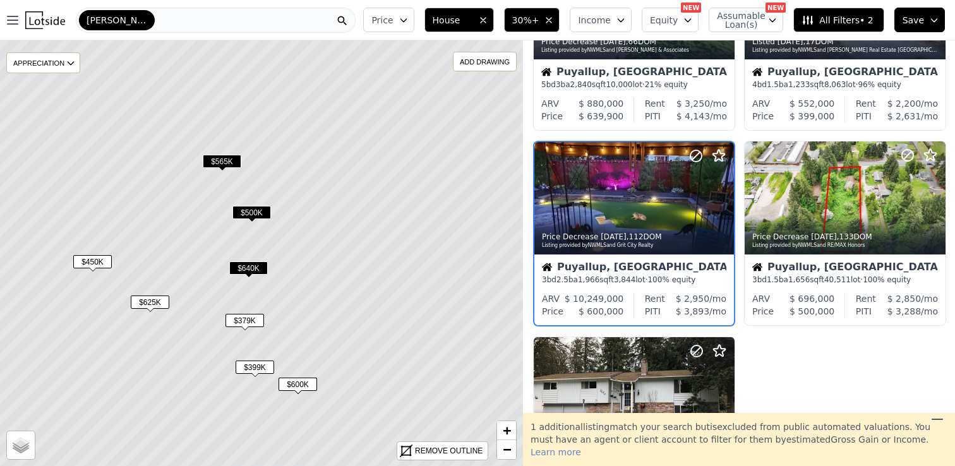
click at [249, 265] on span "$640K" at bounding box center [248, 267] width 39 height 13
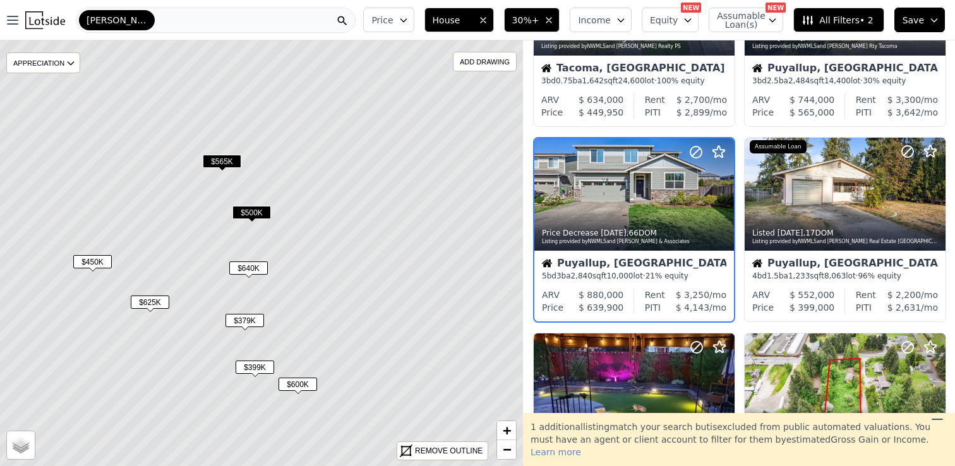
scroll to position [129, 0]
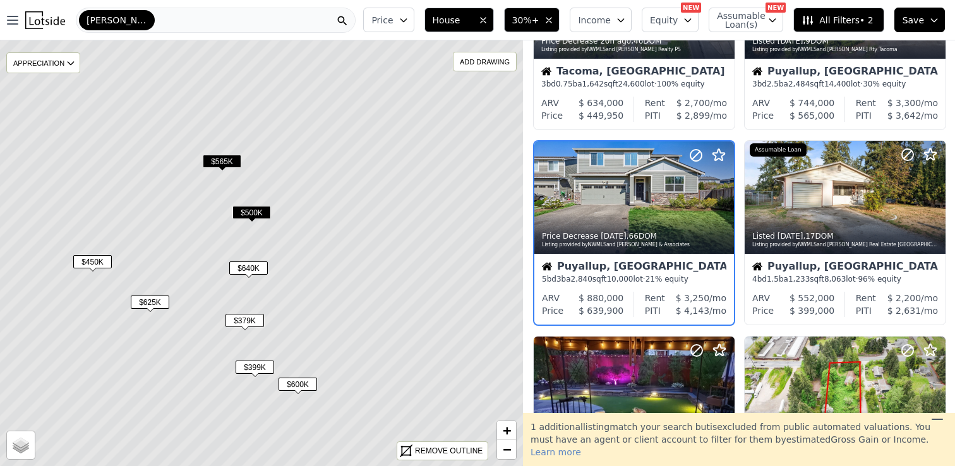
click at [212, 154] on icon at bounding box center [261, 254] width 630 height 514
click at [220, 162] on span "$565K" at bounding box center [222, 161] width 39 height 13
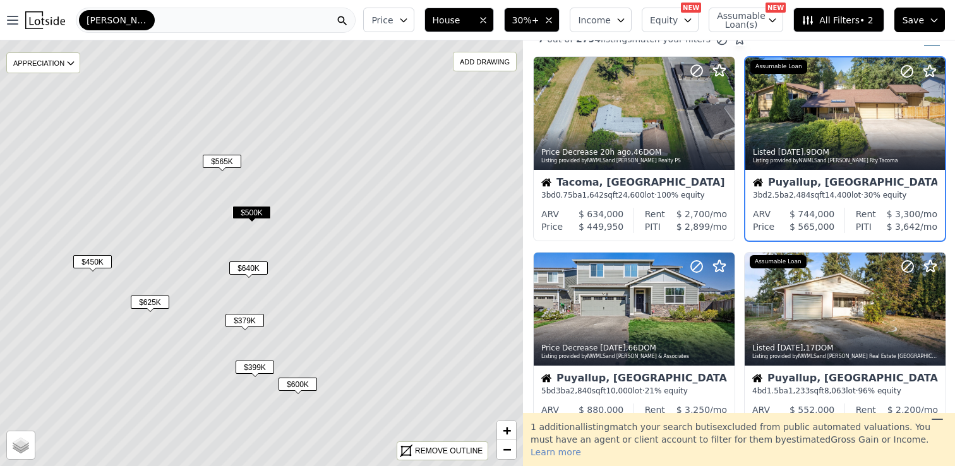
scroll to position [0, 0]
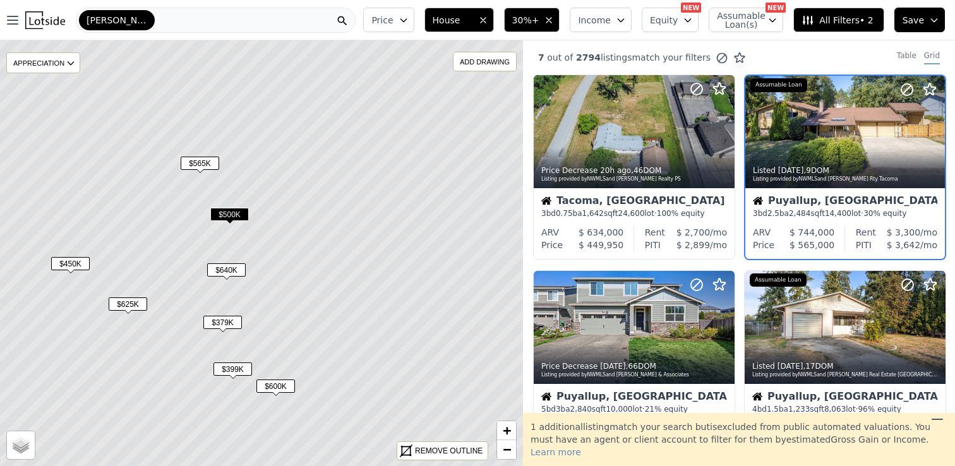
drag, startPoint x: 374, startPoint y: 216, endPoint x: 195, endPoint y: 224, distance: 178.9
click at [195, 224] on icon at bounding box center [239, 256] width 630 height 514
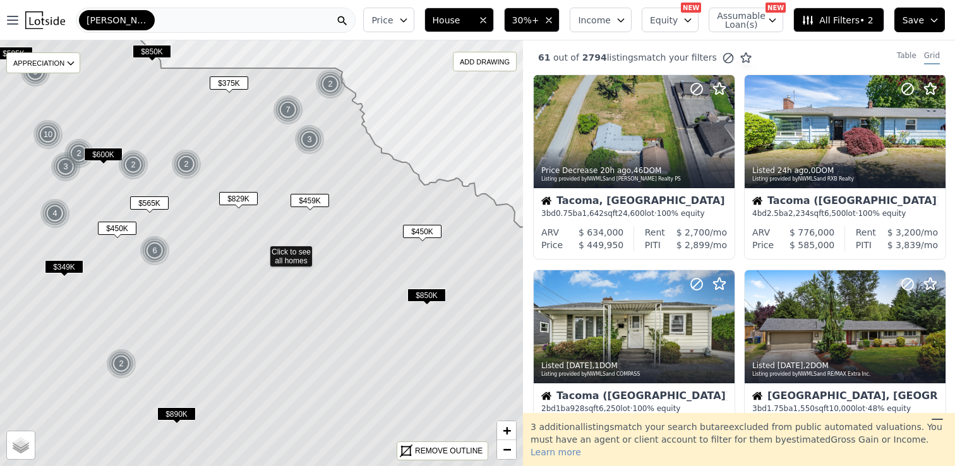
click at [422, 227] on span "$450K" at bounding box center [422, 231] width 39 height 13
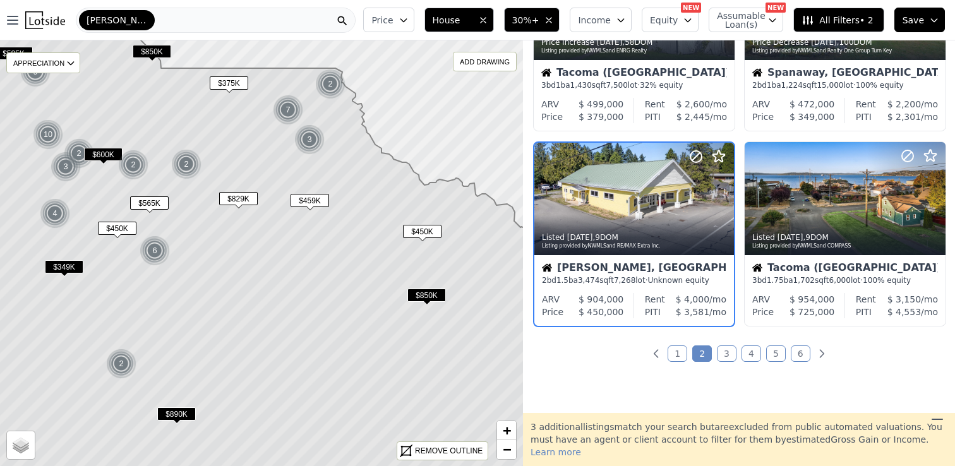
scroll to position [910, 0]
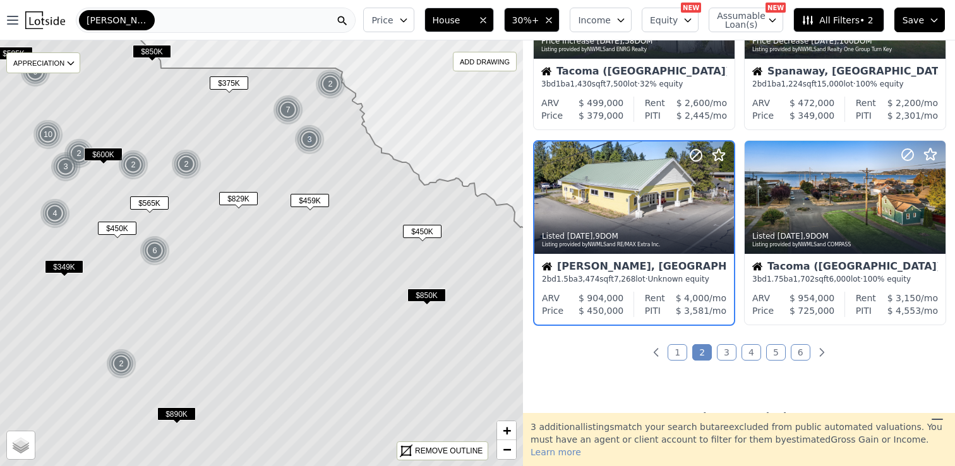
click at [306, 138] on img at bounding box center [309, 139] width 31 height 30
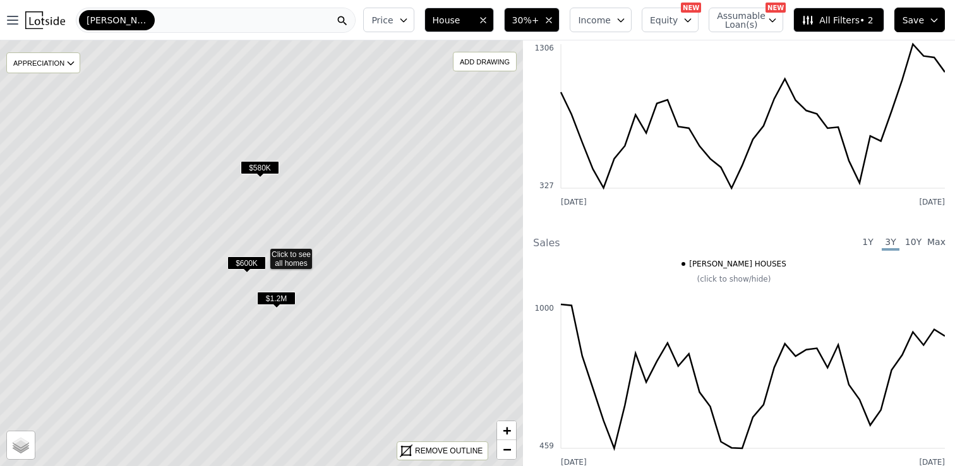
click at [263, 163] on span "$580K" at bounding box center [260, 167] width 39 height 13
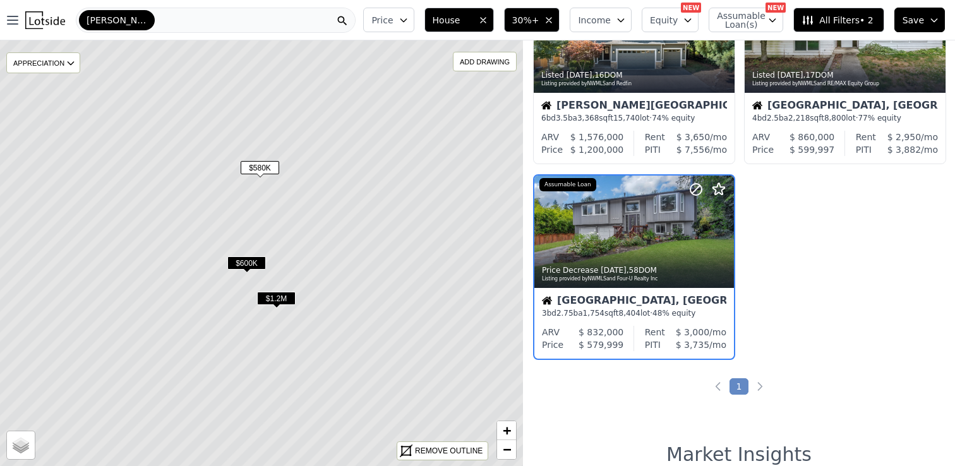
scroll to position [89, 0]
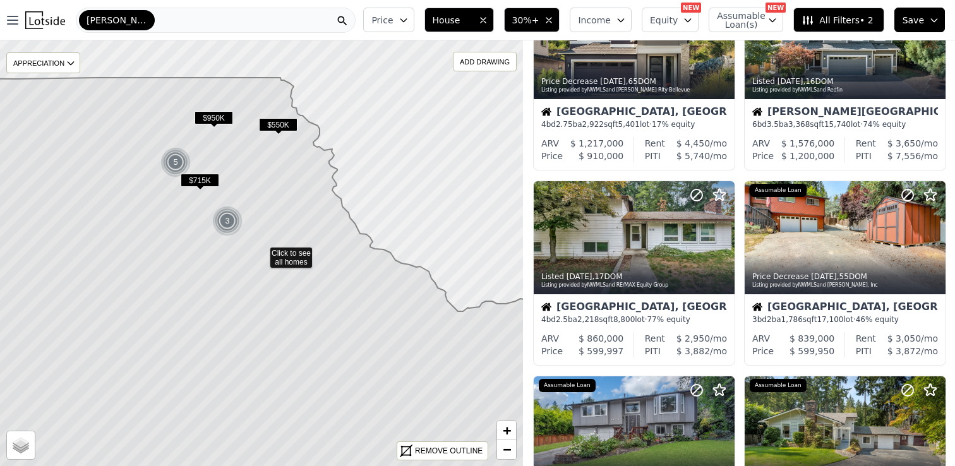
scroll to position [674, 0]
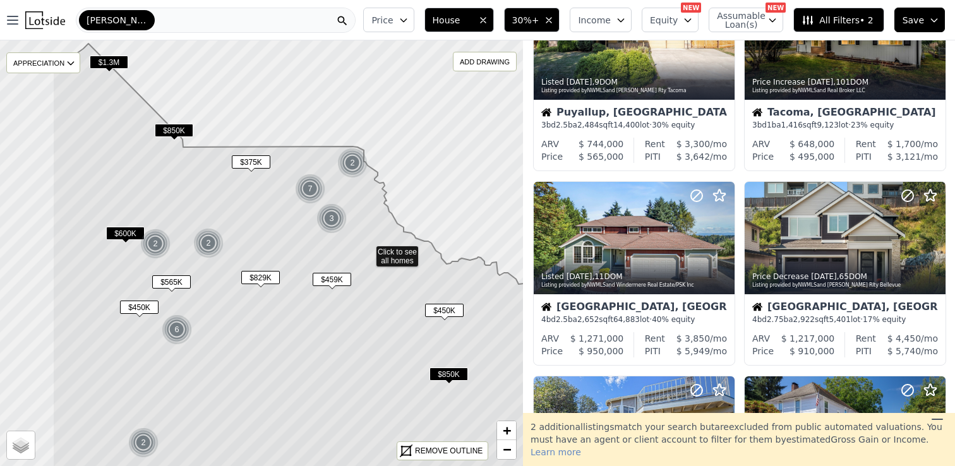
drag, startPoint x: 174, startPoint y: 208, endPoint x: 390, endPoint y: 222, distance: 215.8
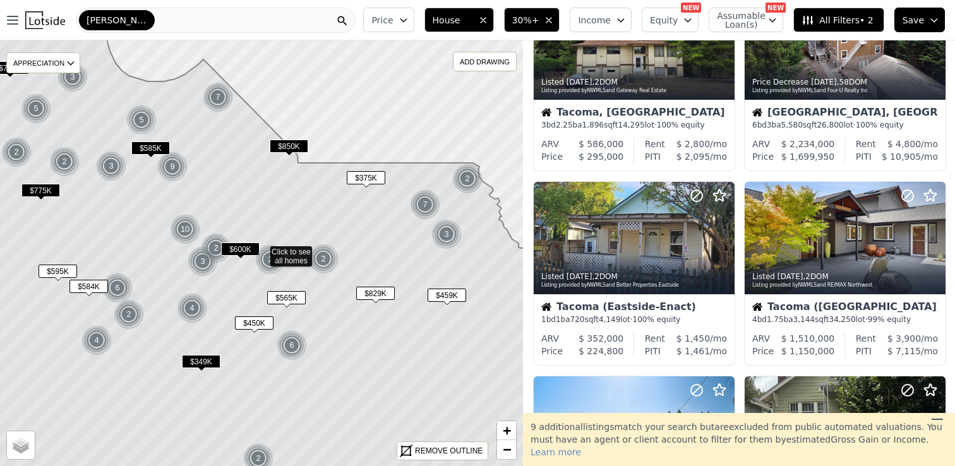
click at [359, 199] on icon at bounding box center [261, 254] width 630 height 514
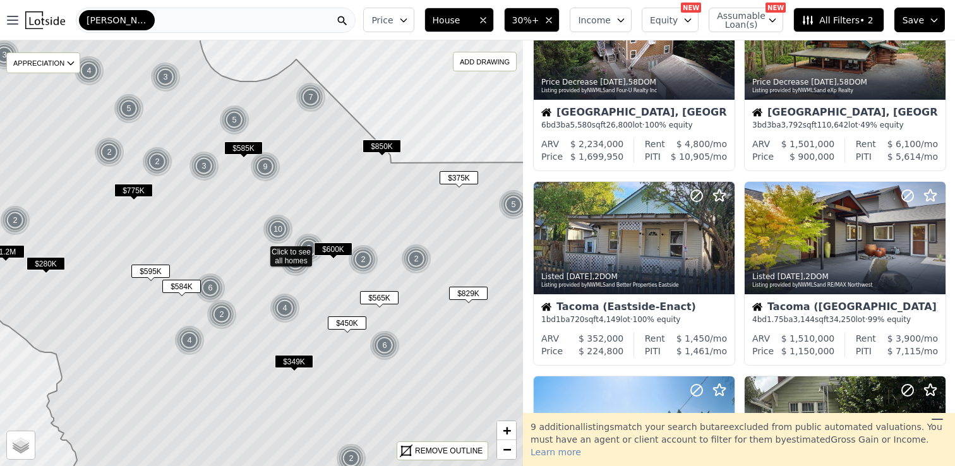
click at [551, 18] on icon "button" at bounding box center [548, 20] width 5 height 5
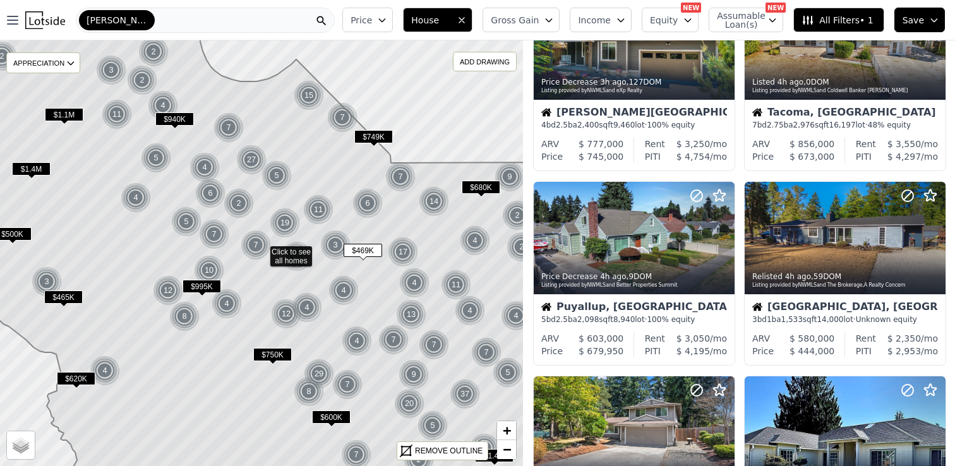
click at [539, 23] on span "Gross Gain" at bounding box center [515, 20] width 48 height 13
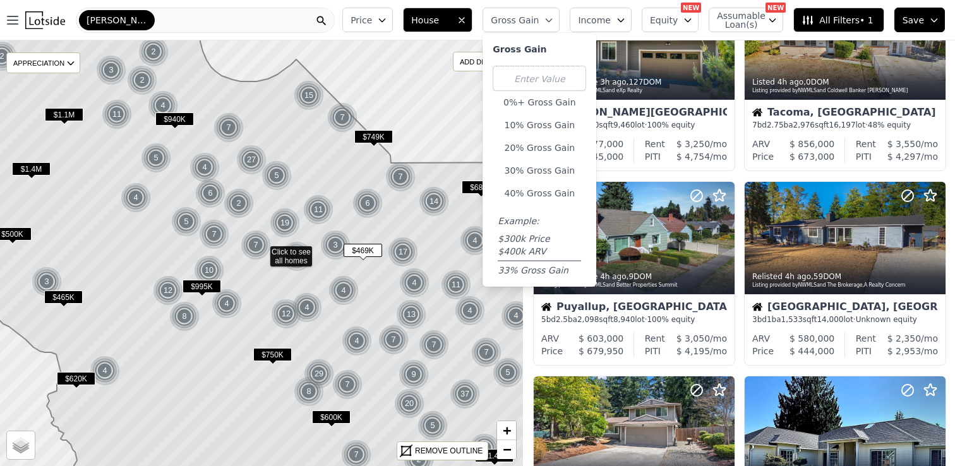
click at [603, 18] on span "Income" at bounding box center [594, 20] width 33 height 13
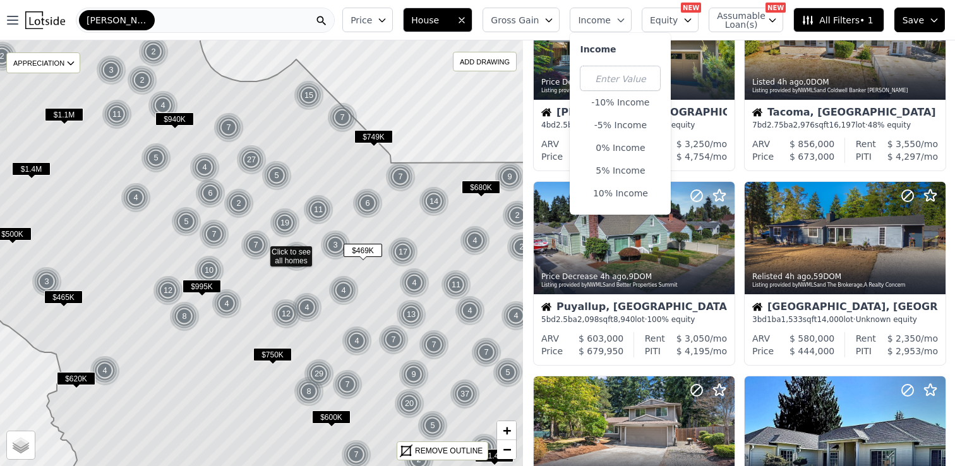
click at [687, 22] on icon "button" at bounding box center [688, 20] width 10 height 10
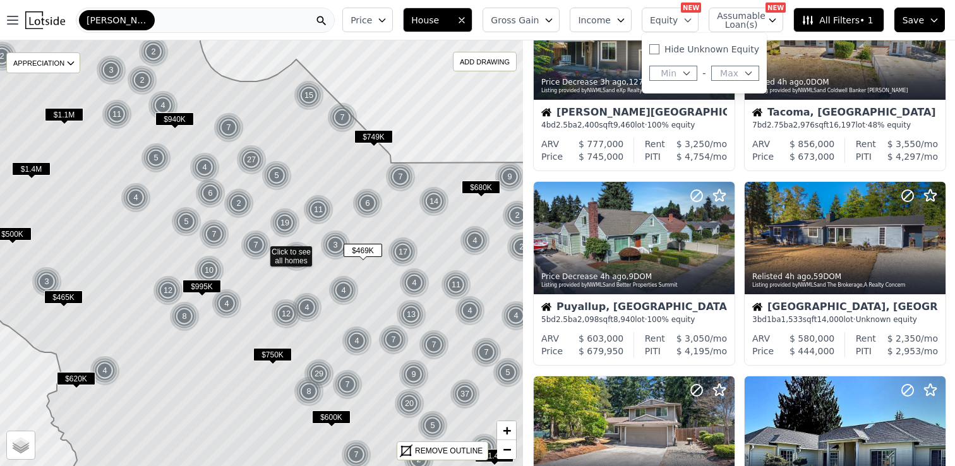
click at [744, 23] on span "Assumable Loan(s)" at bounding box center [737, 20] width 40 height 18
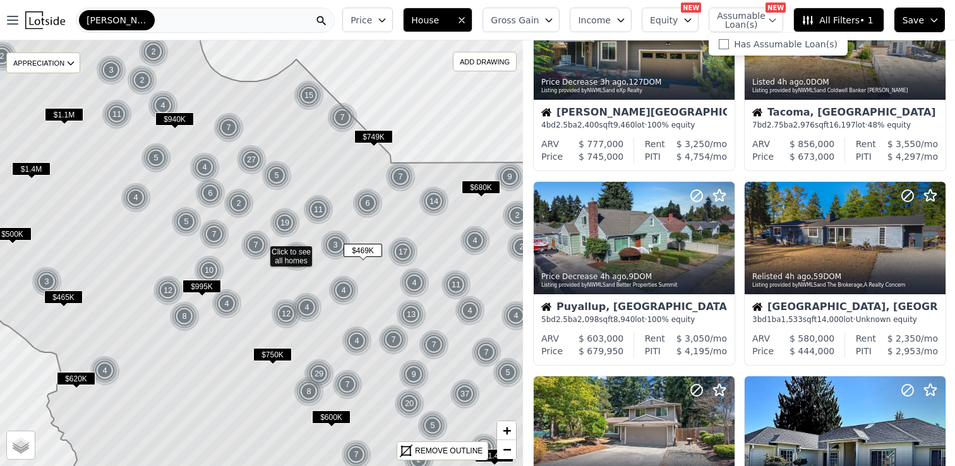
click at [846, 23] on span "All Filters • 1" at bounding box center [837, 20] width 71 height 13
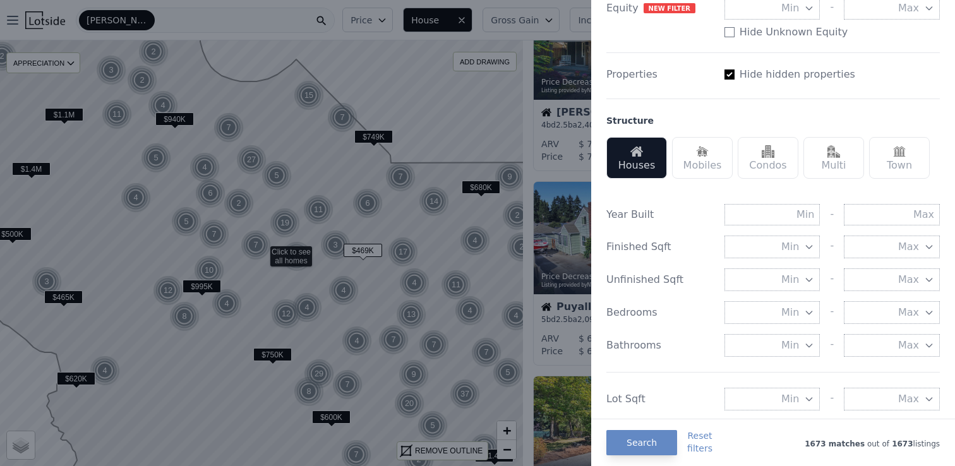
scroll to position [316, 0]
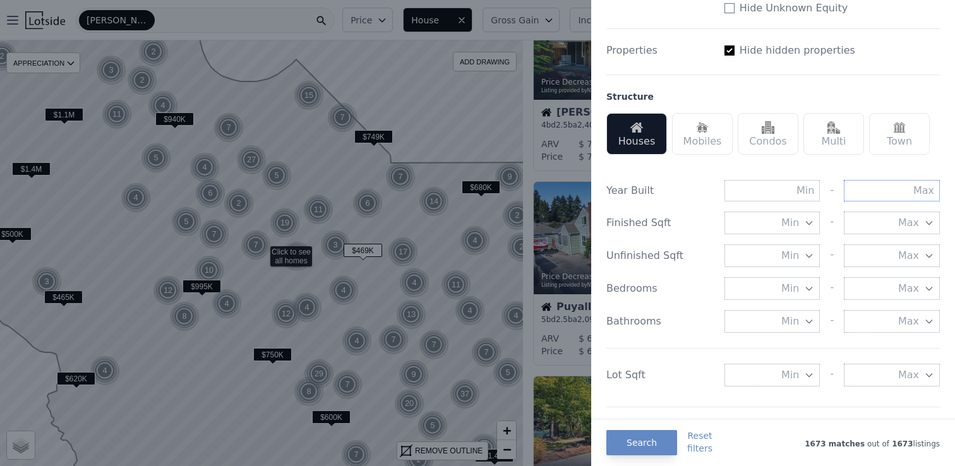
click at [890, 190] on input "text" at bounding box center [892, 190] width 96 height 21
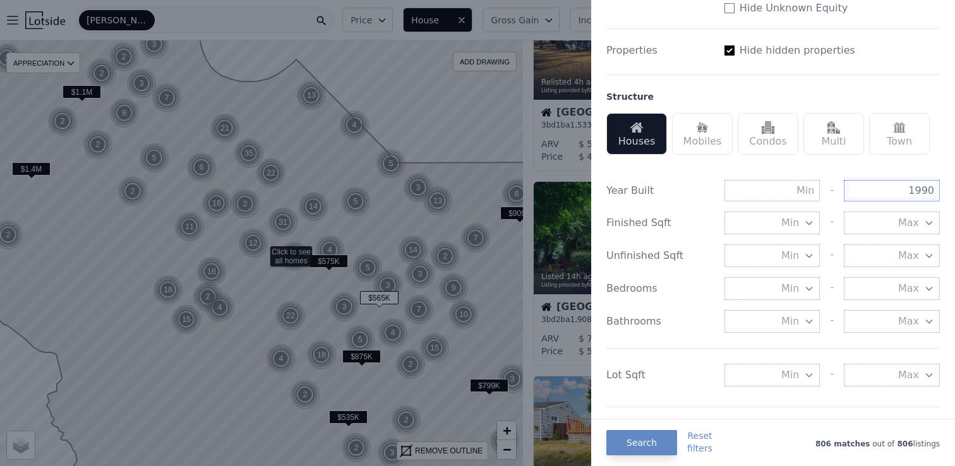
type input "1990"
click at [790, 293] on span "Min" at bounding box center [790, 288] width 18 height 15
click at [786, 376] on button "3 beds" at bounding box center [772, 379] width 96 height 23
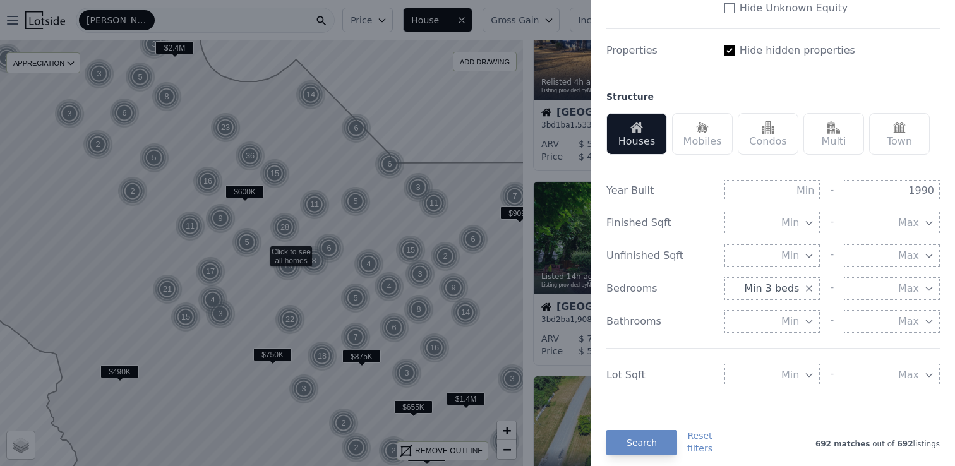
click at [810, 287] on icon "button" at bounding box center [809, 288] width 5 height 5
click at [640, 448] on button "Search" at bounding box center [641, 442] width 71 height 25
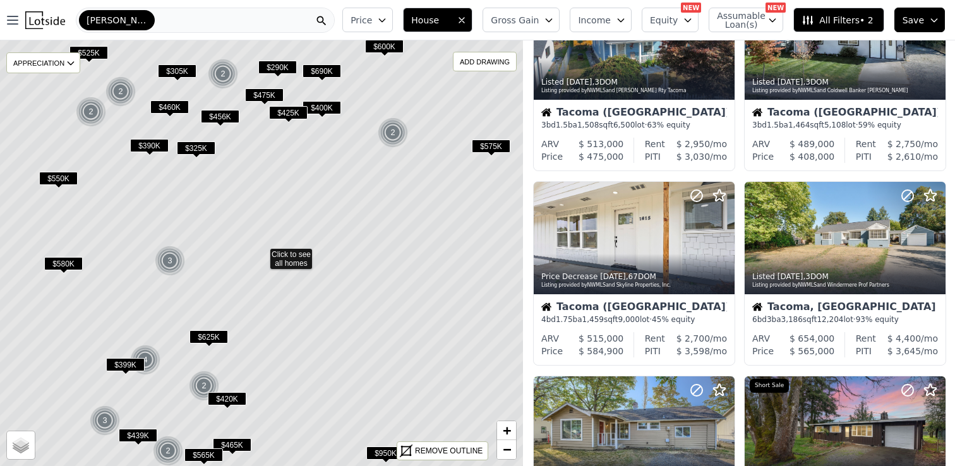
click at [284, 68] on span "$290K" at bounding box center [277, 67] width 39 height 13
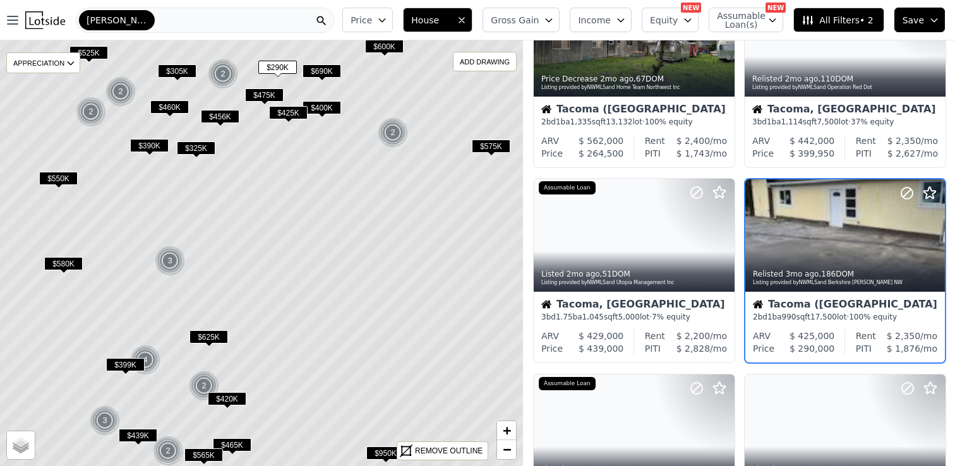
scroll to position [284, 0]
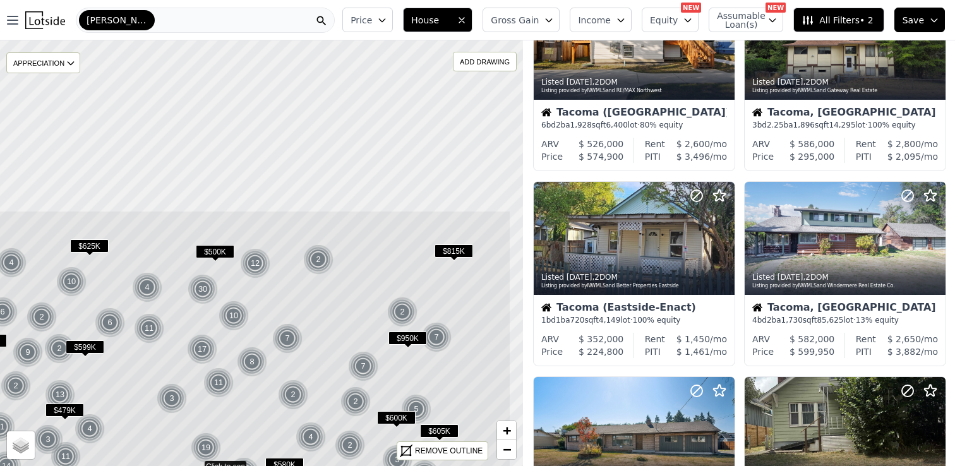
drag, startPoint x: 382, startPoint y: 81, endPoint x: 316, endPoint y: 295, distance: 223.4
click at [316, 295] on icon at bounding box center [196, 467] width 630 height 514
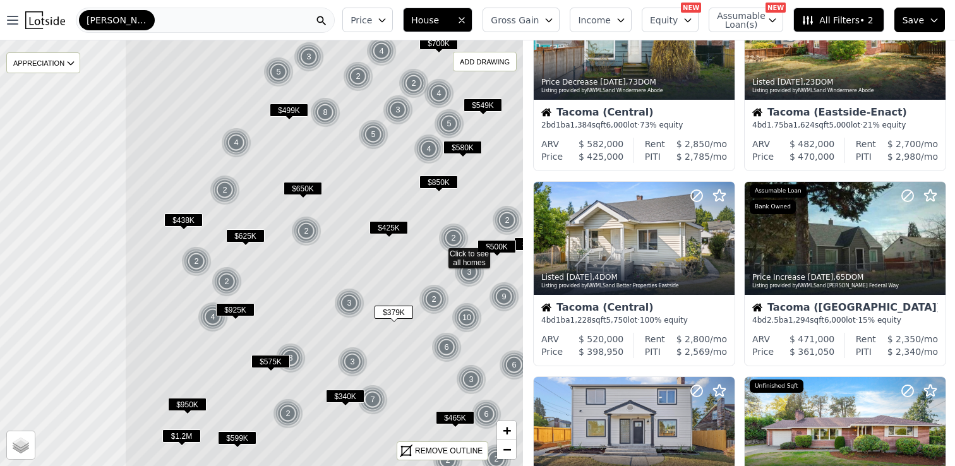
drag, startPoint x: 112, startPoint y: 267, endPoint x: 291, endPoint y: 267, distance: 179.4
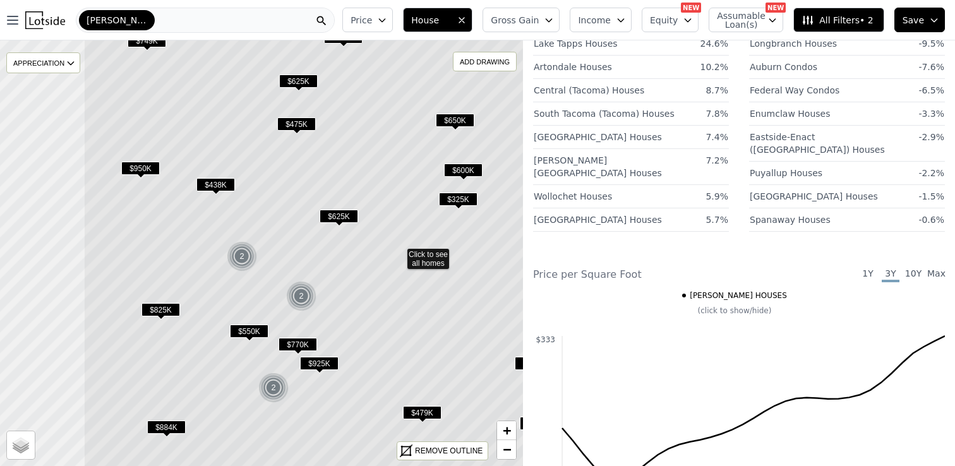
drag, startPoint x: 195, startPoint y: 270, endPoint x: 332, endPoint y: 269, distance: 137.1
click at [332, 269] on icon at bounding box center [398, 254] width 630 height 514
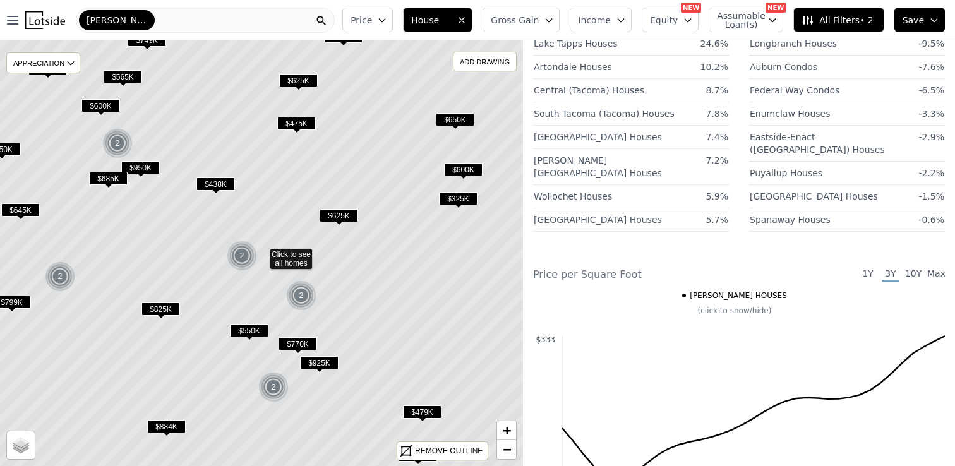
click at [213, 183] on span "$438K" at bounding box center [215, 183] width 39 height 13
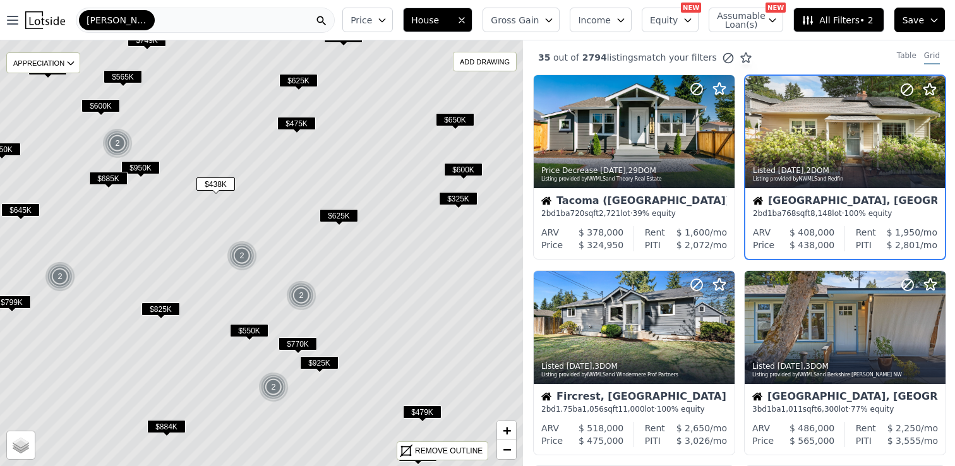
click at [143, 166] on span "$950K" at bounding box center [140, 167] width 39 height 13
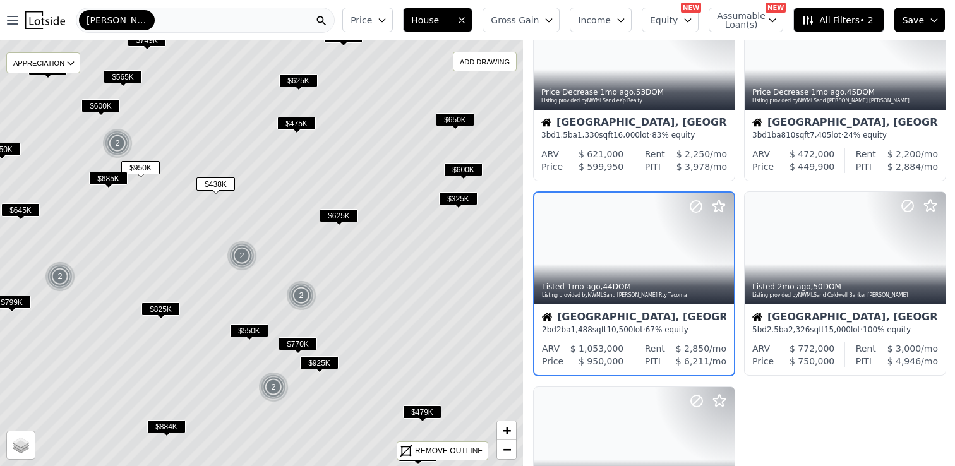
scroll to position [674, 0]
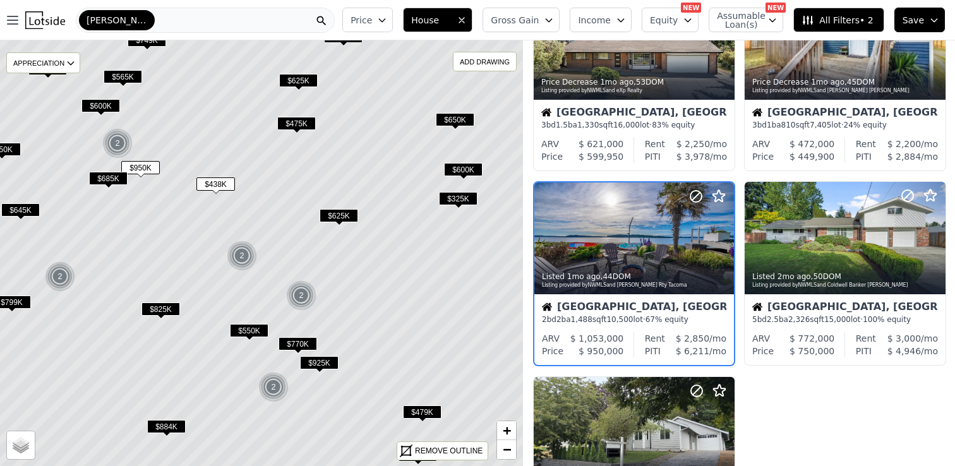
click at [112, 177] on span "$685K" at bounding box center [108, 178] width 39 height 13
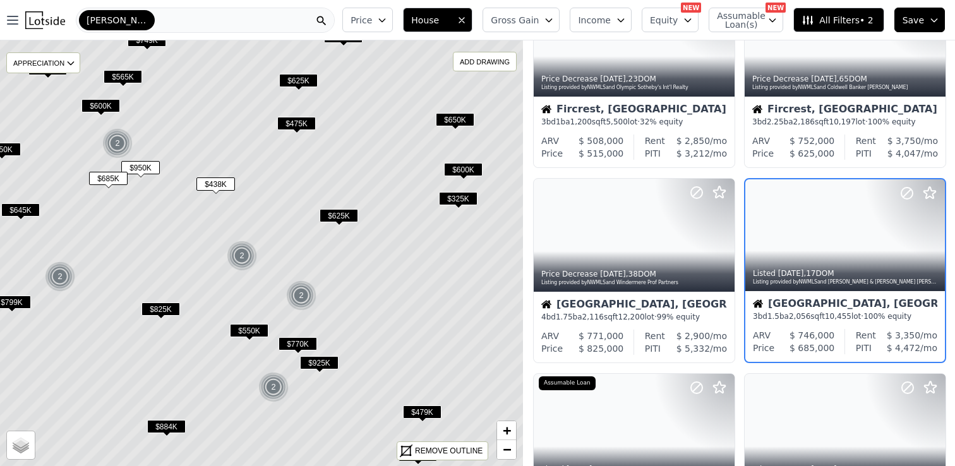
scroll to position [479, 0]
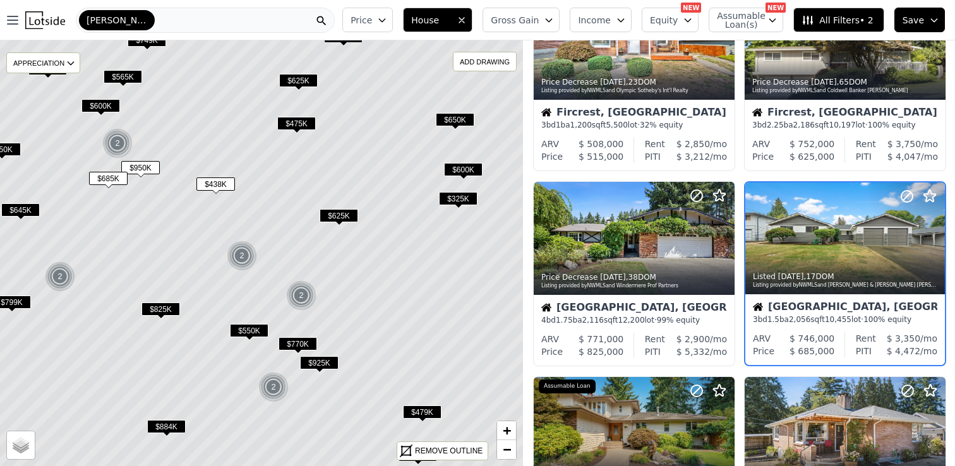
click at [104, 104] on span "$600K" at bounding box center [100, 105] width 39 height 13
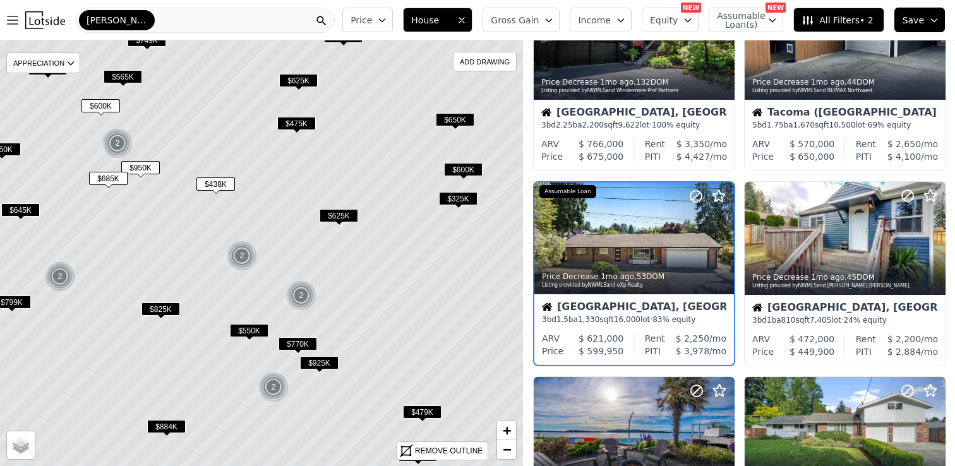
click at [131, 79] on span "$565K" at bounding box center [123, 76] width 39 height 13
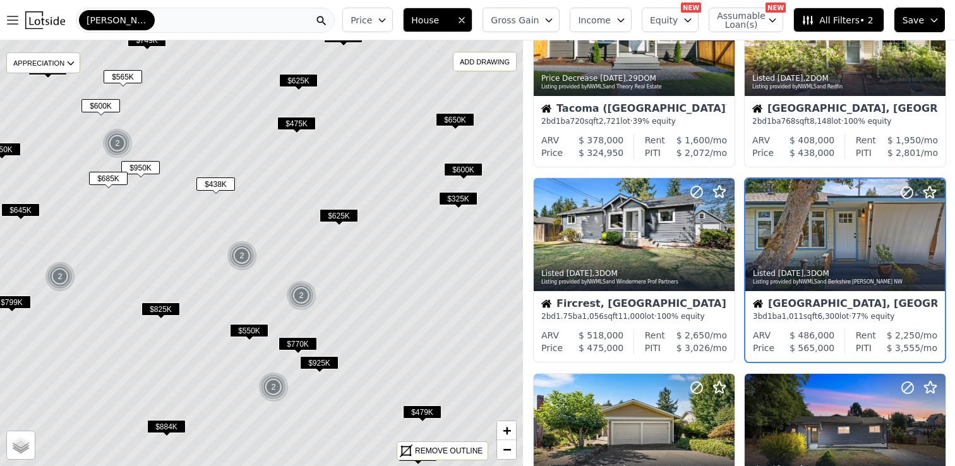
scroll to position [89, 0]
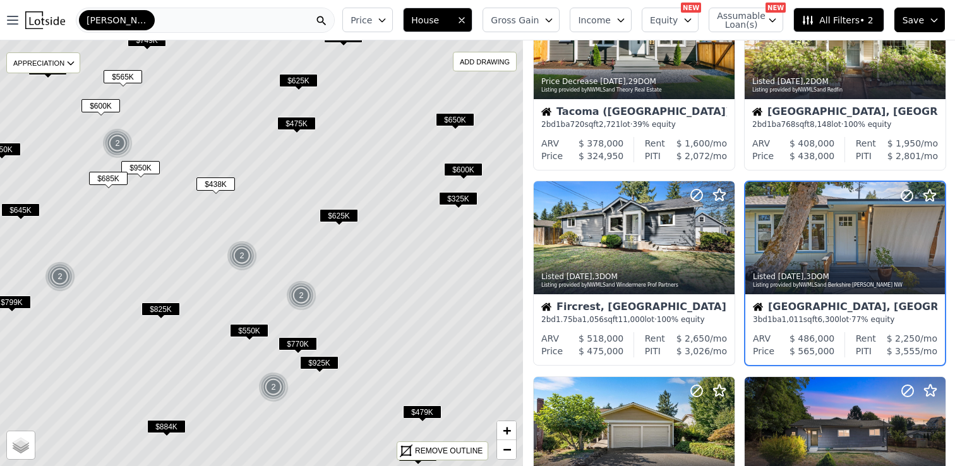
click at [464, 21] on icon "button" at bounding box center [461, 20] width 5 height 5
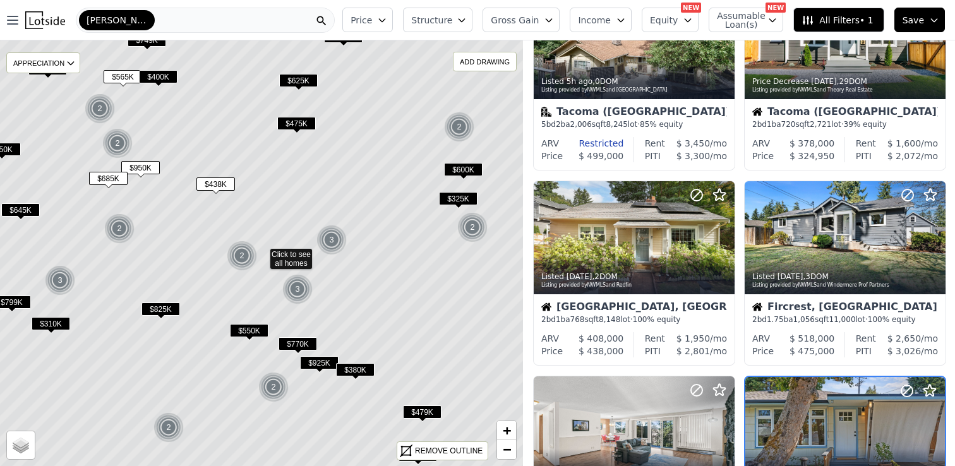
click at [467, 18] on icon "button" at bounding box center [462, 20] width 10 height 10
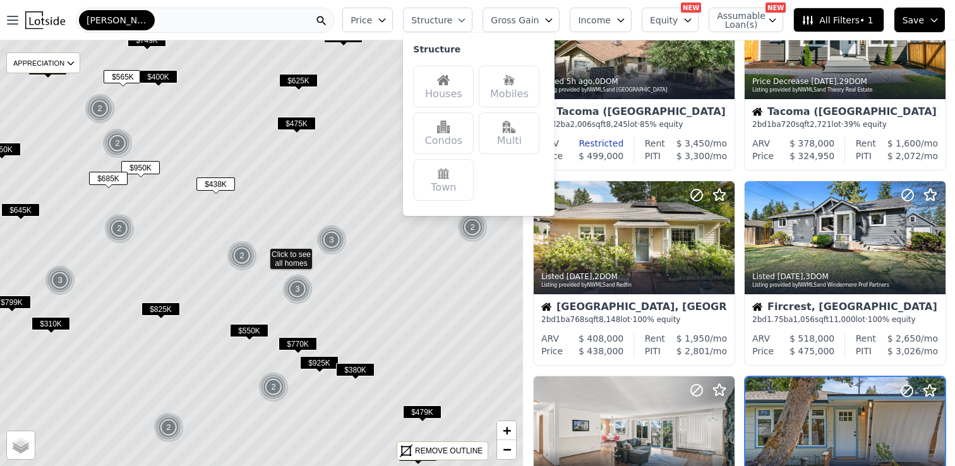
click at [464, 90] on div "Houses" at bounding box center [443, 87] width 61 height 42
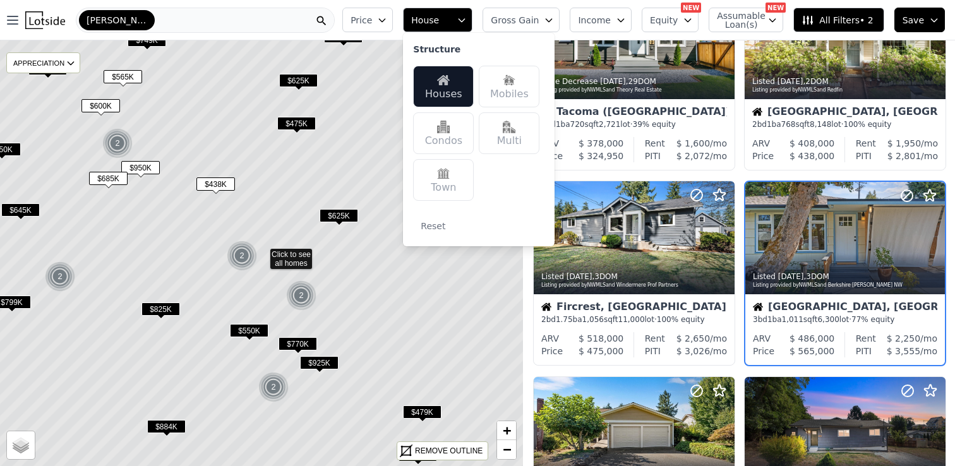
click at [450, 128] on img at bounding box center [443, 127] width 13 height 13
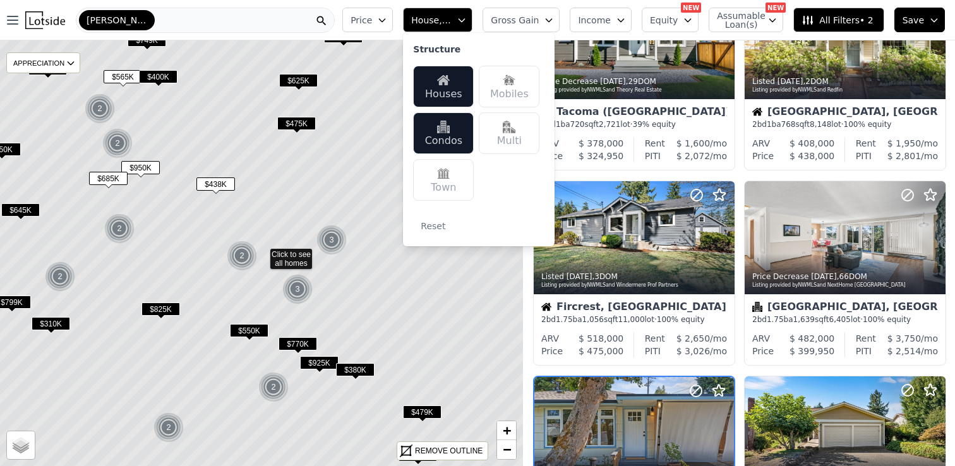
click at [457, 134] on div "Condos" at bounding box center [443, 133] width 61 height 42
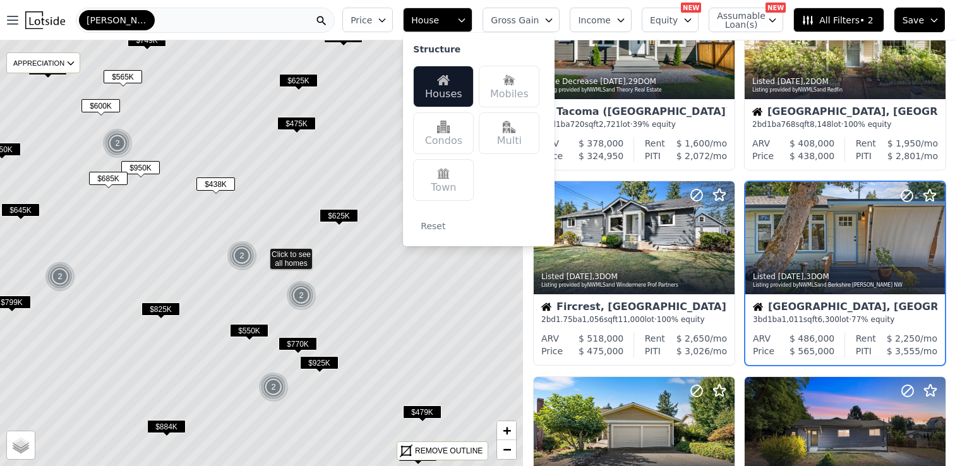
click at [486, 9] on div "Price House Structure Houses Mobiles Condos Multi Town Reset Gross Gain Income …" at bounding box center [646, 20] width 618 height 40
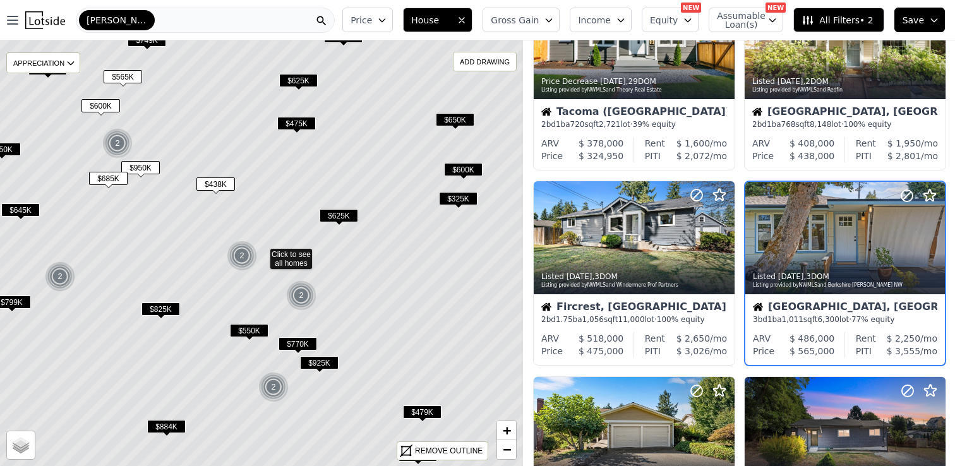
click at [552, 19] on icon "button" at bounding box center [549, 20] width 6 height 3
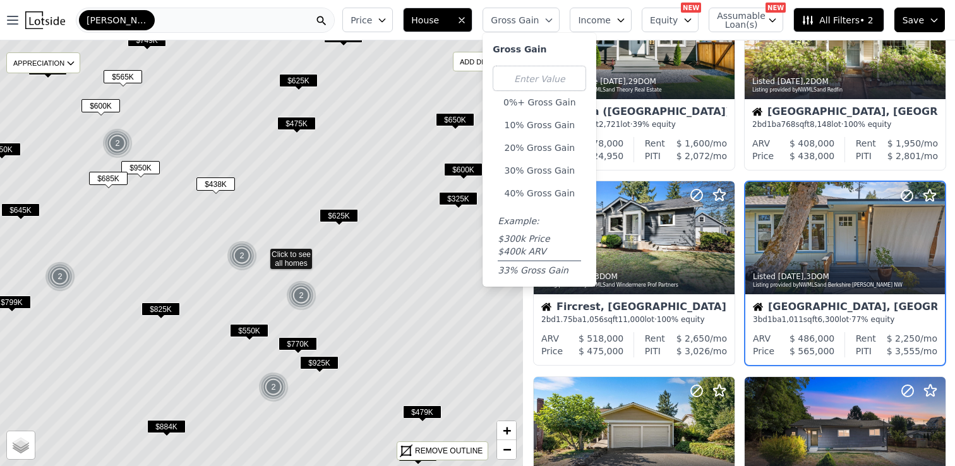
click at [605, 14] on span "Income" at bounding box center [594, 20] width 33 height 13
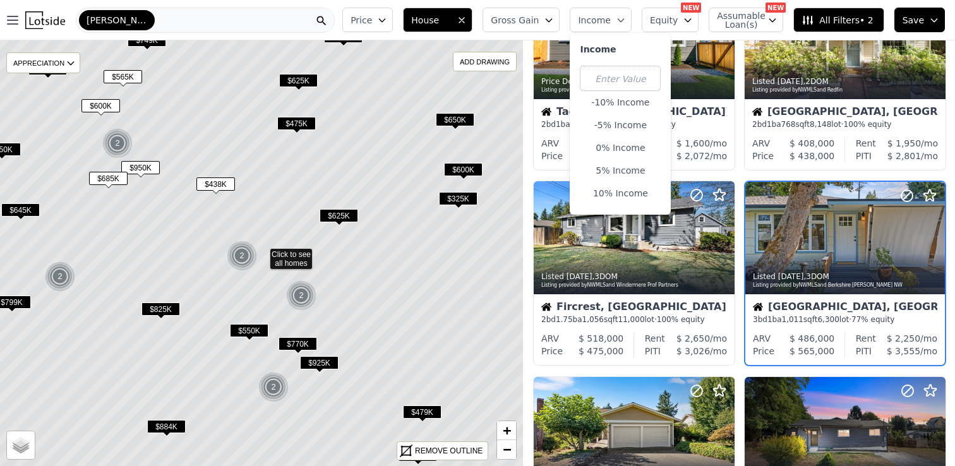
click at [570, 6] on div "Price House Gross Gain Income Income -10% Income -5% Income 0% Income 5% Income…" at bounding box center [646, 20] width 618 height 40
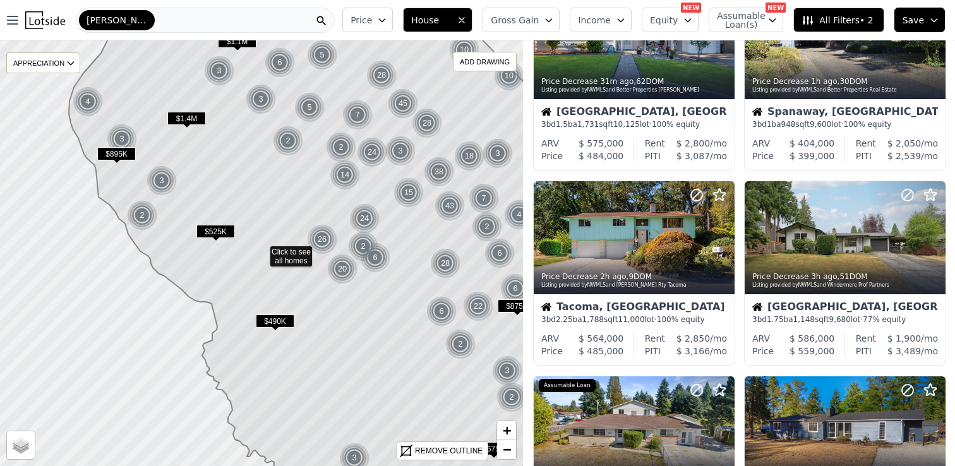
drag, startPoint x: 472, startPoint y: 172, endPoint x: 390, endPoint y: 219, distance: 94.5
click at [390, 219] on icon at bounding box center [323, 254] width 508 height 514
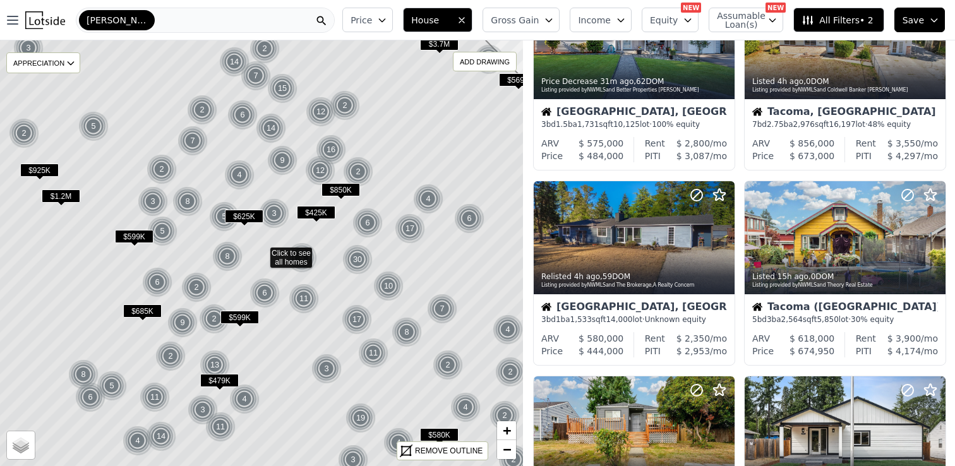
click at [527, 25] on span "Gross Gain" at bounding box center [515, 20] width 48 height 13
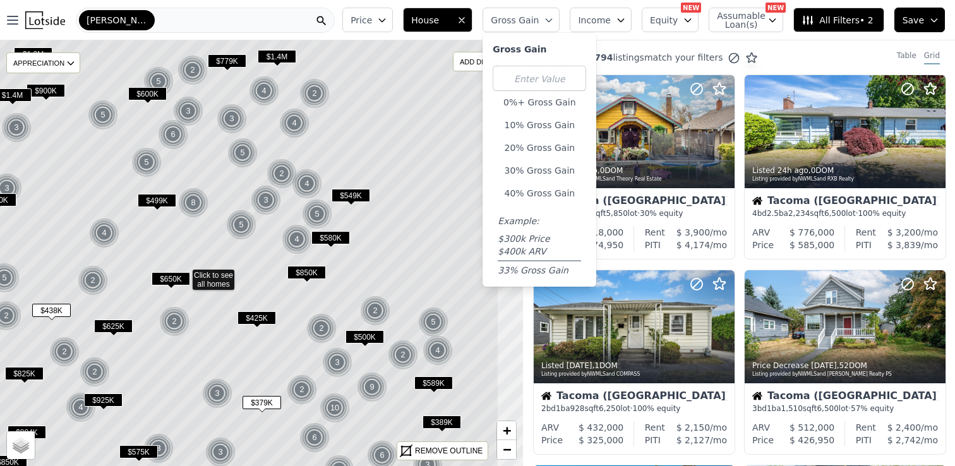
drag, startPoint x: 409, startPoint y: 130, endPoint x: 318, endPoint y: 155, distance: 94.2
click at [318, 155] on icon at bounding box center [184, 275] width 630 height 514
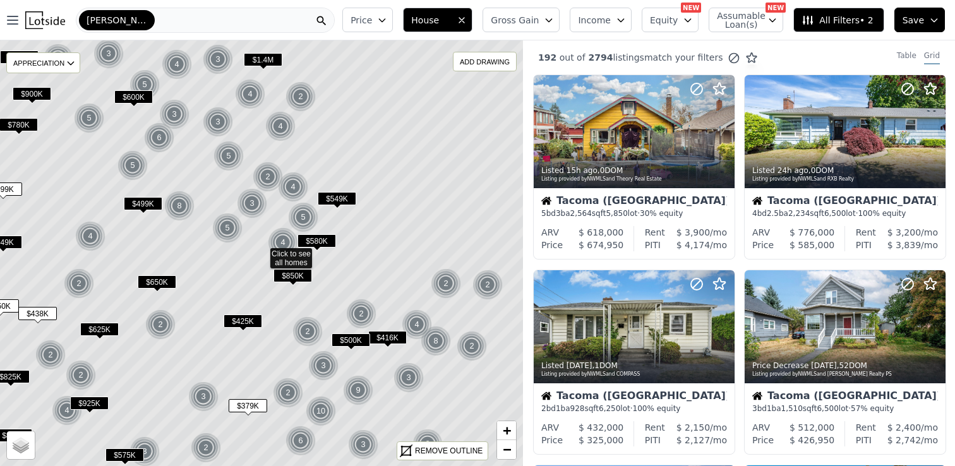
click at [594, 15] on span "Income" at bounding box center [594, 20] width 33 height 13
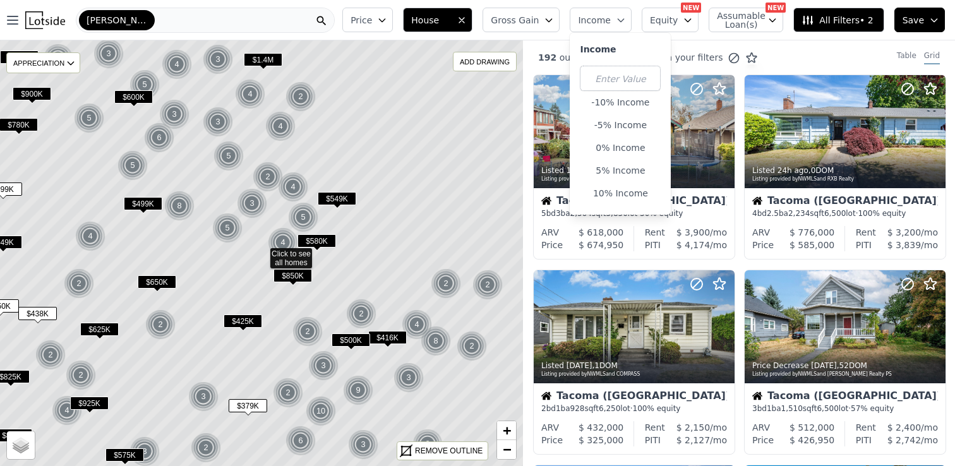
click at [678, 20] on span "Equity" at bounding box center [664, 20] width 28 height 13
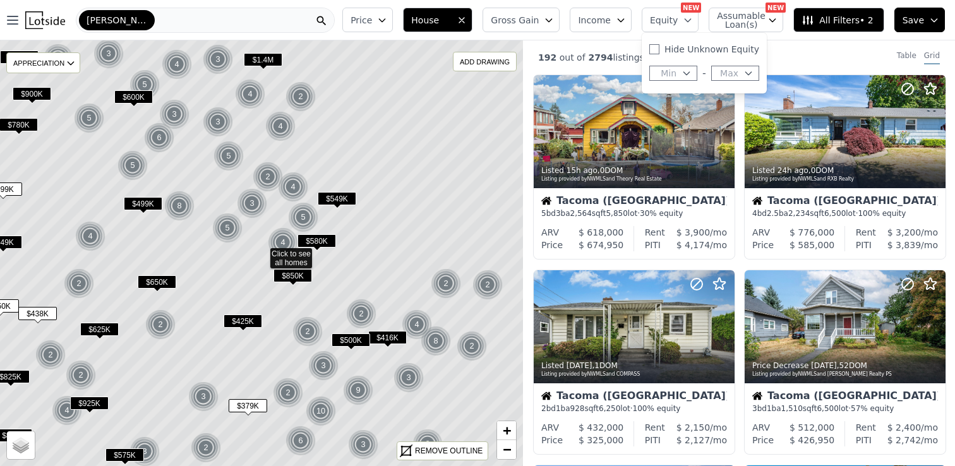
click at [521, 16] on span "Gross Gain" at bounding box center [515, 20] width 48 height 13
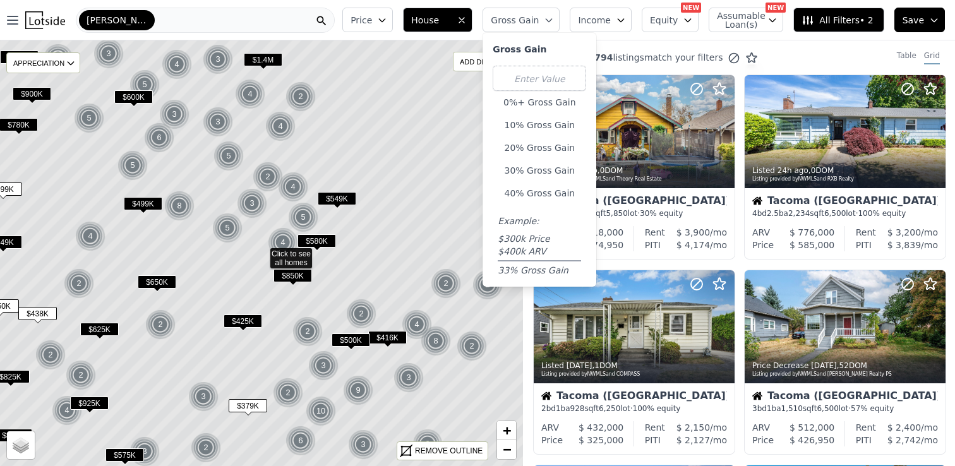
click at [823, 27] on button "All Filters • 2" at bounding box center [838, 20] width 90 height 25
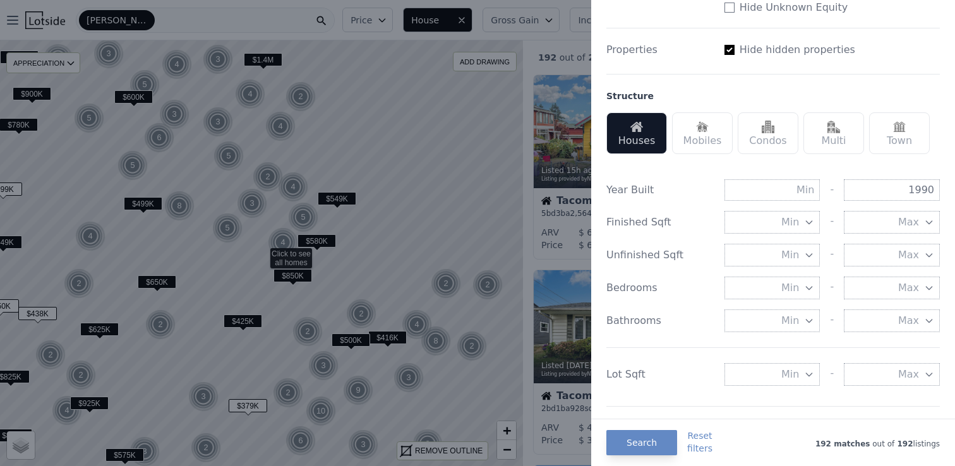
scroll to position [321, 0]
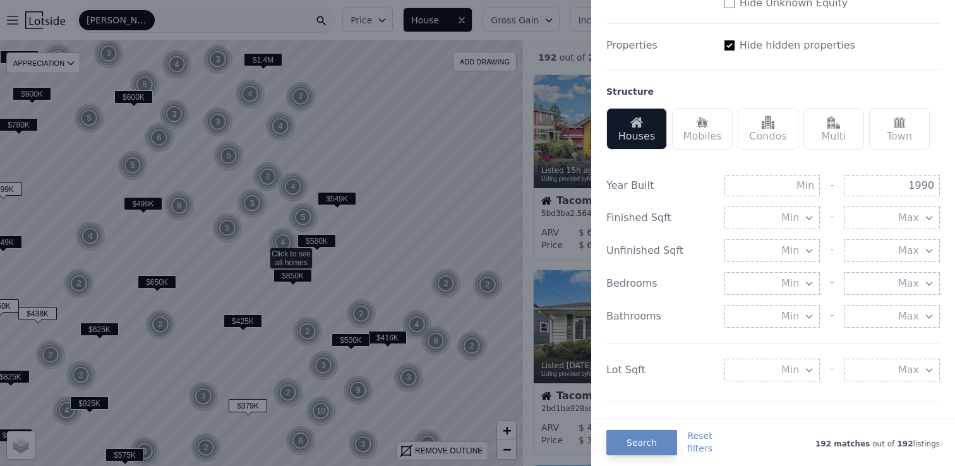
click at [801, 284] on button "Min" at bounding box center [772, 283] width 96 height 23
click at [790, 415] on button "5 beds" at bounding box center [772, 420] width 96 height 23
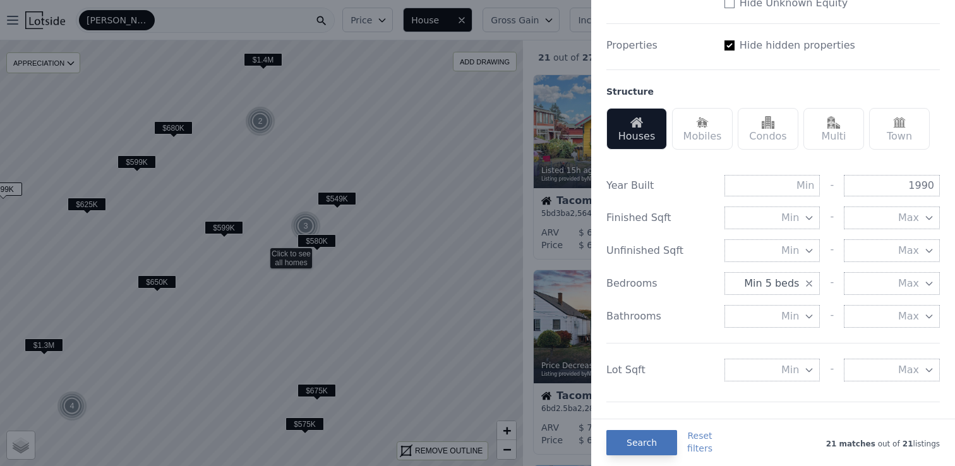
click at [637, 438] on button "Search" at bounding box center [641, 442] width 71 height 25
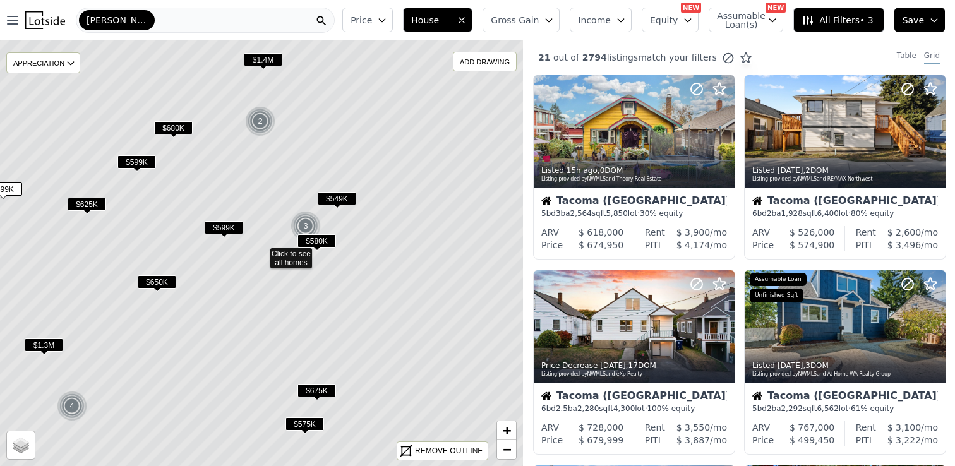
click at [321, 239] on span "$580K" at bounding box center [316, 240] width 39 height 13
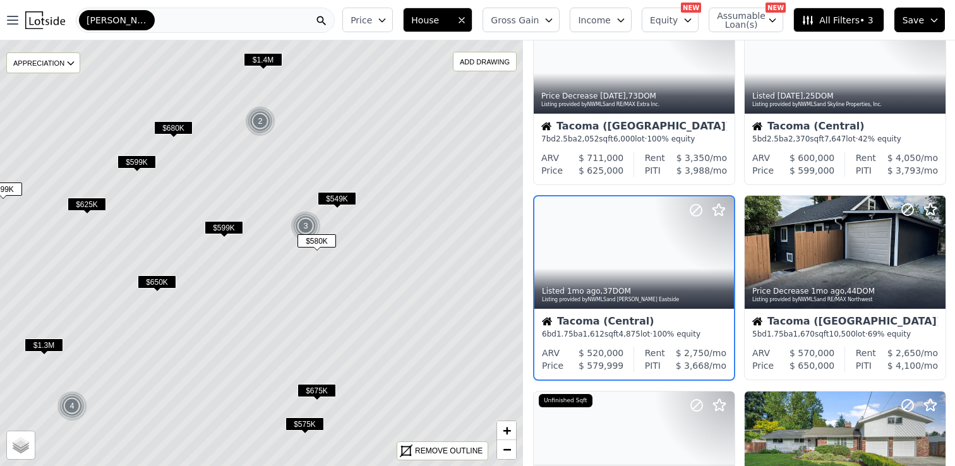
scroll to position [284, 0]
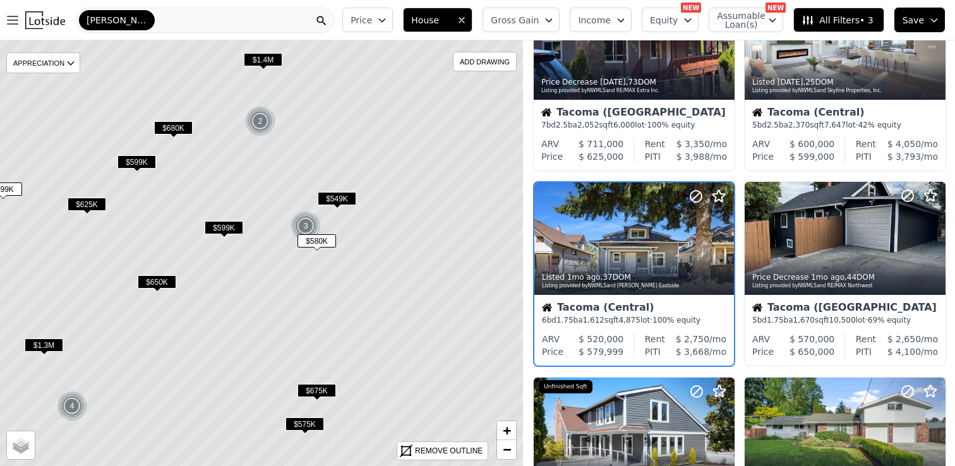
click at [333, 198] on span "$549K" at bounding box center [337, 198] width 39 height 13
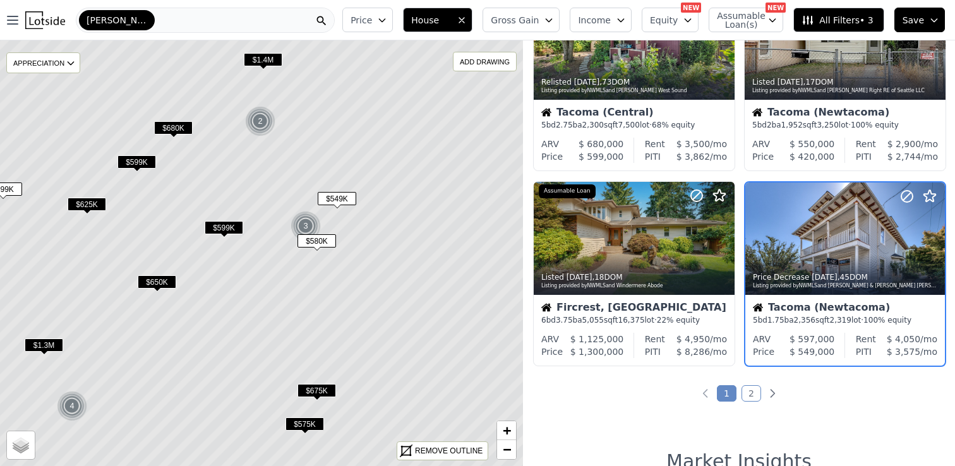
scroll to position [869, 0]
click at [325, 241] on span "$580K" at bounding box center [316, 240] width 39 height 13
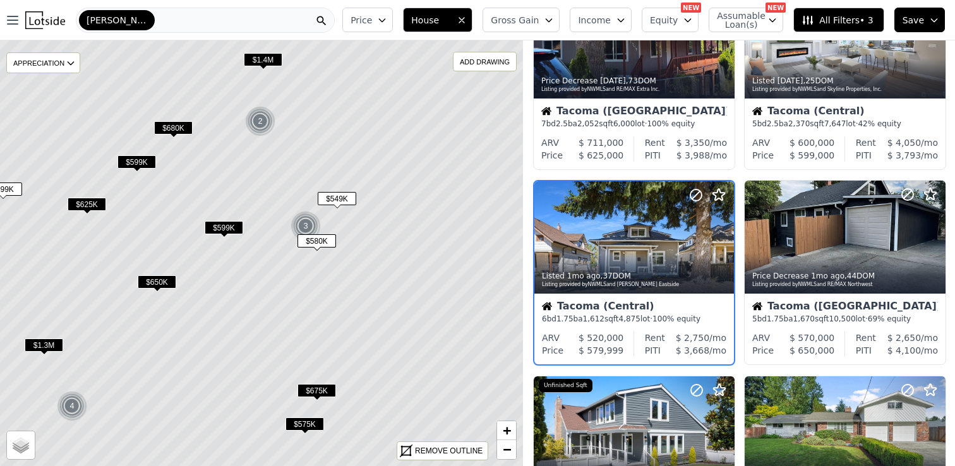
scroll to position [284, 0]
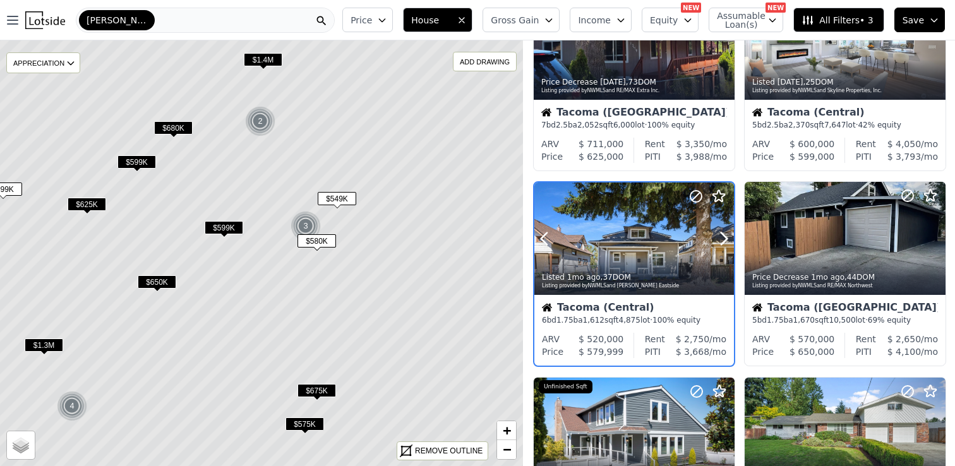
click at [640, 255] on div at bounding box center [634, 266] width 200 height 23
click at [231, 225] on span "$599K" at bounding box center [224, 227] width 39 height 13
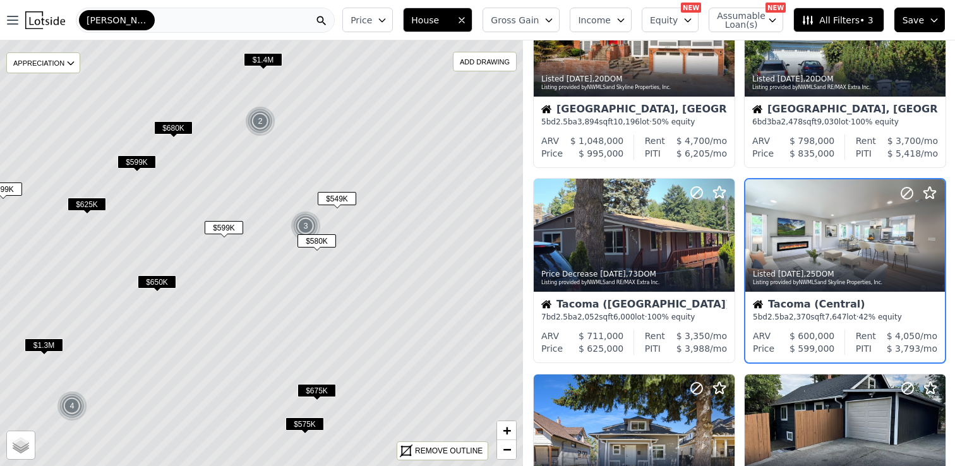
scroll to position [89, 0]
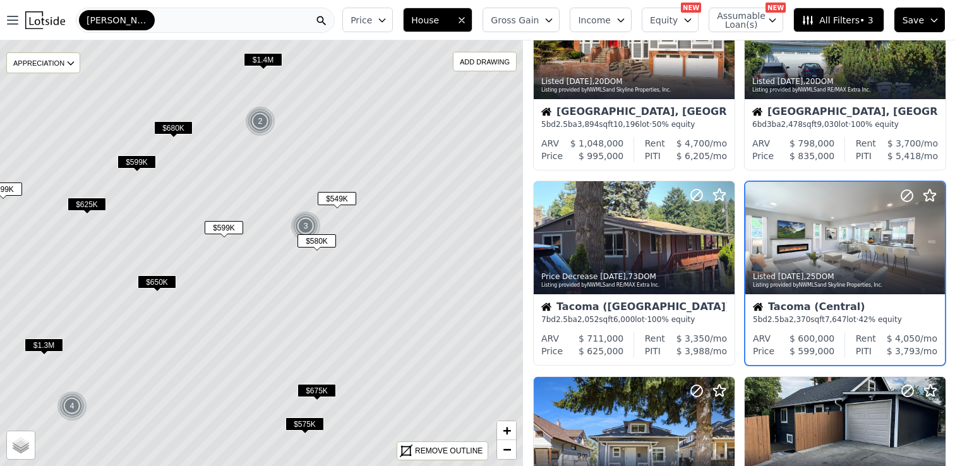
click at [128, 160] on span "$599K" at bounding box center [136, 161] width 39 height 13
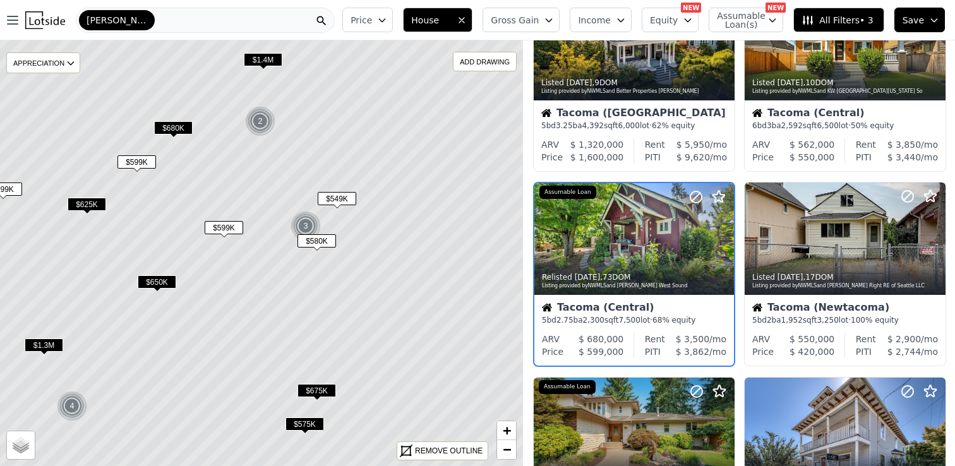
scroll to position [674, 0]
drag, startPoint x: 231, startPoint y: 253, endPoint x: 173, endPoint y: 245, distance: 58.7
click at [173, 245] on icon at bounding box center [261, 254] width 630 height 514
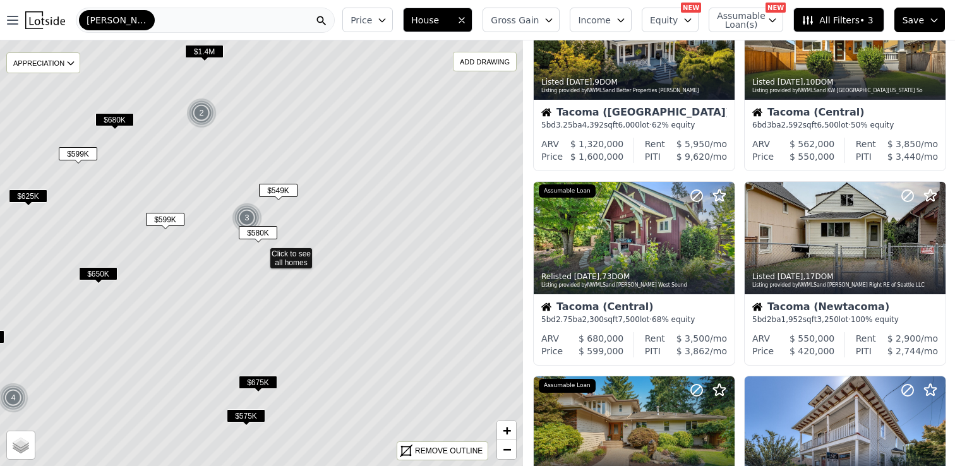
scroll to position [479, 0]
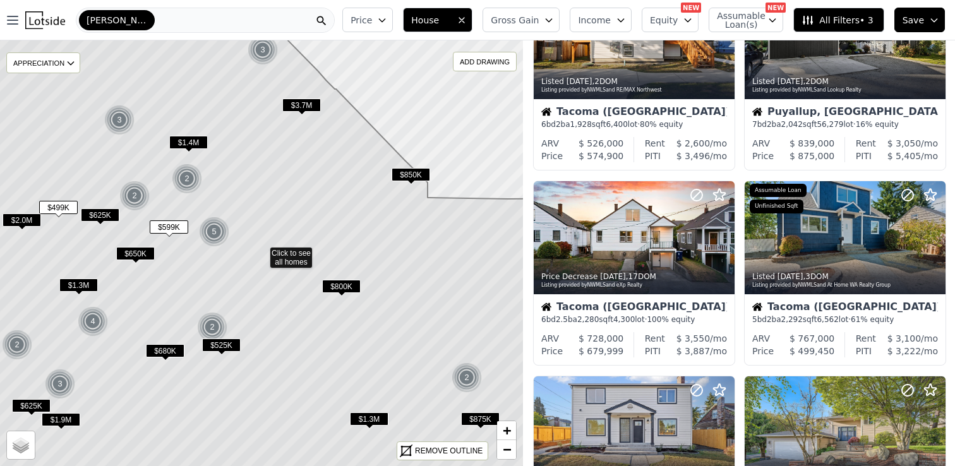
click at [163, 352] on span "$680K" at bounding box center [165, 350] width 39 height 13
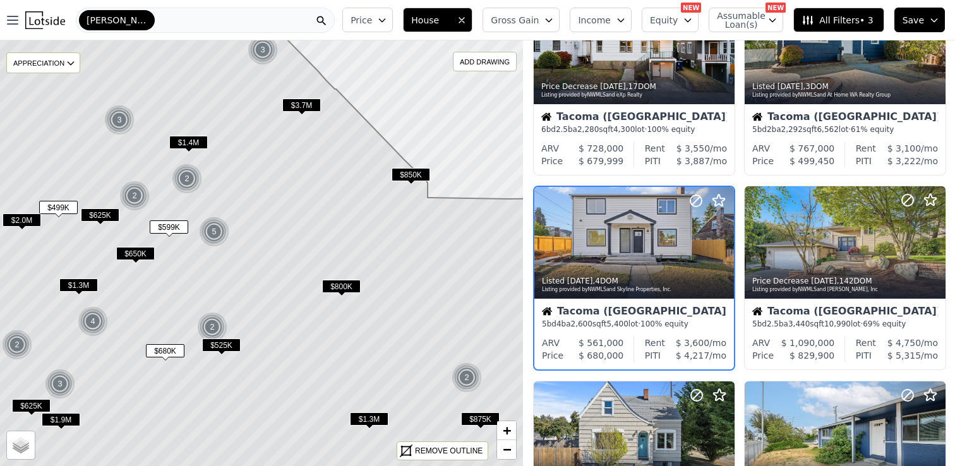
scroll to position [674, 0]
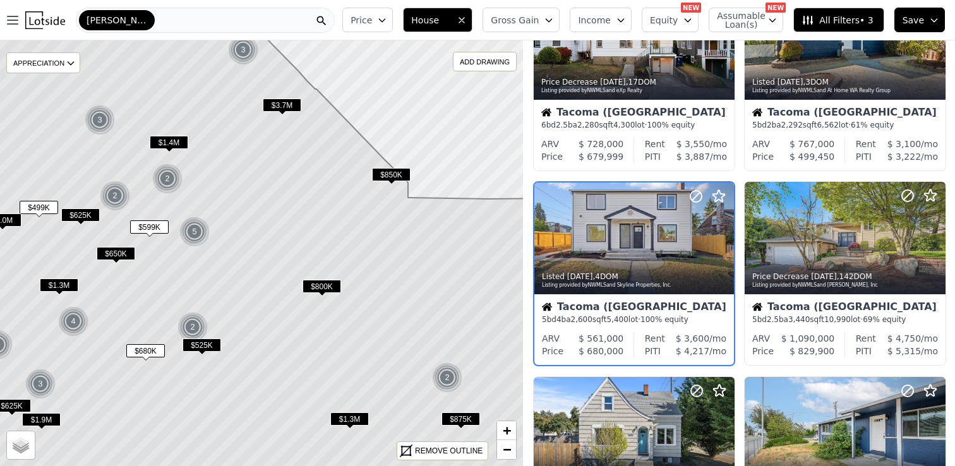
drag, startPoint x: 428, startPoint y: 255, endPoint x: 329, endPoint y: 229, distance: 102.7
click at [329, 229] on icon at bounding box center [242, 254] width 630 height 514
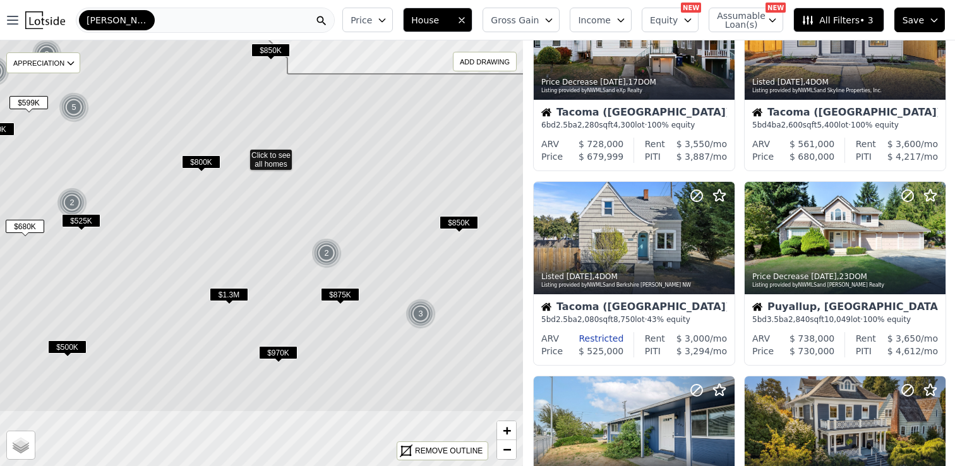
drag, startPoint x: 416, startPoint y: 322, endPoint x: 396, endPoint y: 202, distance: 121.7
click at [396, 202] on icon at bounding box center [241, 156] width 630 height 514
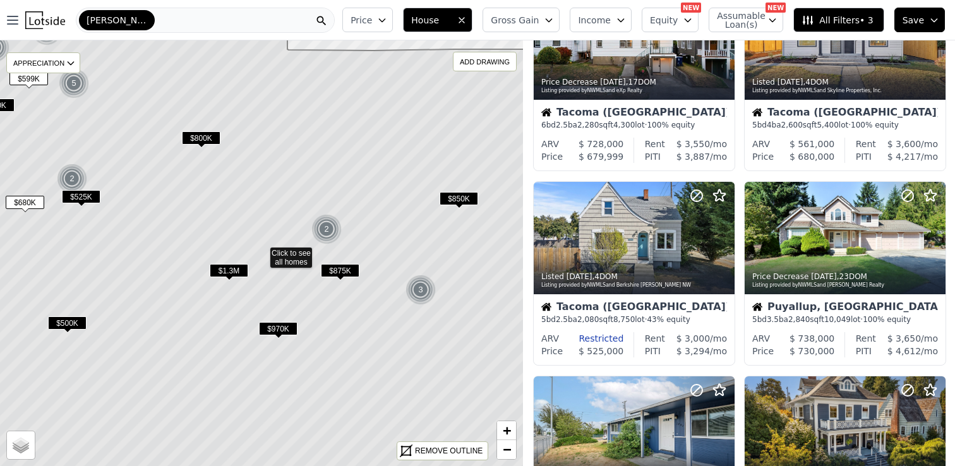
scroll to position [869, 0]
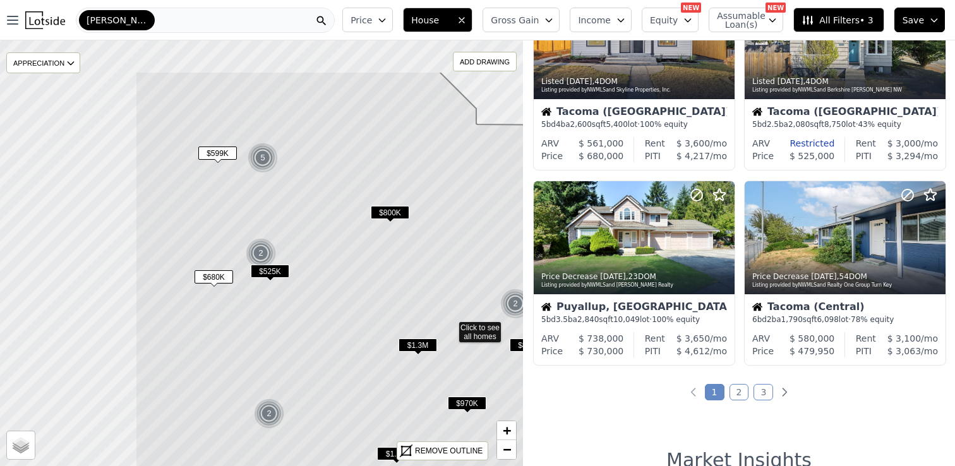
drag, startPoint x: 198, startPoint y: 196, endPoint x: 368, endPoint y: 268, distance: 184.0
click at [368, 268] on icon at bounding box center [450, 328] width 630 height 514
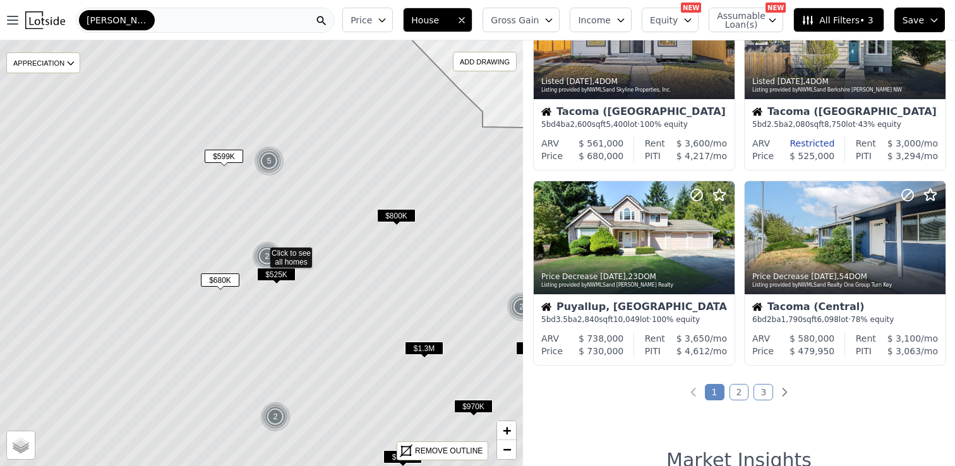
scroll to position [1064, 0]
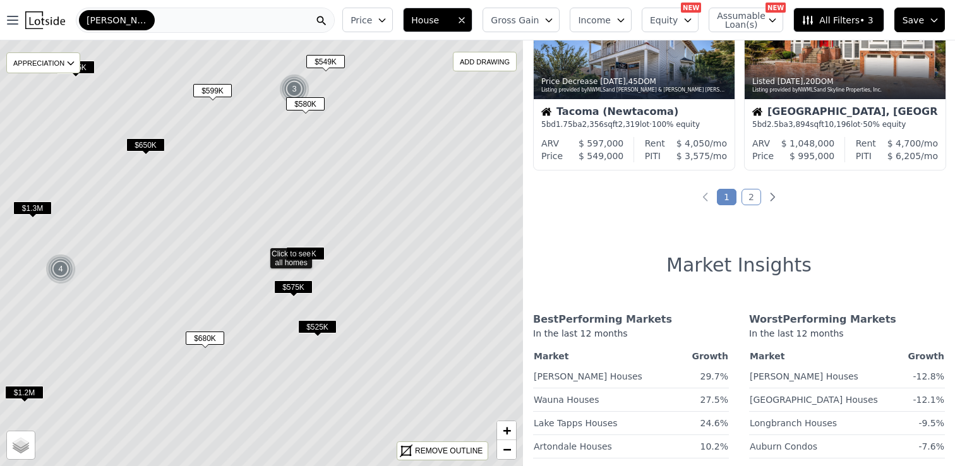
scroll to position [284, 0]
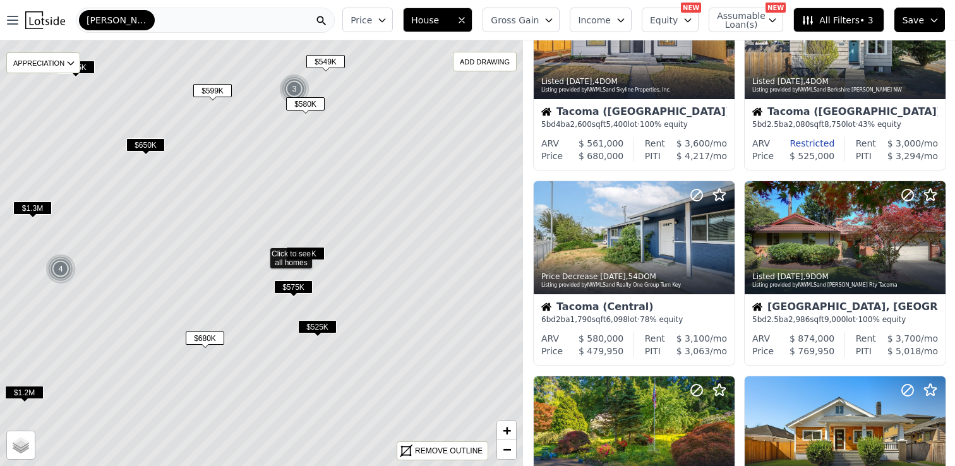
drag, startPoint x: 183, startPoint y: 205, endPoint x: 321, endPoint y: 314, distance: 176.3
click at [321, 315] on icon at bounding box center [261, 254] width 630 height 514
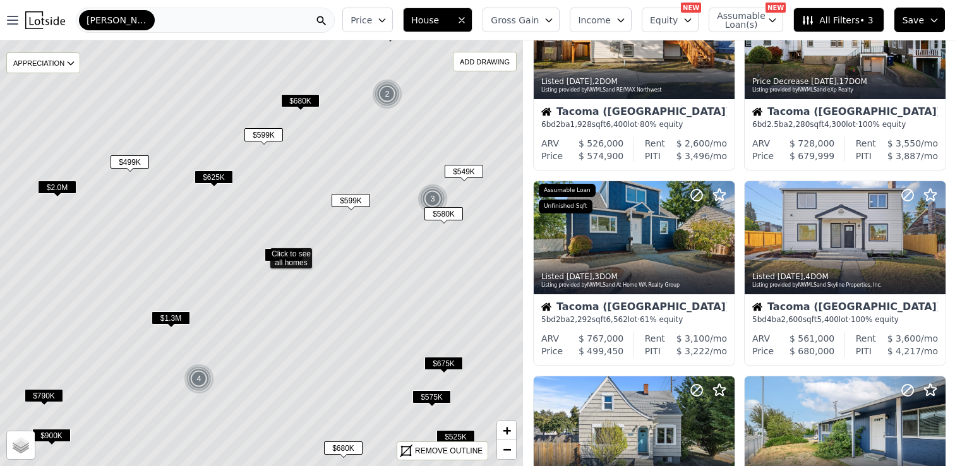
scroll to position [479, 0]
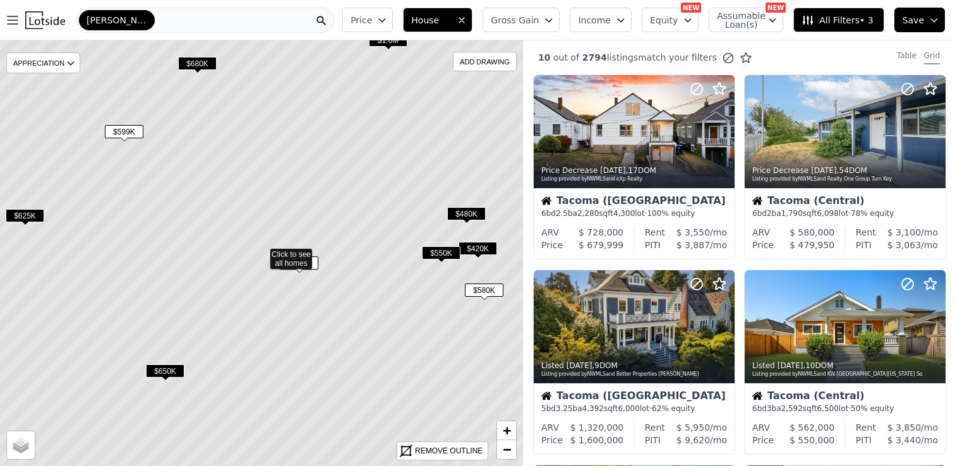
click at [464, 208] on span "$480K" at bounding box center [466, 213] width 39 height 13
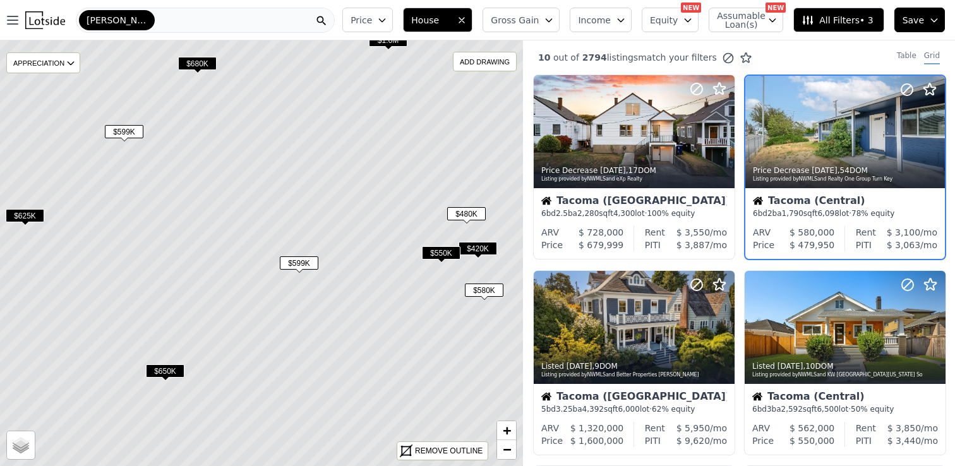
click at [476, 249] on span "$420K" at bounding box center [478, 248] width 39 height 13
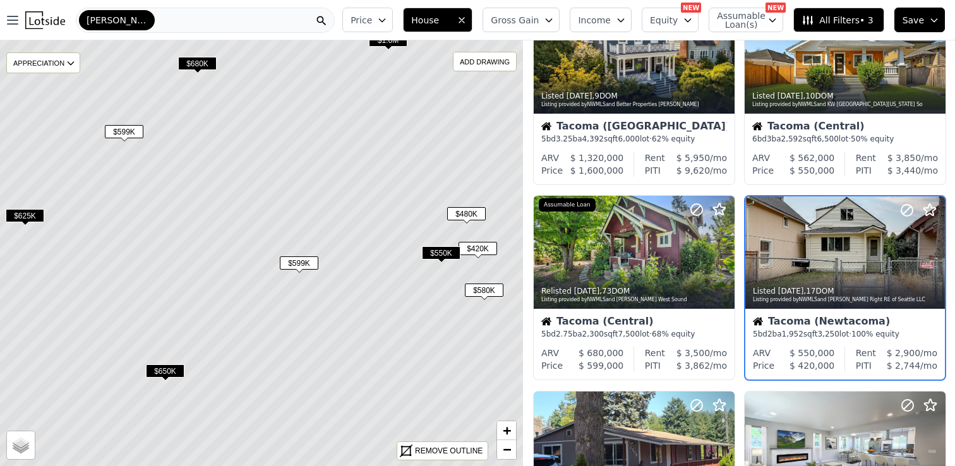
scroll to position [284, 0]
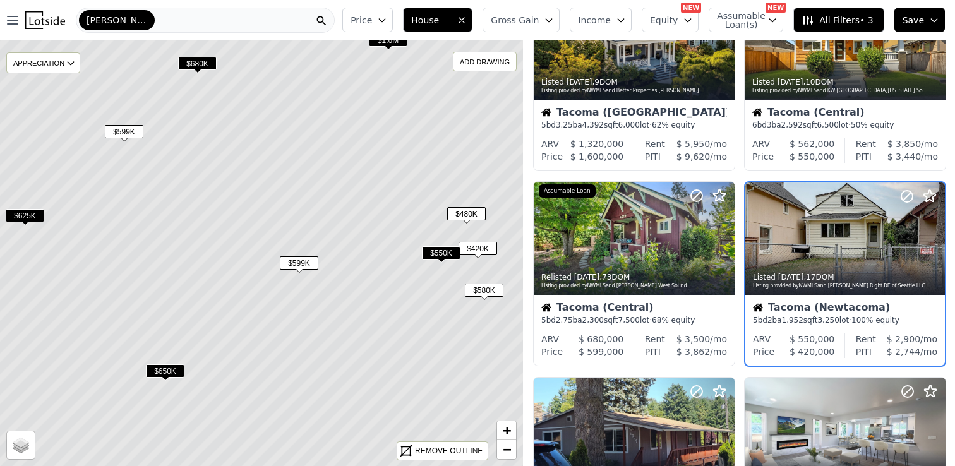
click at [456, 212] on span "$480K" at bounding box center [466, 213] width 39 height 13
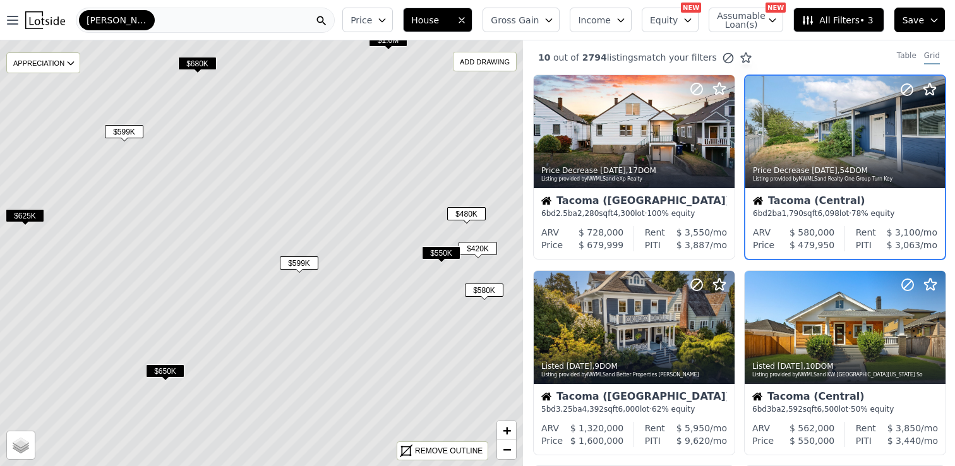
scroll to position [0, 0]
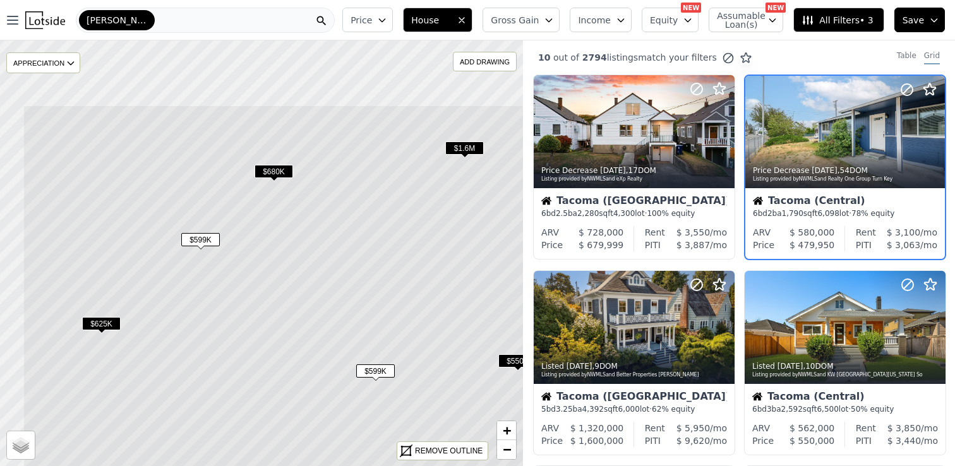
drag, startPoint x: 315, startPoint y: 177, endPoint x: 390, endPoint y: 282, distance: 129.5
click at [391, 285] on icon at bounding box center [338, 362] width 630 height 514
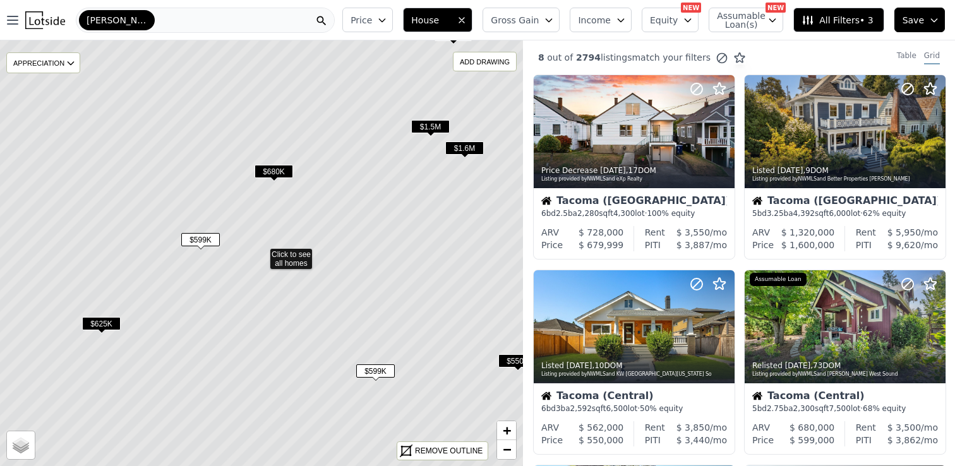
click at [212, 238] on span "$599K" at bounding box center [200, 239] width 39 height 13
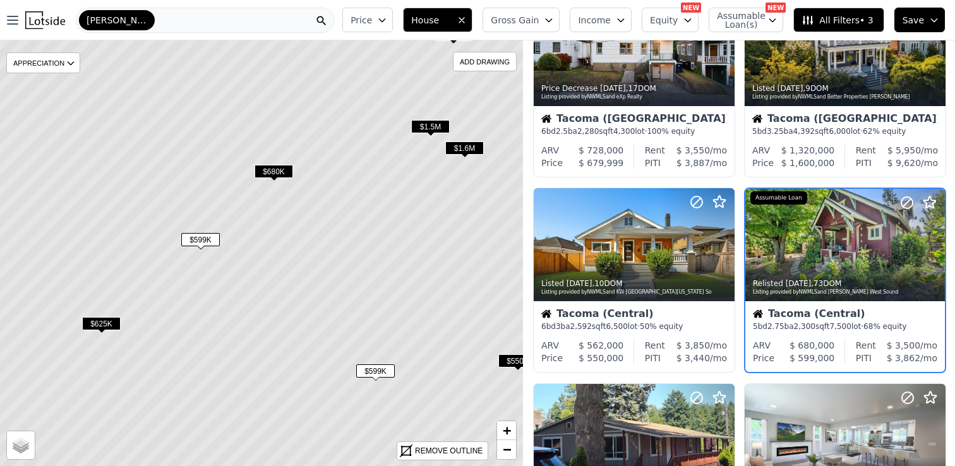
scroll to position [89, 0]
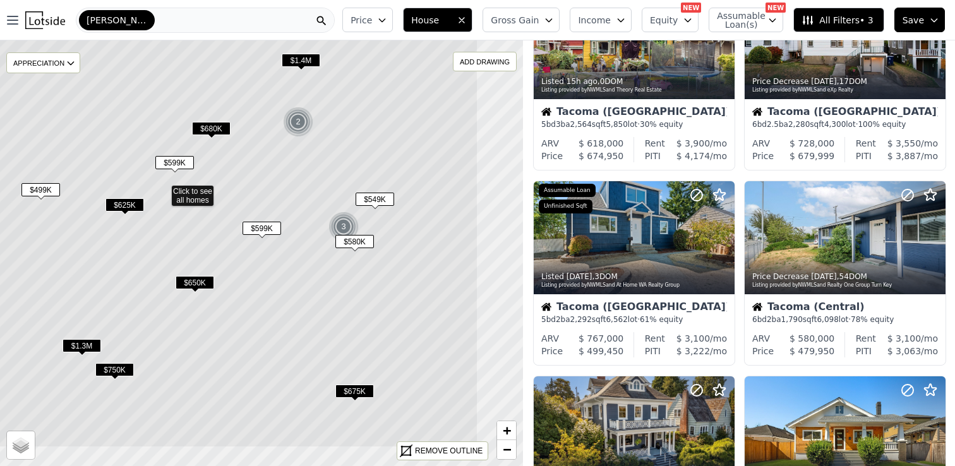
drag, startPoint x: 378, startPoint y: 224, endPoint x: 270, endPoint y: 150, distance: 130.9
click at [270, 150] on icon at bounding box center [163, 191] width 630 height 514
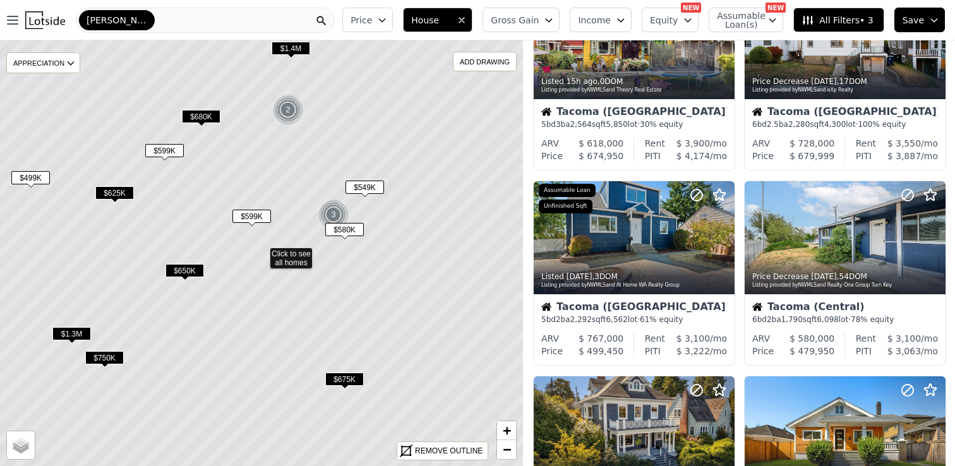
scroll to position [284, 0]
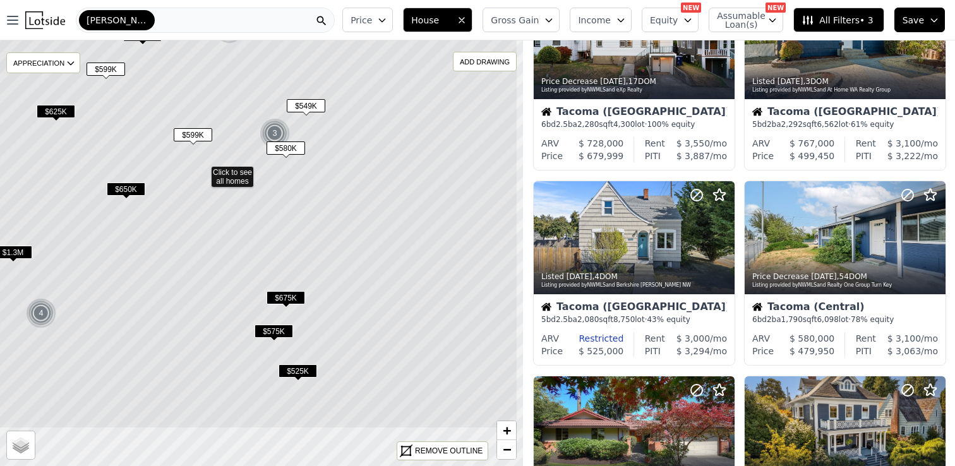
drag, startPoint x: 403, startPoint y: 282, endPoint x: 328, endPoint y: 155, distance: 147.2
click at [328, 155] on icon at bounding box center [203, 172] width 630 height 514
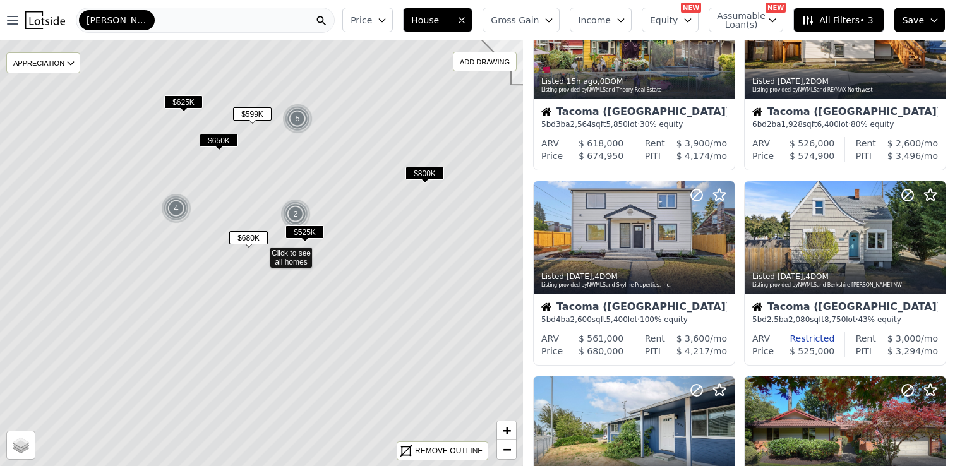
scroll to position [869, 0]
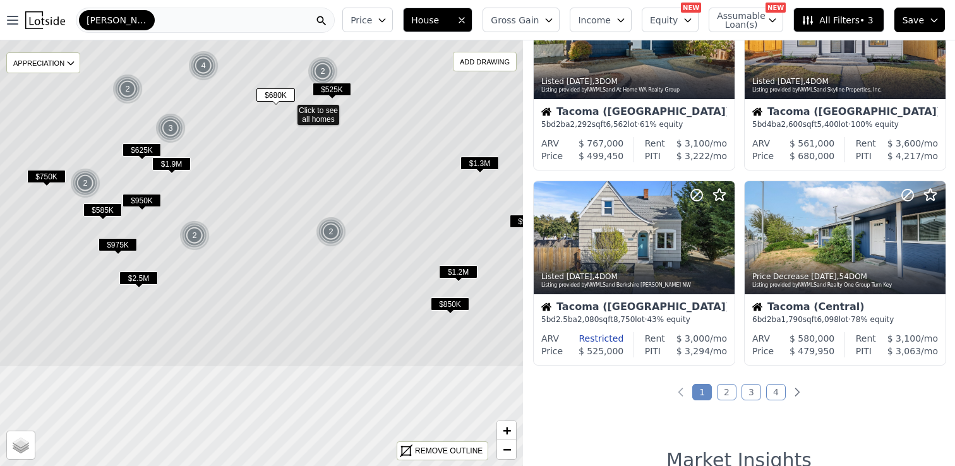
drag, startPoint x: 385, startPoint y: 241, endPoint x: 412, endPoint y: 98, distance: 145.3
click at [412, 98] on icon at bounding box center [288, 111] width 630 height 514
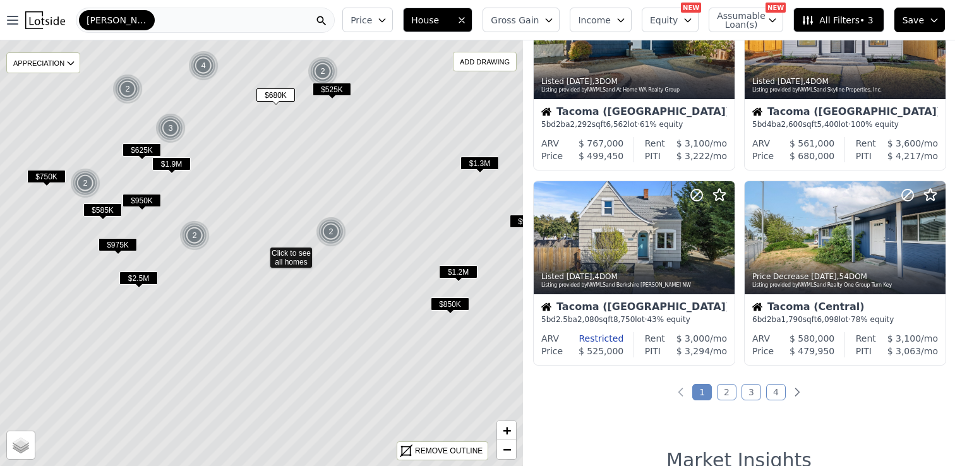
scroll to position [674, 0]
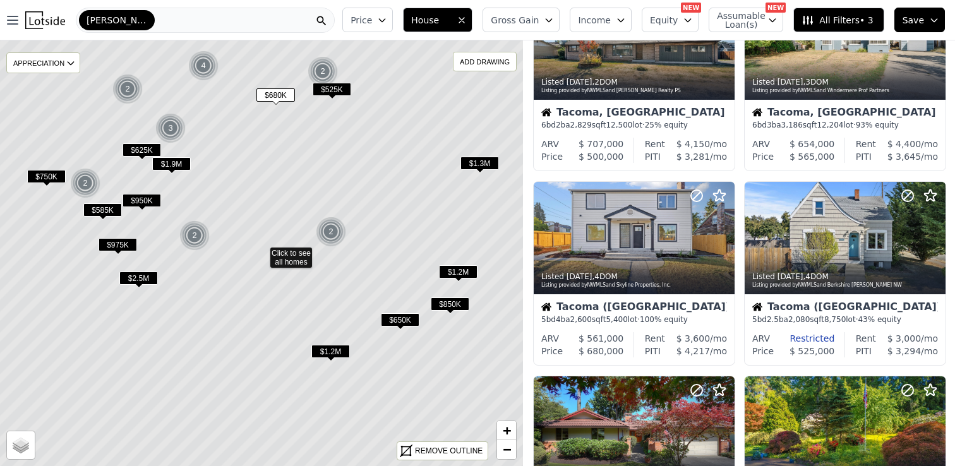
click at [452, 273] on span "$1.2M" at bounding box center [458, 271] width 39 height 13
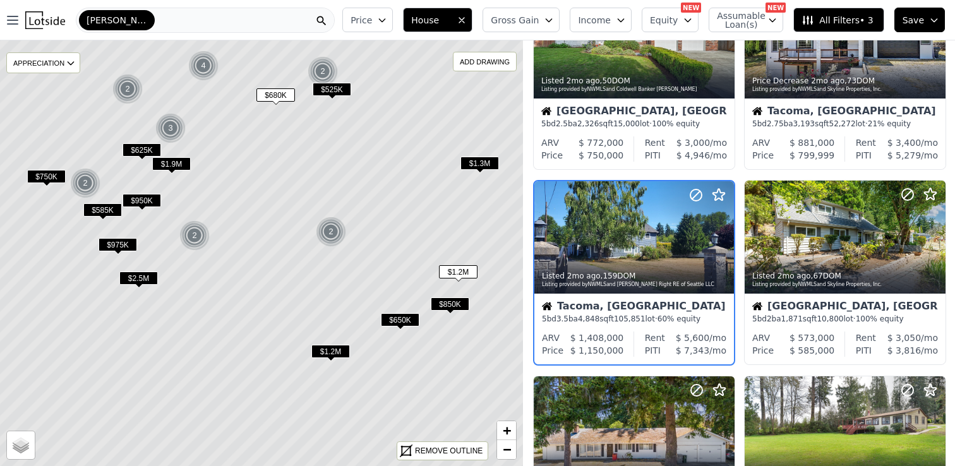
scroll to position [89, 0]
drag, startPoint x: 446, startPoint y: 232, endPoint x: 302, endPoint y: 244, distance: 144.5
click at [302, 244] on icon at bounding box center [261, 254] width 630 height 514
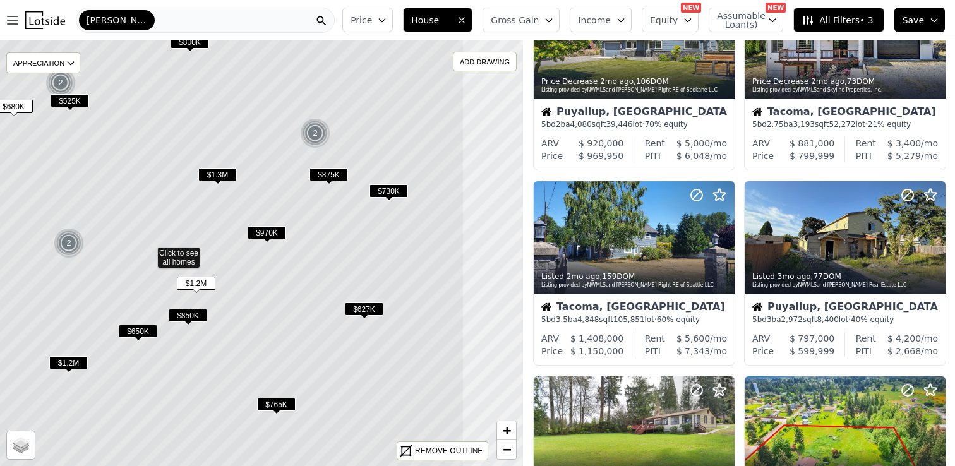
drag, startPoint x: 445, startPoint y: 258, endPoint x: 341, endPoint y: 258, distance: 104.2
click at [341, 258] on icon at bounding box center [149, 254] width 630 height 514
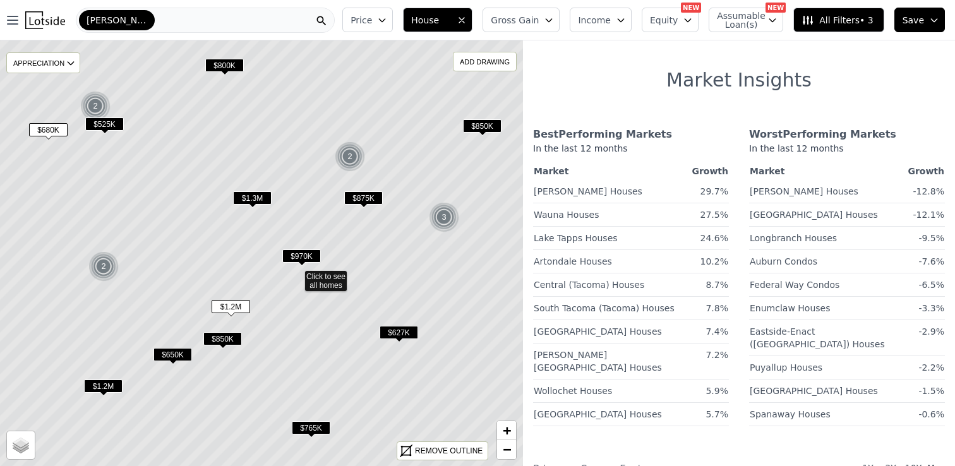
drag, startPoint x: 304, startPoint y: 320, endPoint x: 340, endPoint y: 342, distance: 41.7
click at [340, 342] on icon at bounding box center [296, 277] width 630 height 514
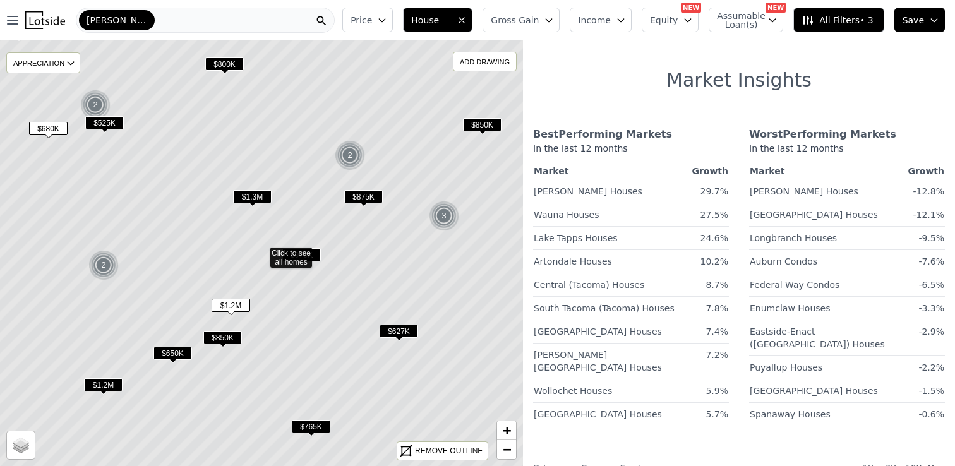
drag, startPoint x: 186, startPoint y: 131, endPoint x: 335, endPoint y: 140, distance: 149.9
click at [335, 140] on icon at bounding box center [261, 254] width 630 height 514
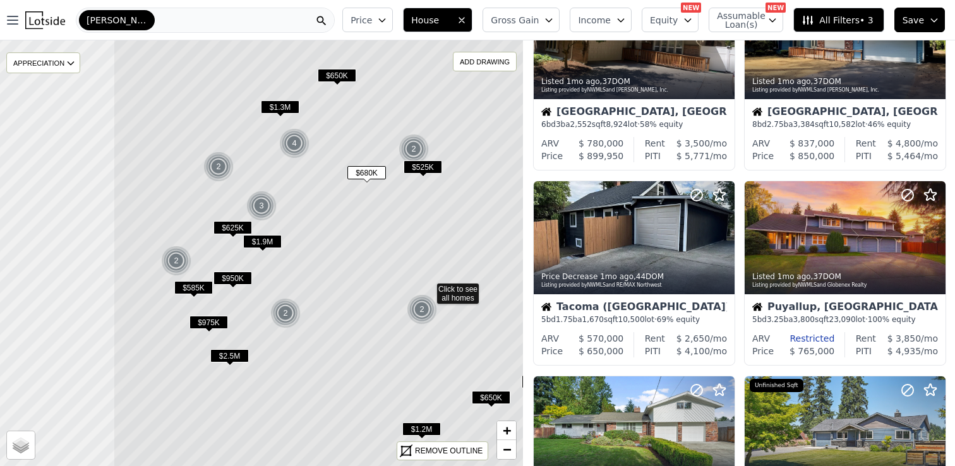
drag, startPoint x: 141, startPoint y: 138, endPoint x: 311, endPoint y: 172, distance: 174.0
click at [311, 174] on icon at bounding box center [428, 290] width 630 height 514
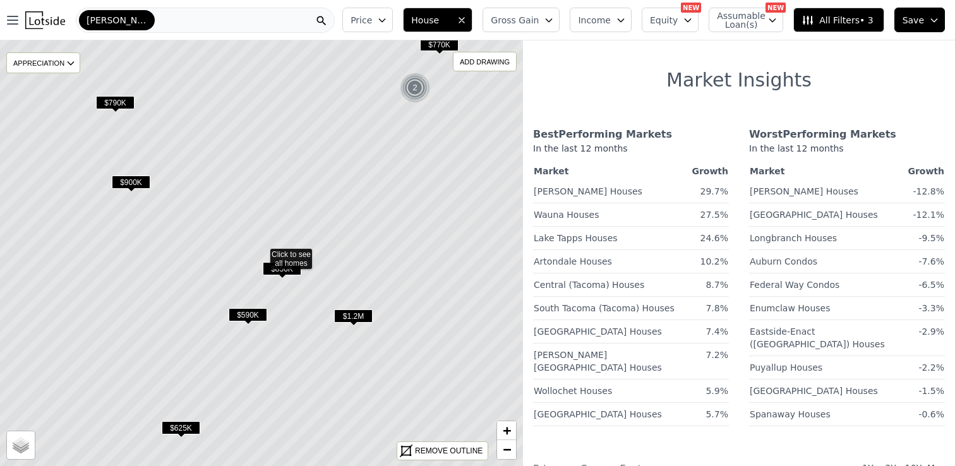
click at [248, 314] on span "$590K" at bounding box center [248, 314] width 39 height 13
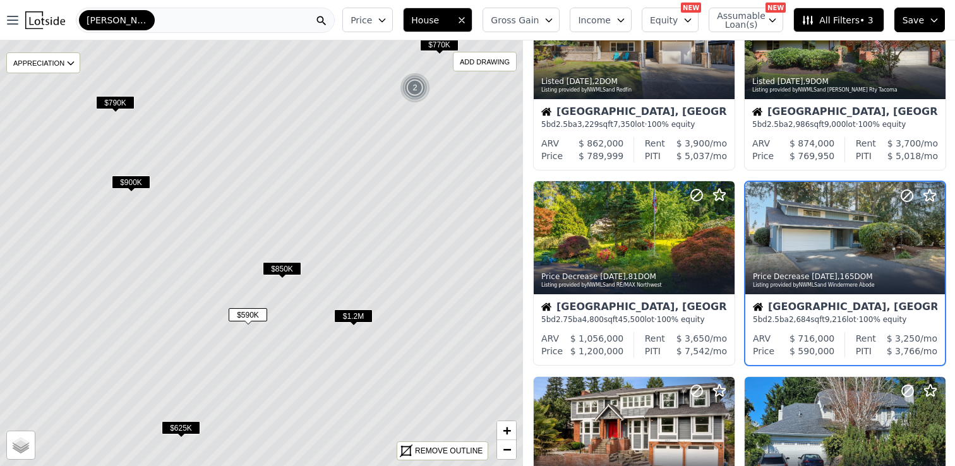
drag, startPoint x: 400, startPoint y: 351, endPoint x: 289, endPoint y: 282, distance: 131.3
click at [289, 282] on icon at bounding box center [261, 254] width 630 height 514
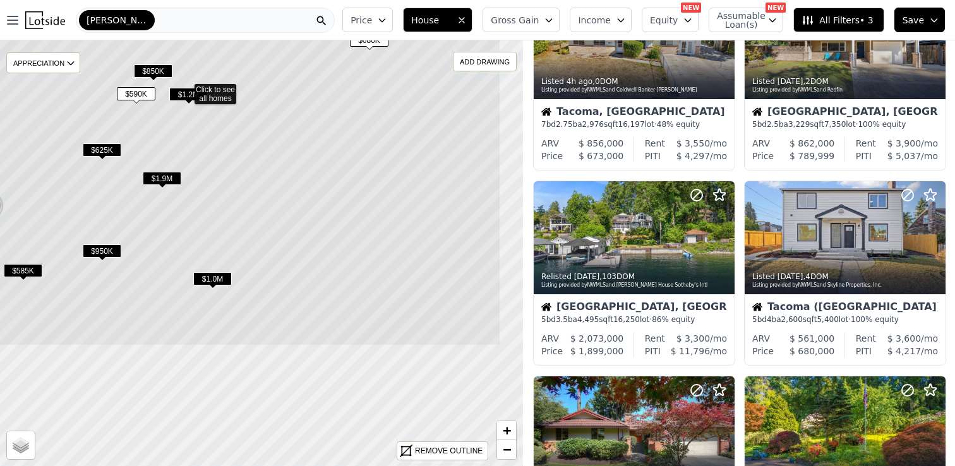
drag, startPoint x: 412, startPoint y: 315, endPoint x: 336, endPoint y: 150, distance: 181.4
click at [336, 150] on icon at bounding box center [186, 90] width 630 height 514
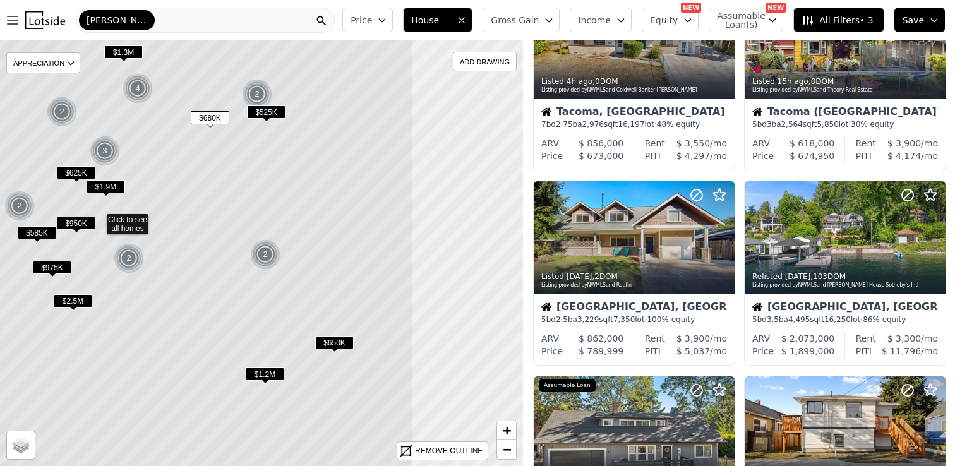
drag, startPoint x: 424, startPoint y: 292, endPoint x: 311, endPoint y: 288, distance: 113.1
click at [311, 288] on icon at bounding box center [98, 220] width 630 height 514
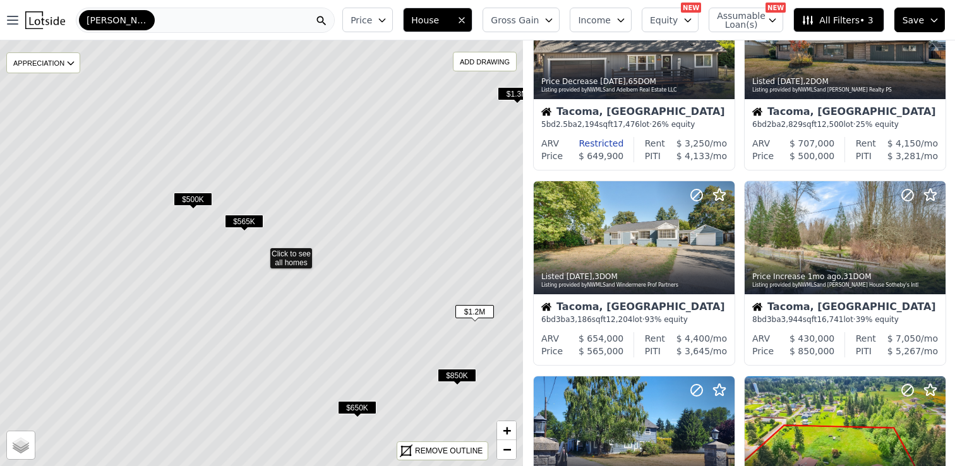
click at [195, 189] on icon at bounding box center [261, 254] width 630 height 514
click at [196, 202] on span "$500K" at bounding box center [193, 199] width 39 height 13
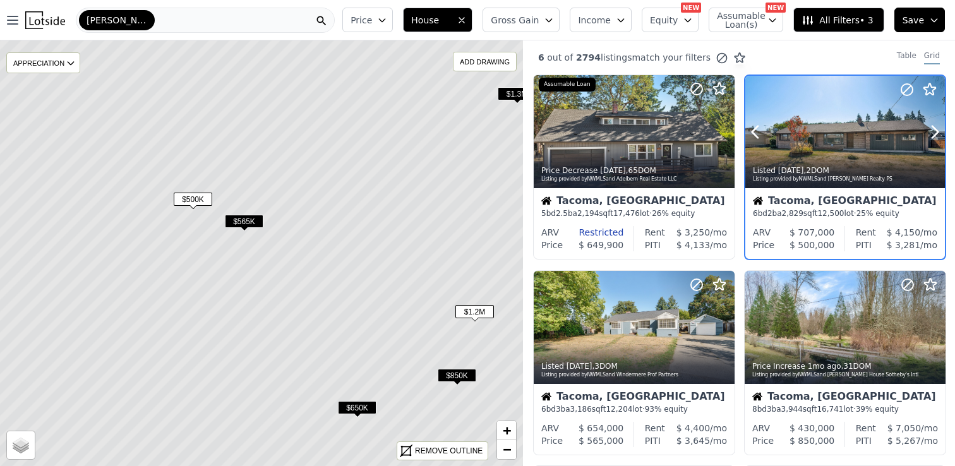
click at [824, 148] on div at bounding box center [845, 159] width 200 height 23
click at [189, 201] on span "$500K" at bounding box center [193, 199] width 39 height 13
click at [829, 137] on div at bounding box center [845, 132] width 200 height 112
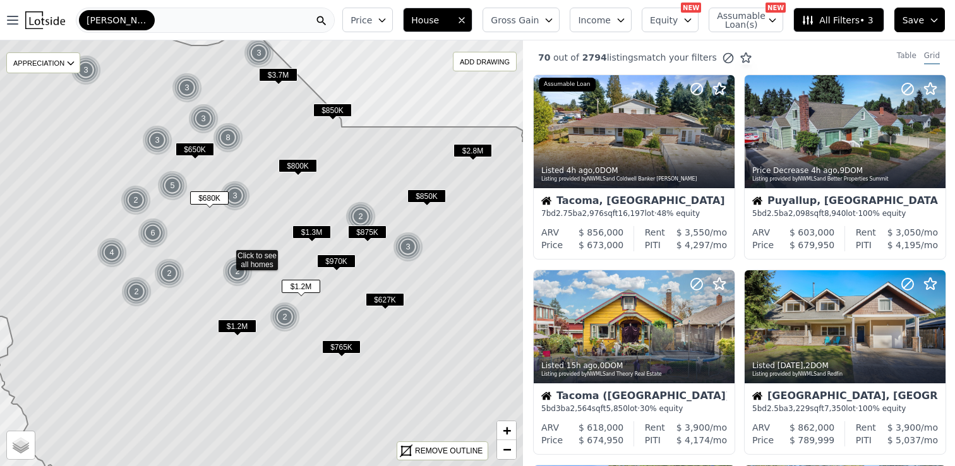
drag, startPoint x: 493, startPoint y: 210, endPoint x: 385, endPoint y: 225, distance: 109.6
click at [385, 225] on icon at bounding box center [227, 258] width 630 height 514
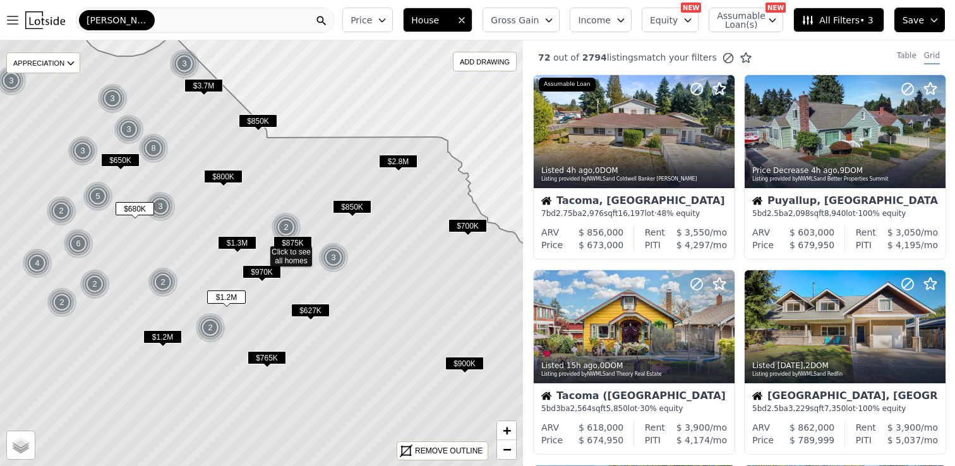
click at [475, 217] on icon at bounding box center [261, 254] width 630 height 514
click at [466, 224] on span "$700K" at bounding box center [467, 225] width 39 height 13
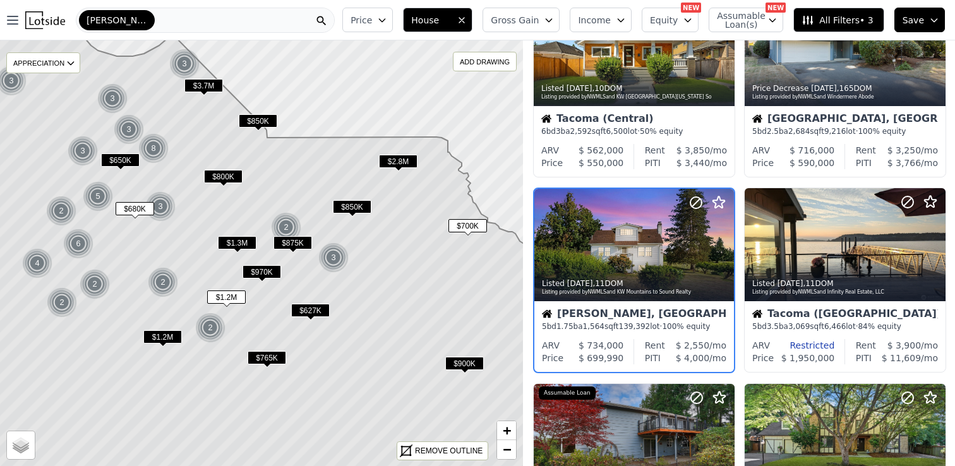
scroll to position [89, 0]
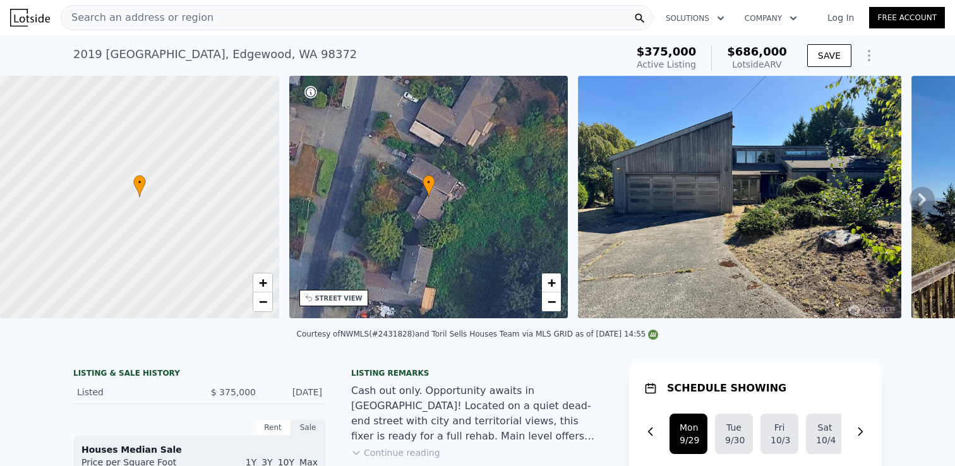
scroll to position [14, 0]
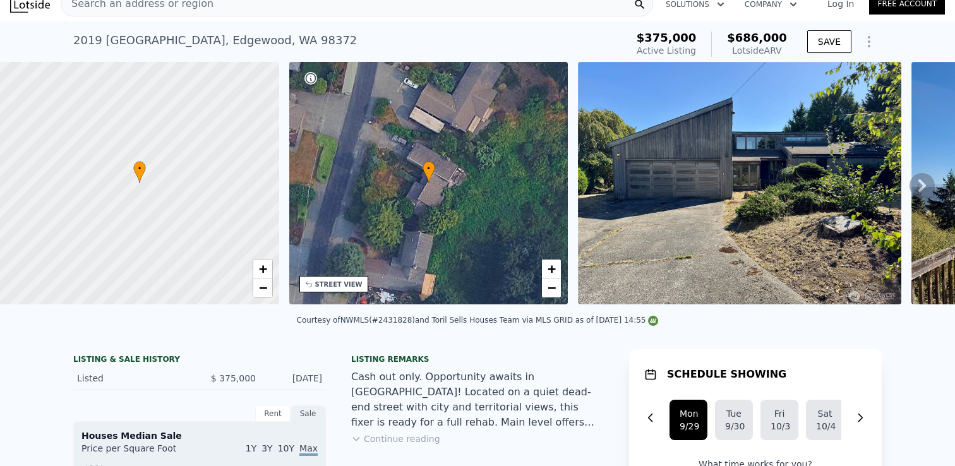
click at [925, 186] on icon at bounding box center [922, 185] width 25 height 25
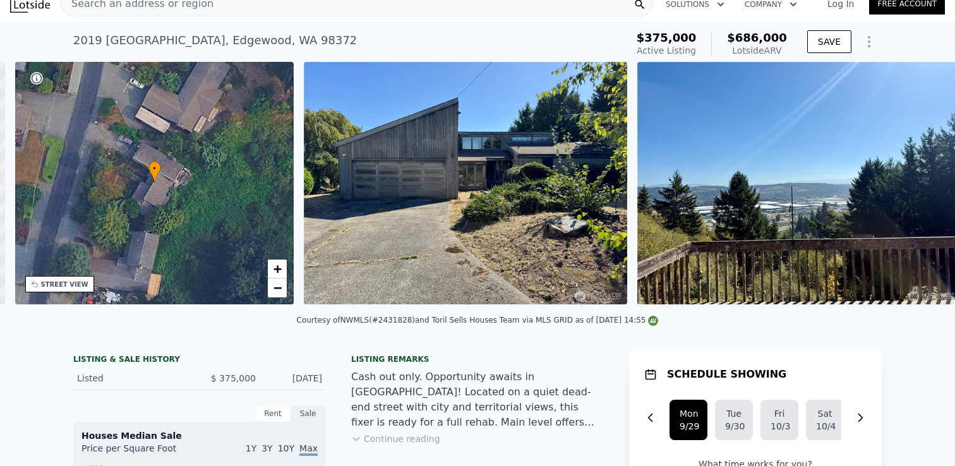
scroll to position [0, 294]
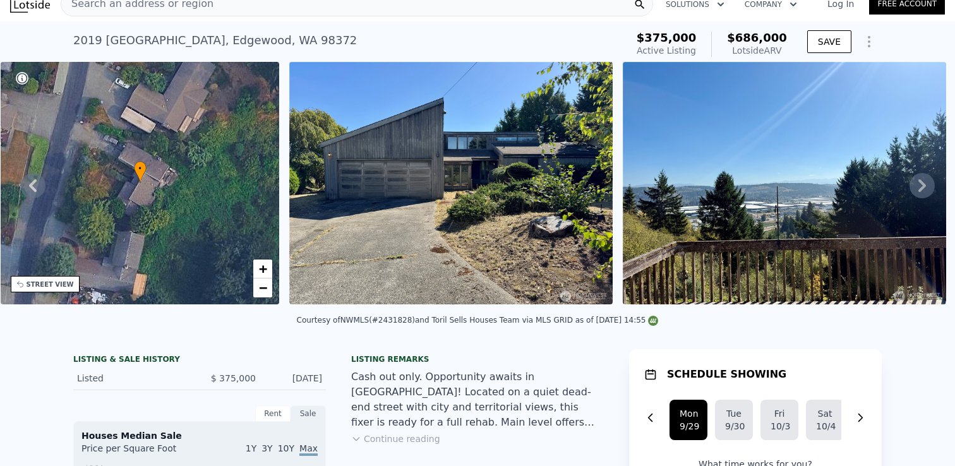
click at [923, 187] on icon at bounding box center [922, 185] width 8 height 13
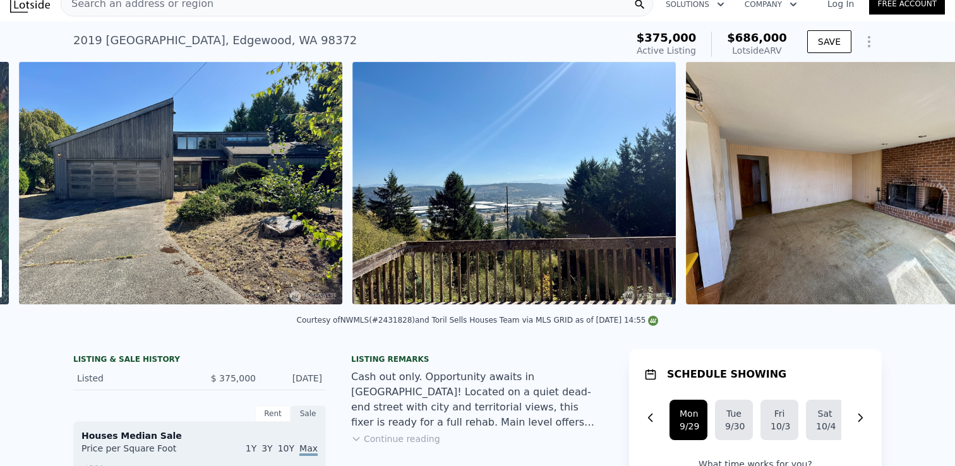
scroll to position [0, 578]
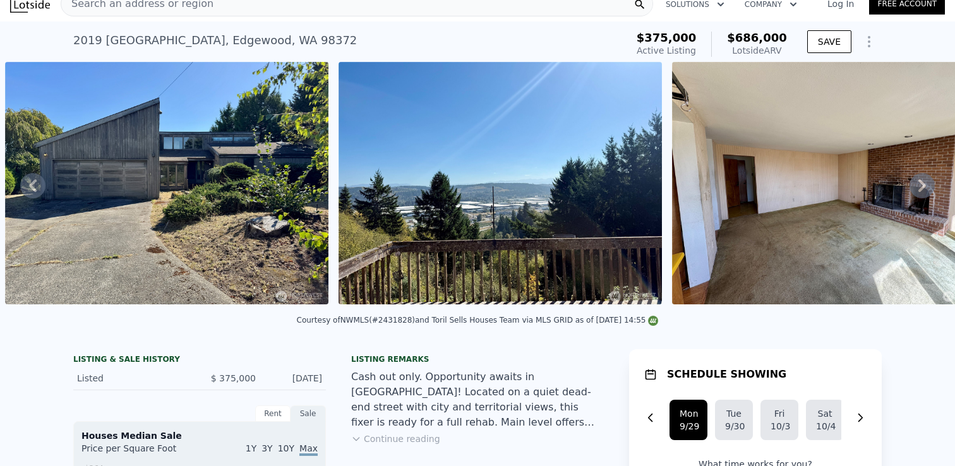
click at [922, 185] on icon at bounding box center [922, 185] width 8 height 13
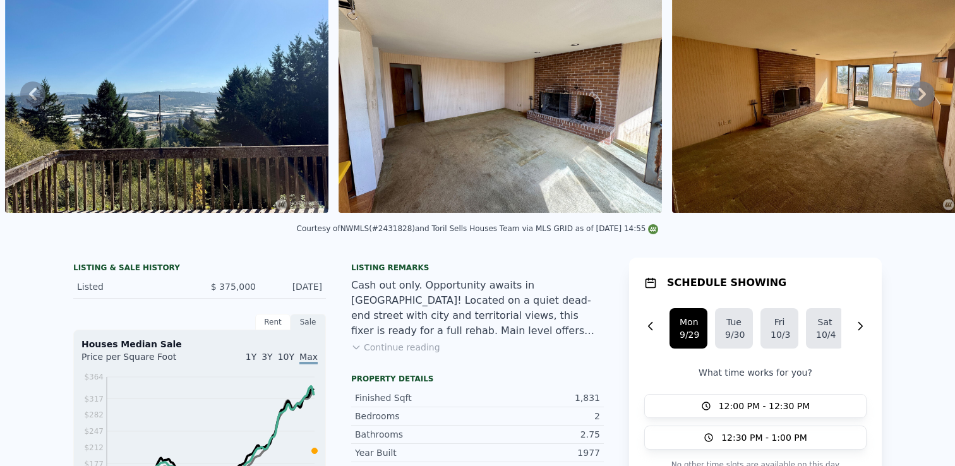
scroll to position [0, 0]
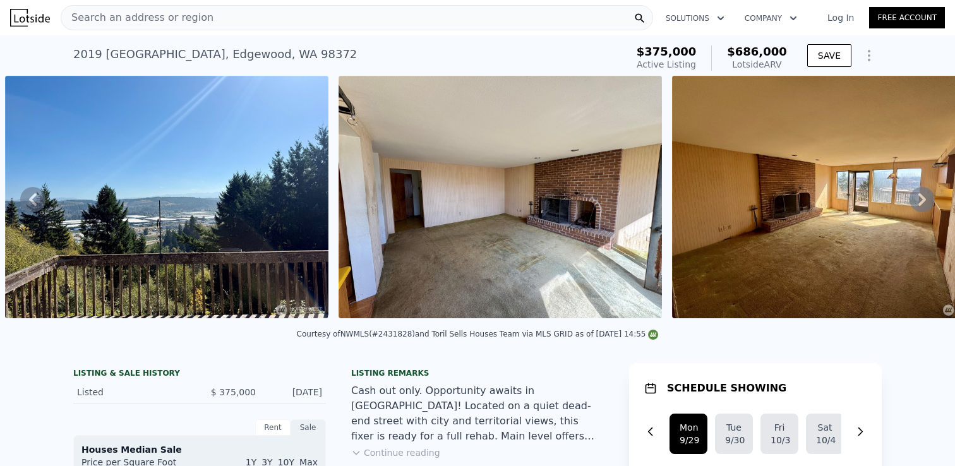
click at [922, 201] on icon at bounding box center [922, 199] width 8 height 13
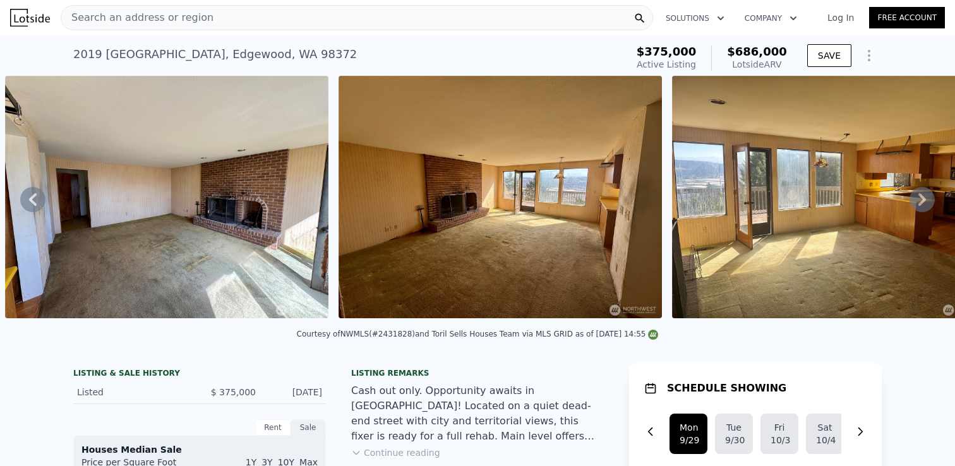
click at [918, 201] on icon at bounding box center [922, 199] width 25 height 25
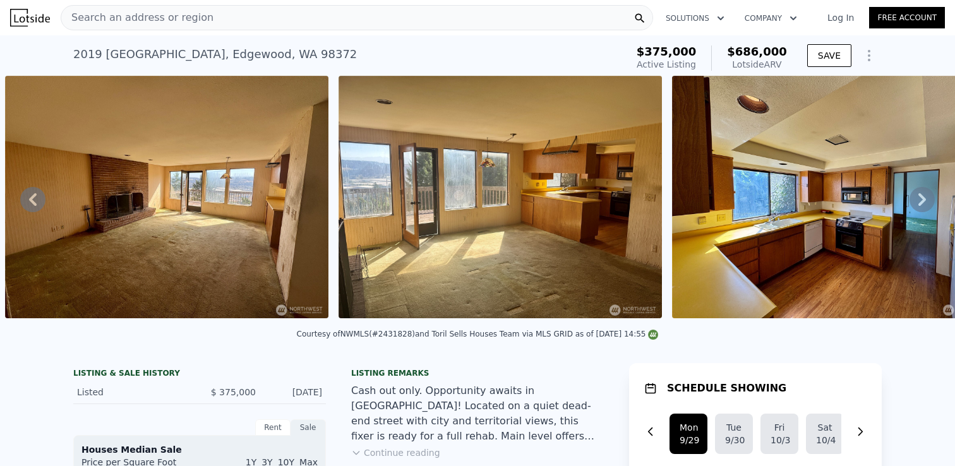
click at [917, 199] on icon at bounding box center [922, 199] width 25 height 25
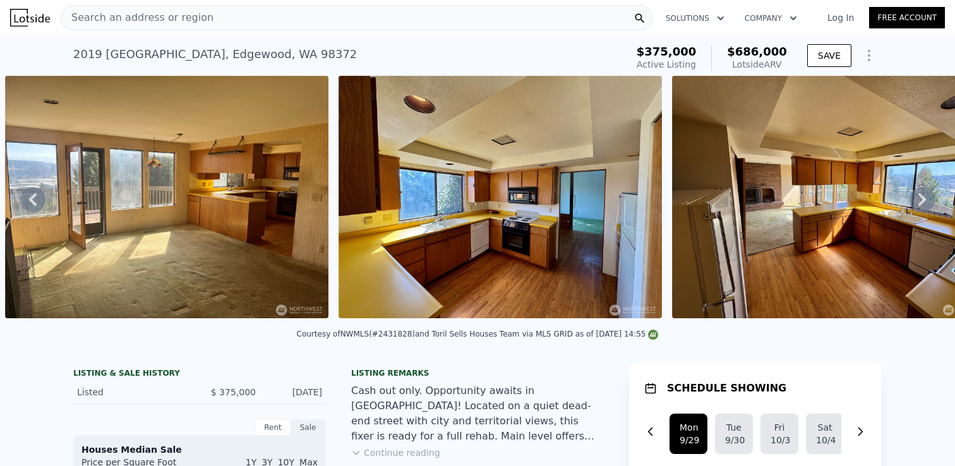
click at [920, 198] on icon at bounding box center [922, 199] width 25 height 25
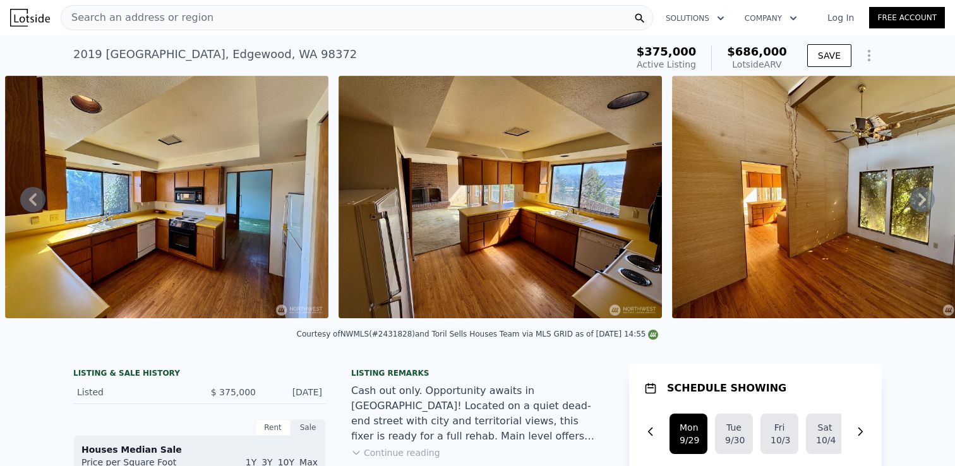
click at [922, 196] on icon at bounding box center [922, 199] width 8 height 13
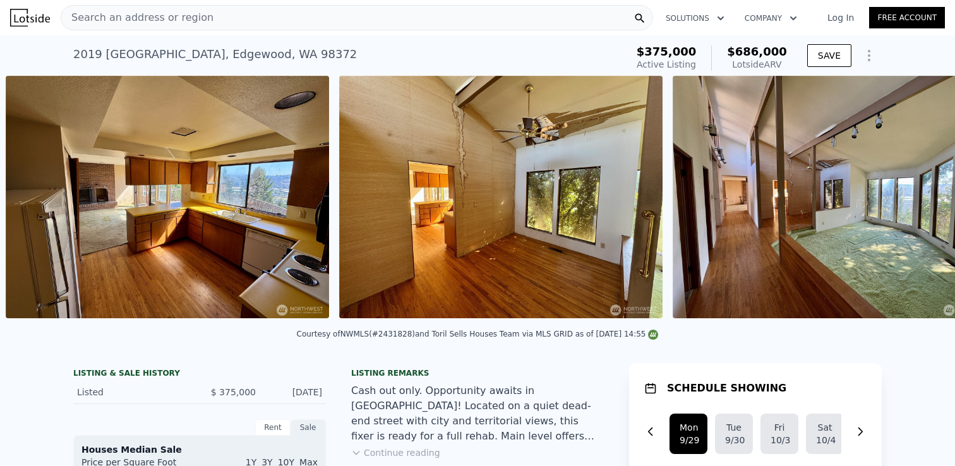
scroll to position [0, 2579]
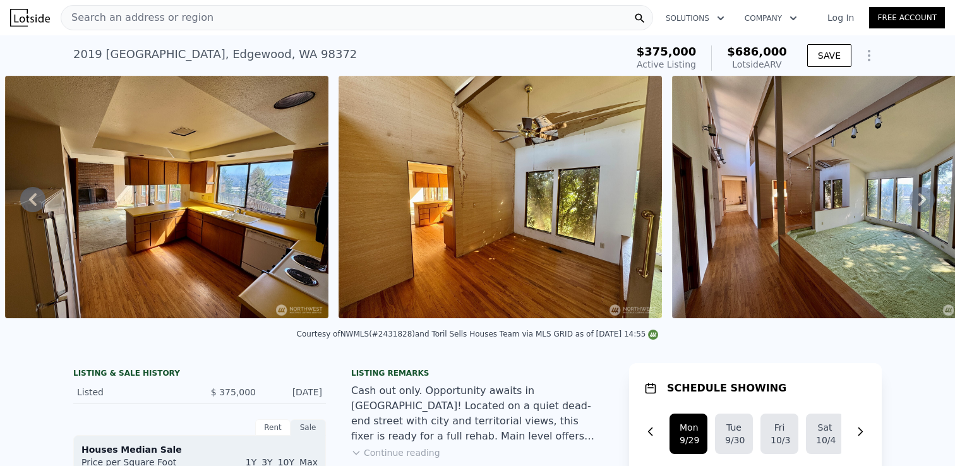
click at [923, 196] on icon at bounding box center [922, 199] width 8 height 13
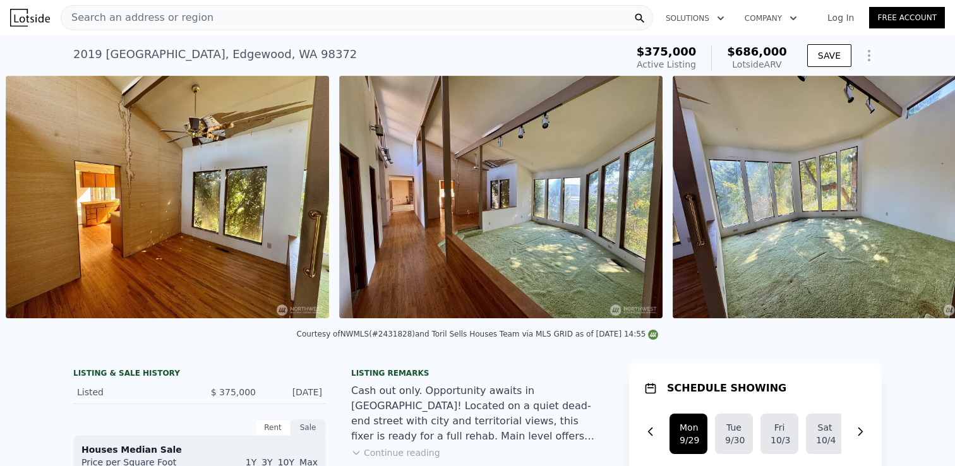
scroll to position [0, 2912]
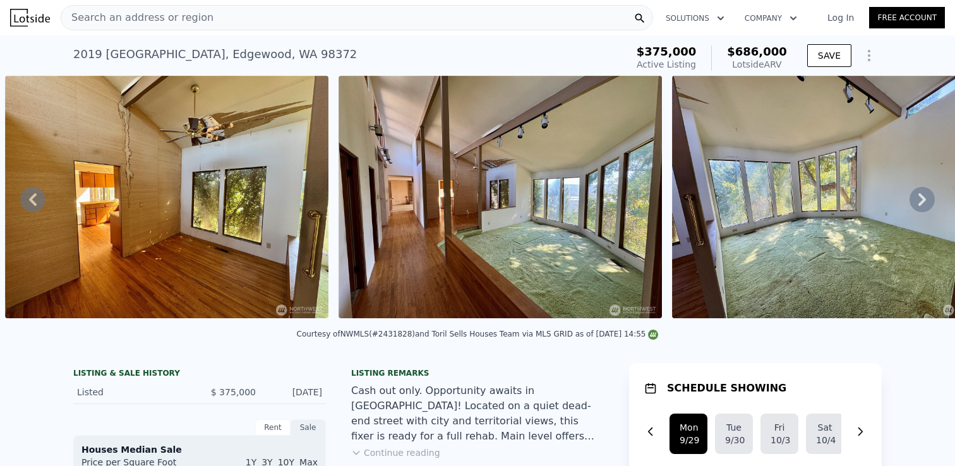
click at [922, 196] on icon at bounding box center [922, 199] width 8 height 13
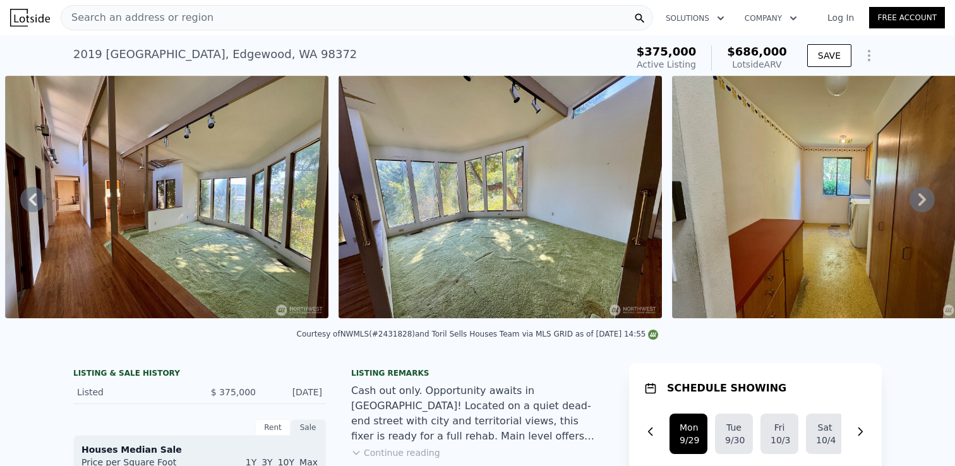
click at [918, 203] on icon at bounding box center [922, 199] width 25 height 25
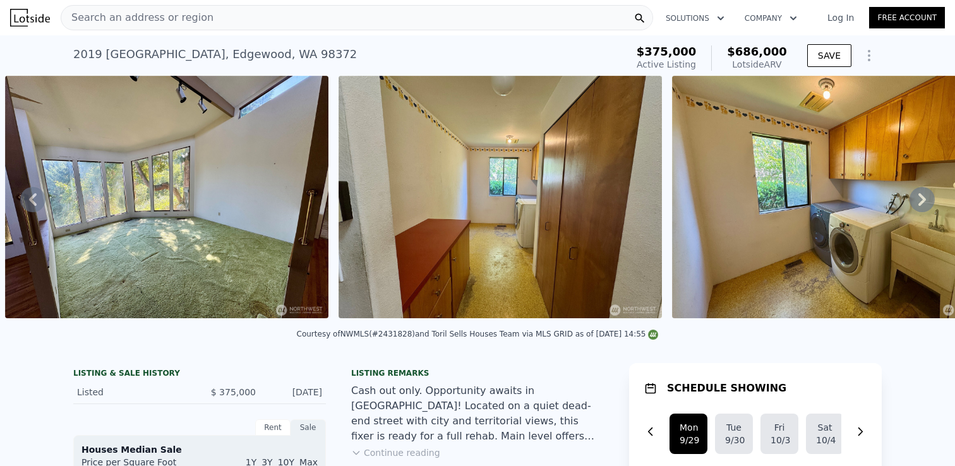
click at [916, 199] on icon at bounding box center [922, 199] width 25 height 25
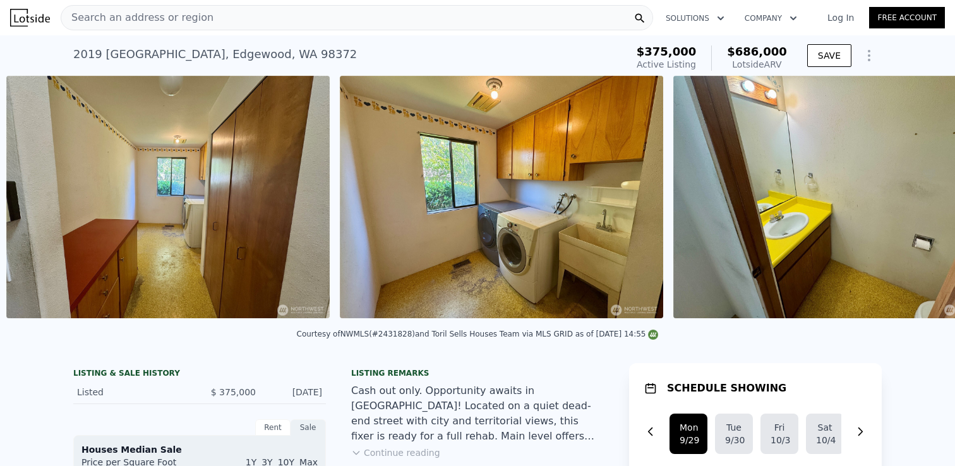
scroll to position [0, 3913]
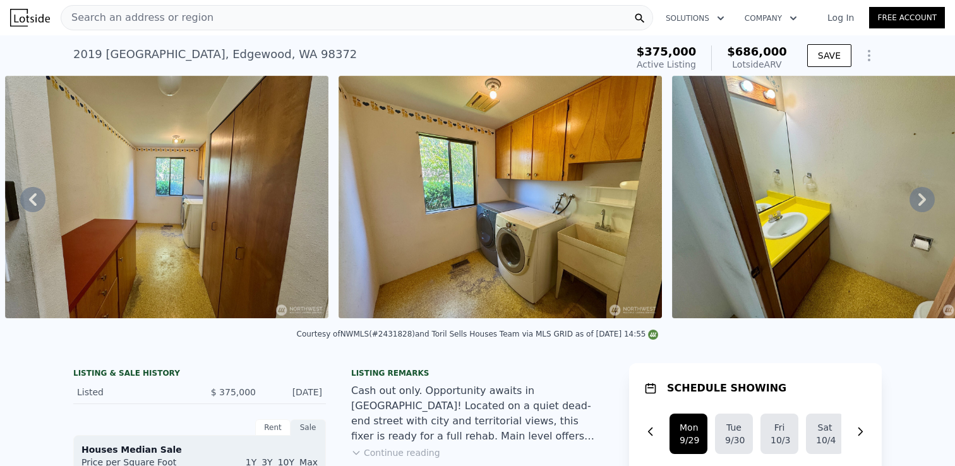
click at [917, 197] on icon at bounding box center [922, 199] width 25 height 25
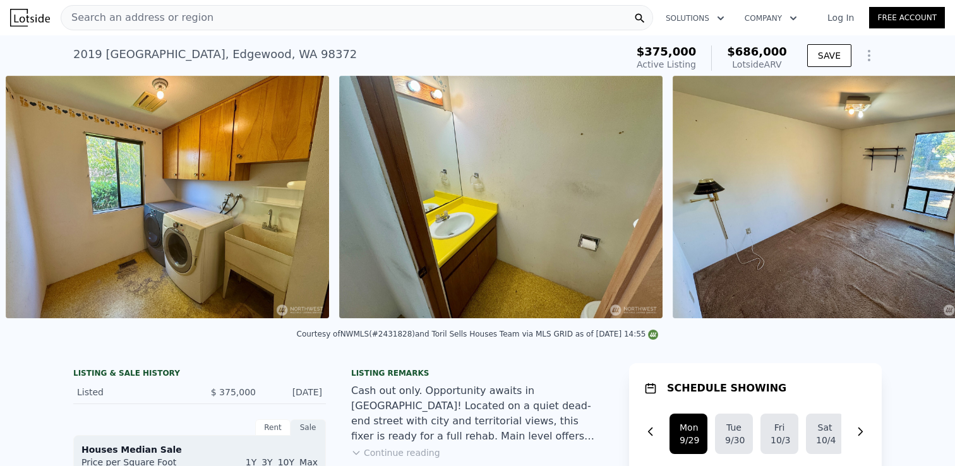
scroll to position [0, 4246]
click at [916, 194] on icon at bounding box center [922, 199] width 25 height 25
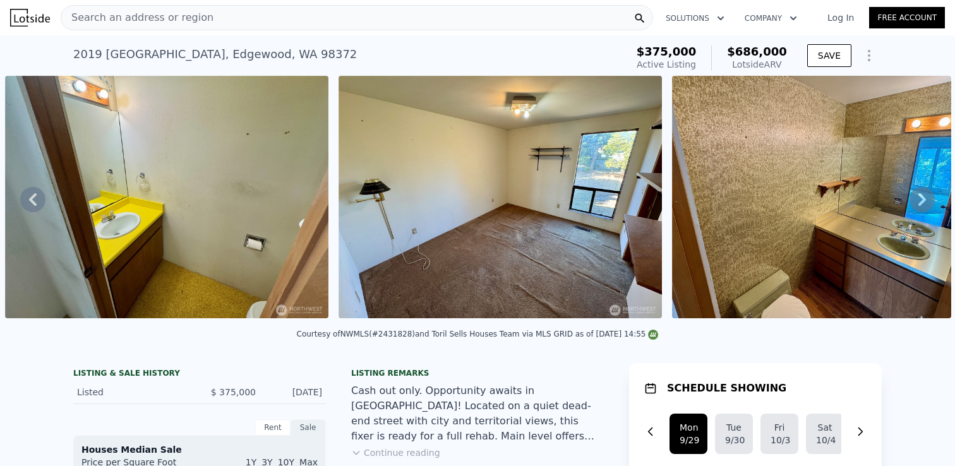
click at [916, 197] on icon at bounding box center [922, 199] width 25 height 25
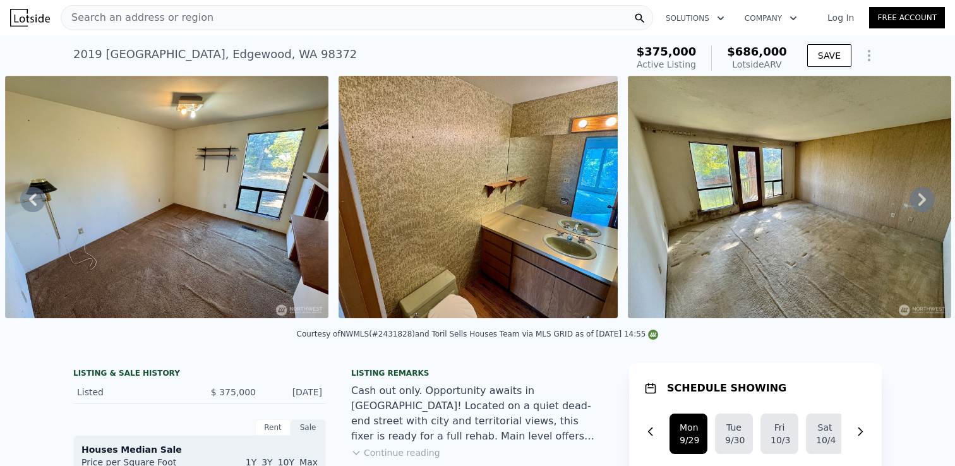
scroll to position [13, 0]
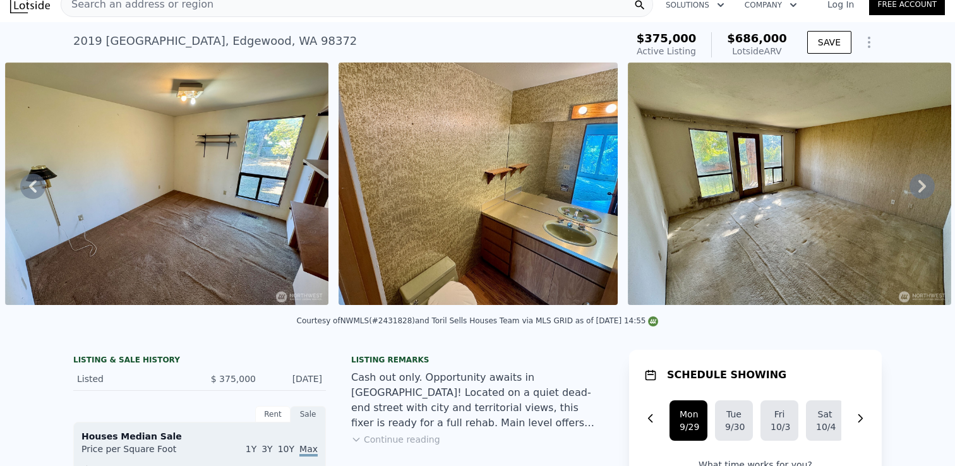
click at [417, 437] on button "Continue reading" at bounding box center [395, 439] width 89 height 13
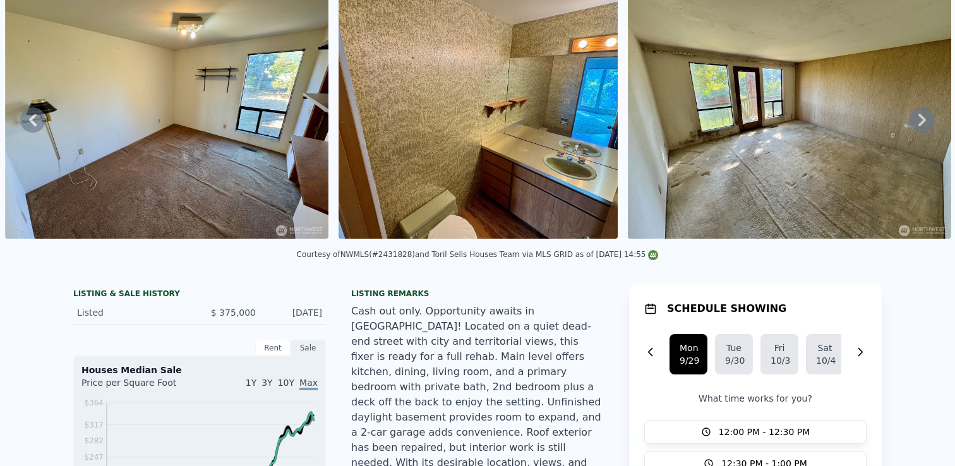
scroll to position [0, 0]
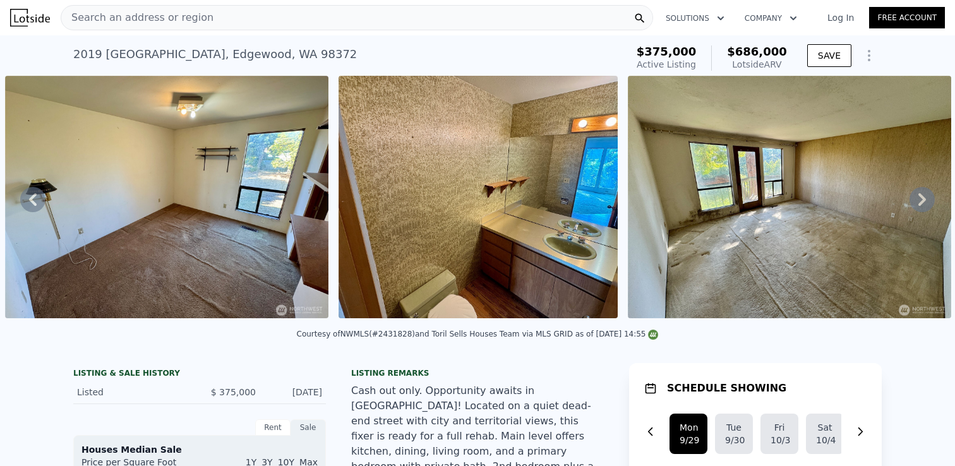
click at [217, 224] on img at bounding box center [166, 197] width 323 height 243
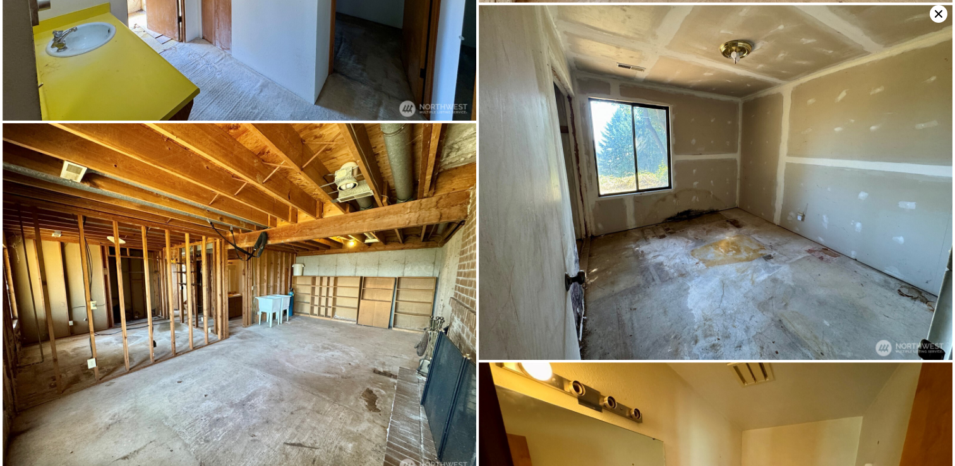
scroll to position [3220, 0]
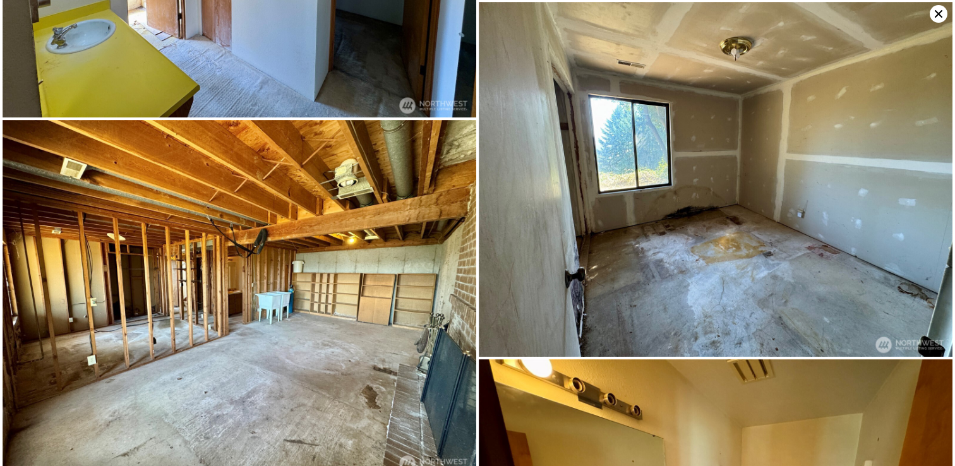
click at [451, 263] on img at bounding box center [240, 298] width 474 height 356
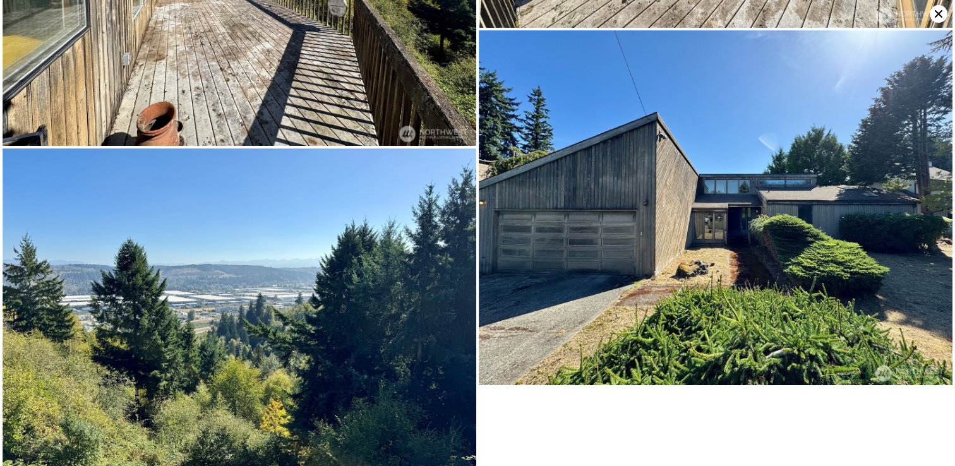
scroll to position [4659, 0]
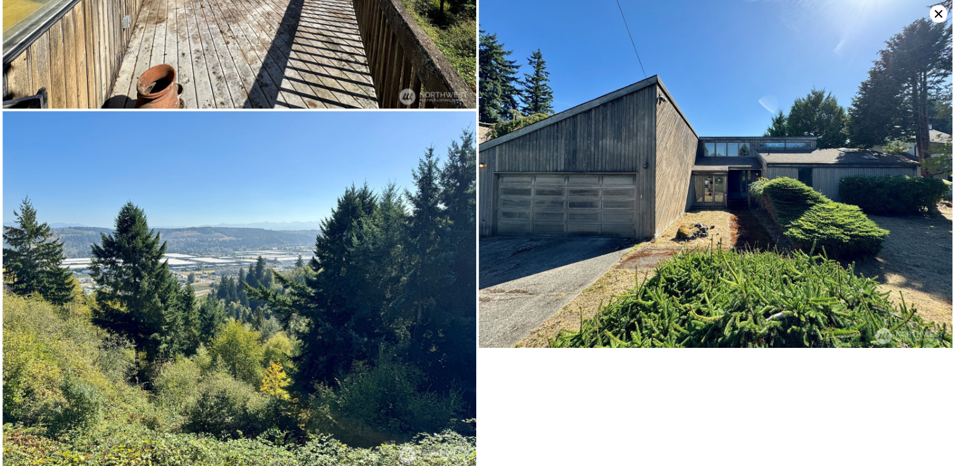
click at [939, 15] on icon at bounding box center [939, 14] width 8 height 8
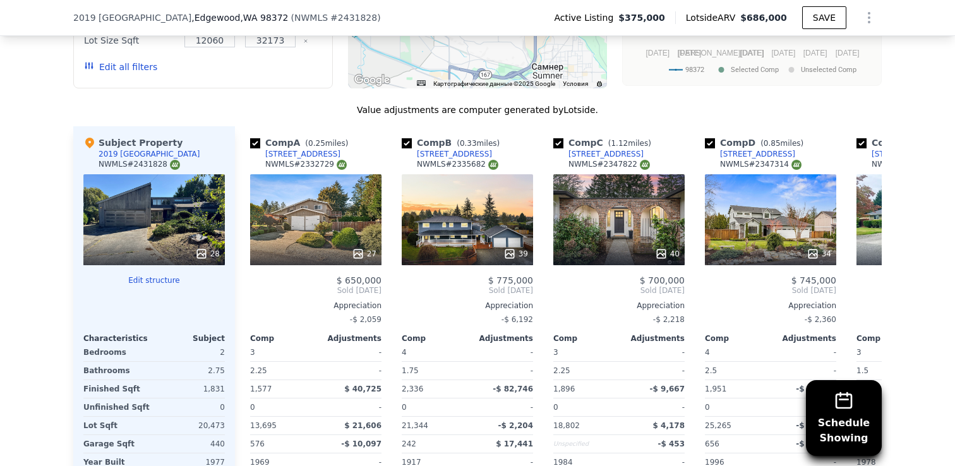
scroll to position [1575, 0]
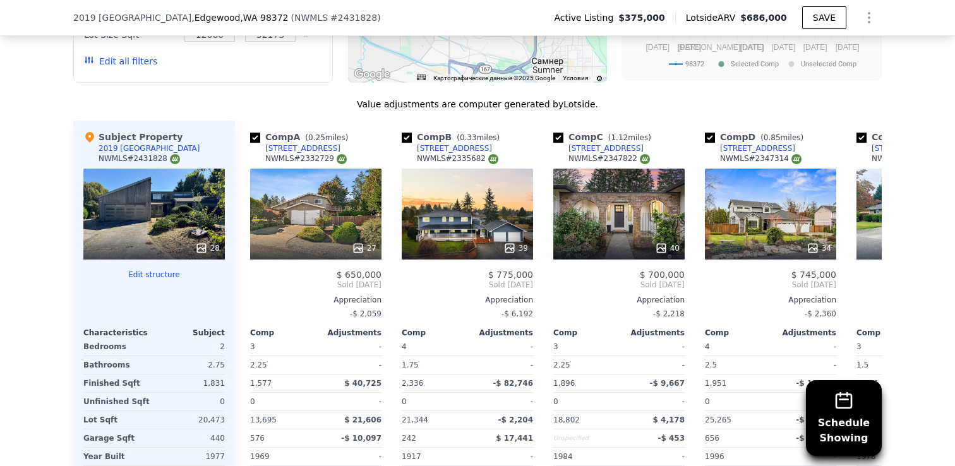
click at [179, 193] on div "28" at bounding box center [153, 214] width 141 height 91
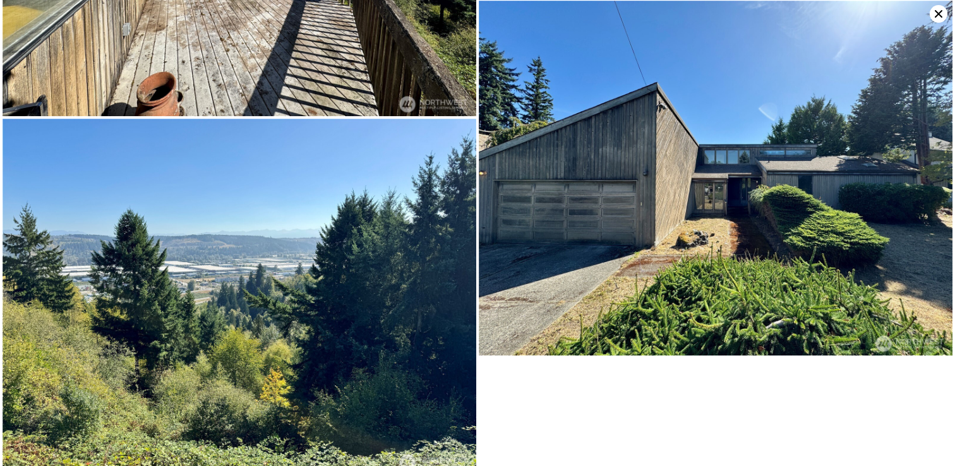
scroll to position [4659, 0]
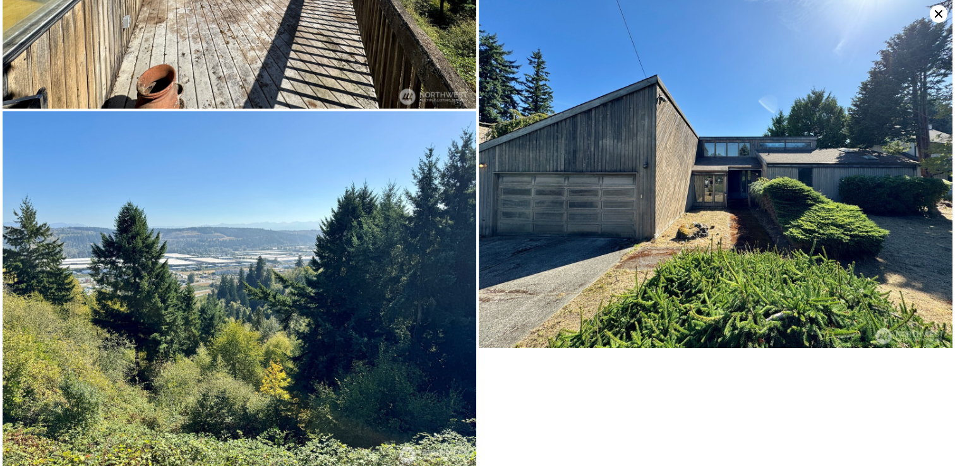
click at [937, 9] on icon at bounding box center [939, 14] width 18 height 18
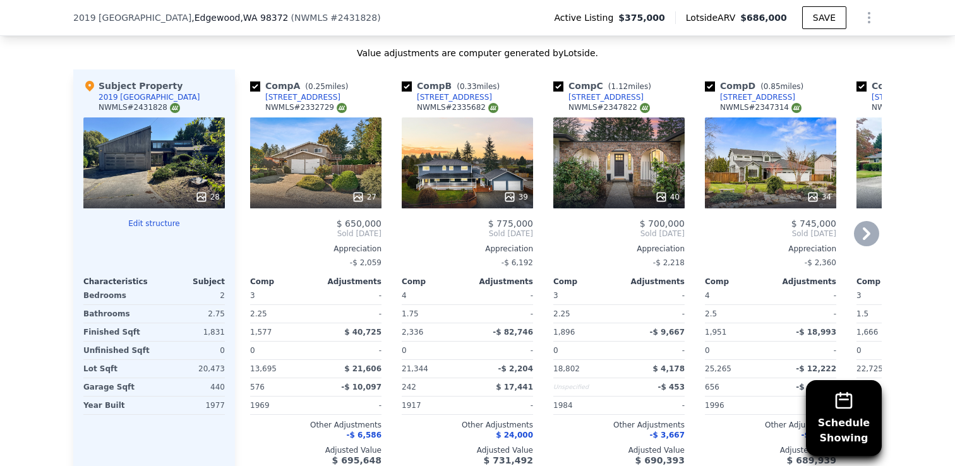
scroll to position [1627, 0]
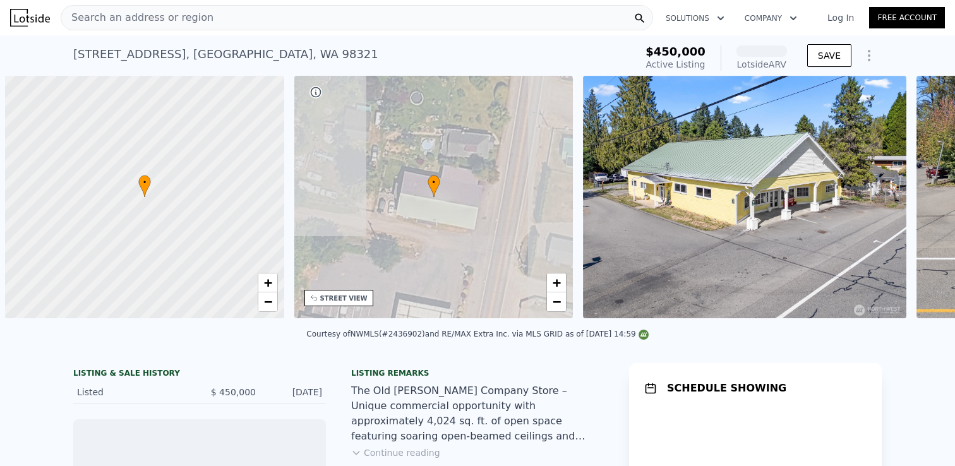
scroll to position [0, 5]
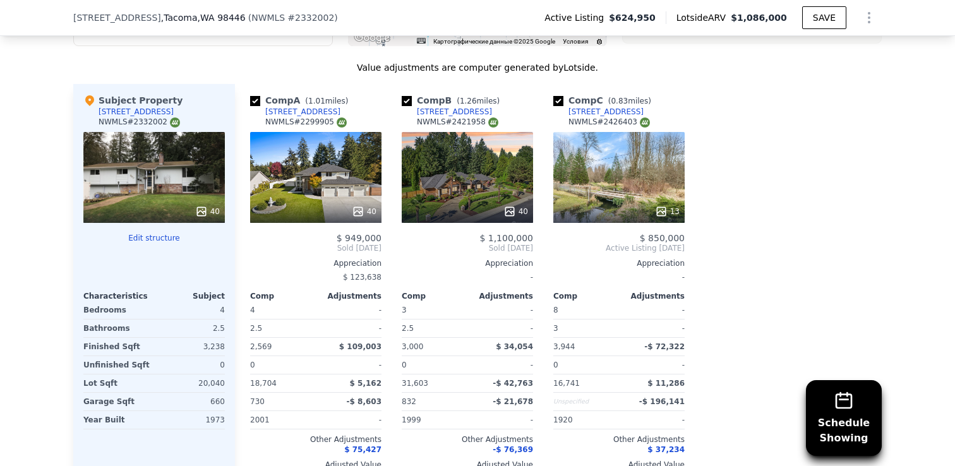
scroll to position [1357, 0]
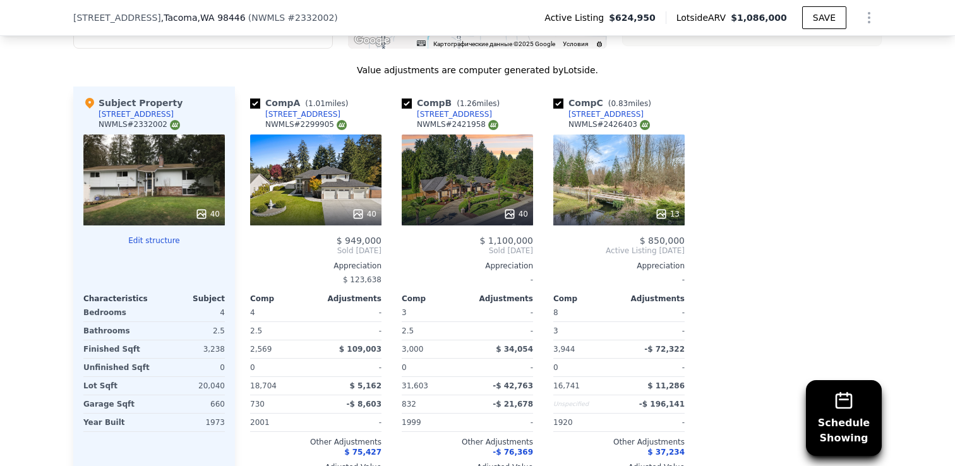
click at [757, 283] on div "Comp A ( 1.01 miles) [STREET_ADDRESS] # 2299905 40 $ 949,000 Sold [DATE] Apprec…" at bounding box center [558, 290] width 647 height 406
click at [327, 180] on div "40" at bounding box center [315, 180] width 131 height 91
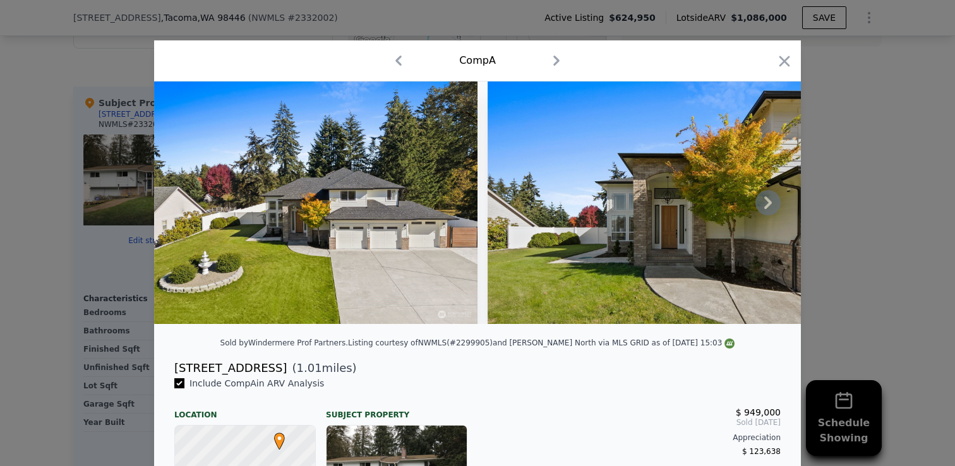
click at [765, 198] on icon at bounding box center [768, 202] width 8 height 13
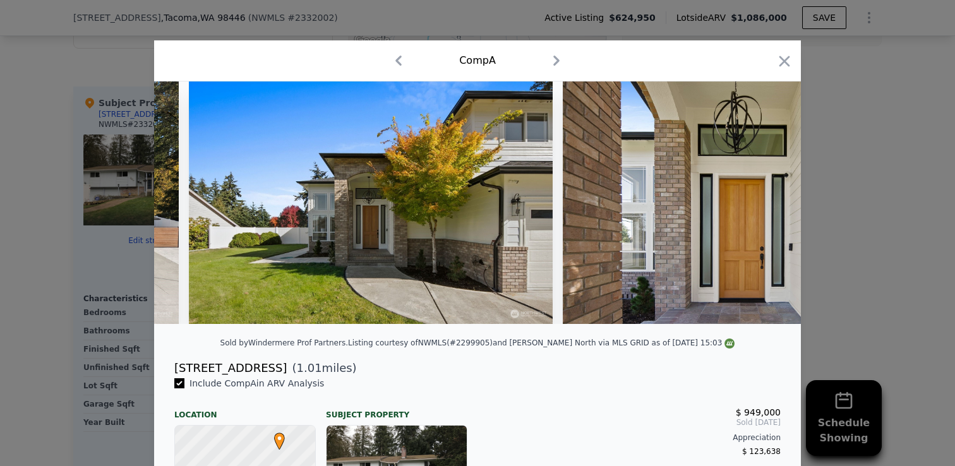
scroll to position [0, 303]
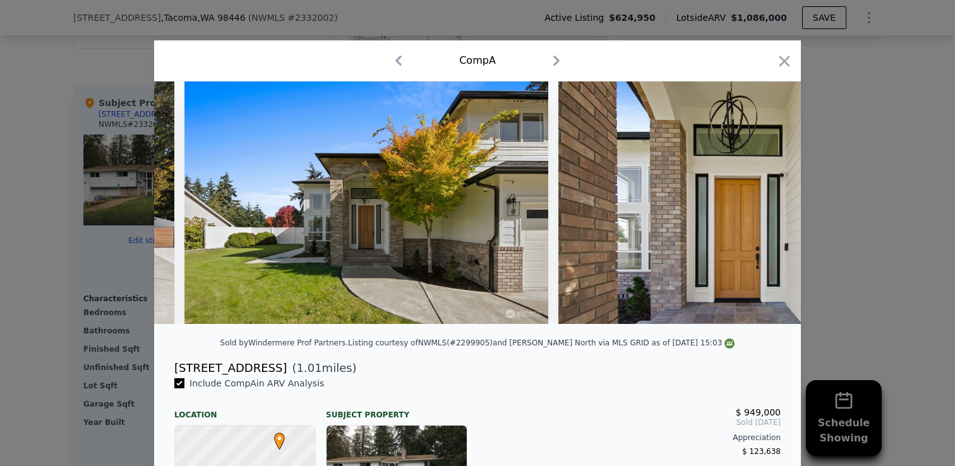
click at [766, 201] on img at bounding box center [740, 202] width 364 height 243
click at [783, 72] on div at bounding box center [785, 63] width 18 height 22
click at [784, 61] on icon "button" at bounding box center [784, 61] width 11 height 11
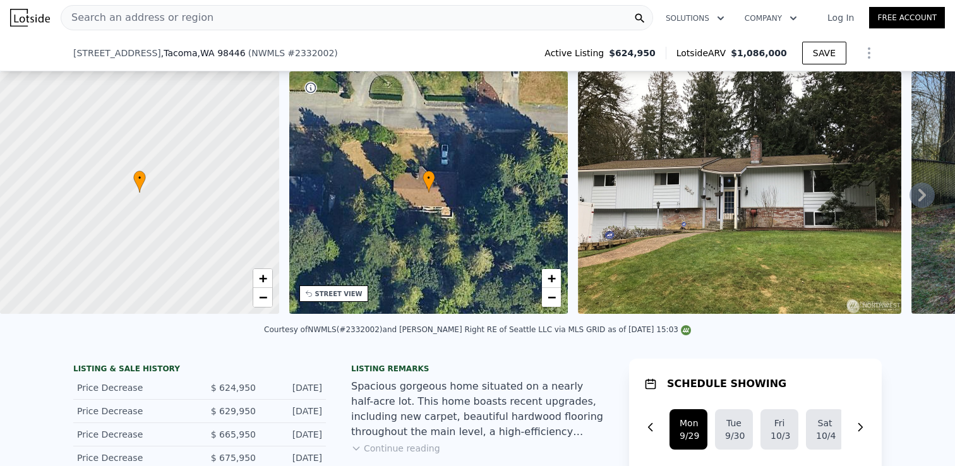
scroll to position [105, 0]
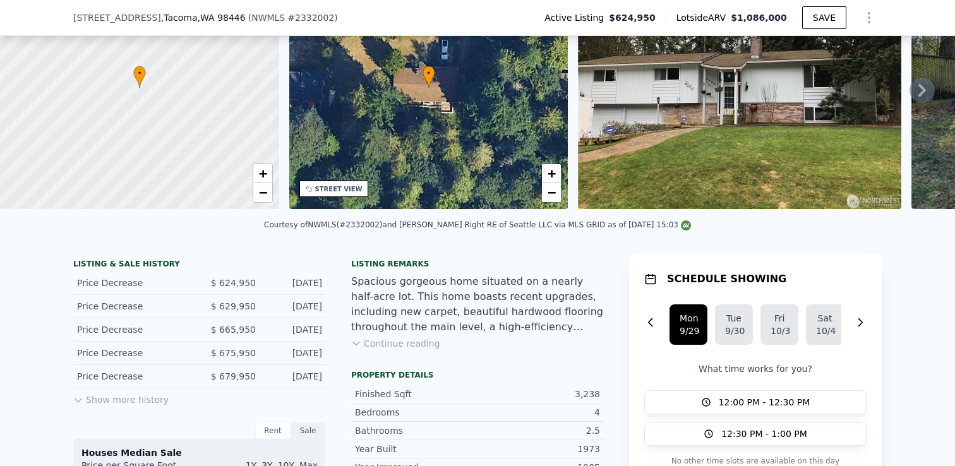
click at [80, 397] on icon at bounding box center [78, 400] width 10 height 10
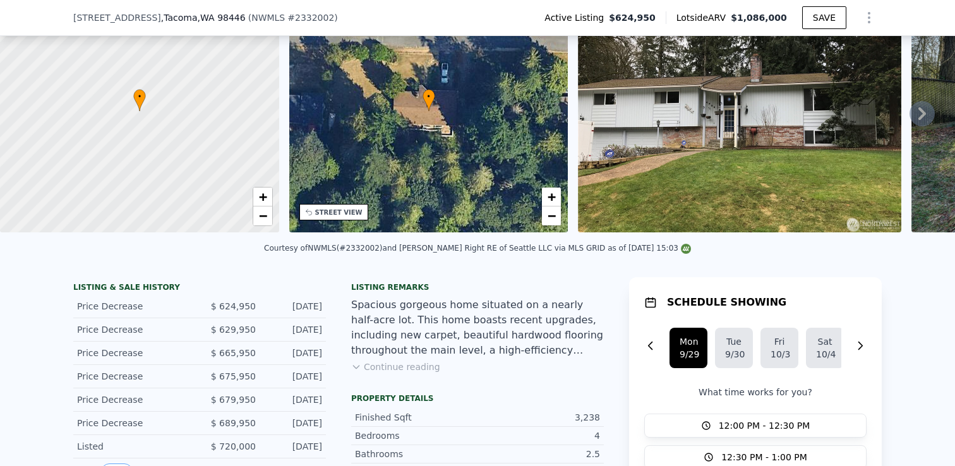
scroll to position [0, 0]
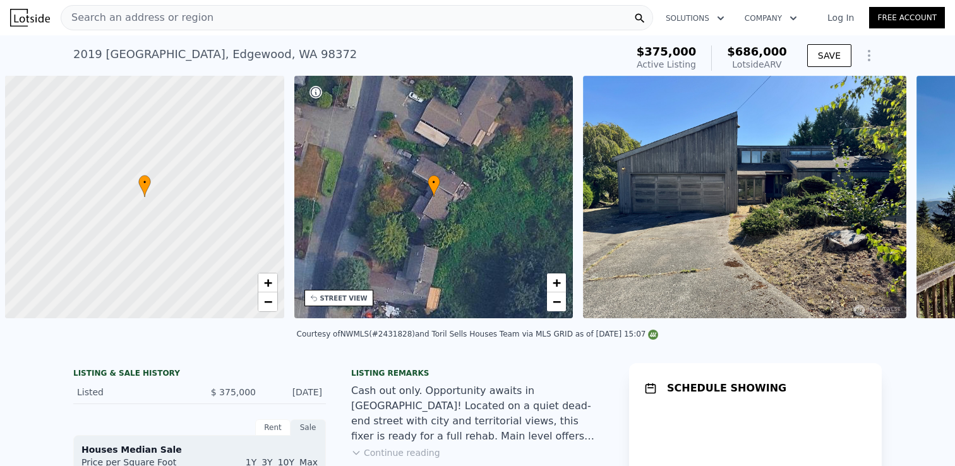
scroll to position [0, 5]
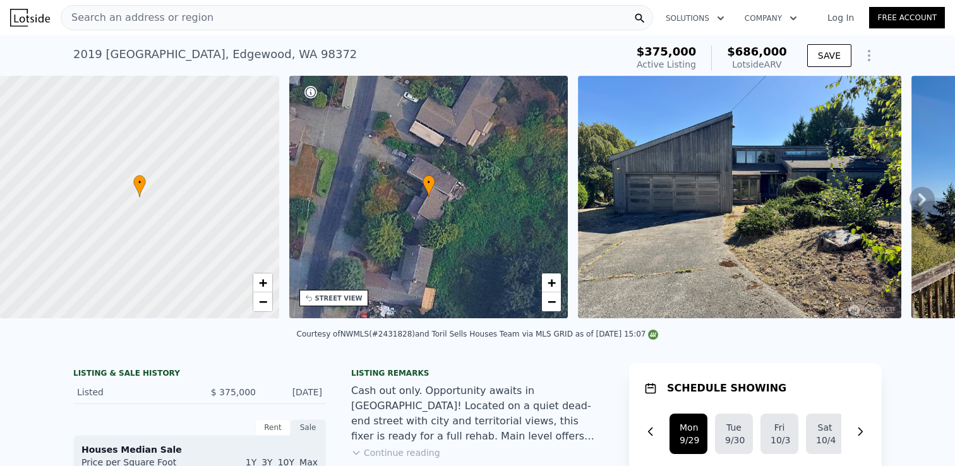
click at [719, 207] on img at bounding box center [739, 197] width 323 height 243
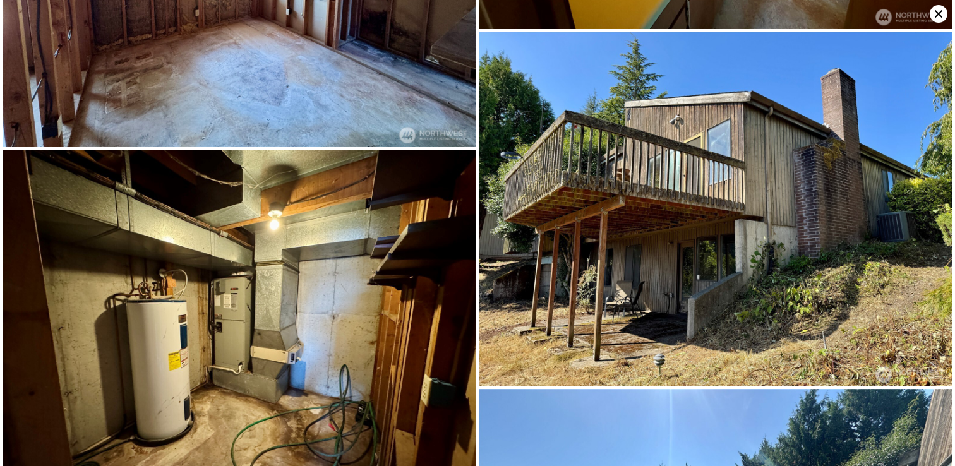
scroll to position [3936, 0]
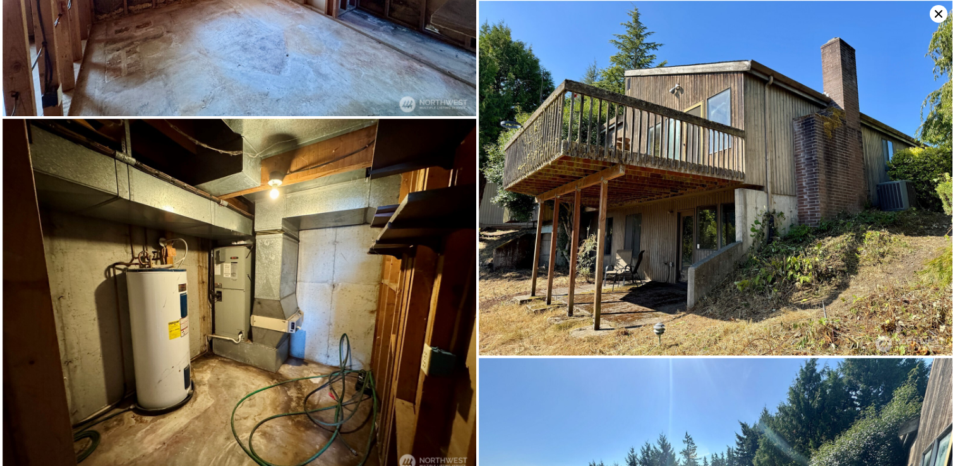
click at [935, 14] on icon at bounding box center [939, 14] width 18 height 18
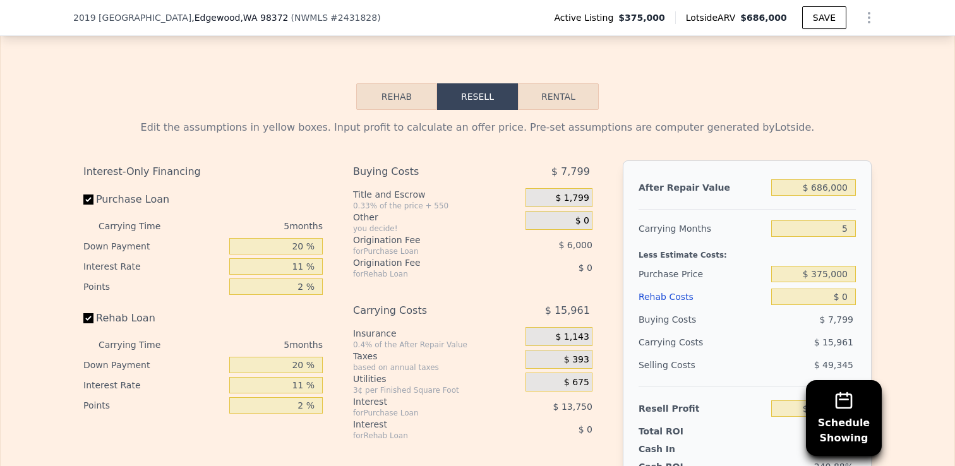
scroll to position [1961, 0]
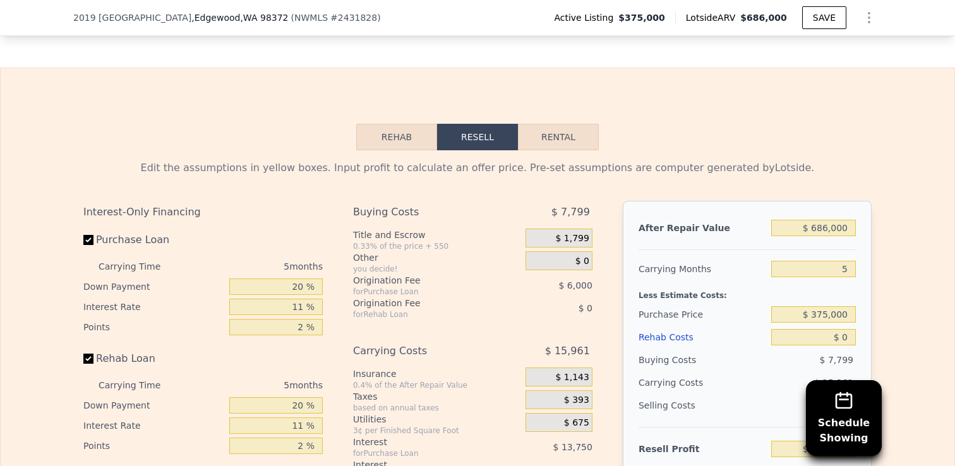
click at [322, 267] on div "5 months" at bounding box center [254, 266] width 137 height 20
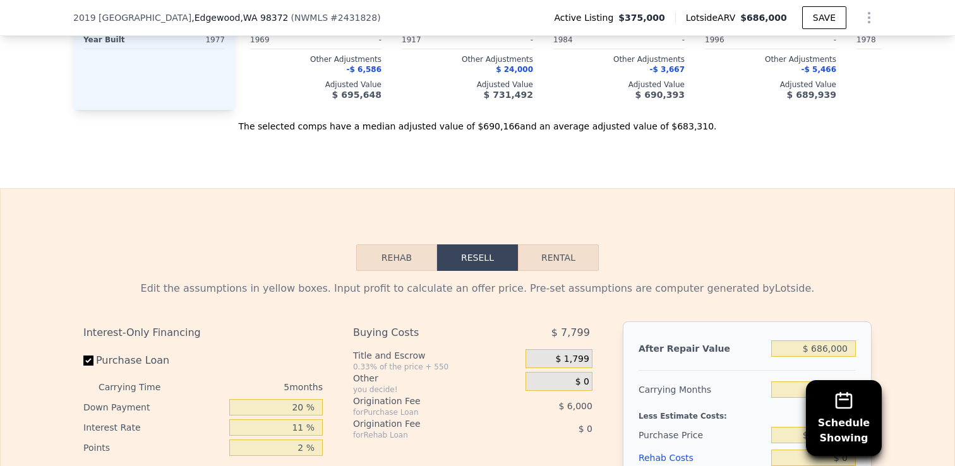
scroll to position [1962, 0]
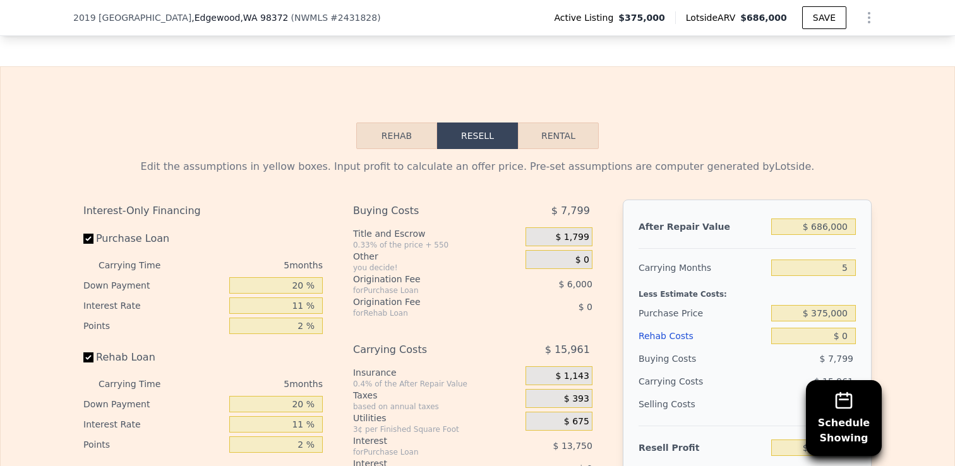
click at [399, 120] on div "Rehab Resell Rental Edit the assumptions in yellow boxes. Input profit to calcu…" at bounding box center [477, 370] width 955 height 609
click at [402, 130] on button "Rehab" at bounding box center [396, 136] width 81 height 27
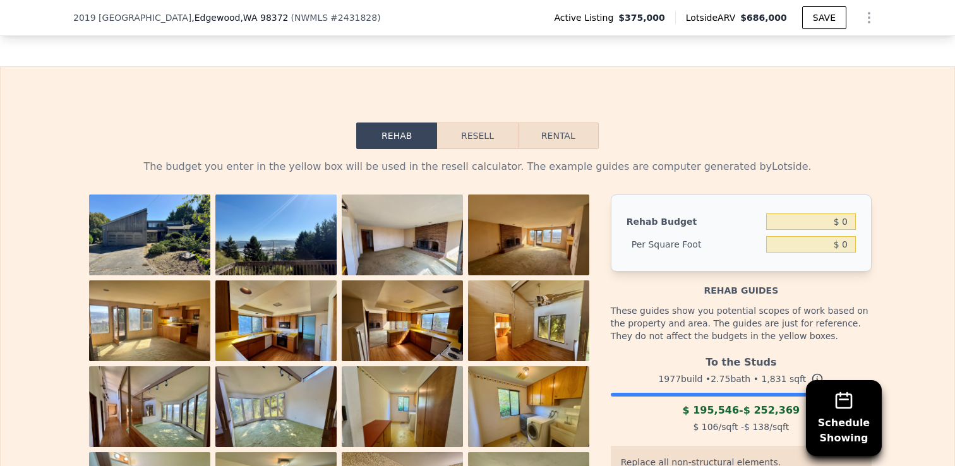
click at [482, 130] on button "Resell" at bounding box center [477, 136] width 80 height 27
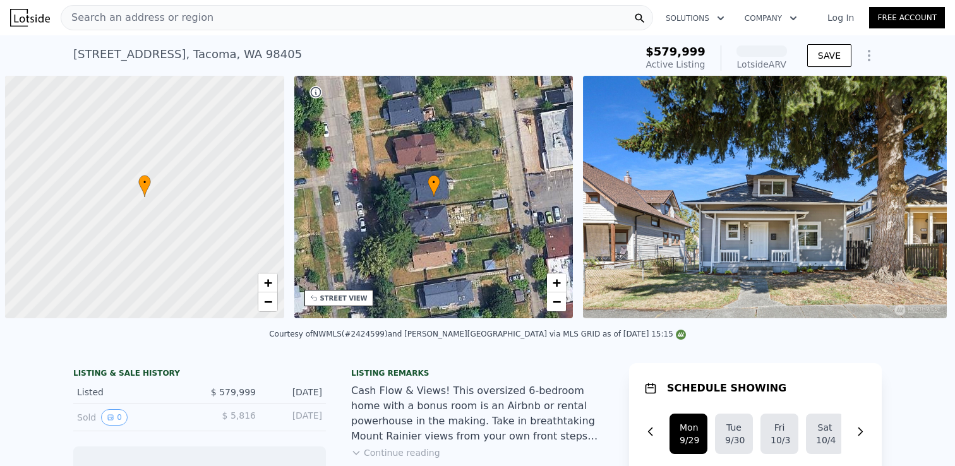
scroll to position [0, 5]
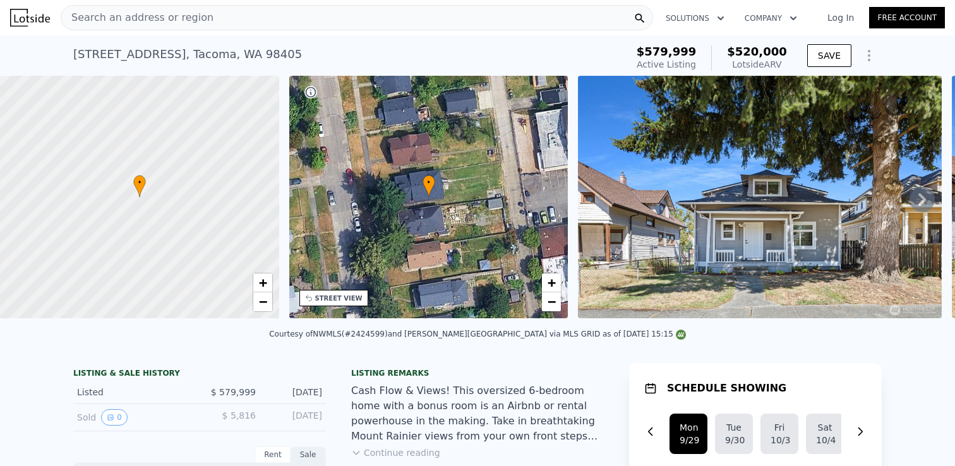
click at [922, 199] on icon at bounding box center [922, 199] width 8 height 13
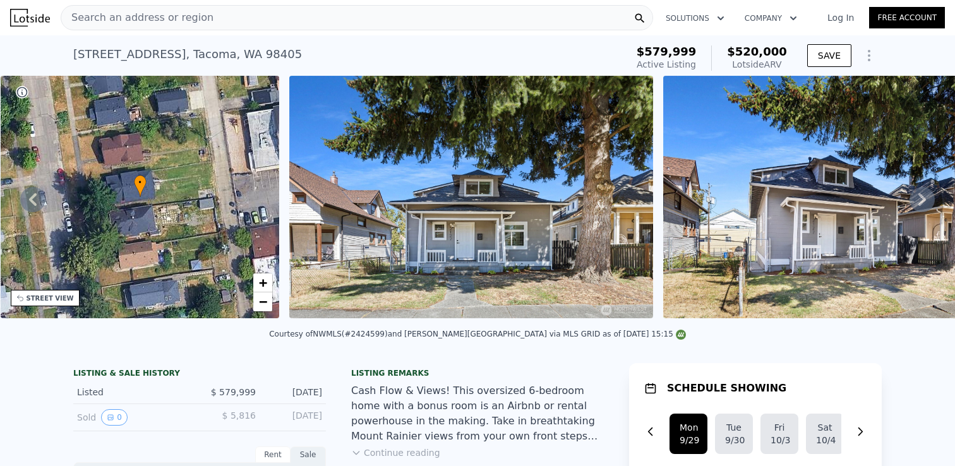
click at [923, 201] on icon at bounding box center [922, 199] width 8 height 13
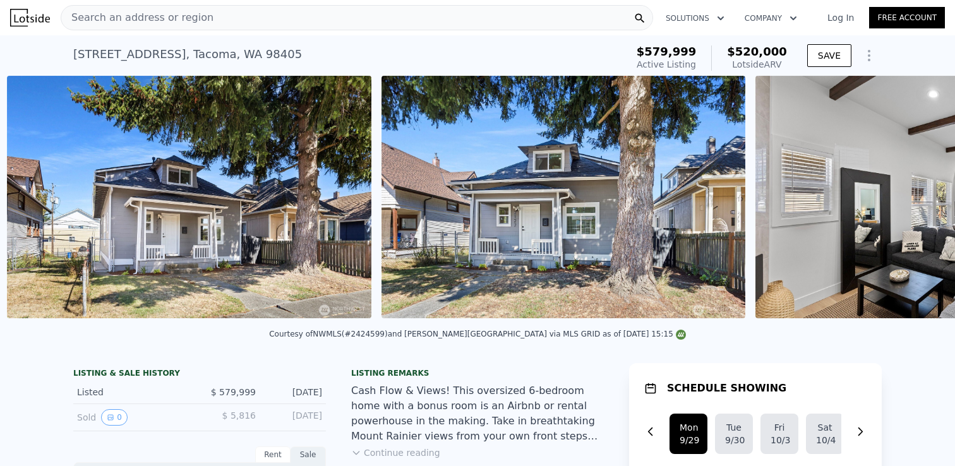
scroll to position [0, 952]
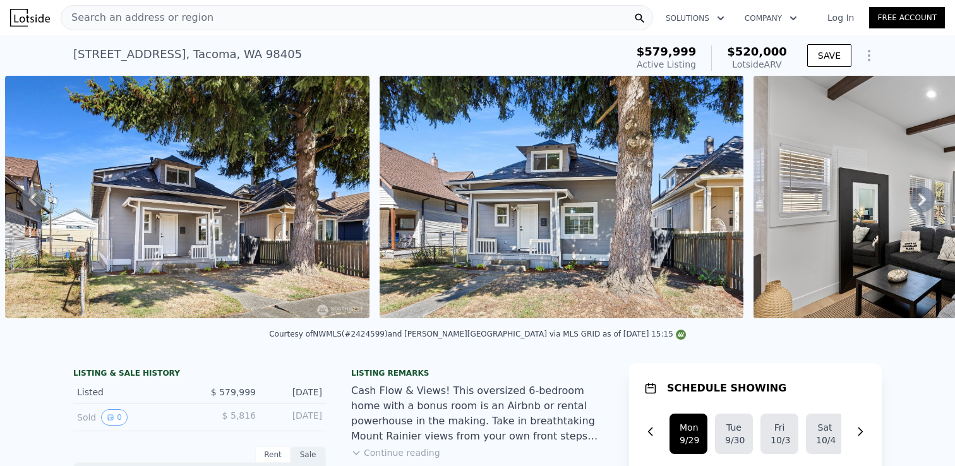
click at [923, 201] on icon at bounding box center [922, 199] width 8 height 13
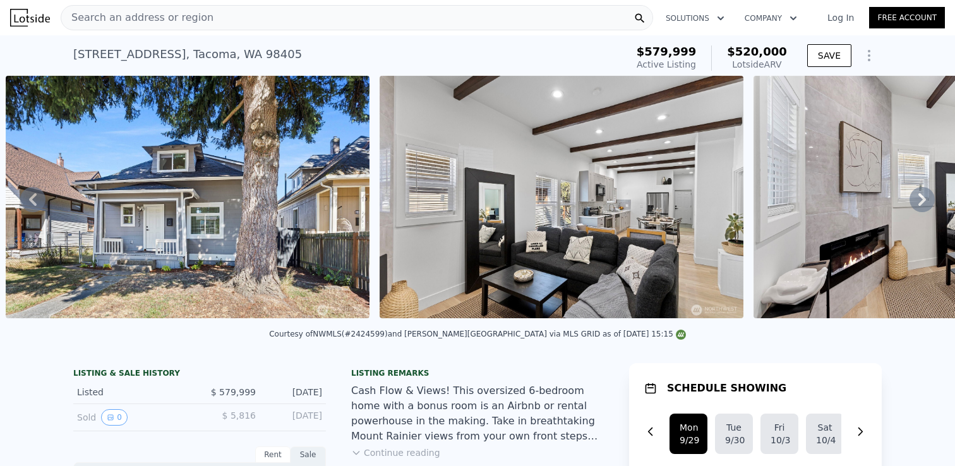
click at [923, 201] on icon at bounding box center [922, 199] width 8 height 13
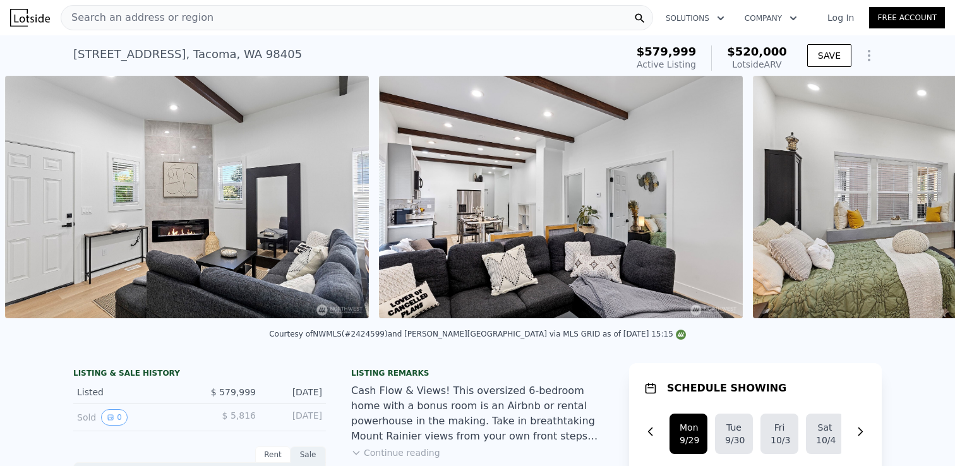
click at [923, 201] on div "• + − • + − STREET VIEW Loading... SATELLITE VIEW" at bounding box center [477, 199] width 955 height 247
click at [923, 201] on icon at bounding box center [922, 199] width 8 height 13
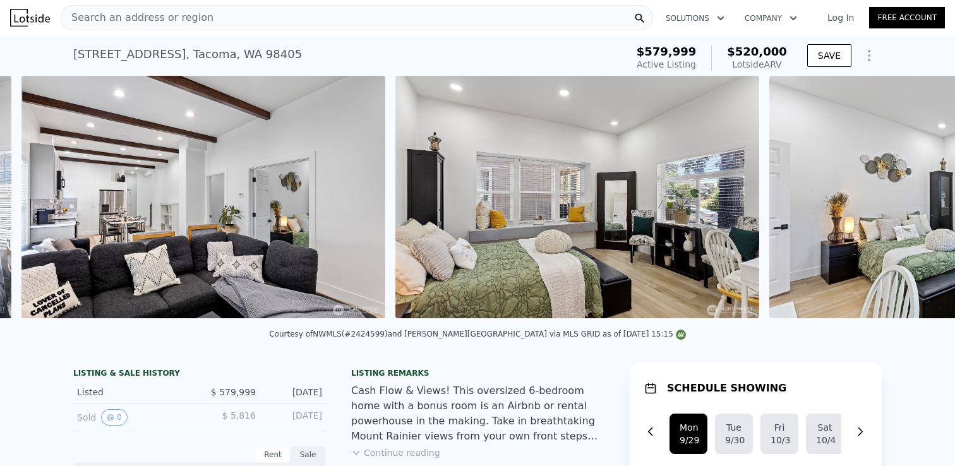
scroll to position [0, 2822]
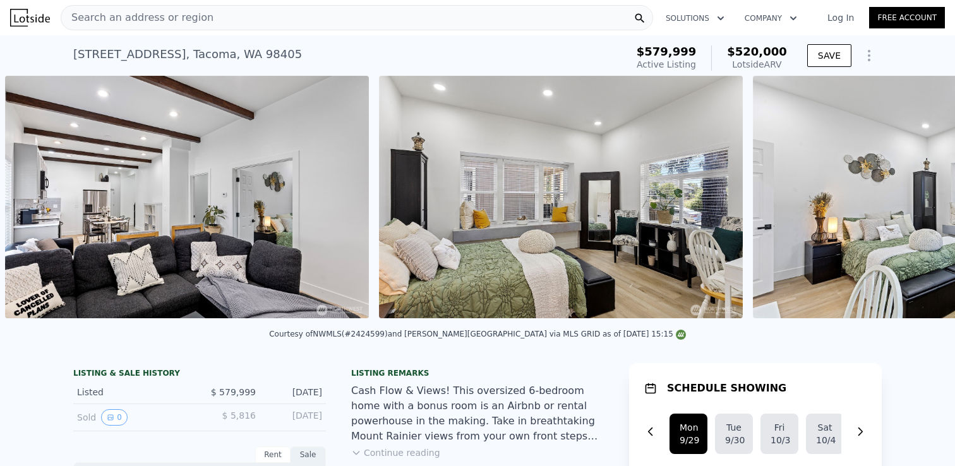
click at [923, 201] on img at bounding box center [935, 197] width 364 height 243
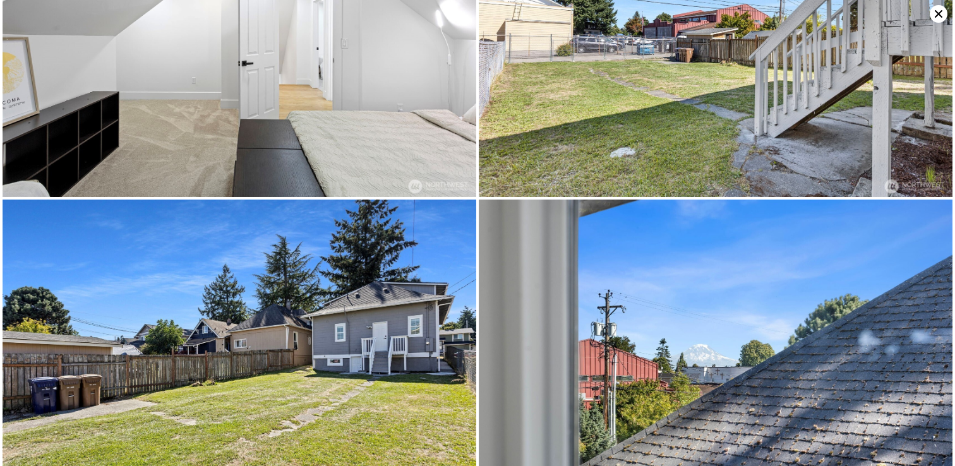
scroll to position [3987, 0]
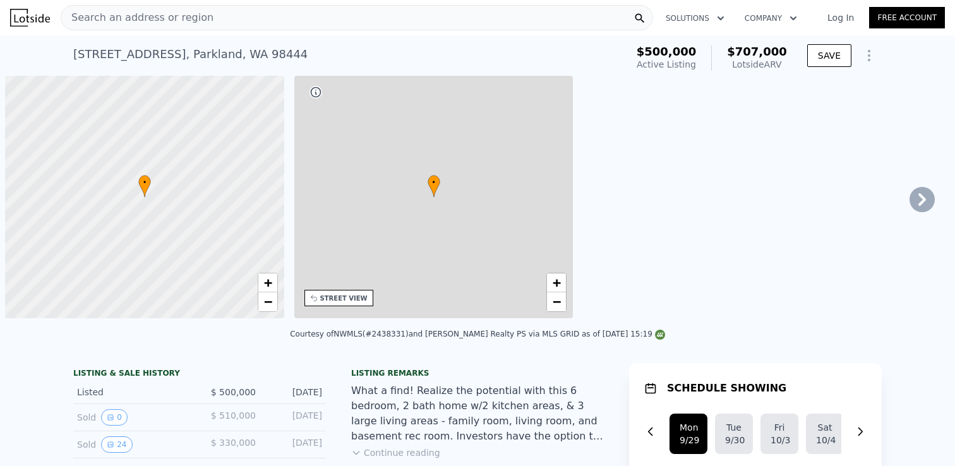
scroll to position [0, 5]
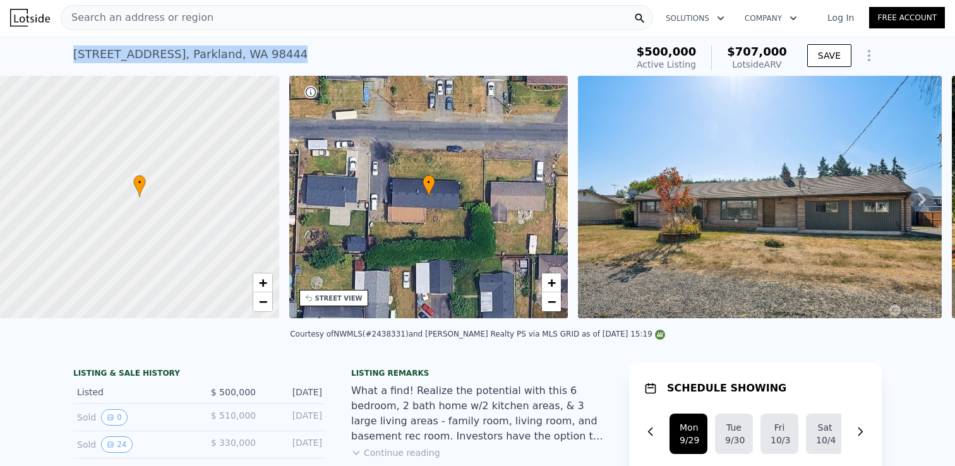
drag, startPoint x: 72, startPoint y: 49, endPoint x: 333, endPoint y: 52, distance: 260.9
click at [333, 52] on div "[STREET_ADDRESS] Active at $500k (~ARV $707k ) $500,000 Active Listing $707,000…" at bounding box center [477, 55] width 955 height 40
copy div "[STREET_ADDRESS]"
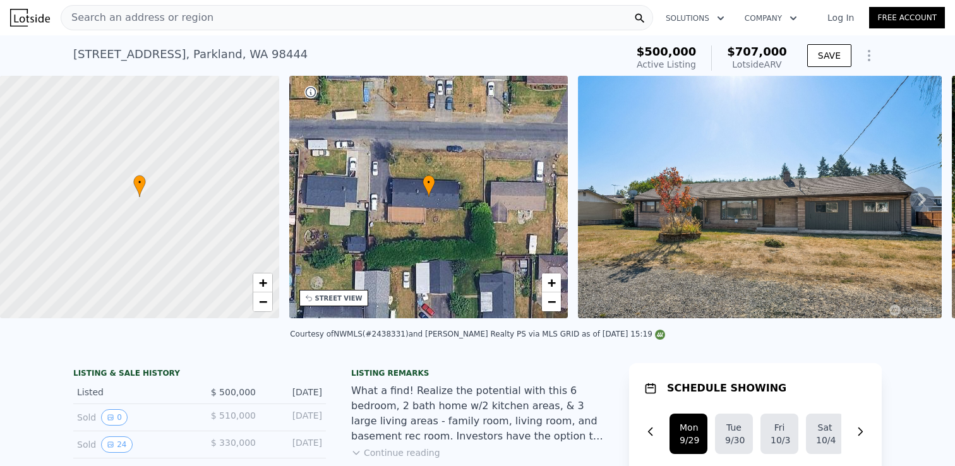
click at [922, 195] on icon at bounding box center [922, 199] width 8 height 13
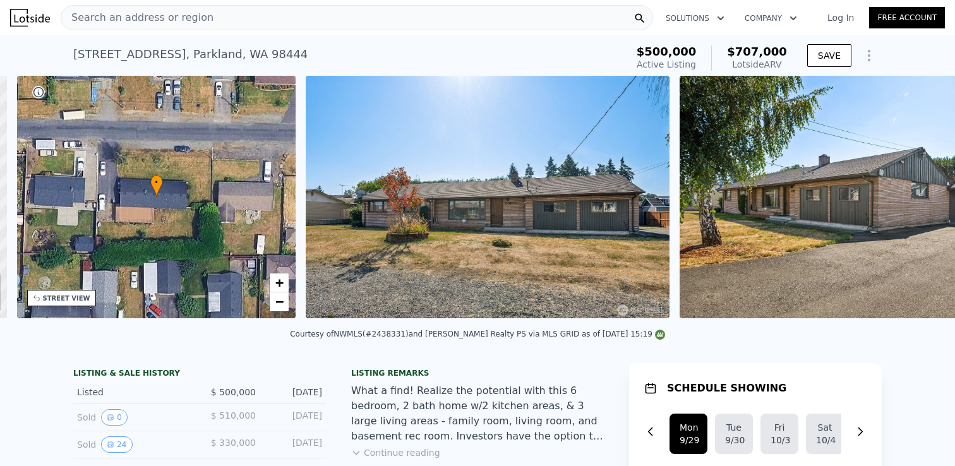
scroll to position [0, 294]
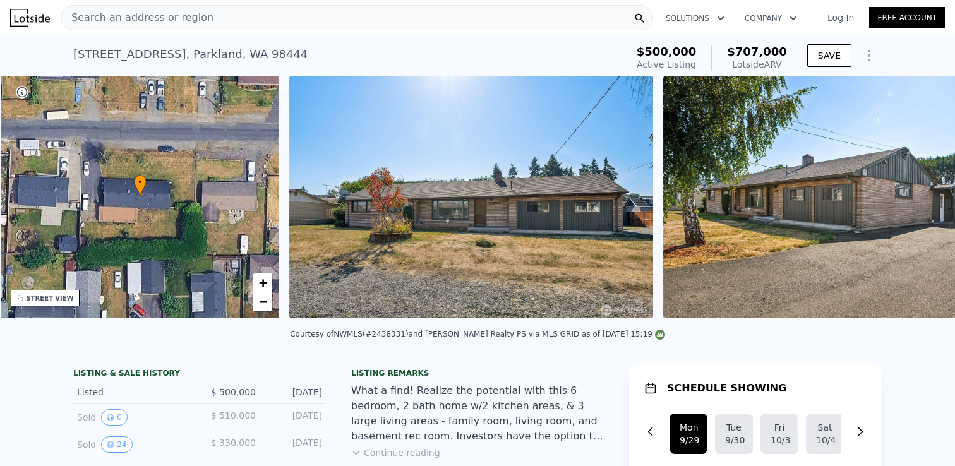
click at [922, 195] on img at bounding box center [845, 197] width 364 height 243
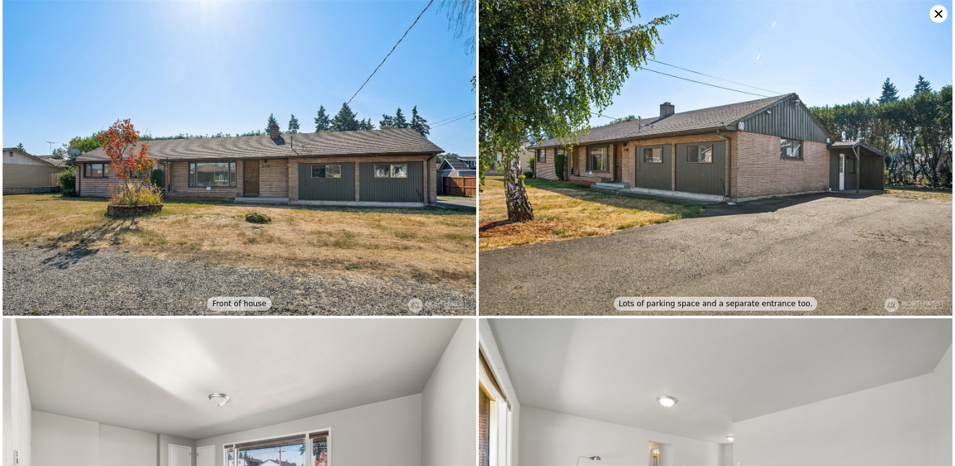
click at [940, 9] on icon at bounding box center [939, 14] width 18 height 18
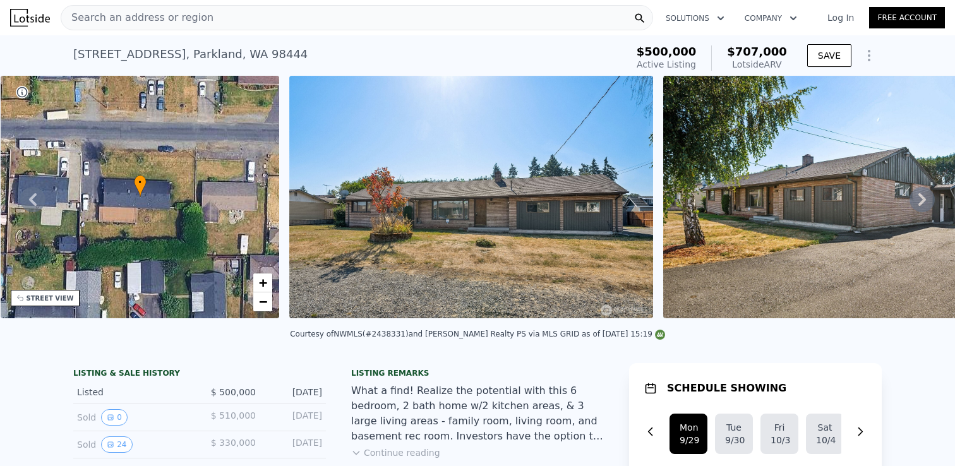
click at [924, 199] on icon at bounding box center [922, 199] width 8 height 13
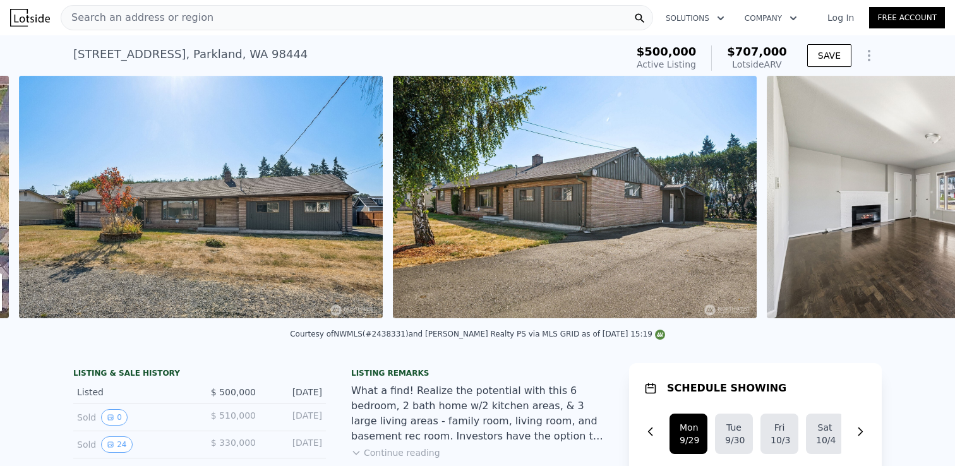
scroll to position [0, 578]
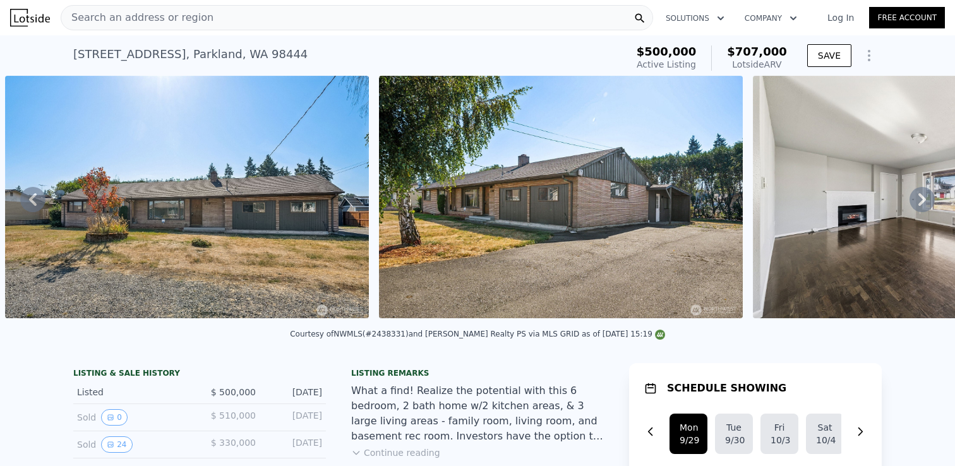
click at [924, 199] on icon at bounding box center [922, 199] width 8 height 13
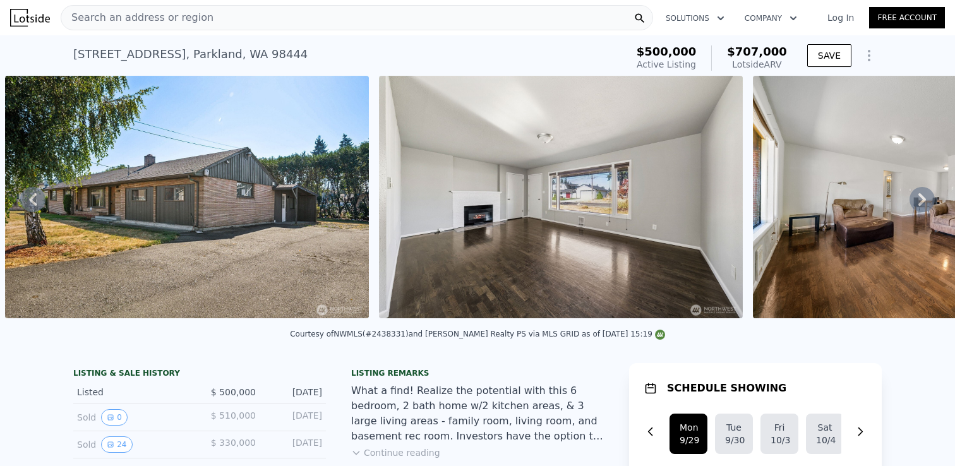
click at [924, 201] on icon at bounding box center [922, 199] width 25 height 25
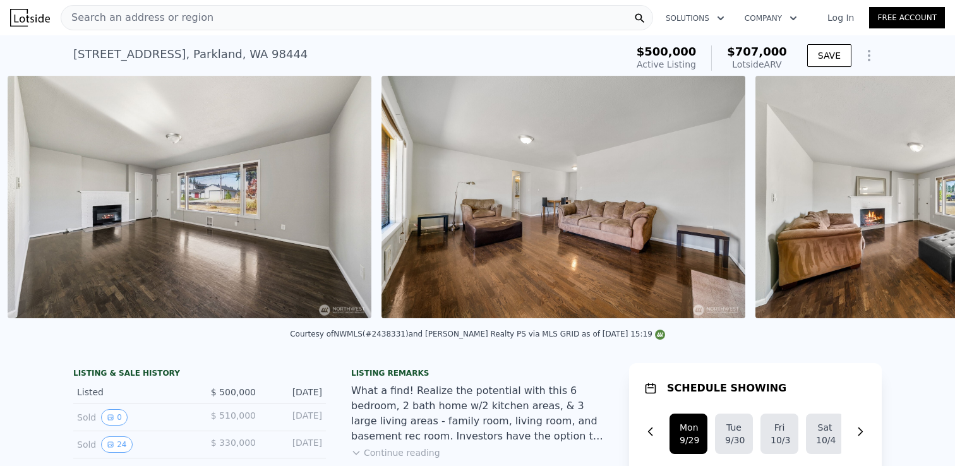
scroll to position [0, 1326]
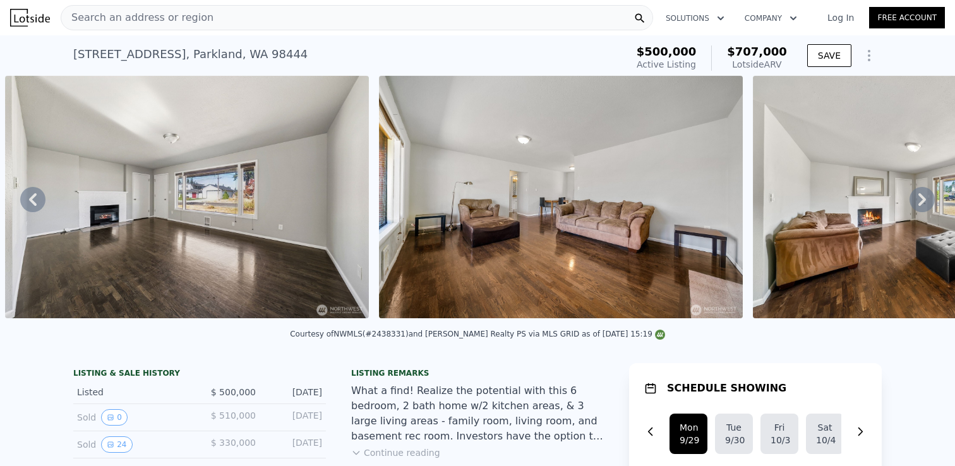
click at [922, 200] on icon at bounding box center [922, 199] width 25 height 25
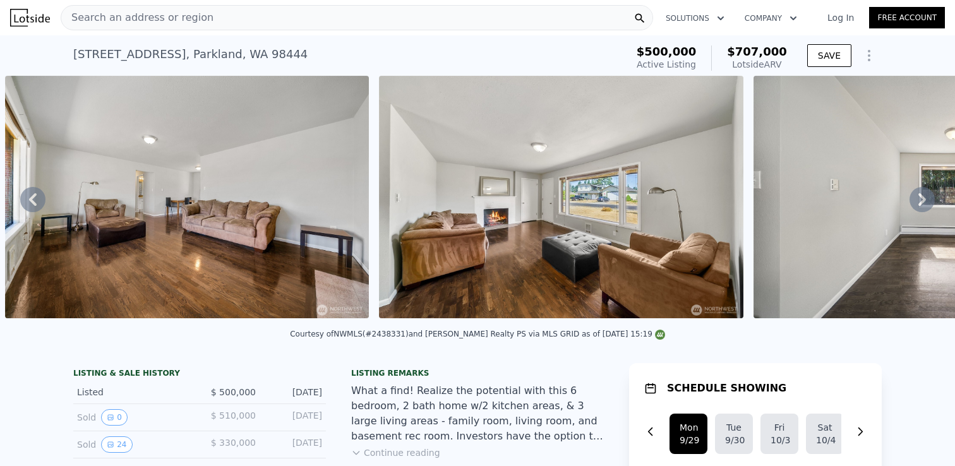
click at [922, 196] on icon at bounding box center [922, 199] width 8 height 13
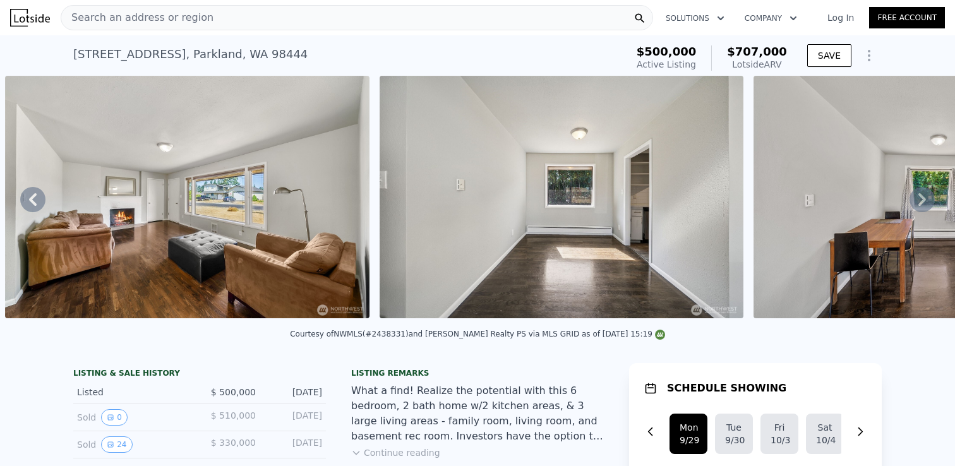
click at [920, 200] on icon at bounding box center [922, 199] width 25 height 25
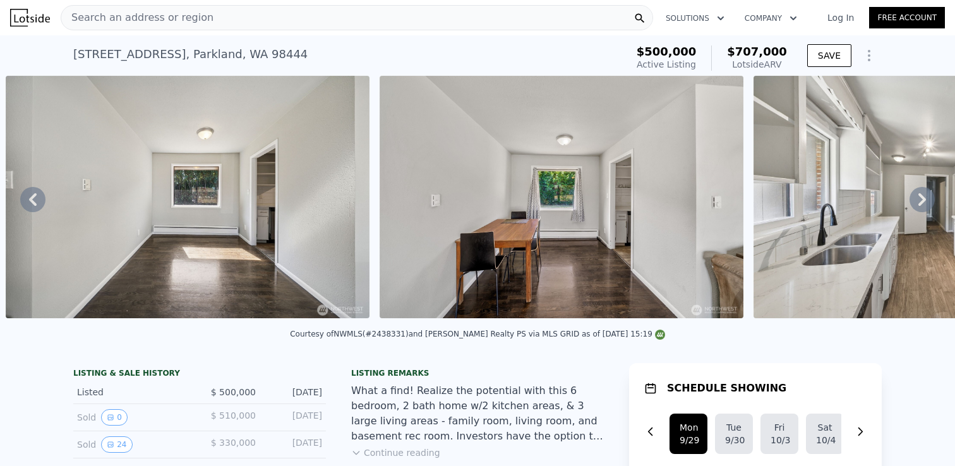
click at [920, 198] on icon at bounding box center [922, 199] width 25 height 25
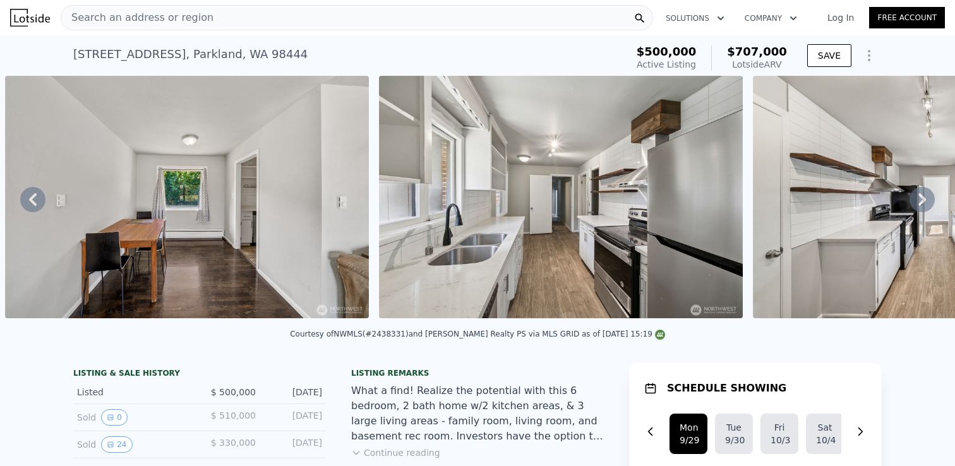
click at [922, 197] on icon at bounding box center [922, 199] width 8 height 13
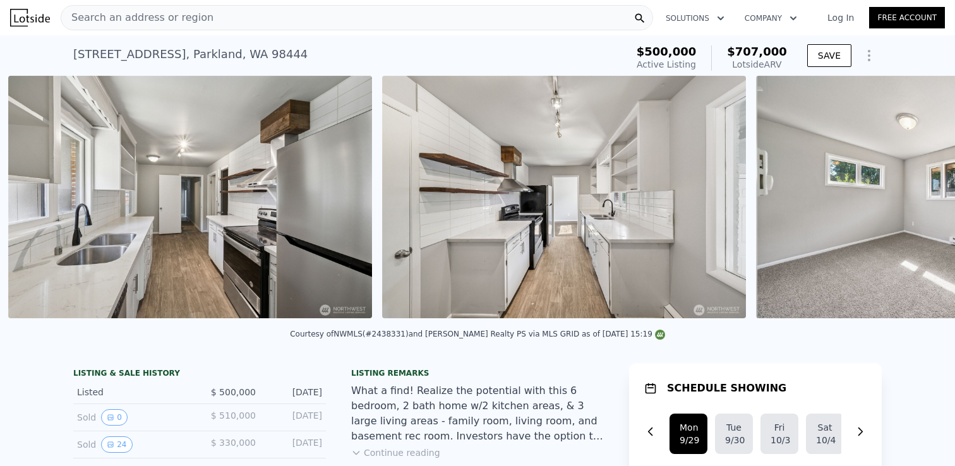
scroll to position [0, 3196]
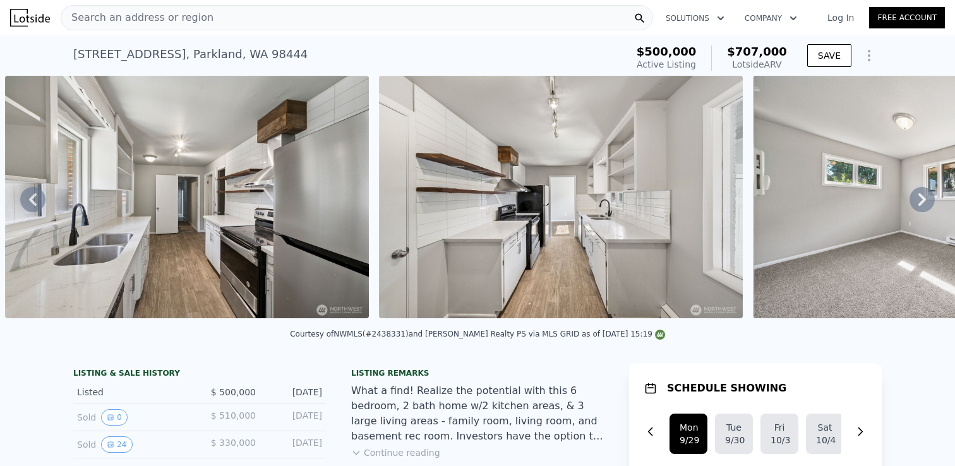
click at [922, 198] on icon at bounding box center [922, 199] width 25 height 25
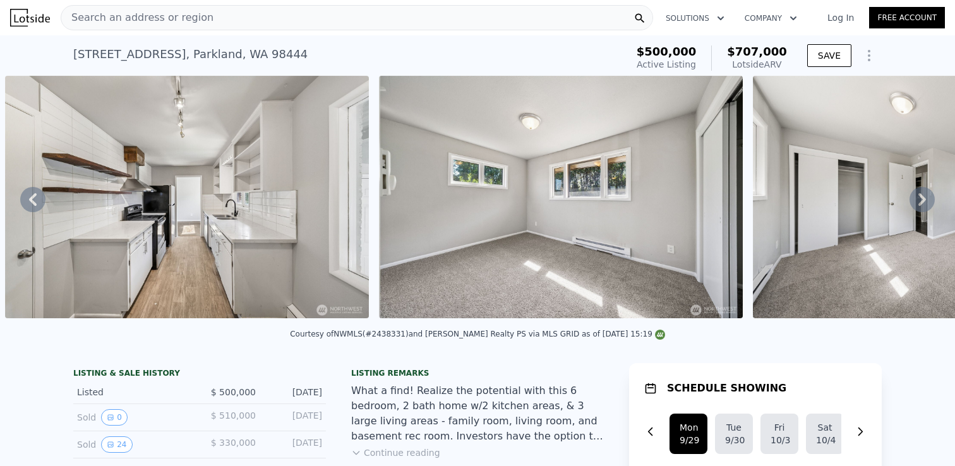
click at [919, 199] on icon at bounding box center [922, 199] width 25 height 25
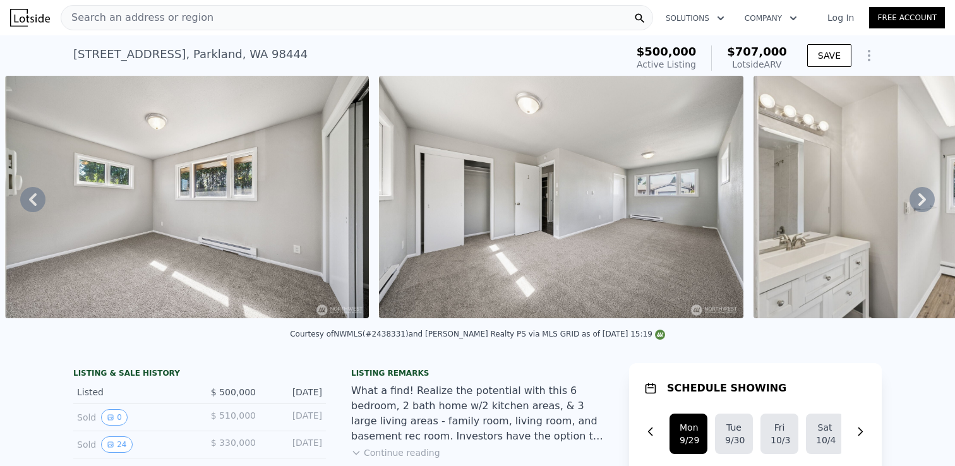
click at [921, 199] on icon at bounding box center [922, 199] width 25 height 25
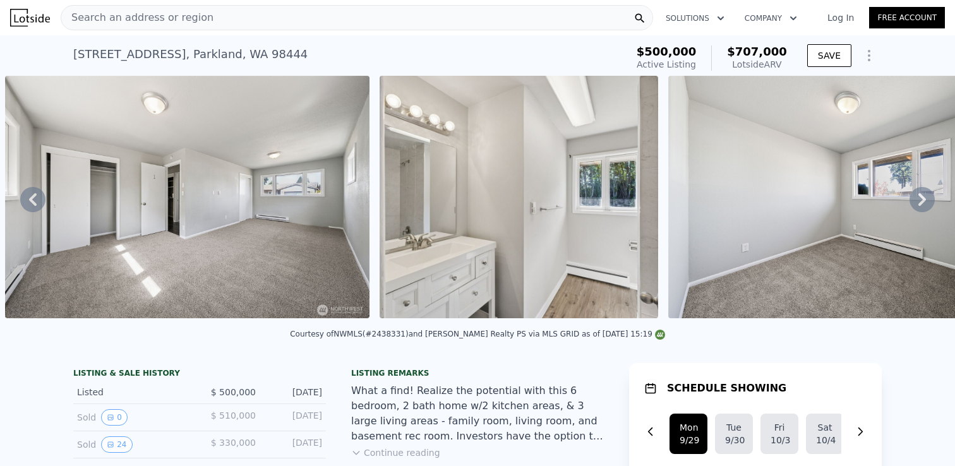
click at [920, 199] on icon at bounding box center [922, 199] width 25 height 25
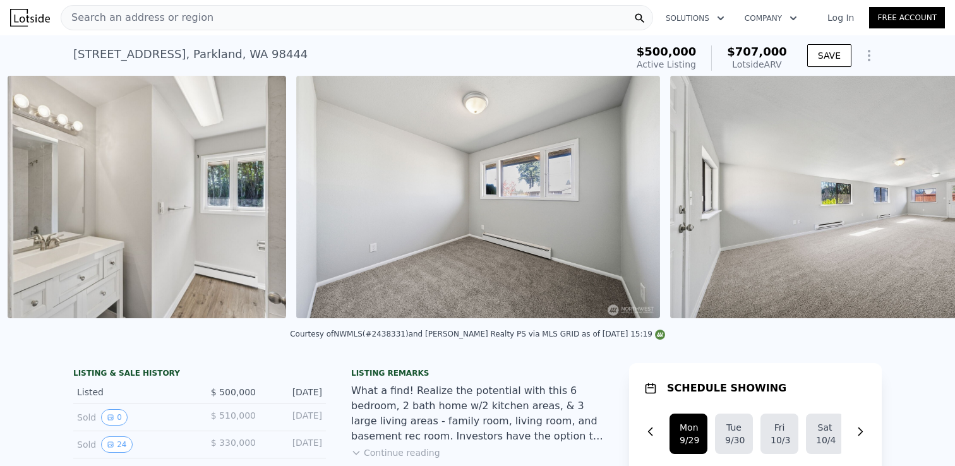
scroll to position [0, 4692]
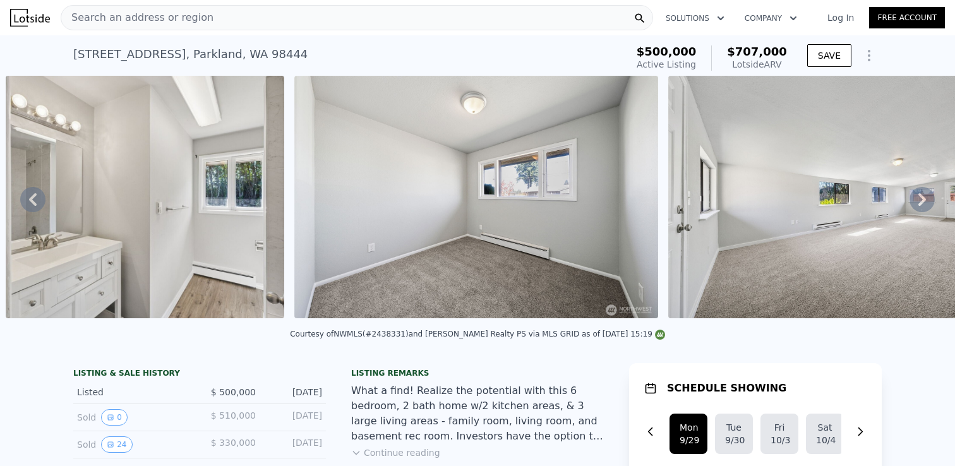
click at [923, 200] on icon at bounding box center [922, 199] width 8 height 13
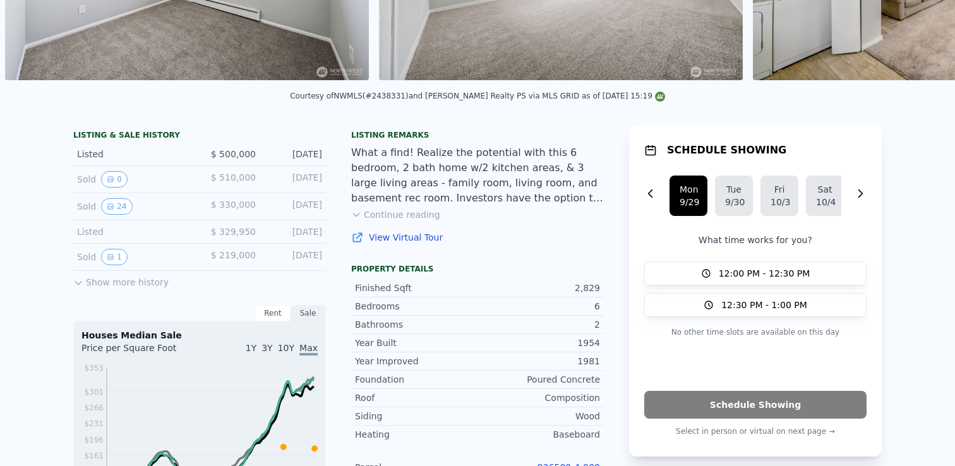
scroll to position [0, 0]
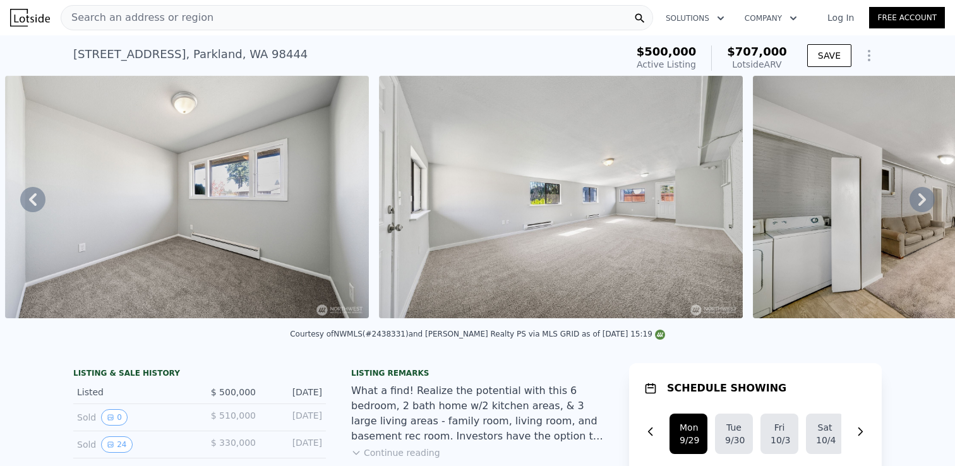
click at [869, 45] on button "Show Options" at bounding box center [868, 55] width 25 height 25
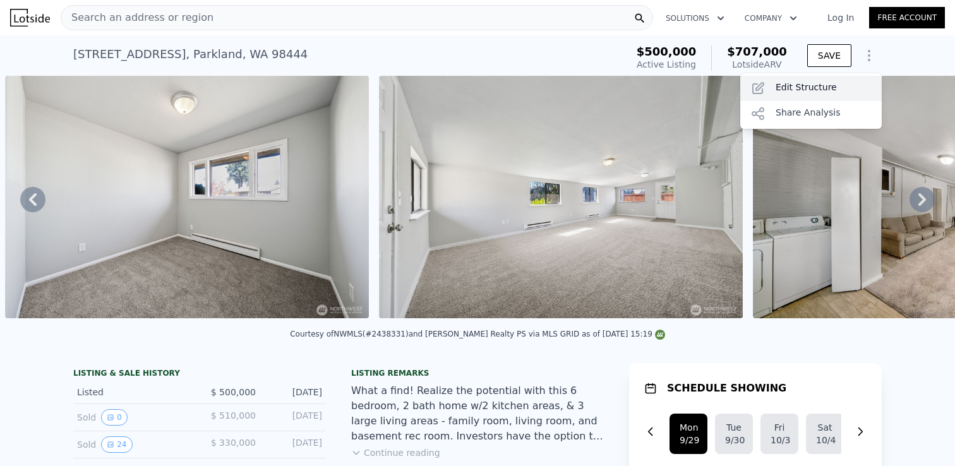
click at [793, 90] on div "Edit Structure" at bounding box center [810, 88] width 141 height 25
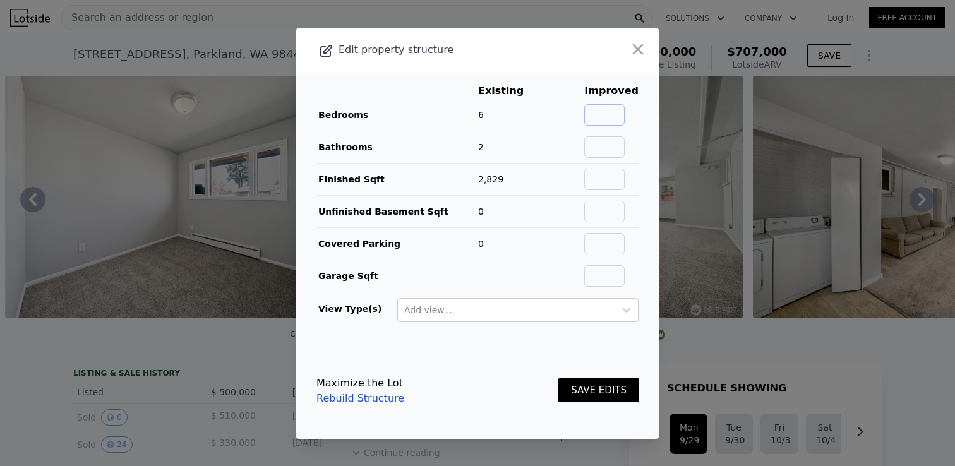
click at [613, 114] on input "text" at bounding box center [604, 114] width 40 height 21
type input "8"
click at [625, 150] on input "text" at bounding box center [604, 146] width 40 height 21
type input "3.5"
click at [539, 369] on div "Maximize the Lot Rebuild Structure SAVE EDITS" at bounding box center [477, 391] width 323 height 56
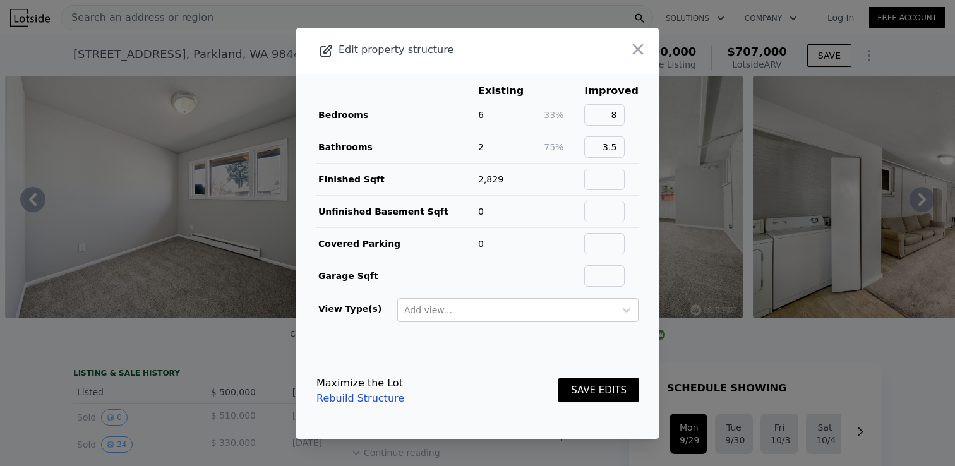
click at [589, 391] on button "SAVE EDITS" at bounding box center [598, 390] width 81 height 25
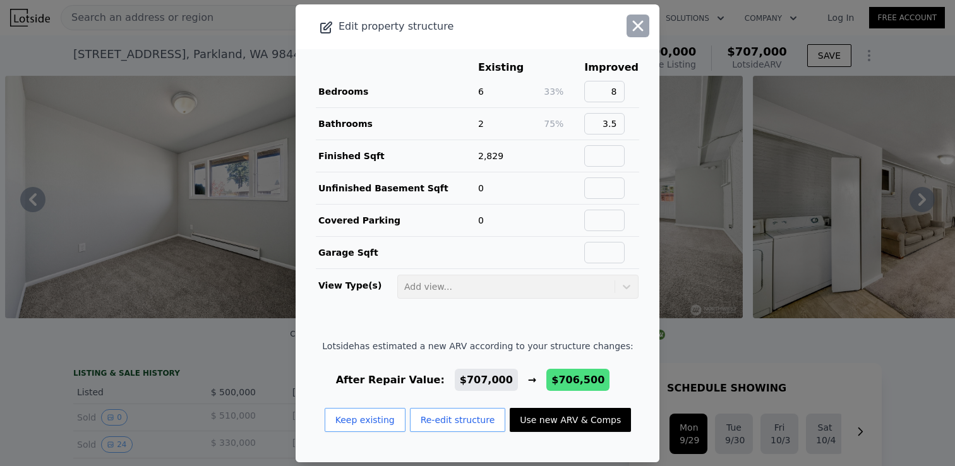
click at [633, 24] on icon "button" at bounding box center [638, 26] width 18 height 18
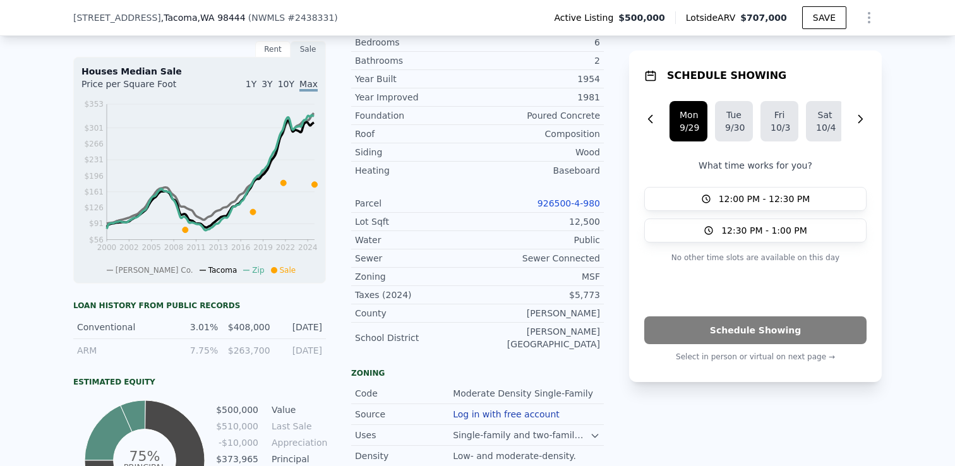
scroll to position [474, 0]
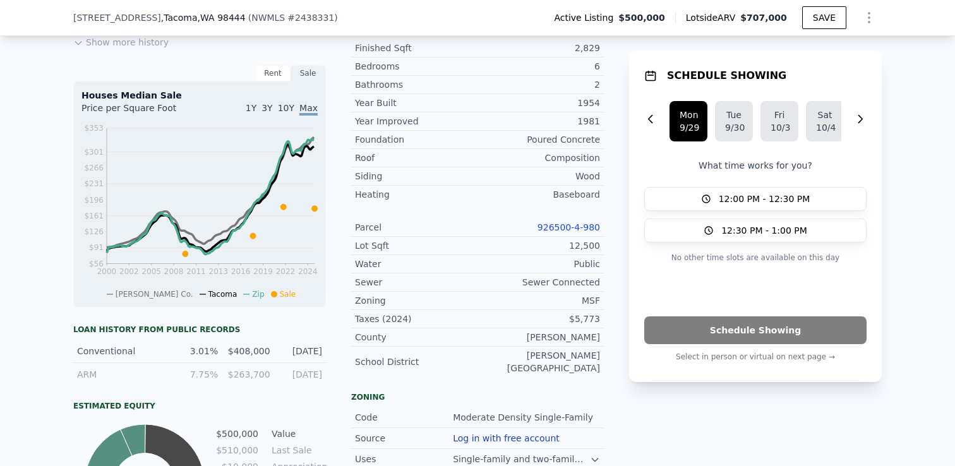
click at [612, 226] on div "LISTING & SALE HISTORY Listed $ 500,000 [DATE] Sold 0 $ 510,000 [DATE] Sold 24 …" at bounding box center [477, 216] width 808 height 663
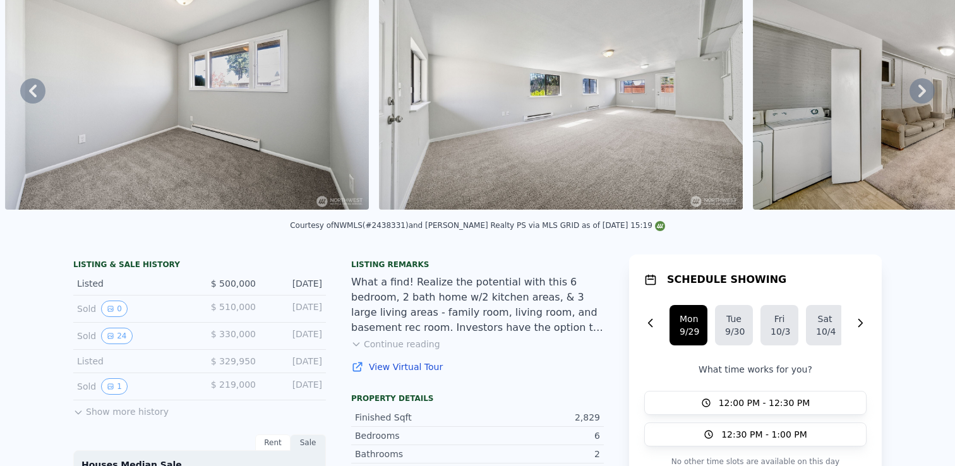
scroll to position [0, 0]
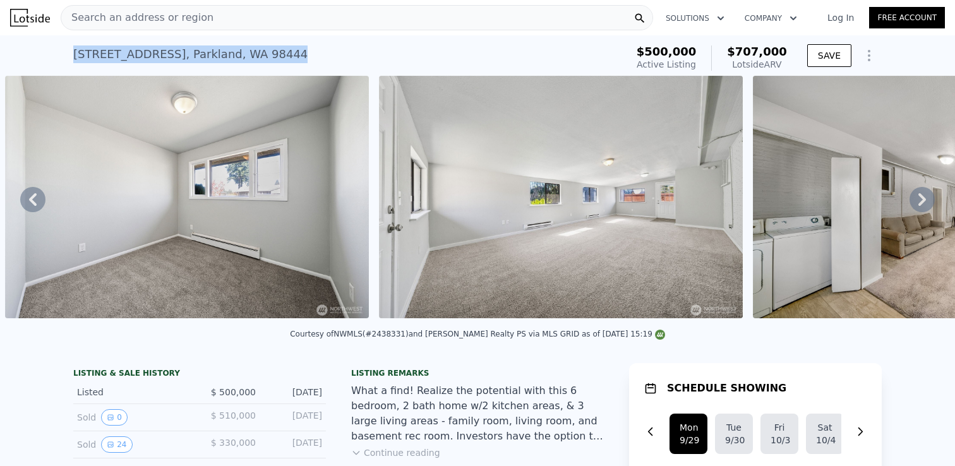
drag, startPoint x: 73, startPoint y: 46, endPoint x: 326, endPoint y: 57, distance: 252.9
click at [326, 57] on div "[STREET_ADDRESS] Active at $500k (~ARV $707k )" at bounding box center [347, 57] width 548 height 35
